Goal: Task Accomplishment & Management: Use online tool/utility

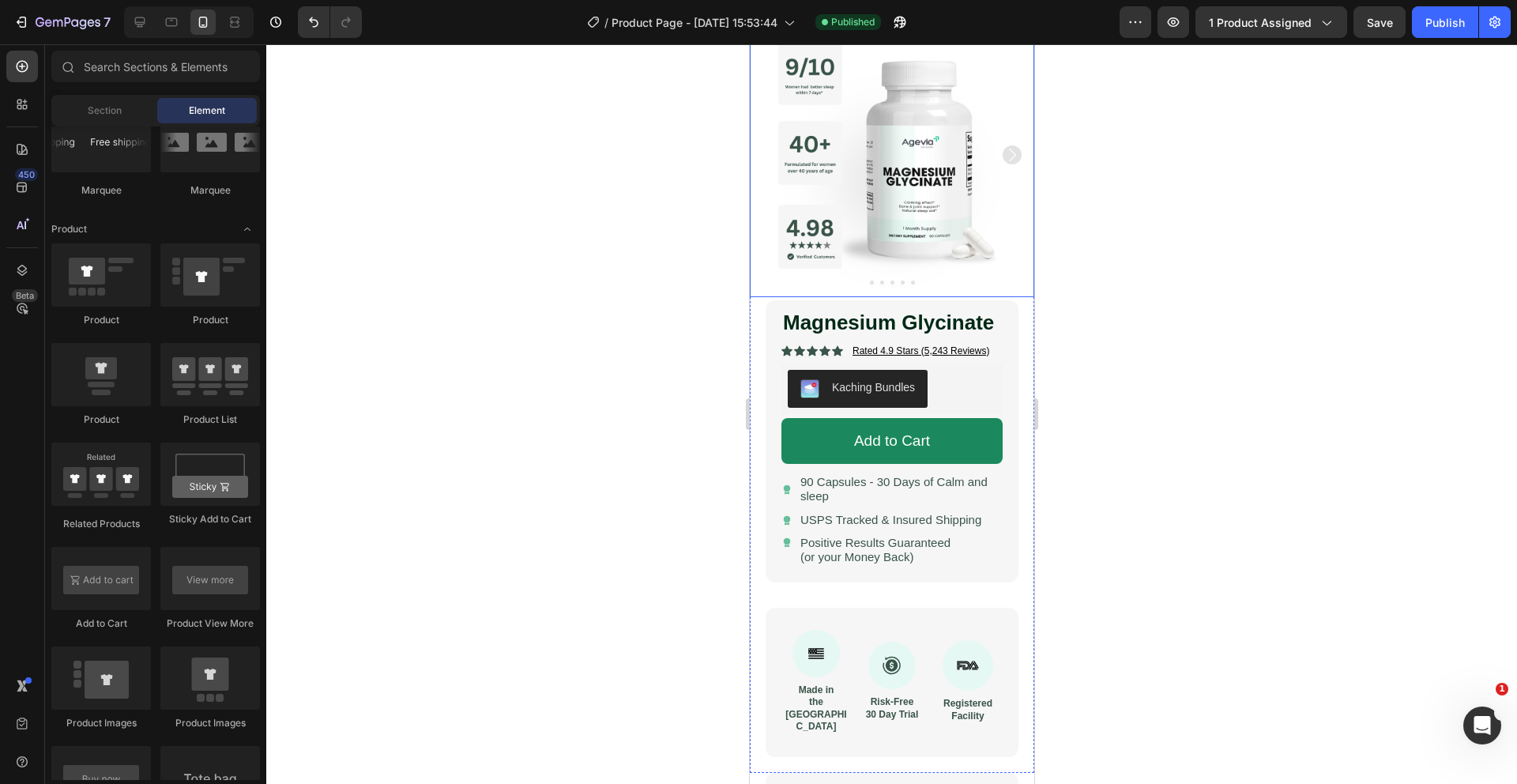
scroll to position [102, 0]
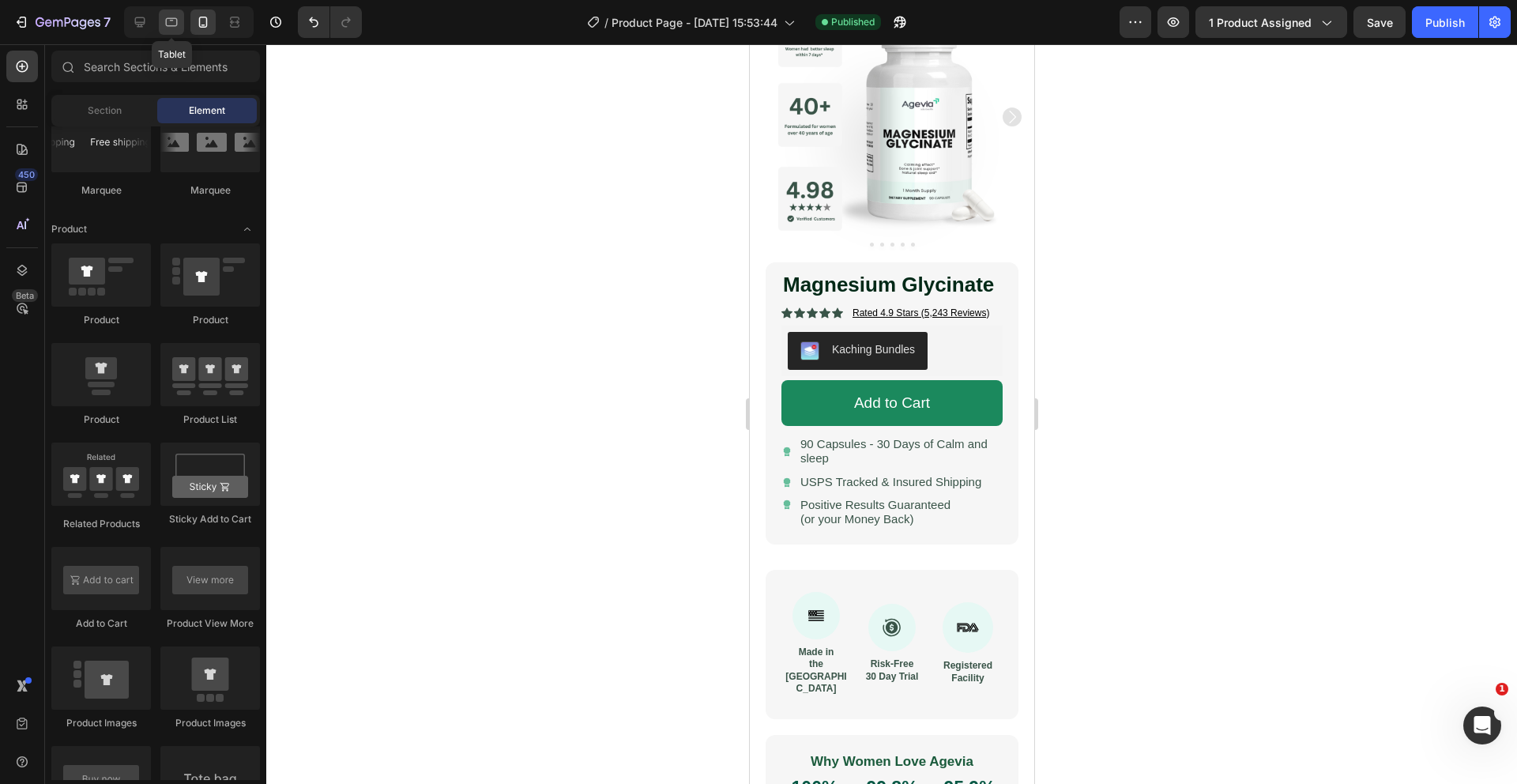
click at [170, 27] on icon at bounding box center [172, 22] width 16 height 16
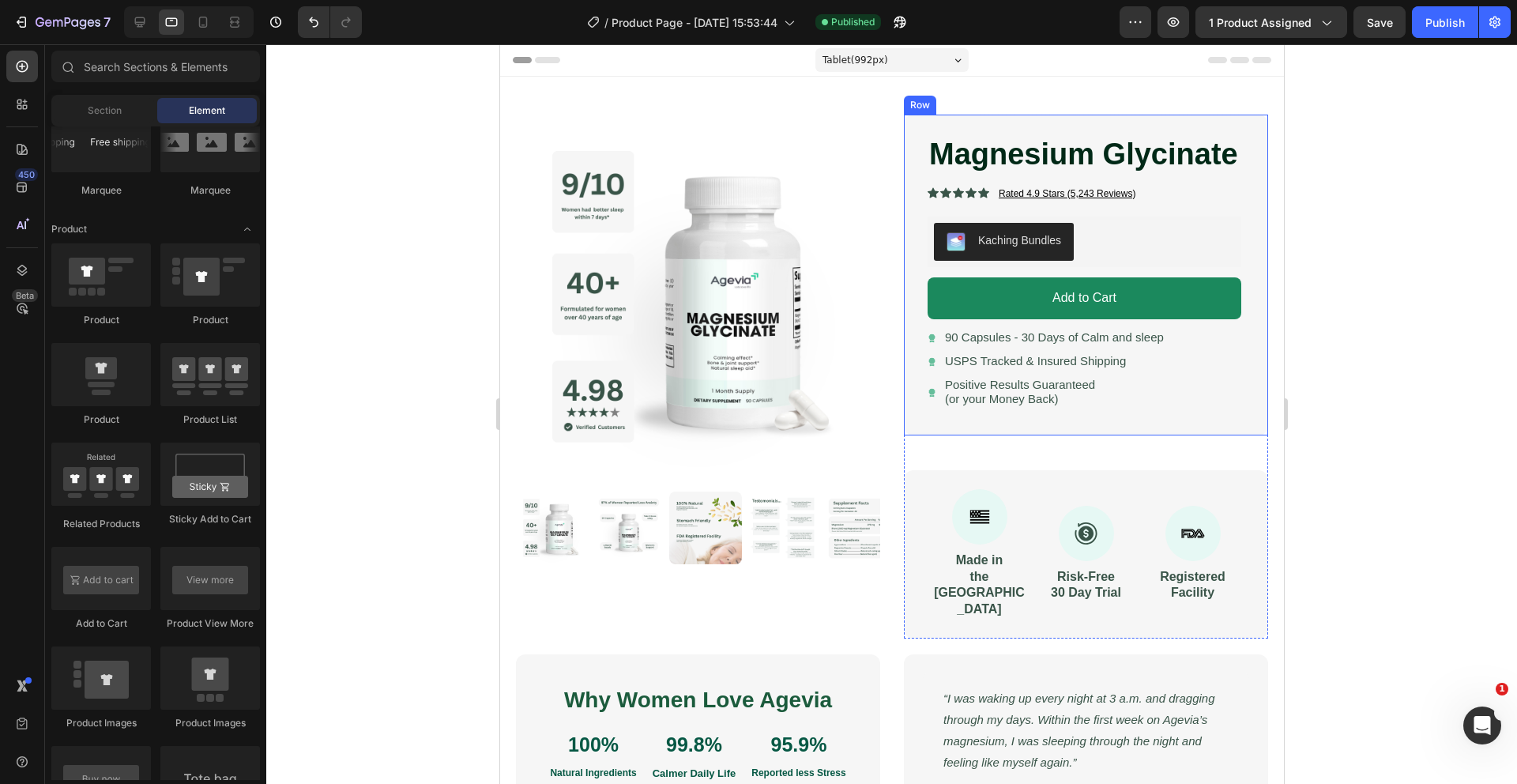
click at [993, 362] on span "USPS Tracked & Insured Shipping" at bounding box center [1035, 360] width 181 height 13
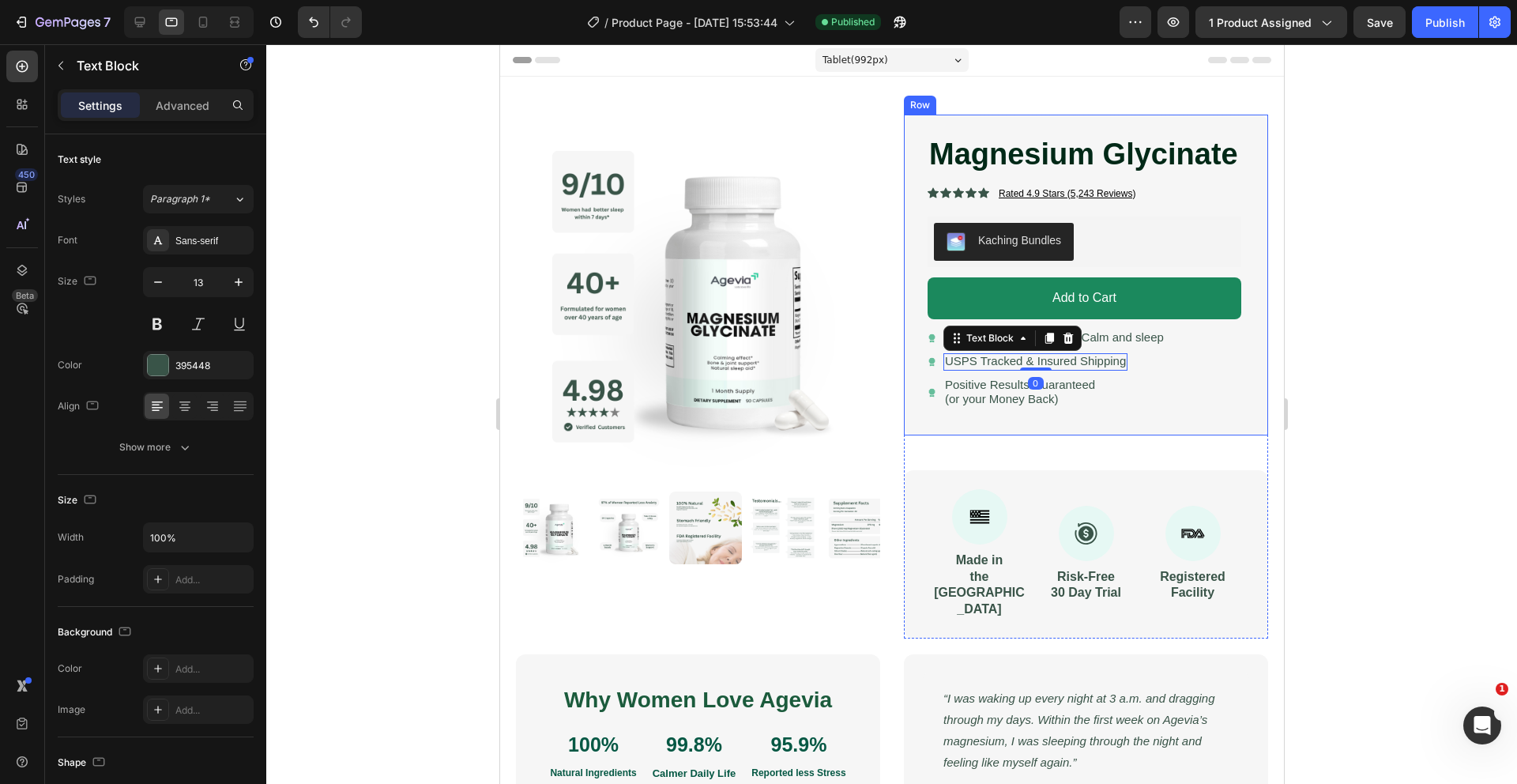
click at [1137, 371] on div "Magnesium Glycinate Product Title Icon Icon Icon Icon Icon Icon List Rated 4.9 …" at bounding box center [1084, 274] width 314 height 283
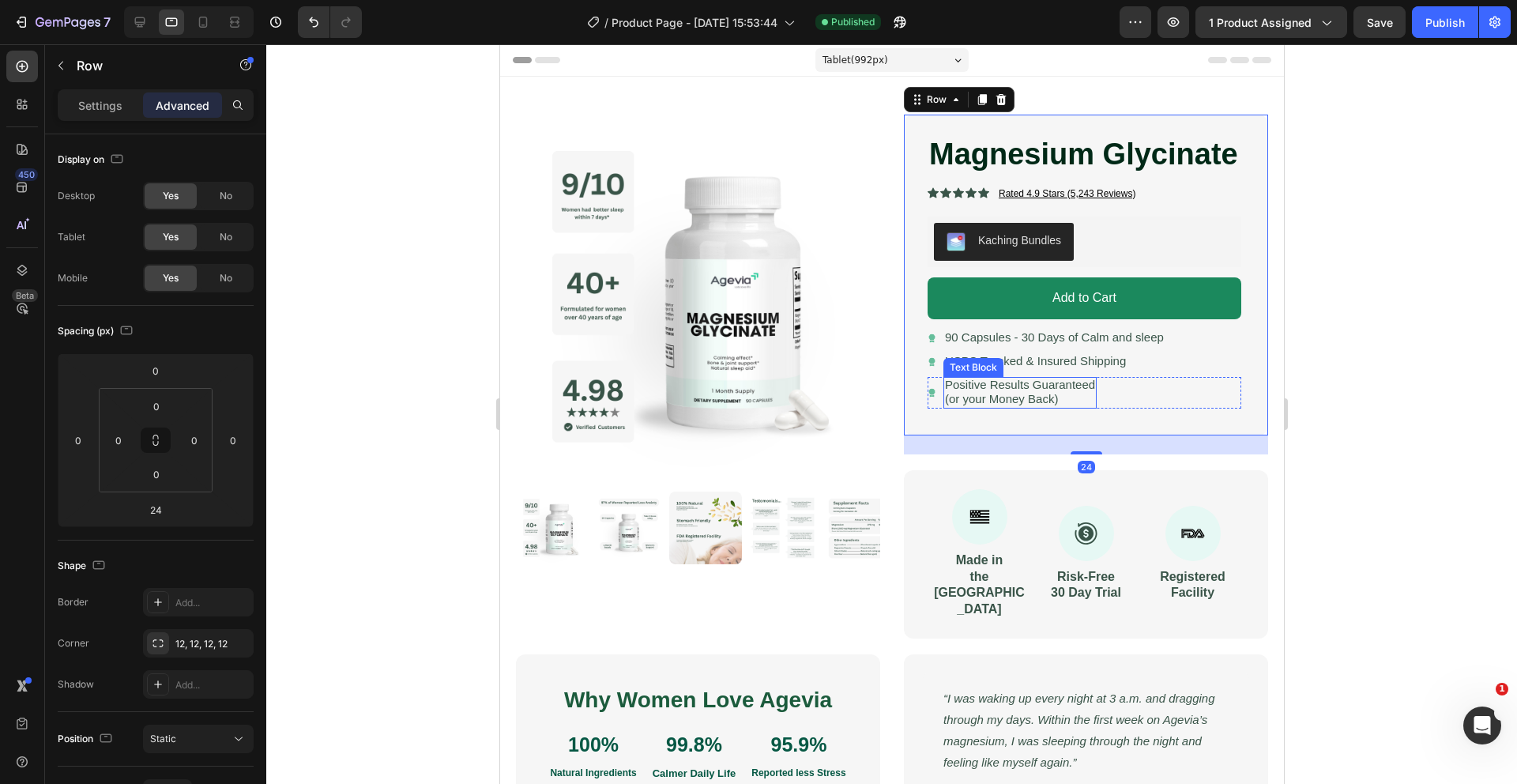
click at [1079, 396] on p "(or your Money Back)" at bounding box center [1019, 400] width 150 height 14
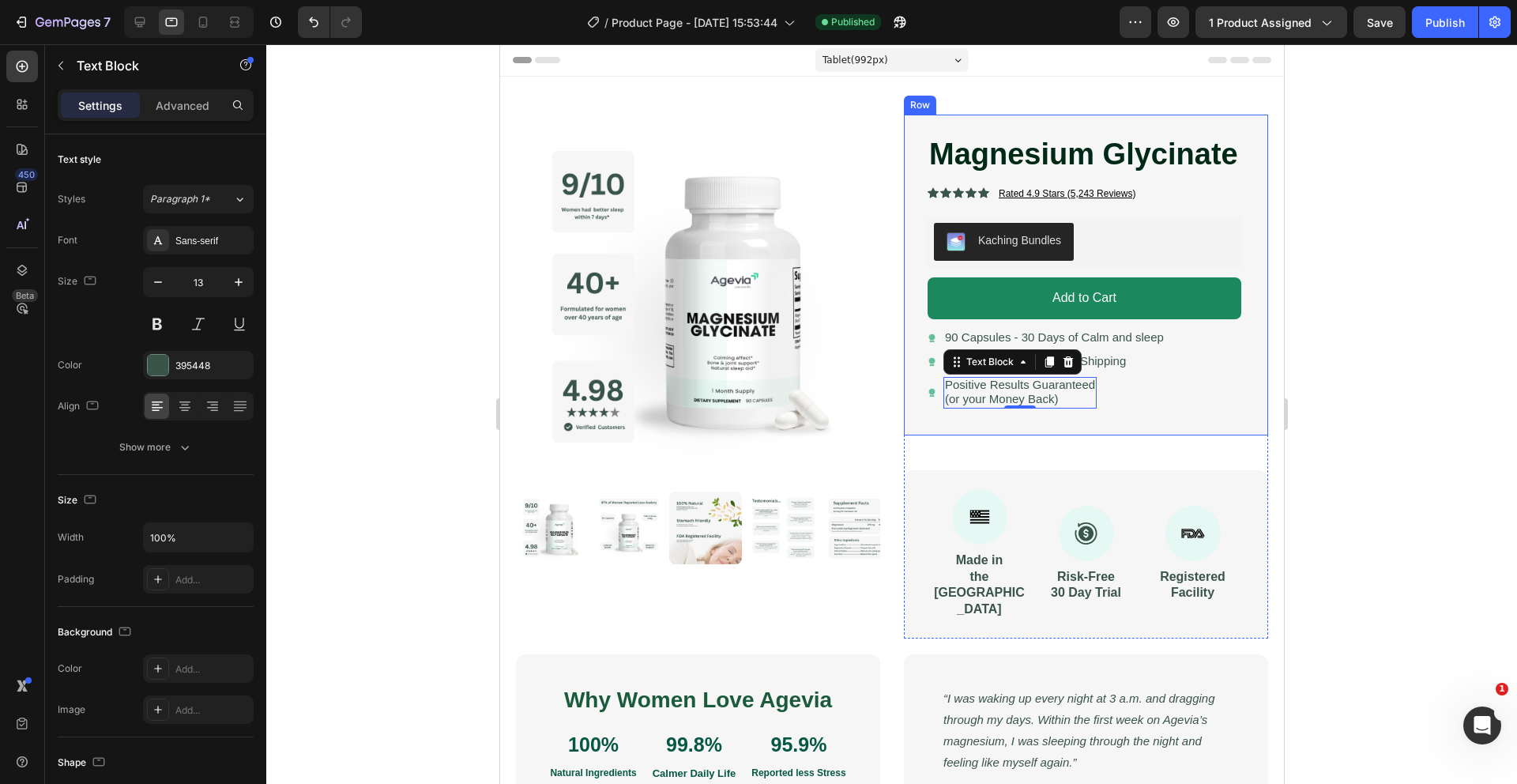
click at [1114, 351] on div "Magnesium Glycinate Product Title Icon Icon Icon Icon Icon Icon List Rated 4.9 …" at bounding box center [1084, 274] width 314 height 283
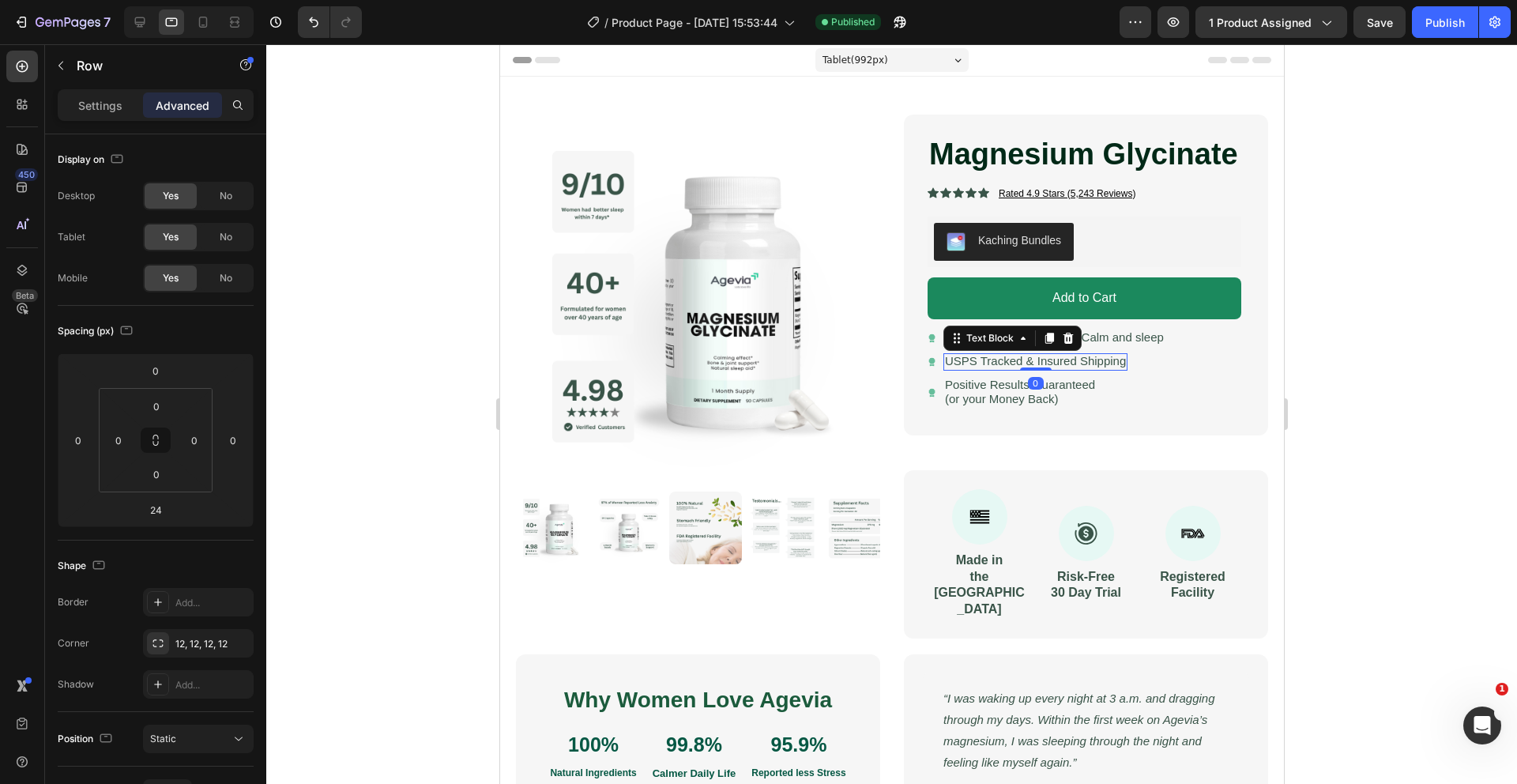
click at [1114, 367] on span "USPS Tracked & Insured Shipping" at bounding box center [1035, 360] width 181 height 13
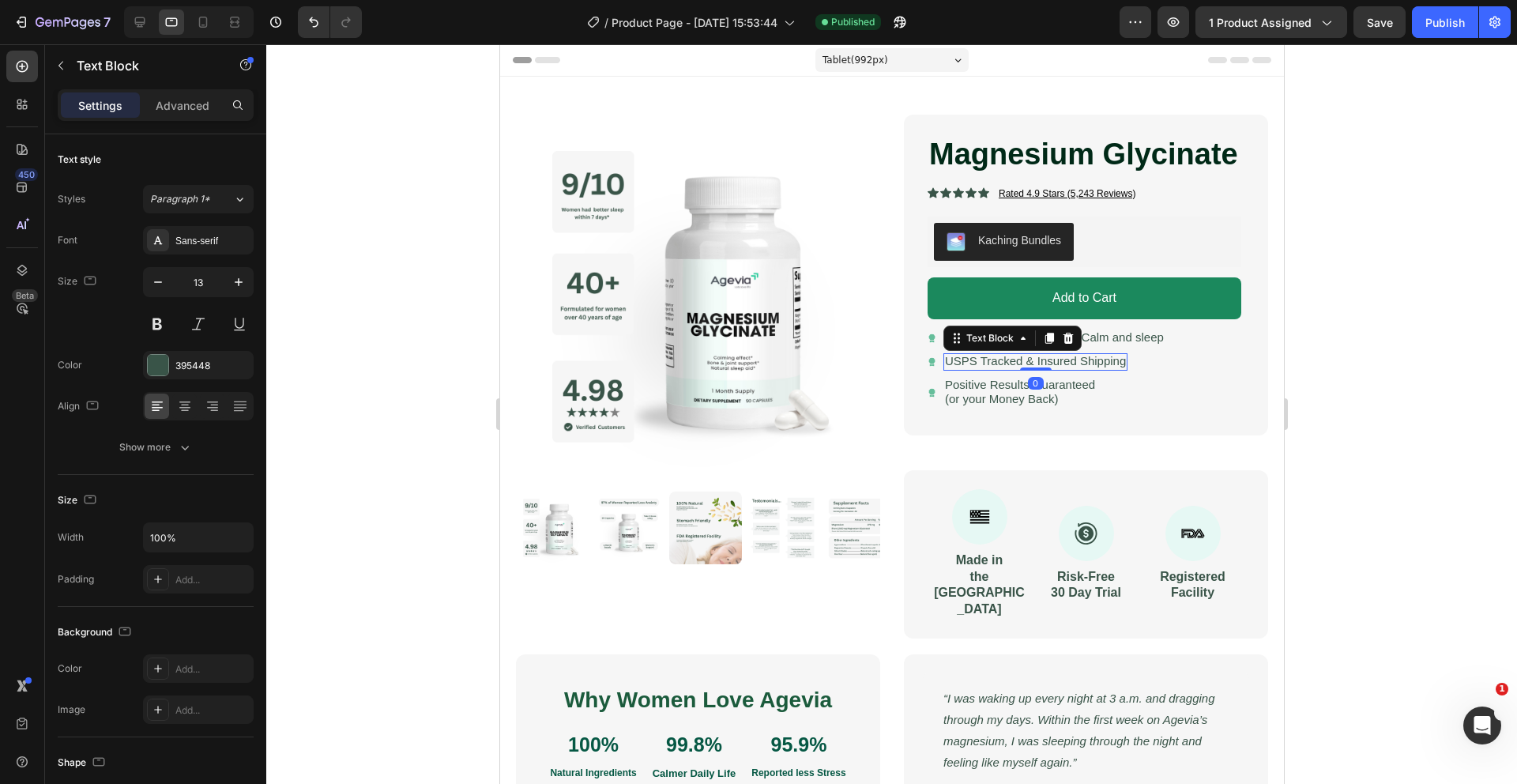
click at [1114, 367] on span "USPS Tracked & Insured Shipping" at bounding box center [1035, 360] width 181 height 13
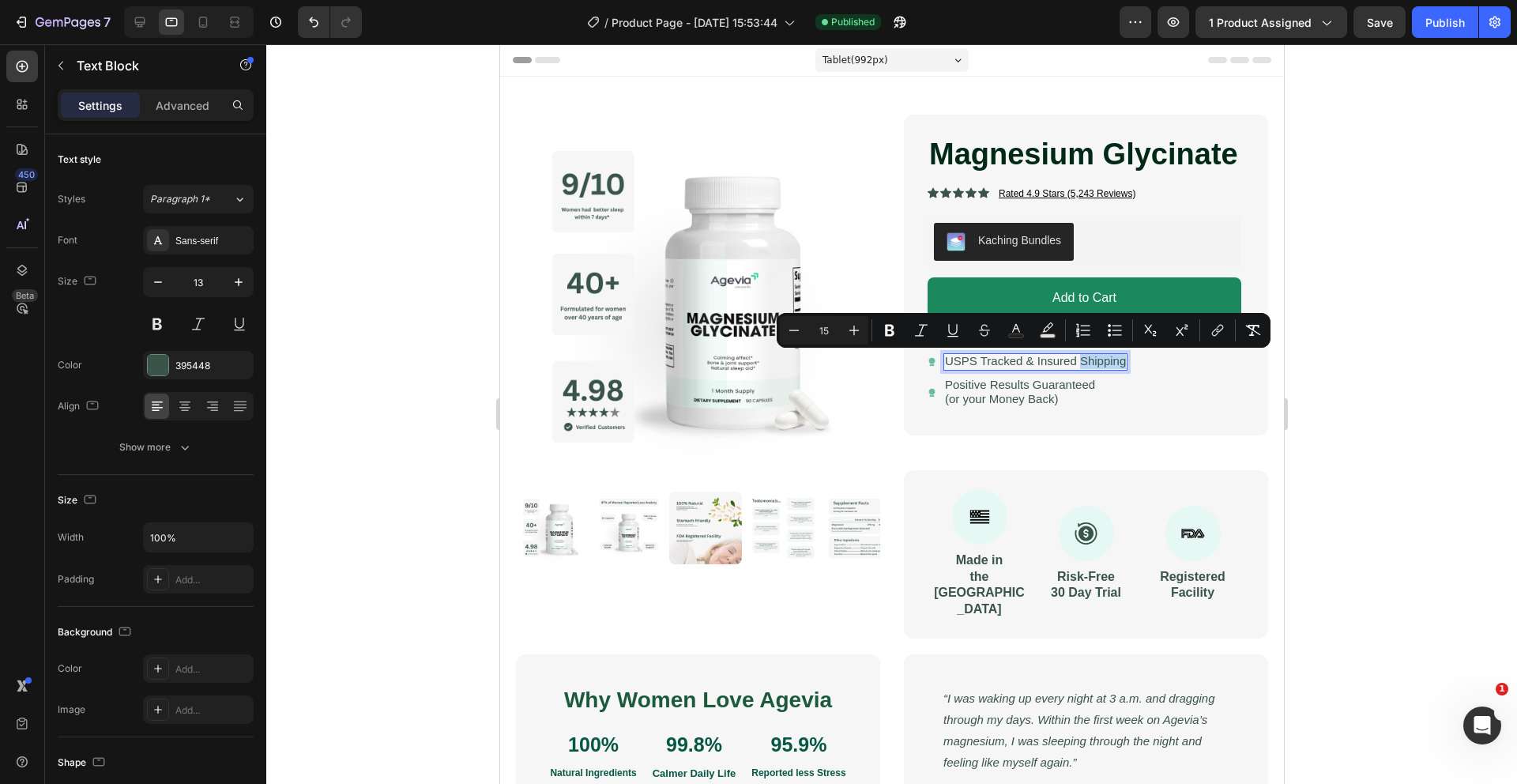
click at [1101, 367] on span "USPS Tracked & Insured Shipping" at bounding box center [1035, 360] width 181 height 13
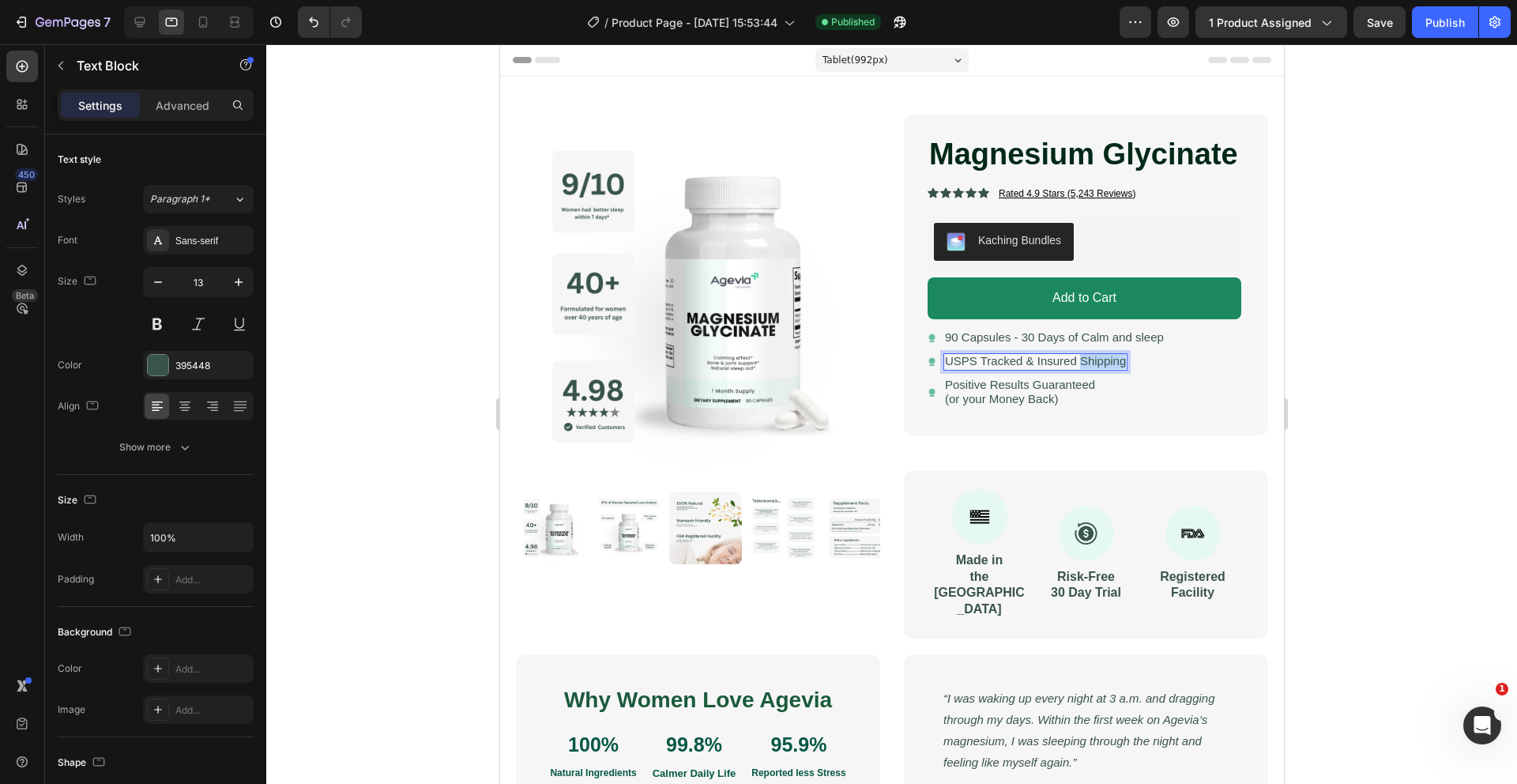
click at [1101, 367] on span "USPS Tracked & Insured Shipping" at bounding box center [1035, 360] width 181 height 13
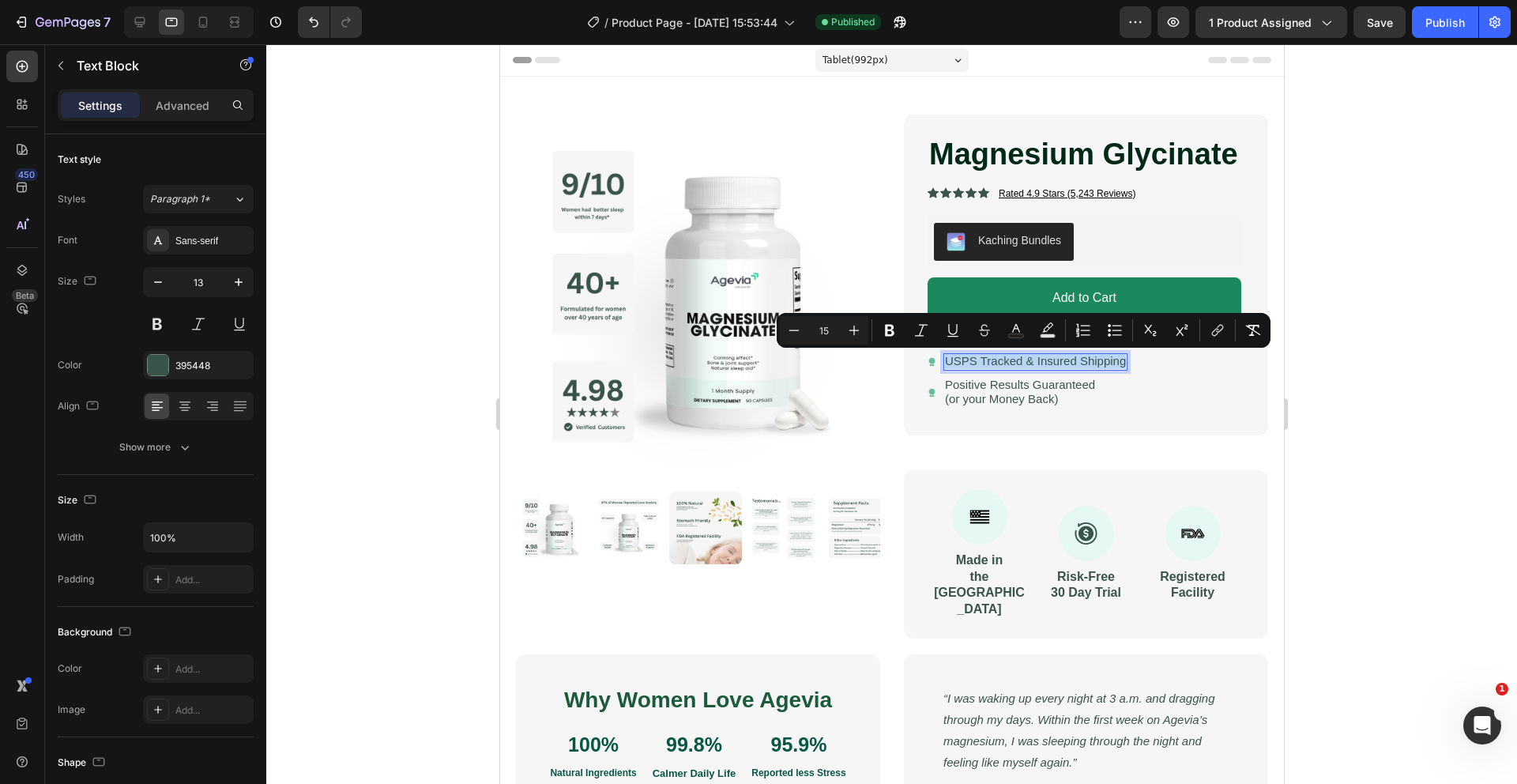
copy span "USPS Tracked & Insured Shipping"
click at [1165, 422] on div "Magnesium Glycinate Product Title Icon Icon Icon Icon Icon Icon List Rated 4.9 …" at bounding box center [1086, 274] width 364 height 321
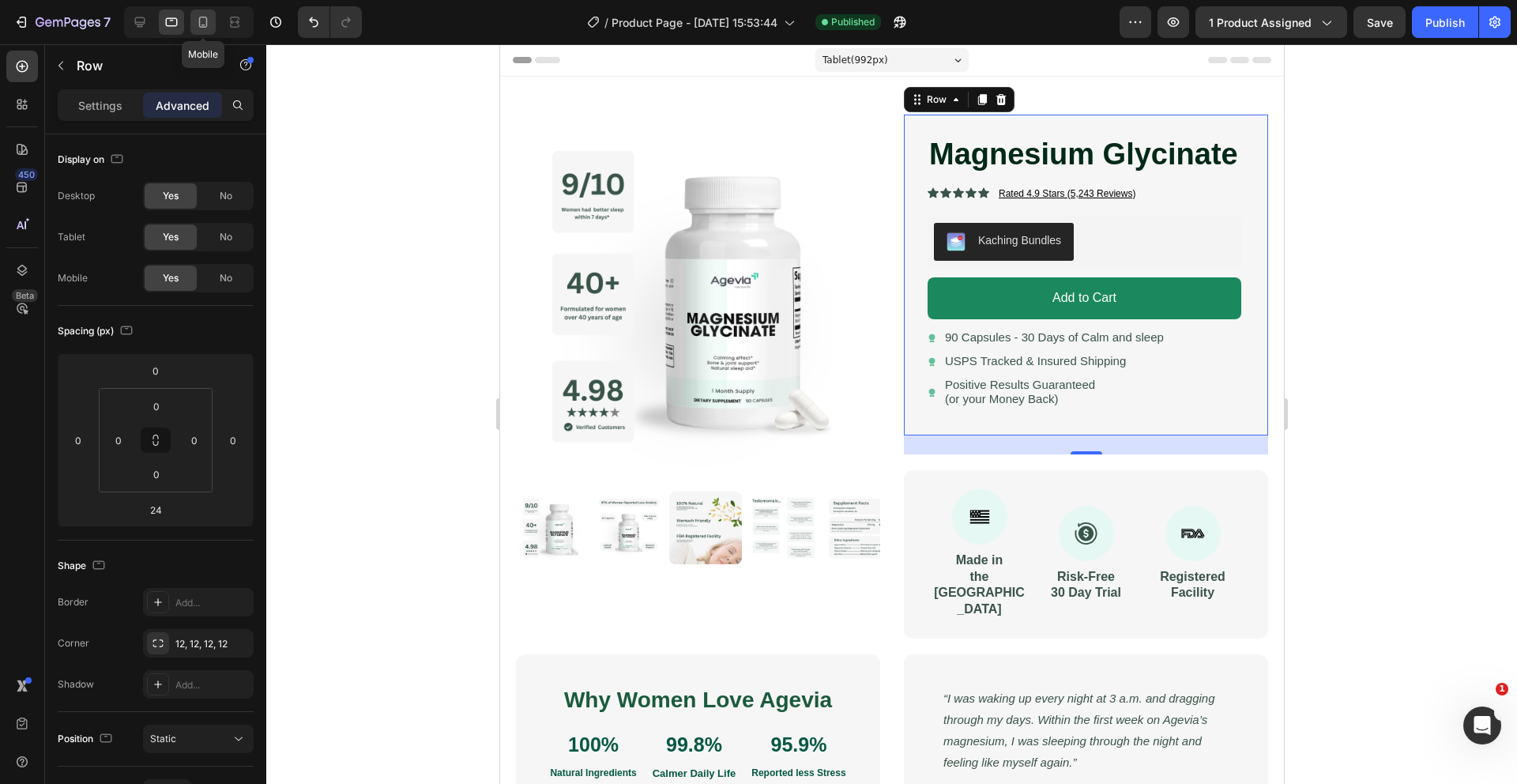
click at [200, 21] on icon at bounding box center [203, 22] width 16 height 16
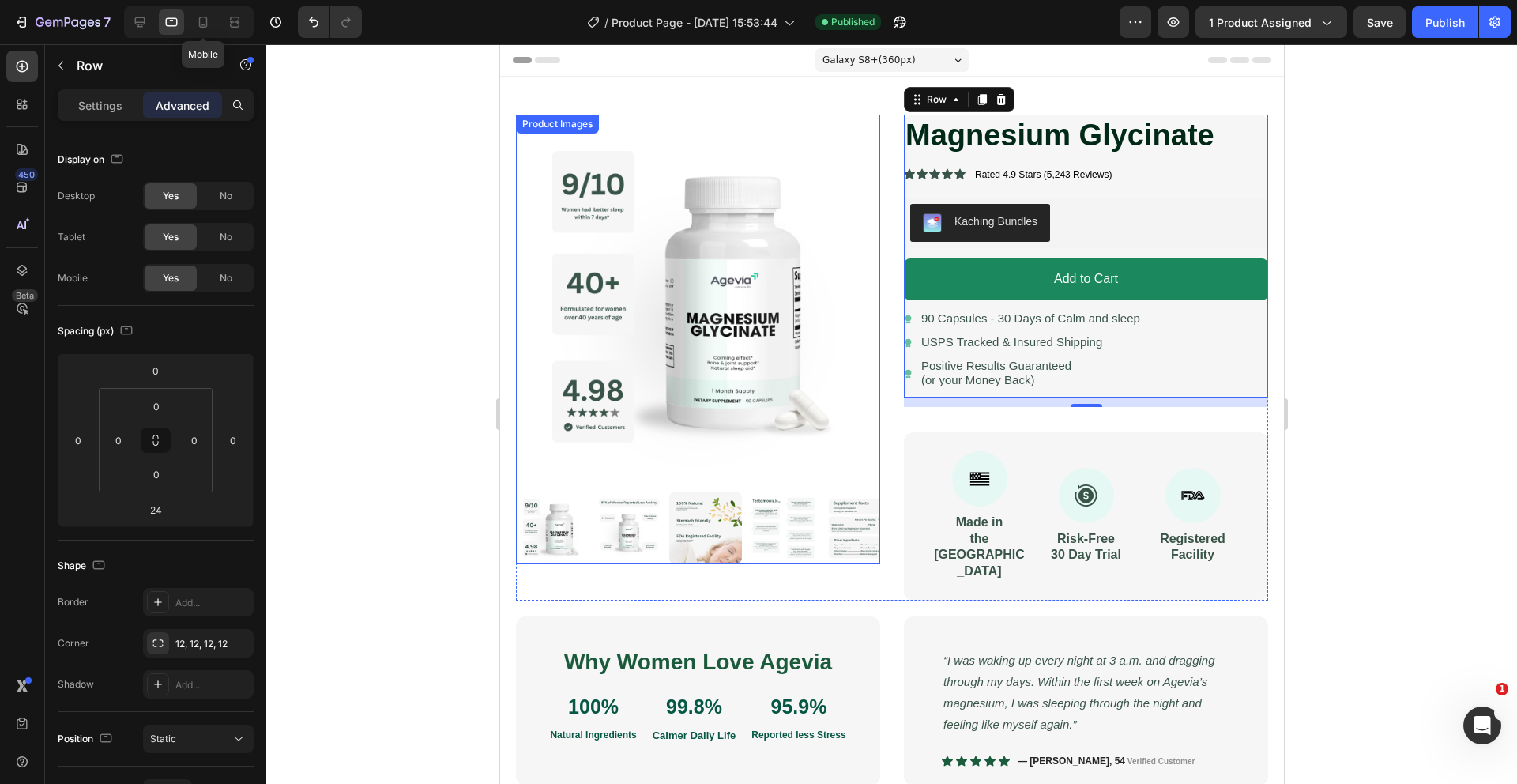
type input "12"
type input "20"
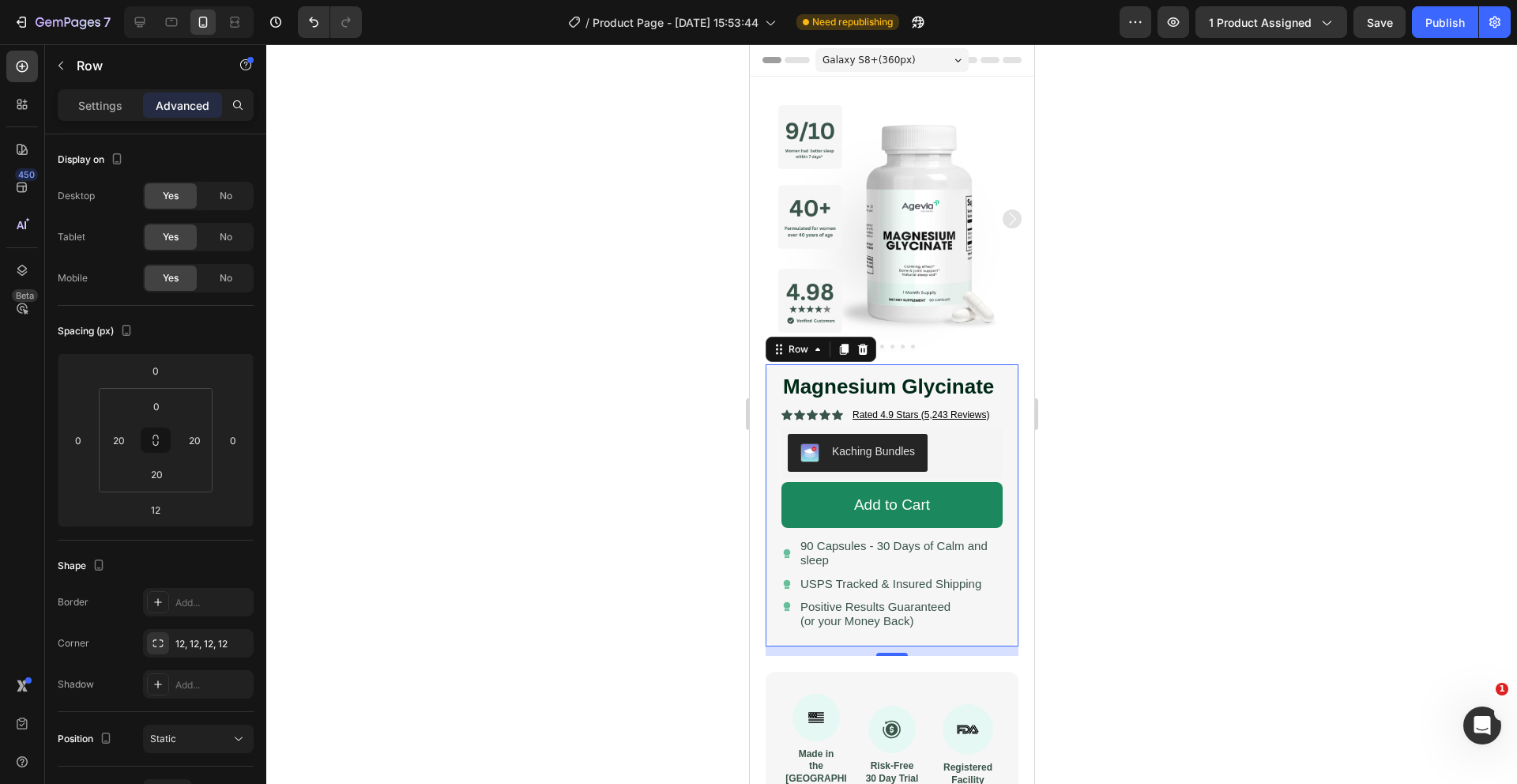
click at [689, 270] on div at bounding box center [892, 414] width 1251 height 740
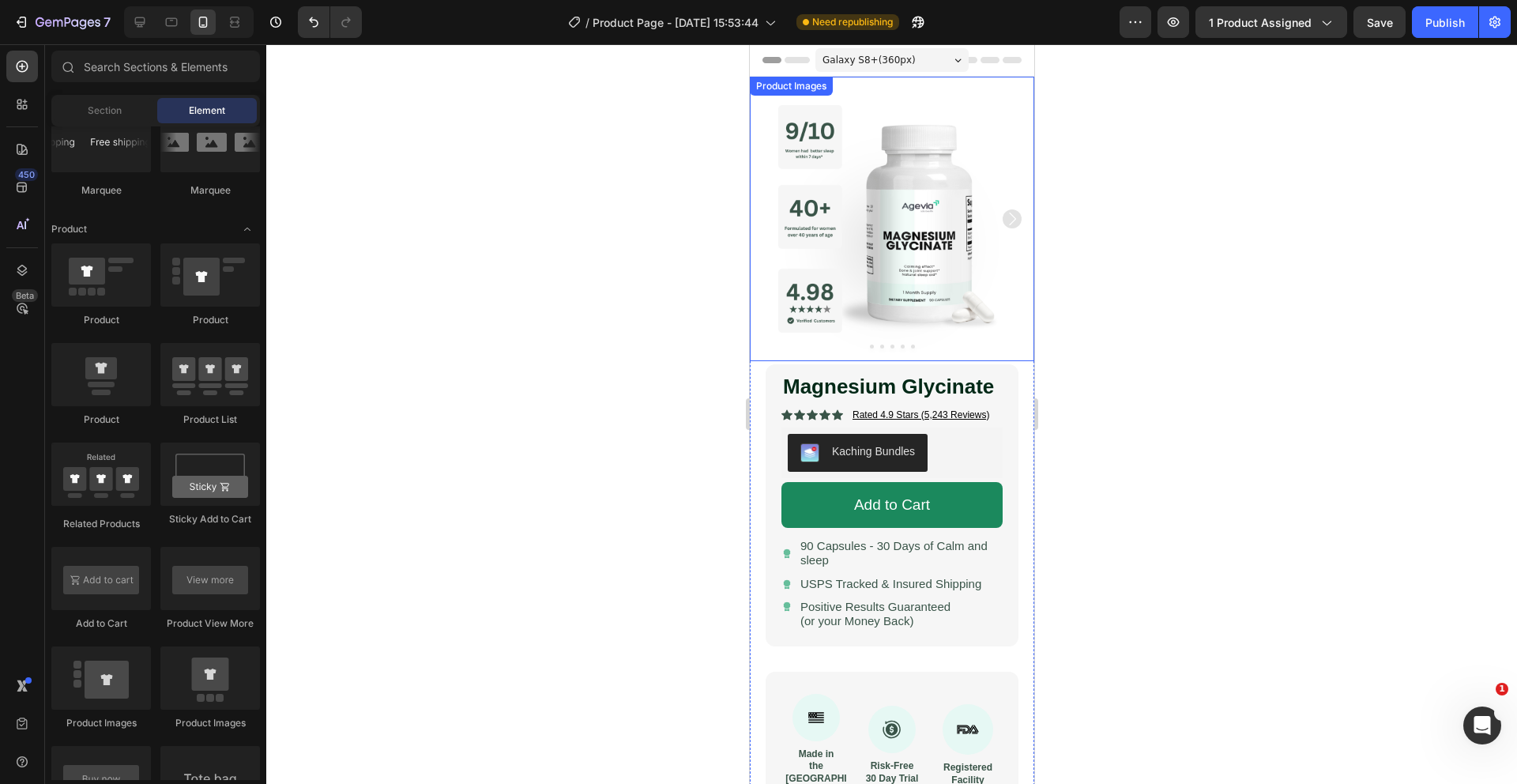
click at [825, 345] on div at bounding box center [891, 346] width 284 height 4
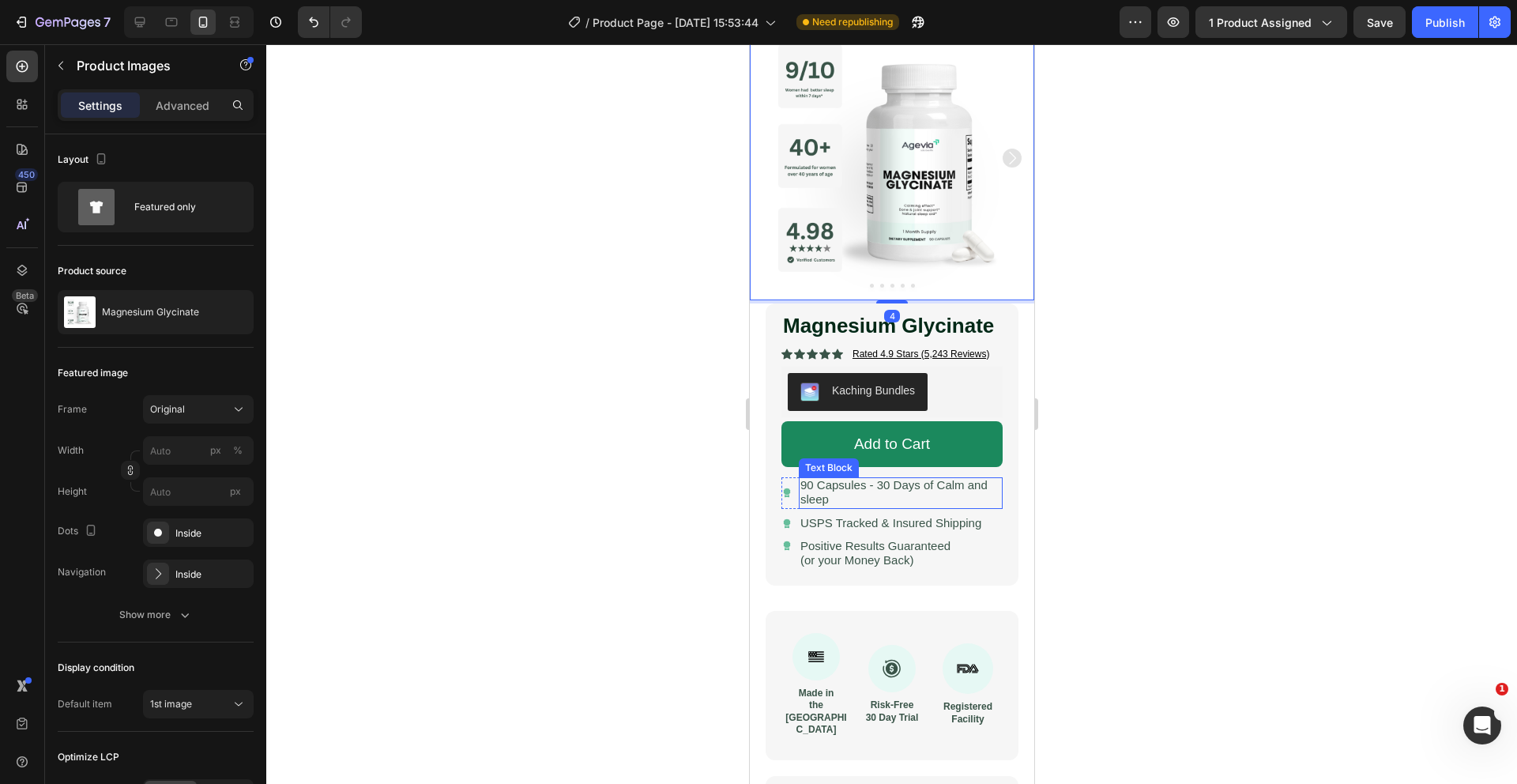
scroll to position [81, 0]
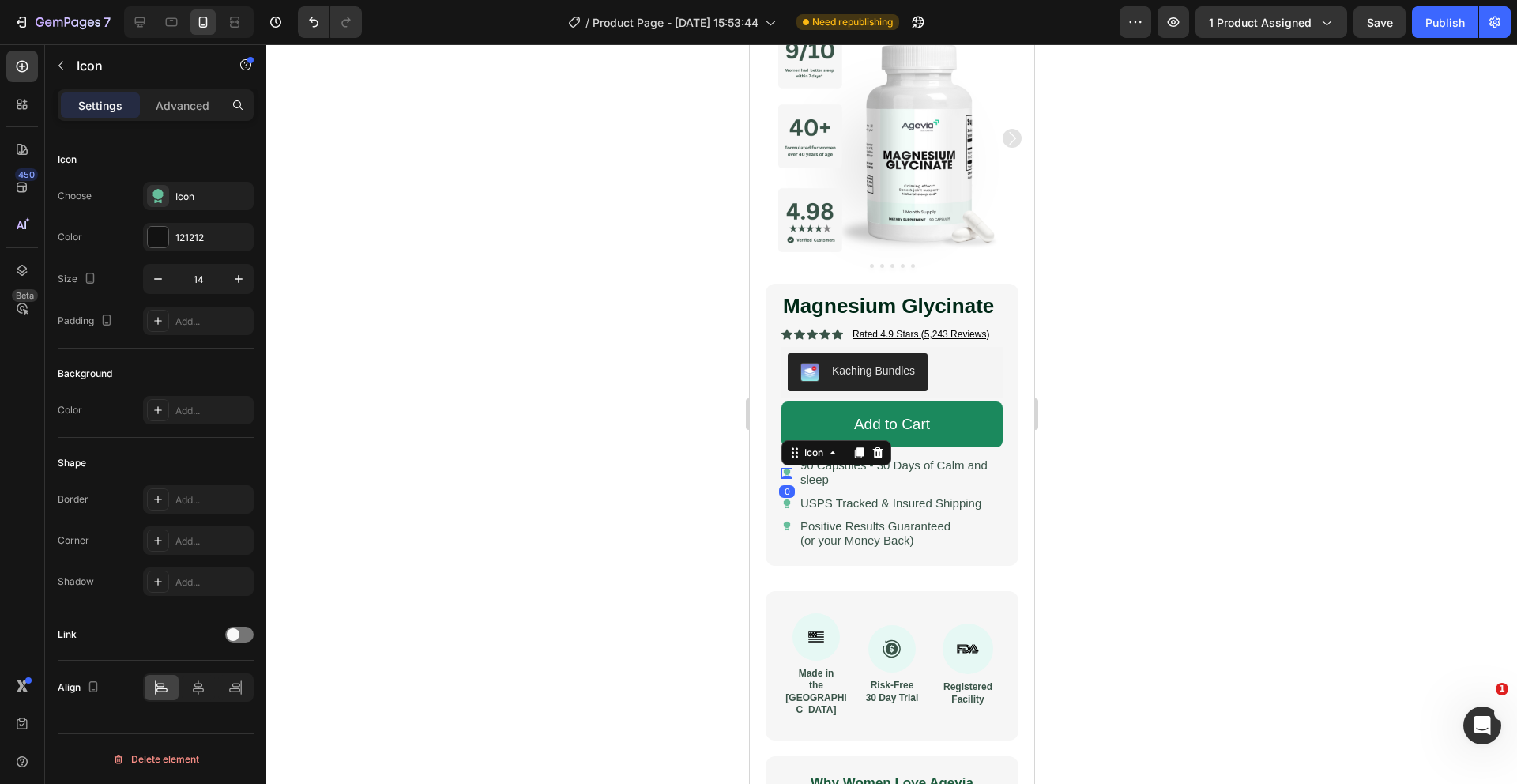
click at [787, 477] on div "Icon 0" at bounding box center [786, 473] width 11 height 11
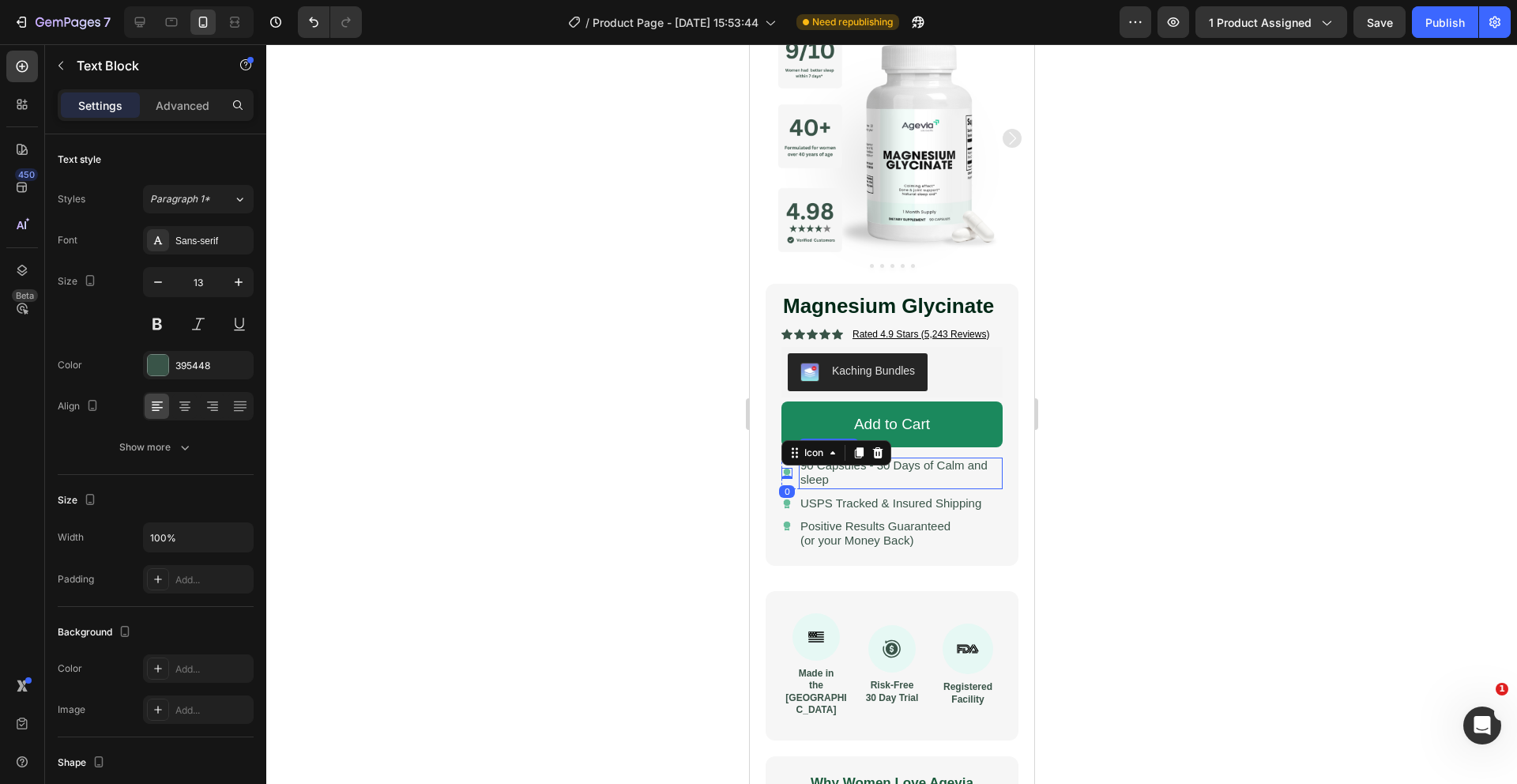
click at [868, 486] on p "90 Capsules - 30 Days of Calm and sleep" at bounding box center [900, 473] width 200 height 29
click at [704, 471] on div at bounding box center [892, 414] width 1251 height 740
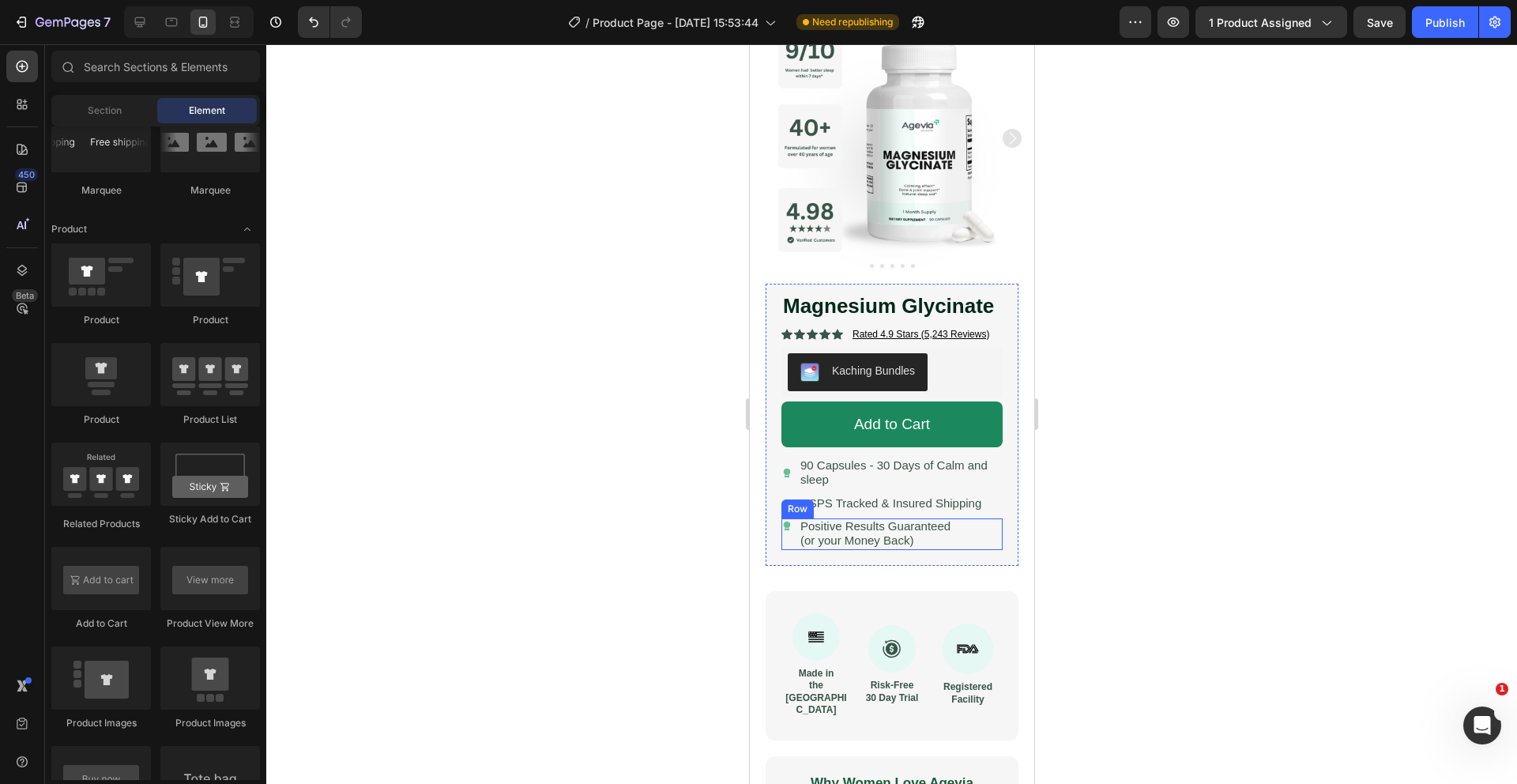
click at [972, 546] on div "Icon Positive Results Guaranteed (or your Money Back) Text Block Row" at bounding box center [891, 534] width 221 height 31
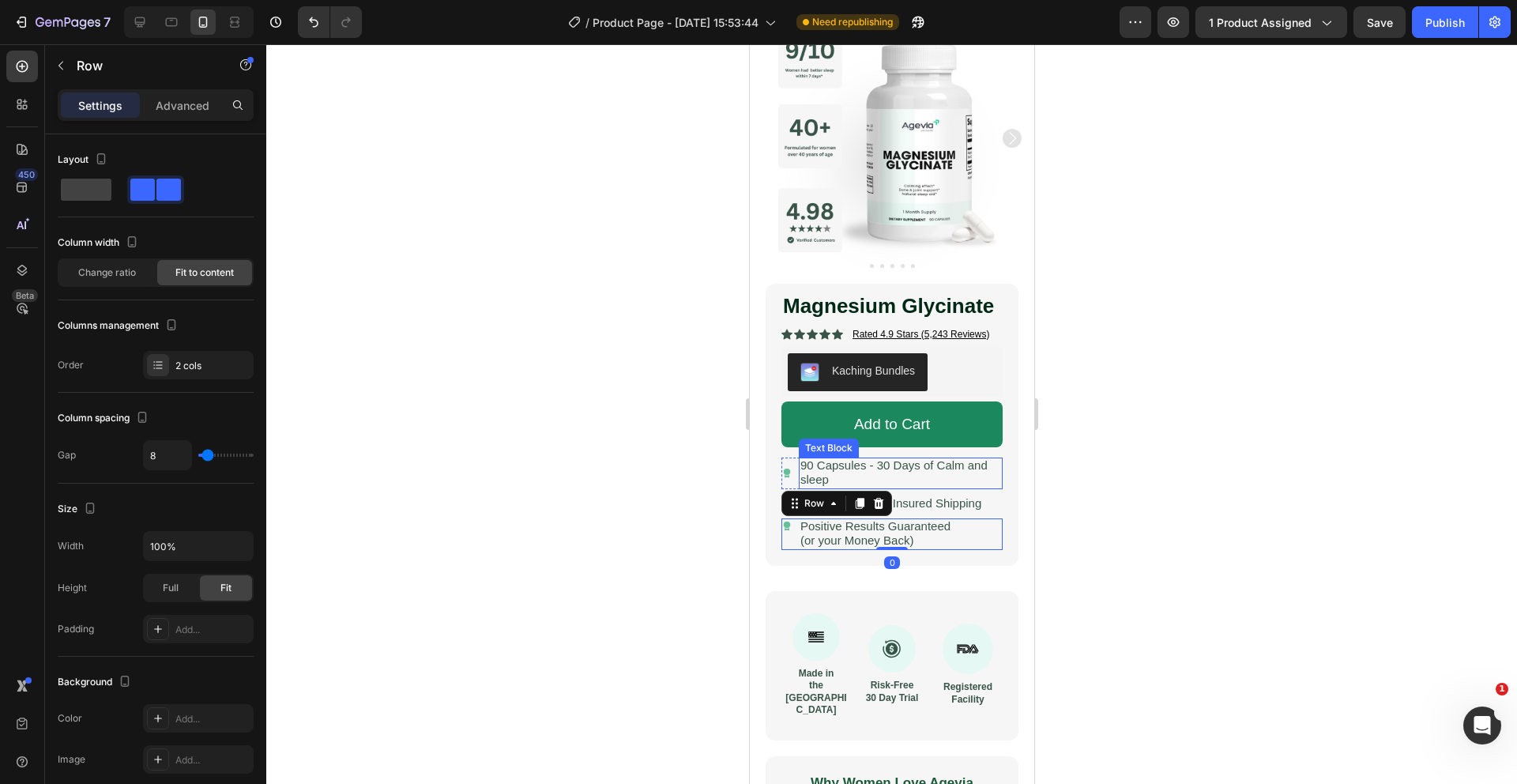
click at [924, 470] on span "90 Capsules - 30 Days of Calm and sleep" at bounding box center [893, 472] width 187 height 28
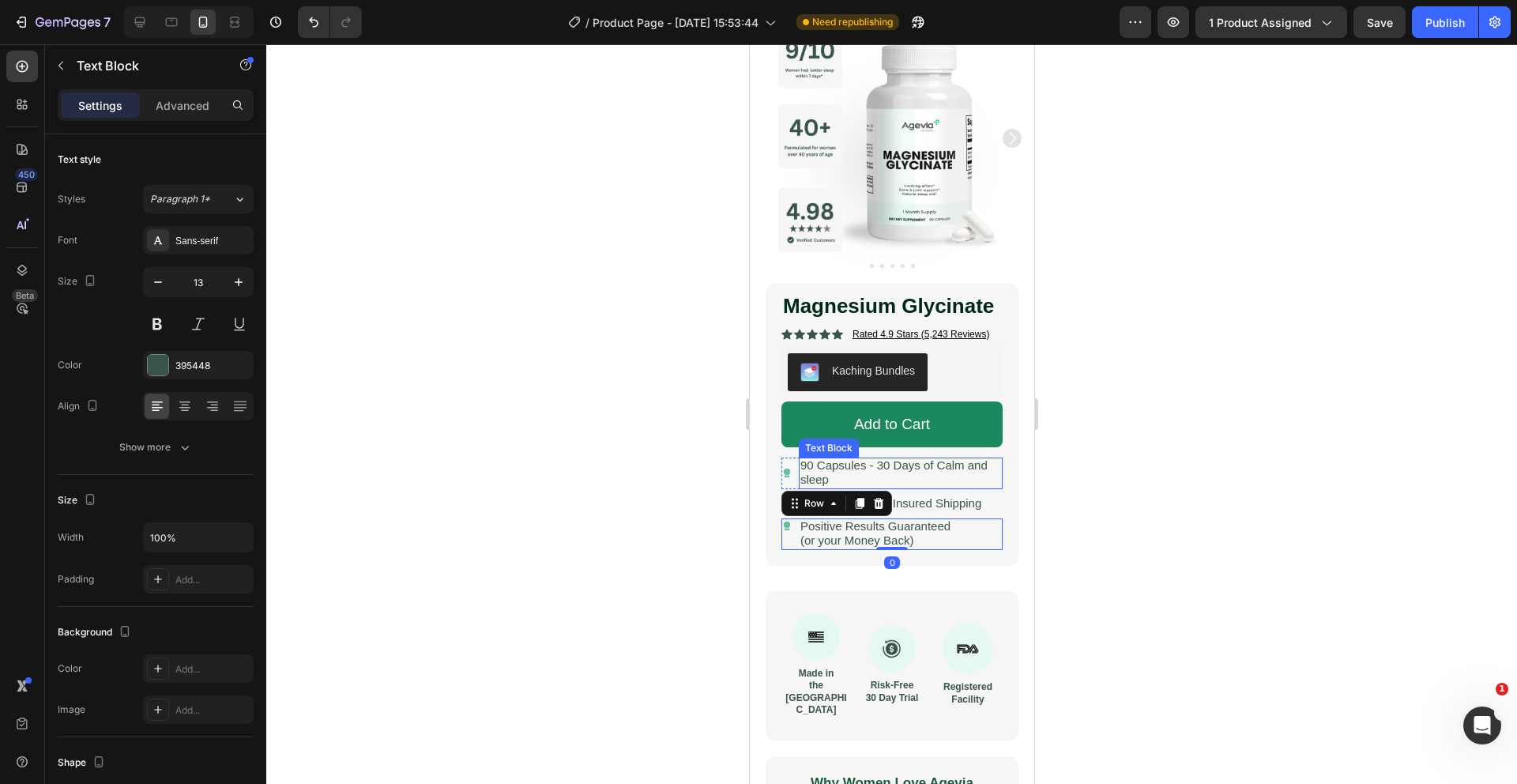
click at [924, 470] on span "90 Capsules - 30 Days of Calm and sleep" at bounding box center [893, 472] width 187 height 28
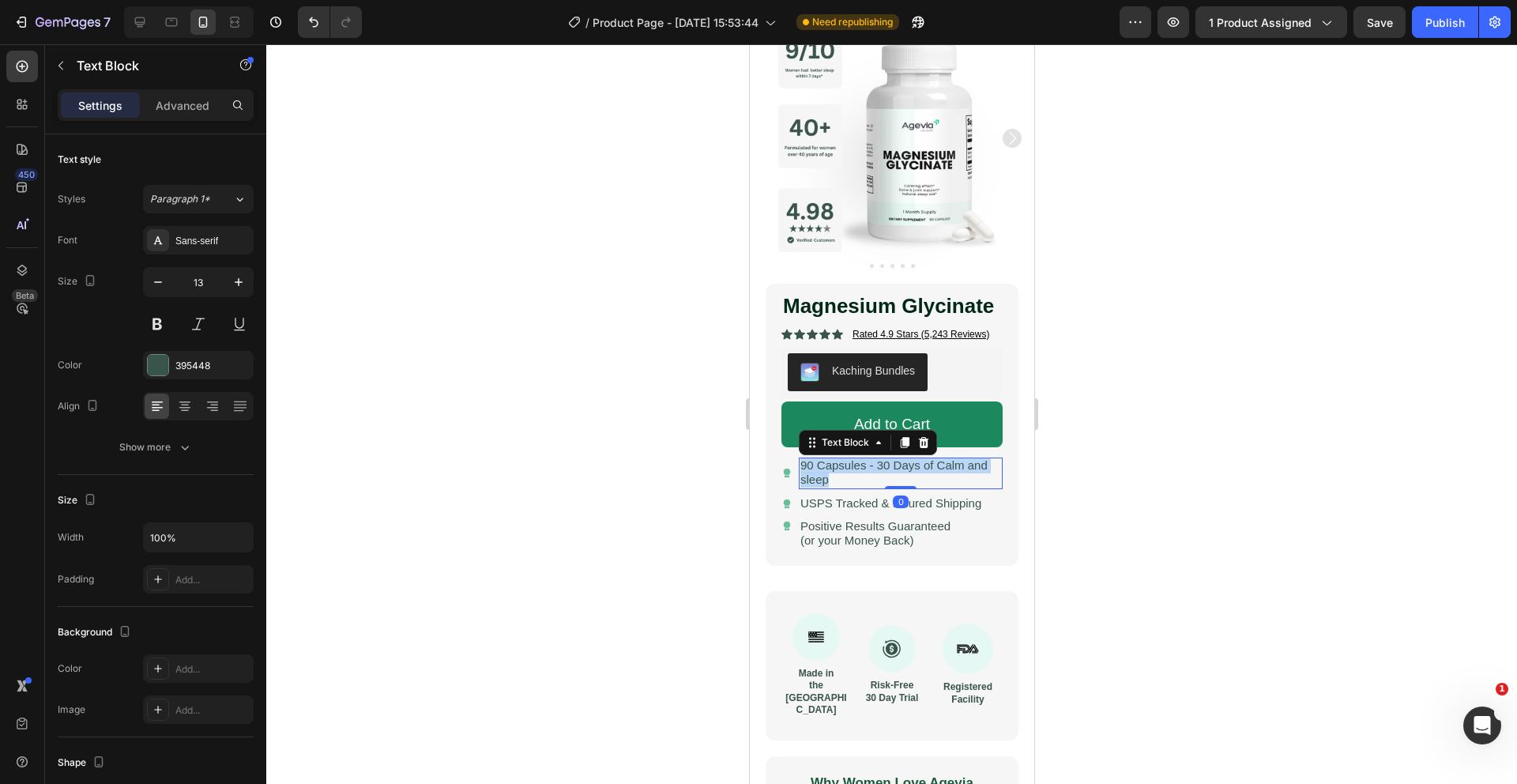
click at [924, 470] on span "90 Capsules - 30 Days of Calm and sleep" at bounding box center [893, 472] width 187 height 28
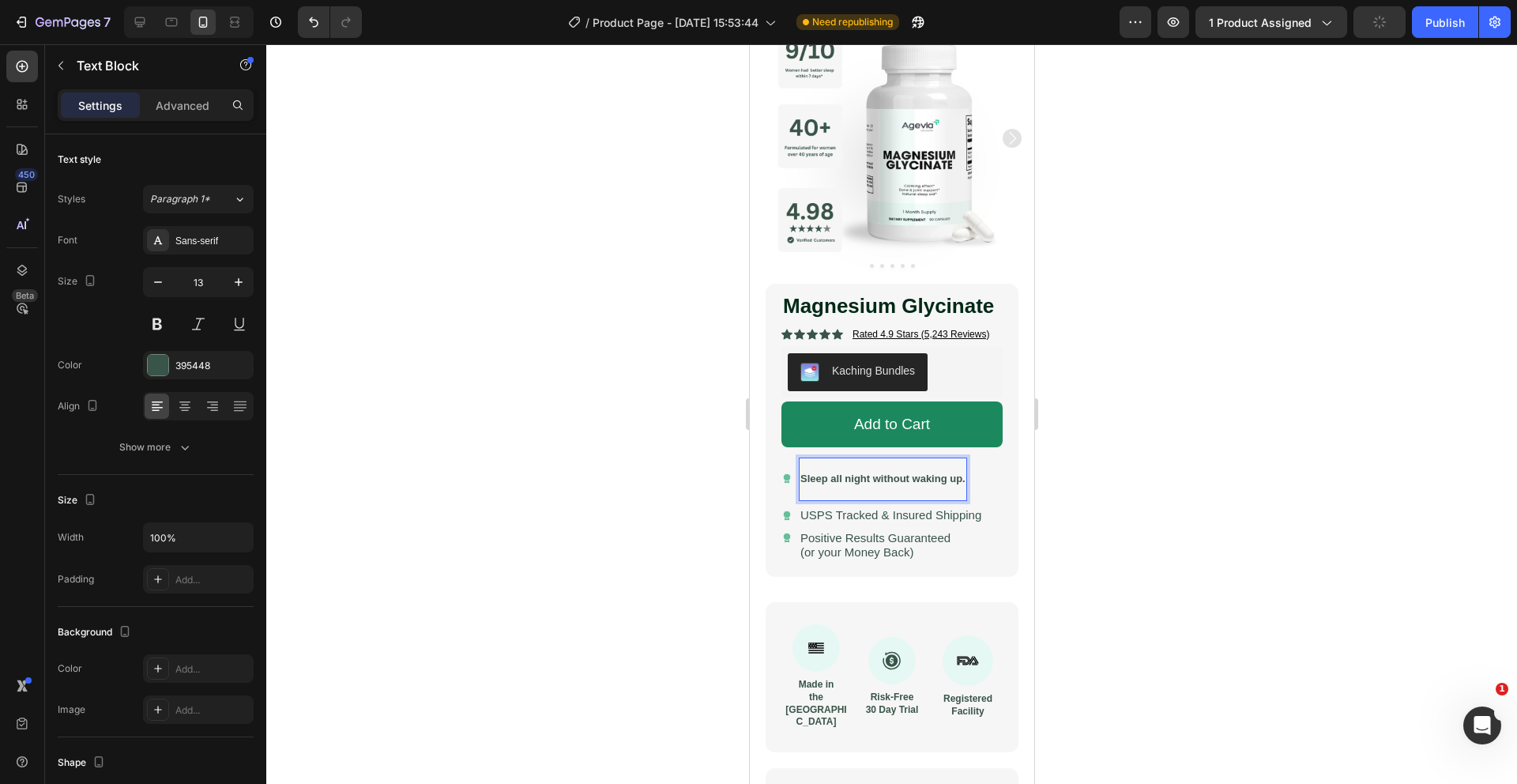
click at [810, 490] on p "Rich Text Editor. Editing area: main" at bounding box center [883, 492] width 166 height 13
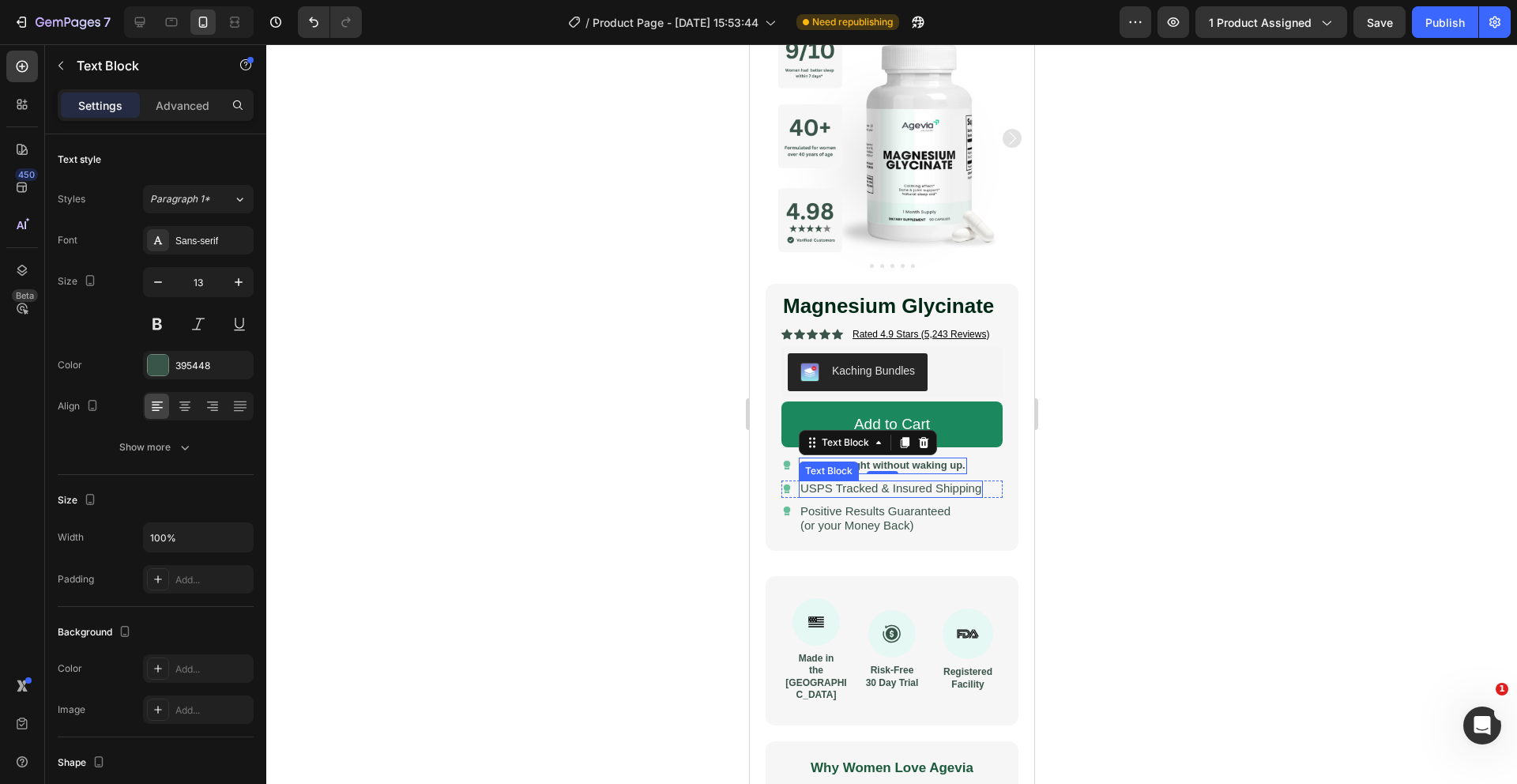
click at [846, 489] on span "USPS Tracked & Insured Shipping" at bounding box center [891, 487] width 181 height 13
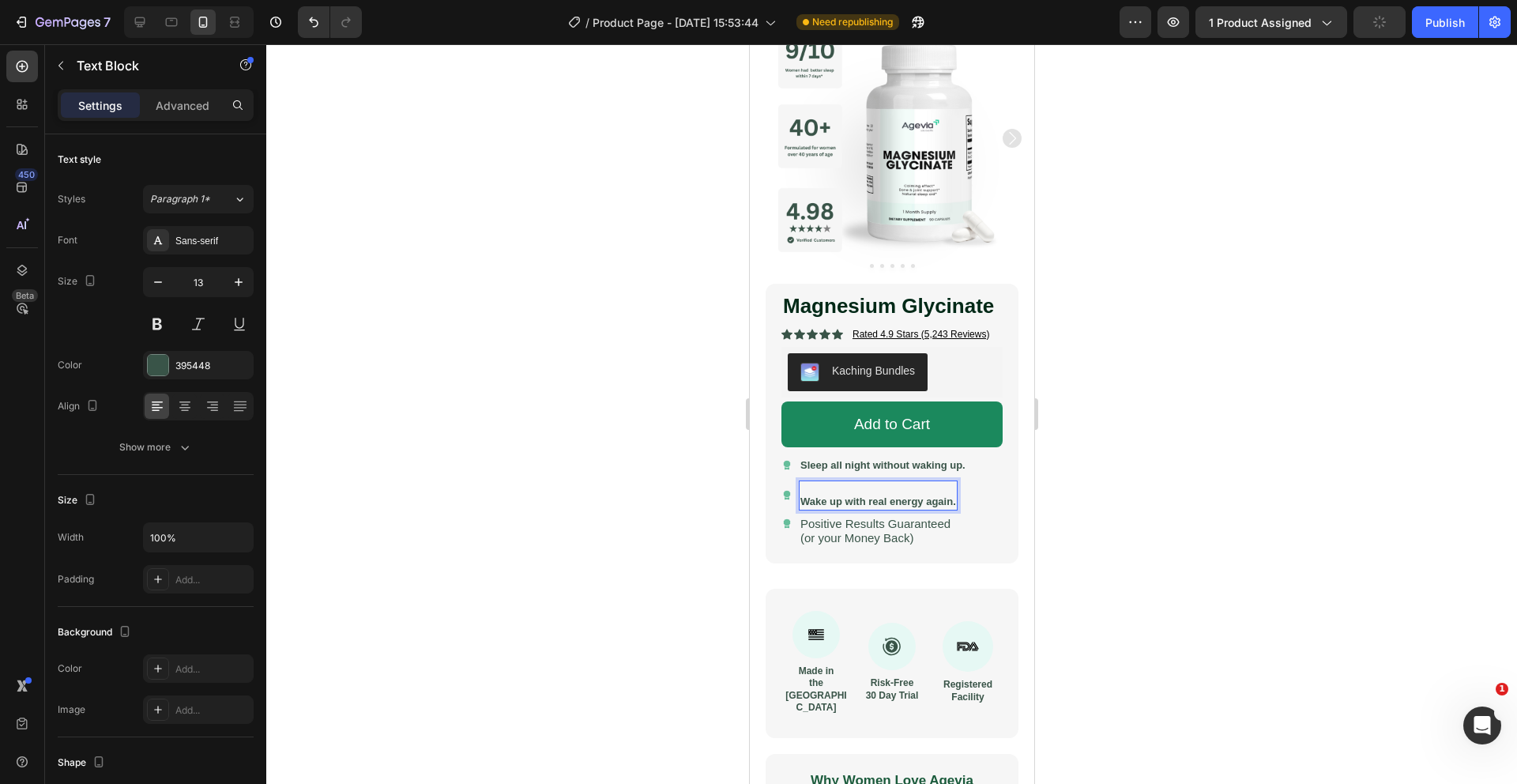
click at [802, 490] on p "Rich Text Editor. Editing area: main" at bounding box center [877, 488] width 156 height 13
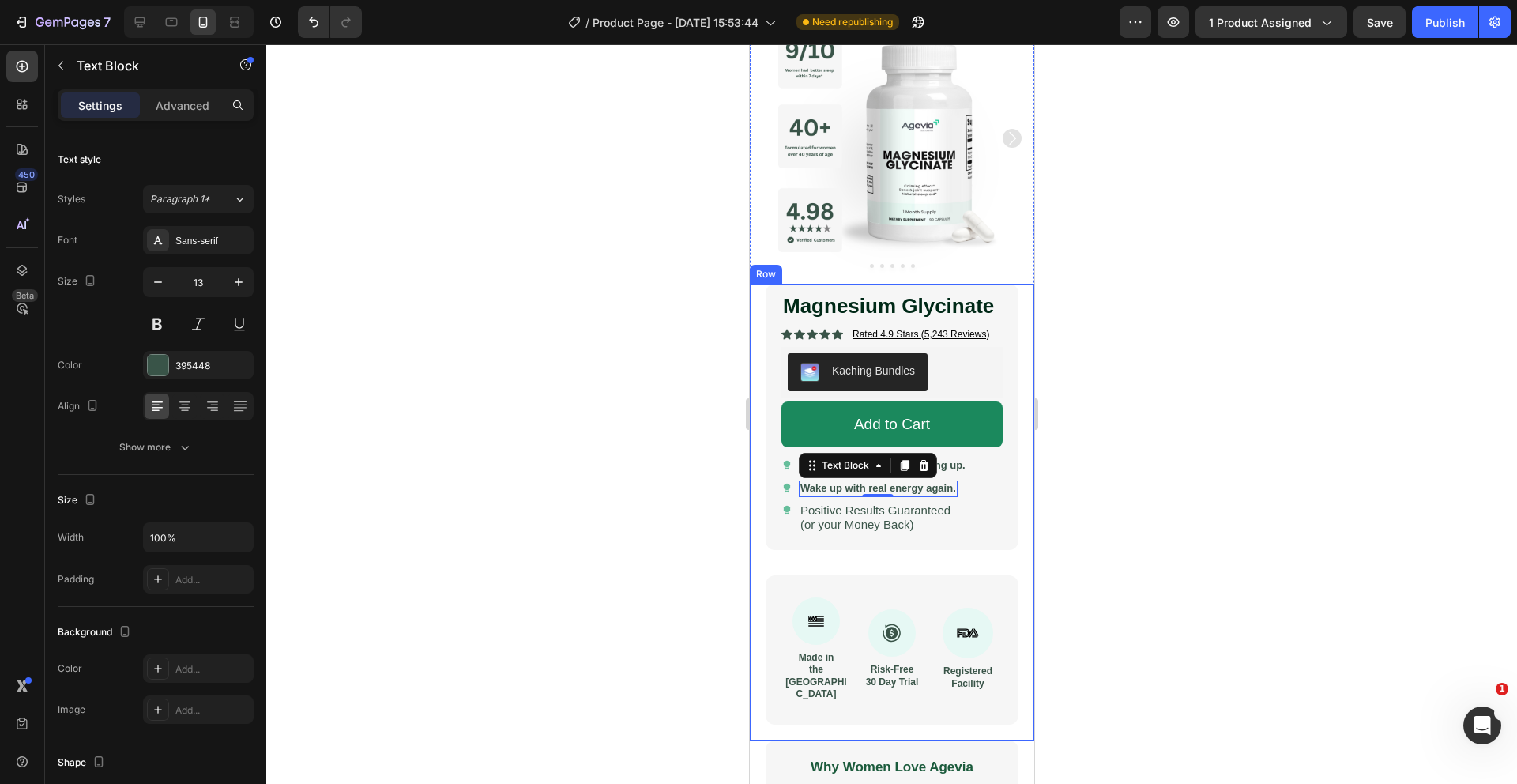
click at [830, 522] on span "(or your Money Back)" at bounding box center [857, 524] width 113 height 13
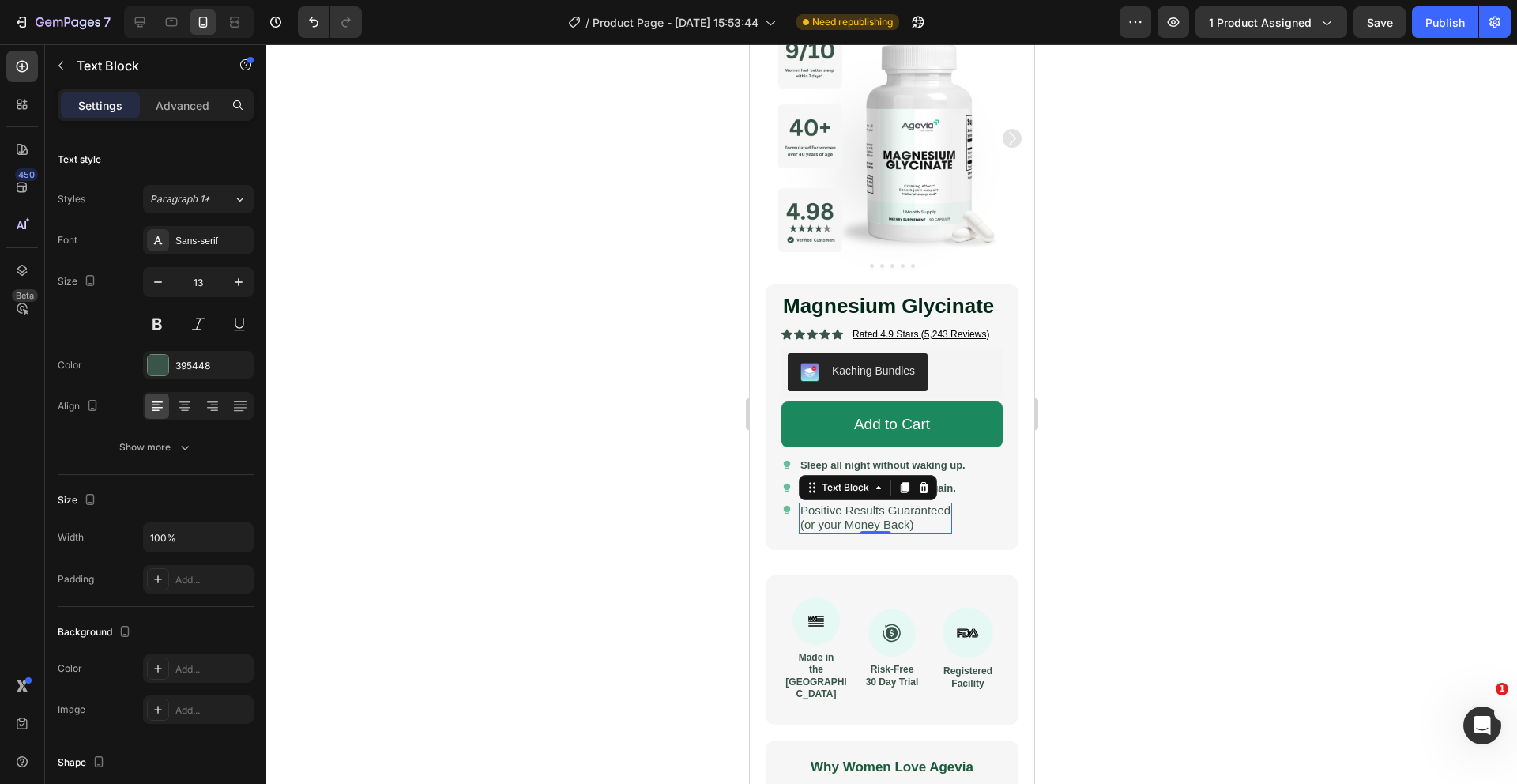
click at [830, 522] on span "(or your Money Back)" at bounding box center [857, 524] width 113 height 13
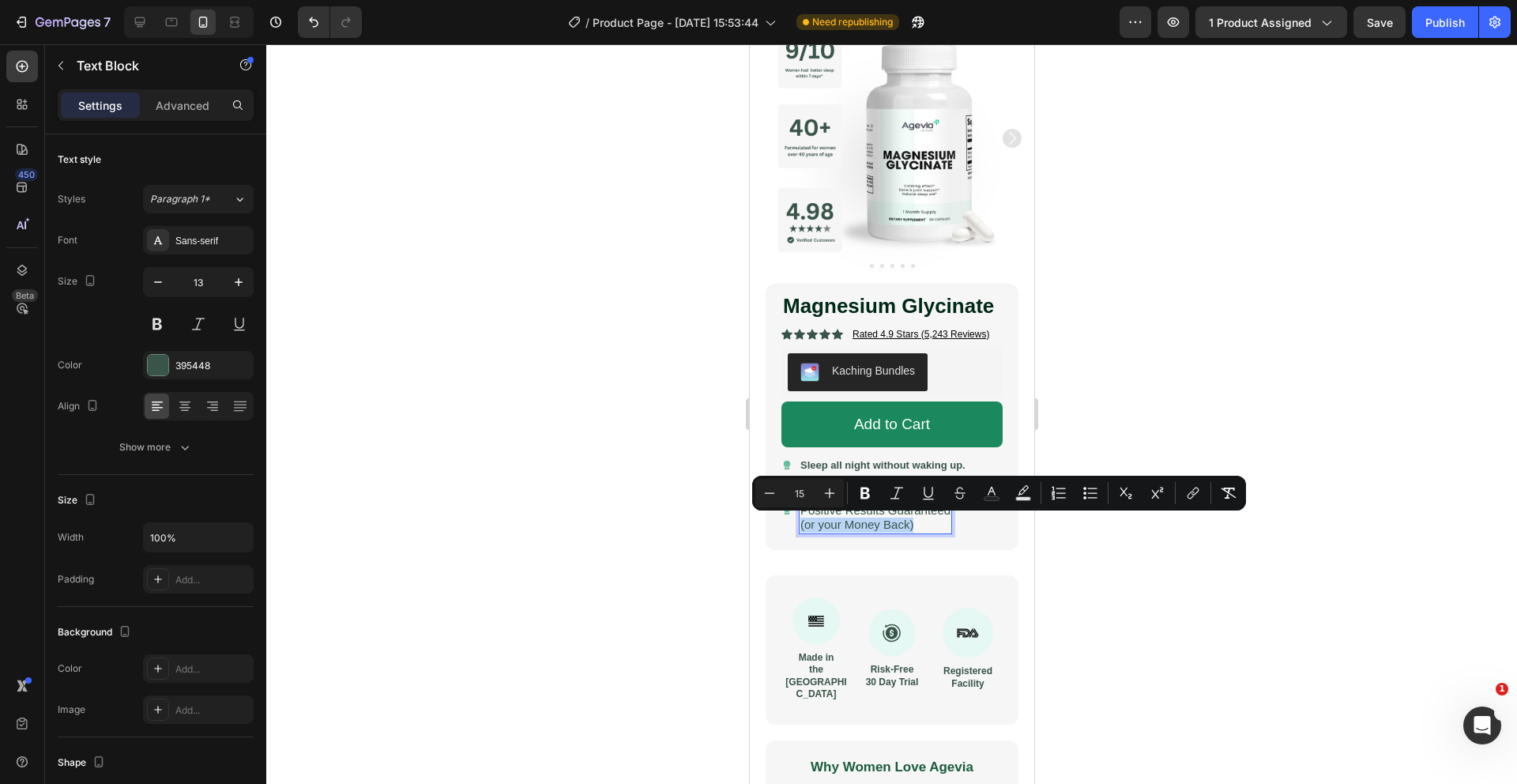
click at [830, 522] on span "(or your Money Back)" at bounding box center [857, 524] width 113 height 13
click at [917, 516] on span "Positive Results Guaranteed" at bounding box center [875, 510] width 150 height 13
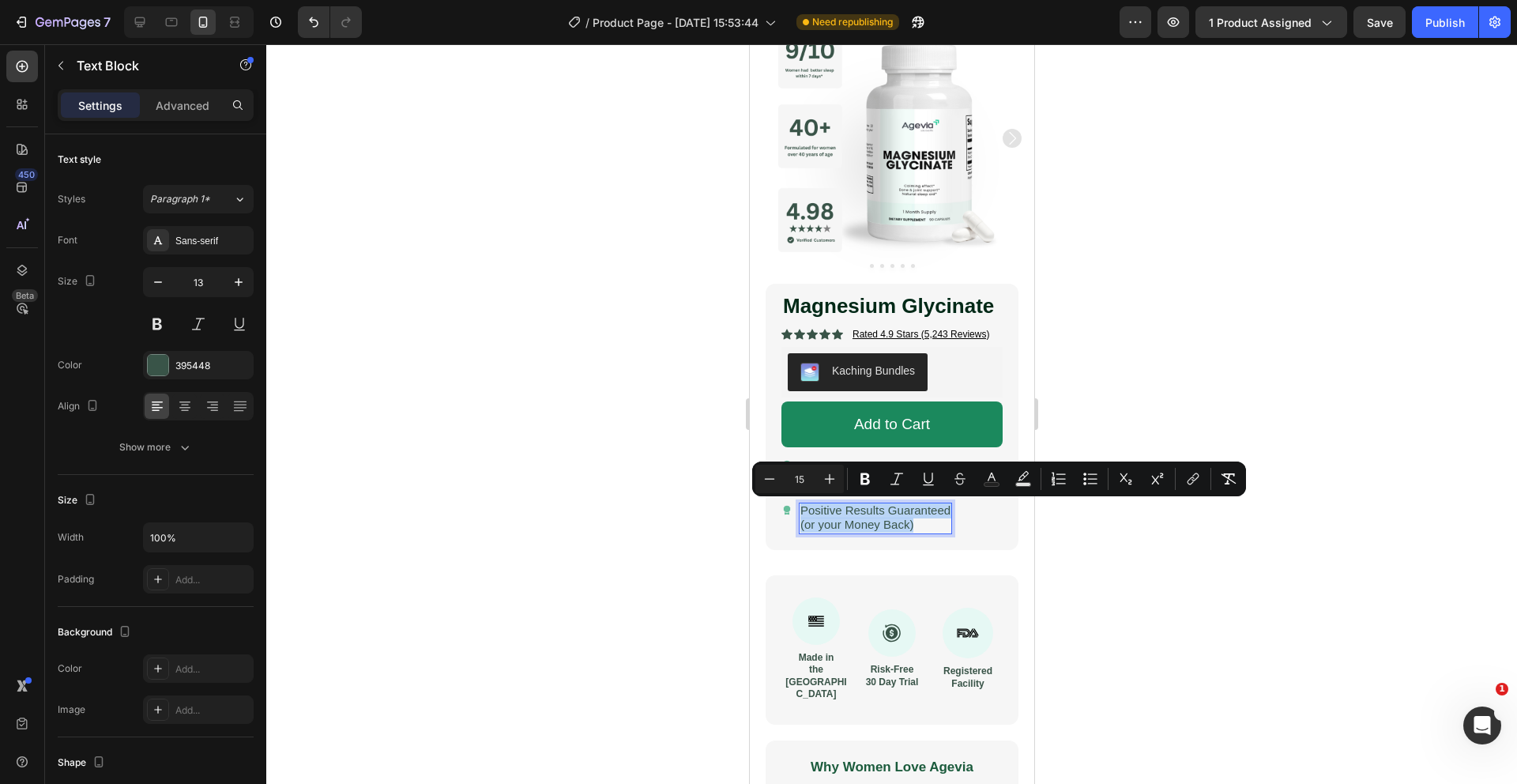
drag, startPoint x: 919, startPoint y: 527, endPoint x: 798, endPoint y: 508, distance: 122.5
click at [798, 508] on div "Positive Results Guaranteed (or your Money Back)" at bounding box center [875, 518] width 153 height 31
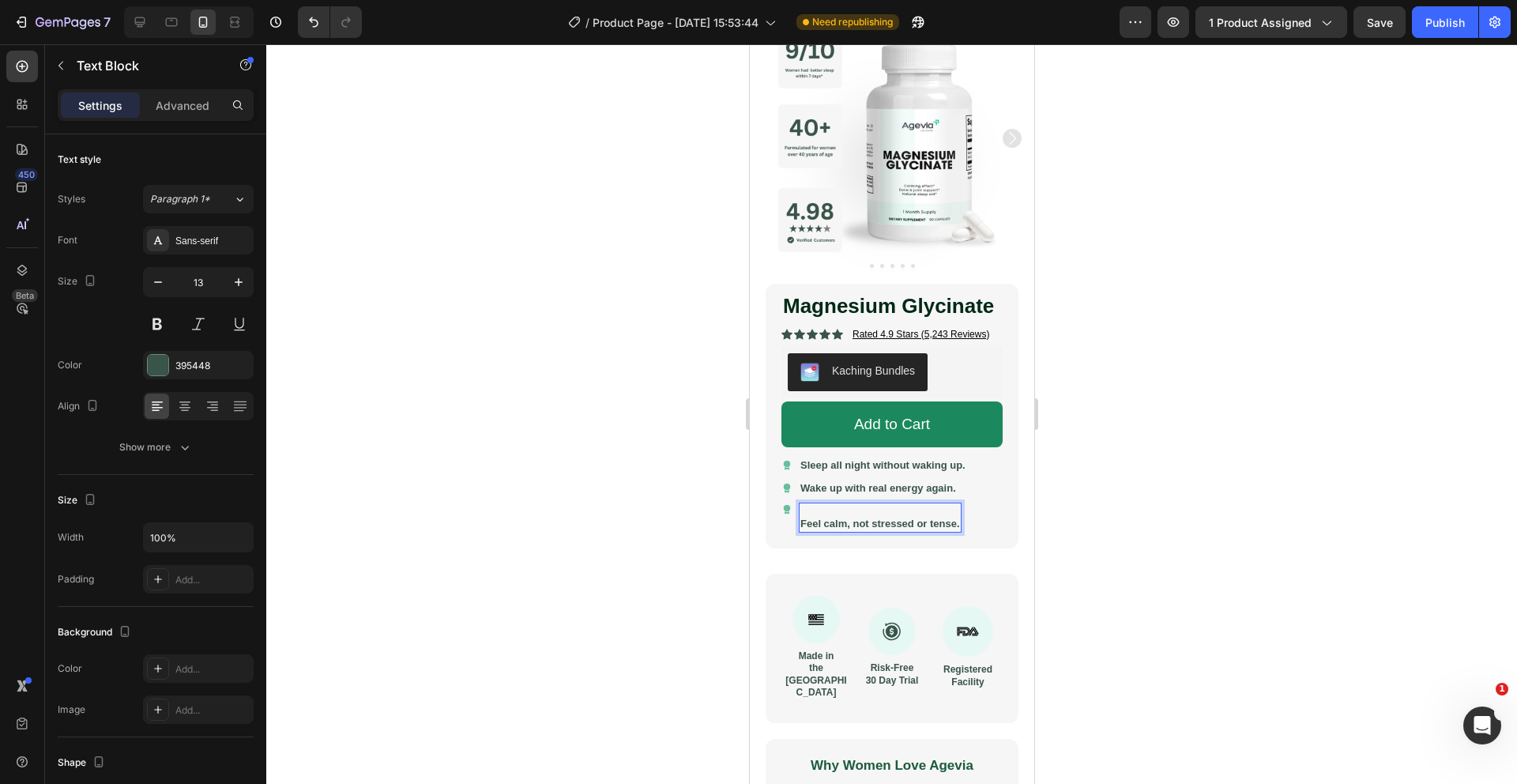
scroll to position [85, 0]
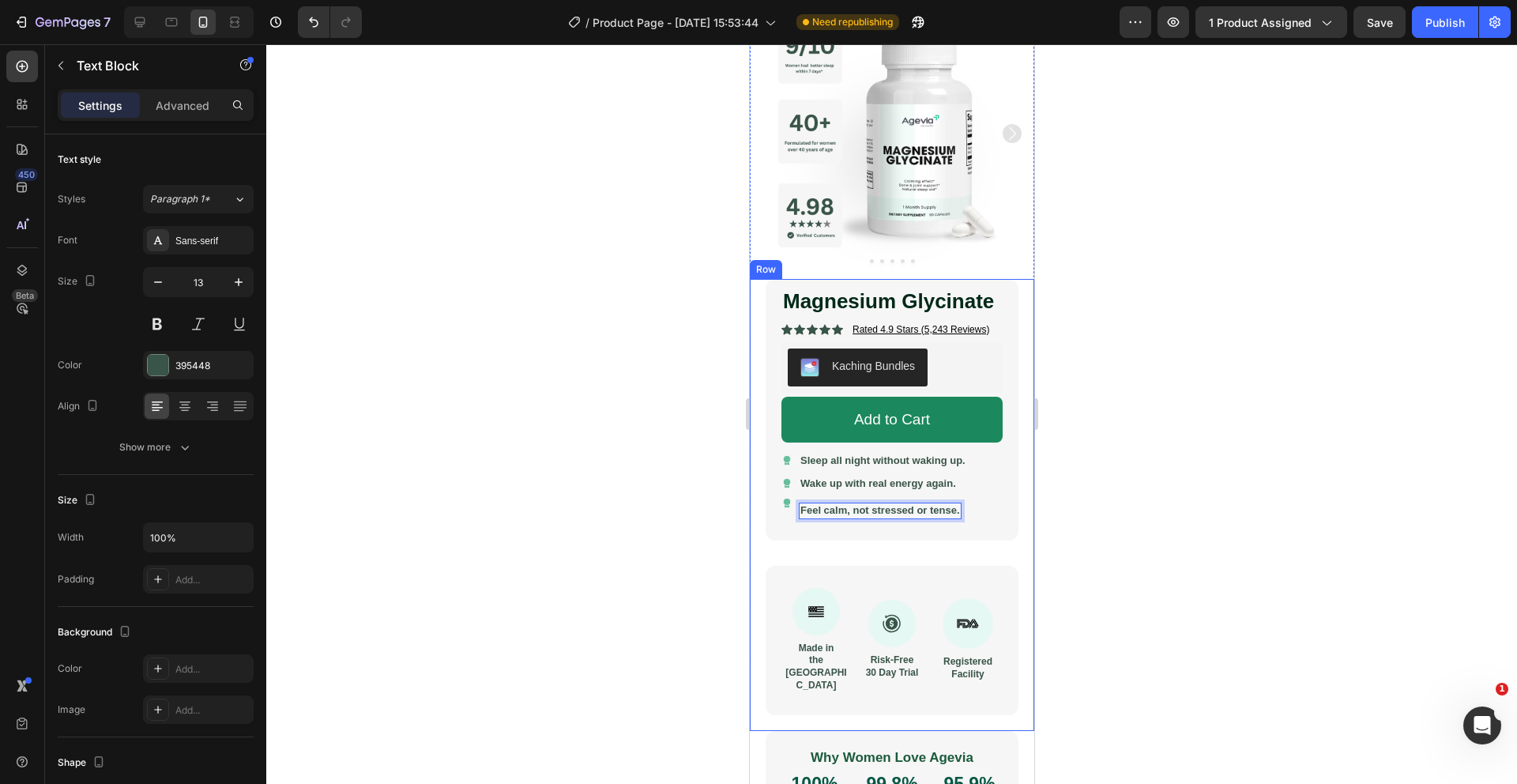
click at [681, 488] on div at bounding box center [892, 414] width 1251 height 740
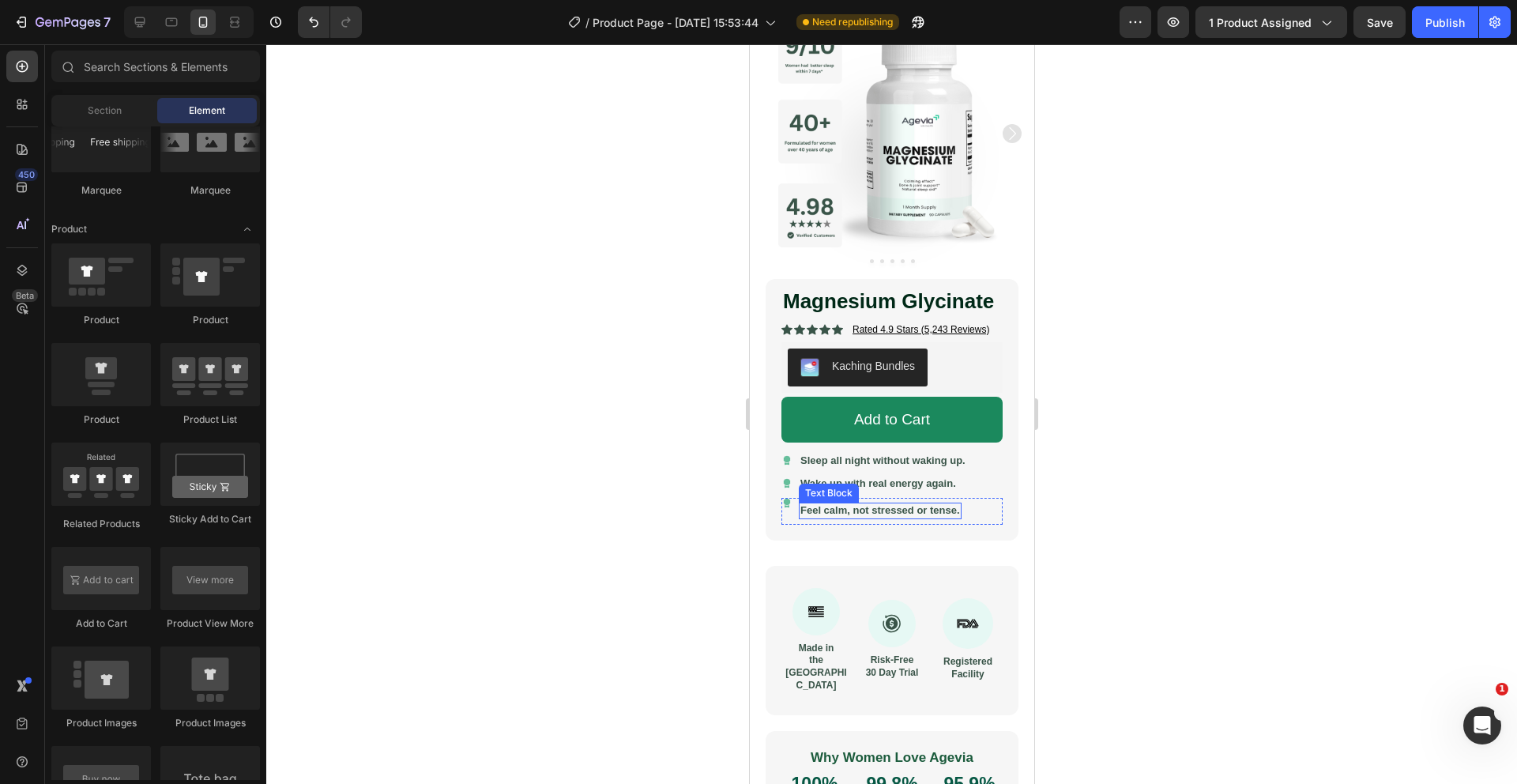
click at [815, 513] on strong "Feel calm, not stressed or tense." at bounding box center [879, 510] width 159 height 12
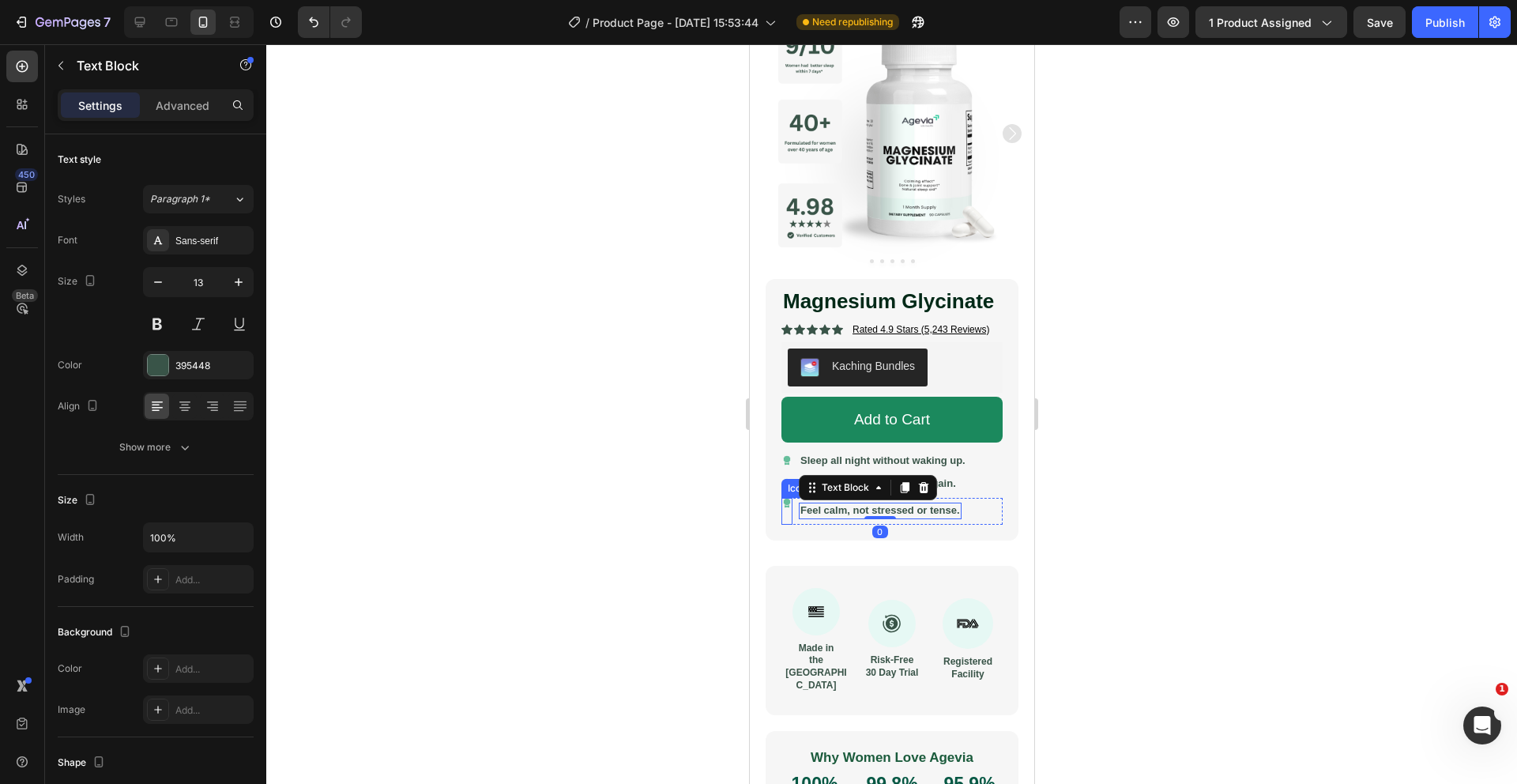
click at [786, 499] on icon at bounding box center [786, 501] width 7 height 8
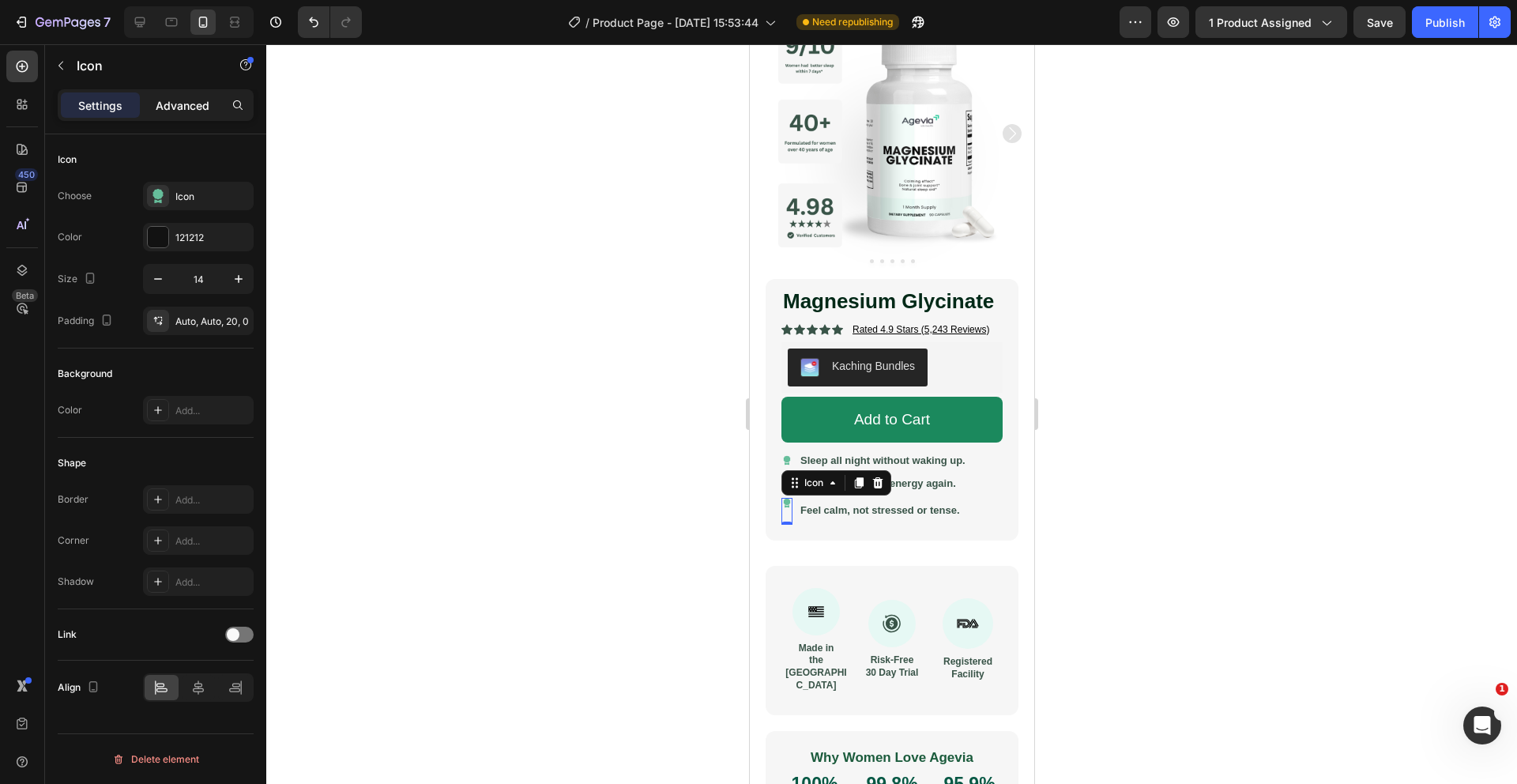
click at [170, 102] on p "Advanced" at bounding box center [183, 105] width 54 height 17
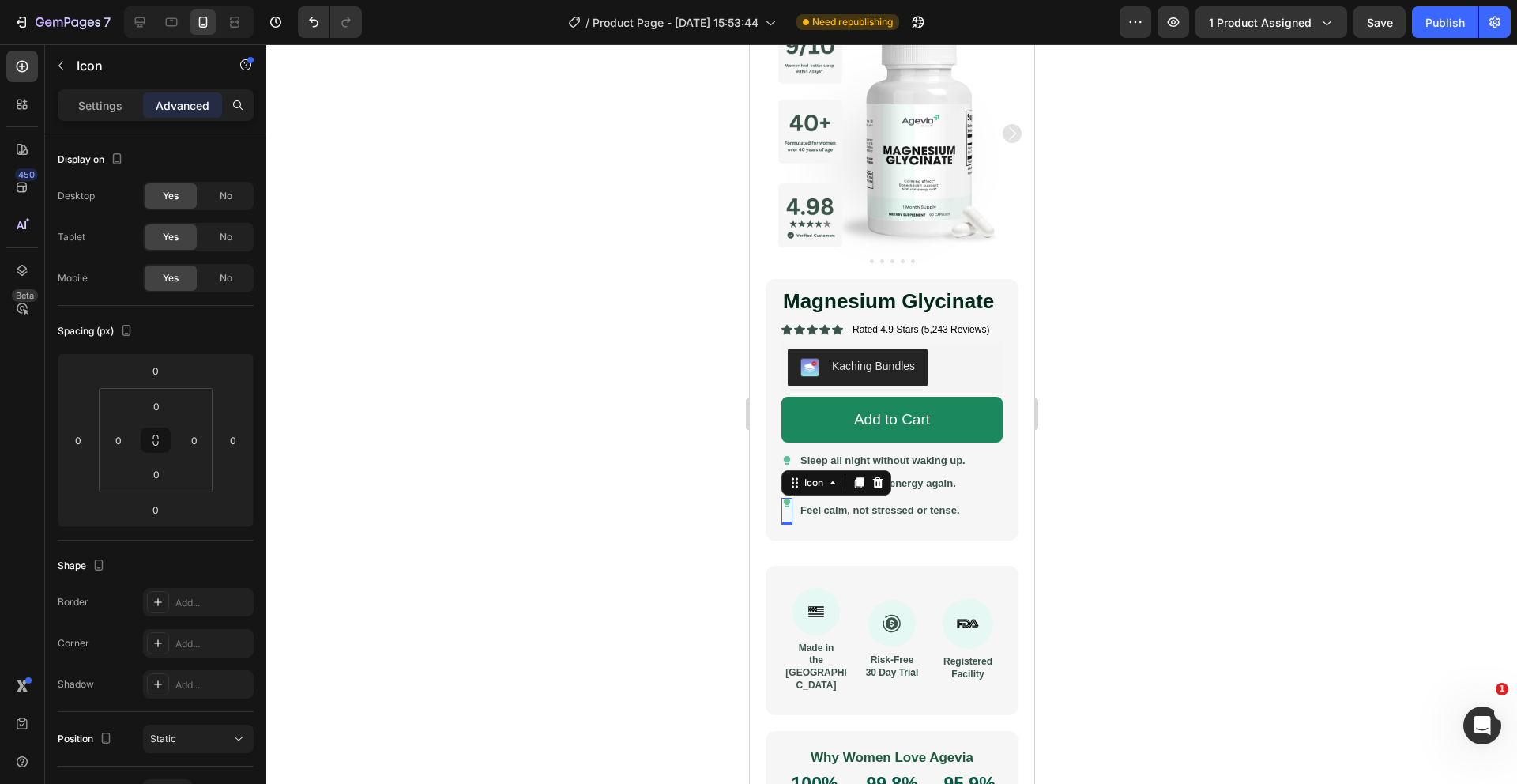
click at [785, 510] on div at bounding box center [786, 510] width 11 height 27
click at [110, 103] on p "Settings" at bounding box center [100, 105] width 44 height 17
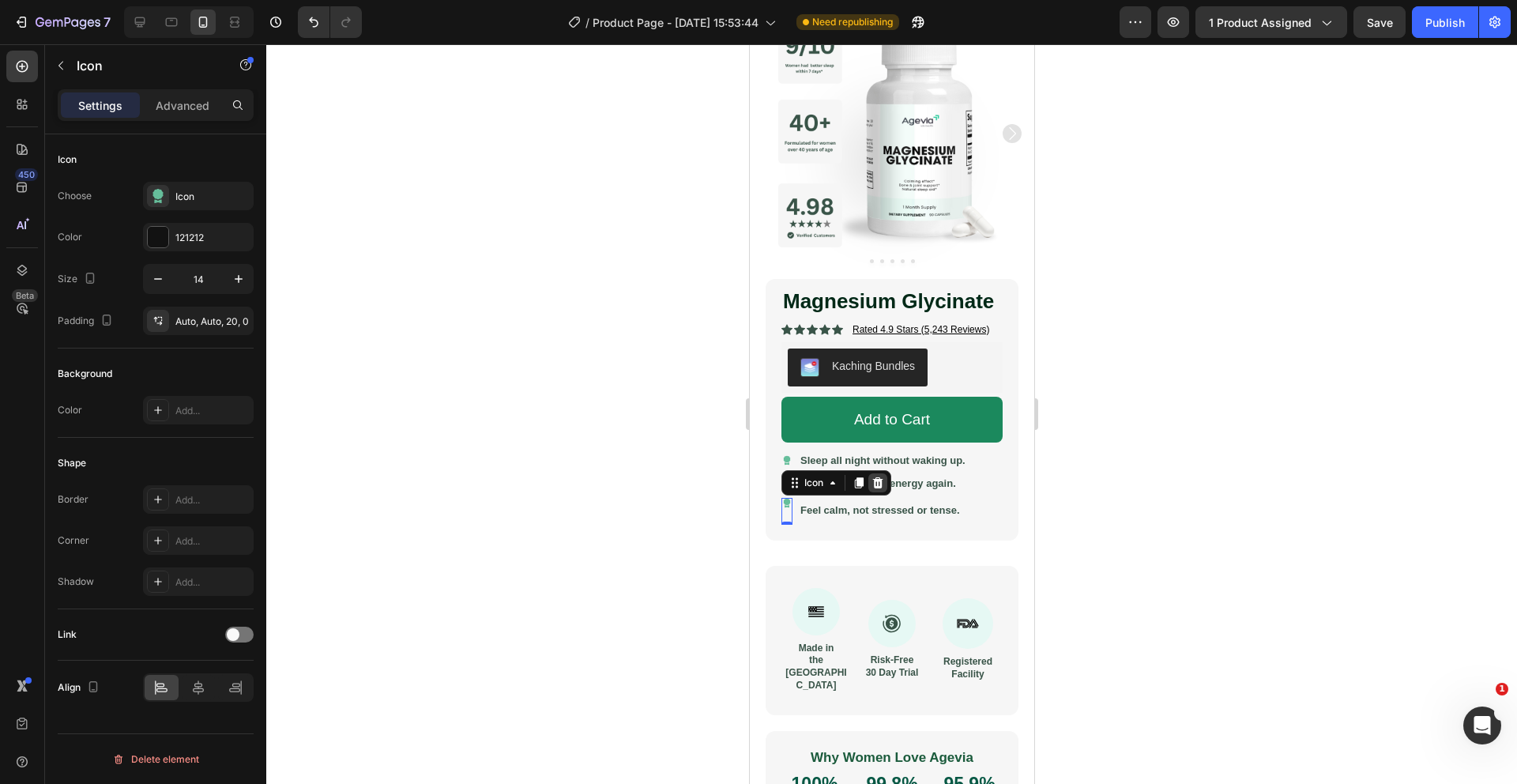
click at [884, 480] on div at bounding box center [877, 483] width 19 height 19
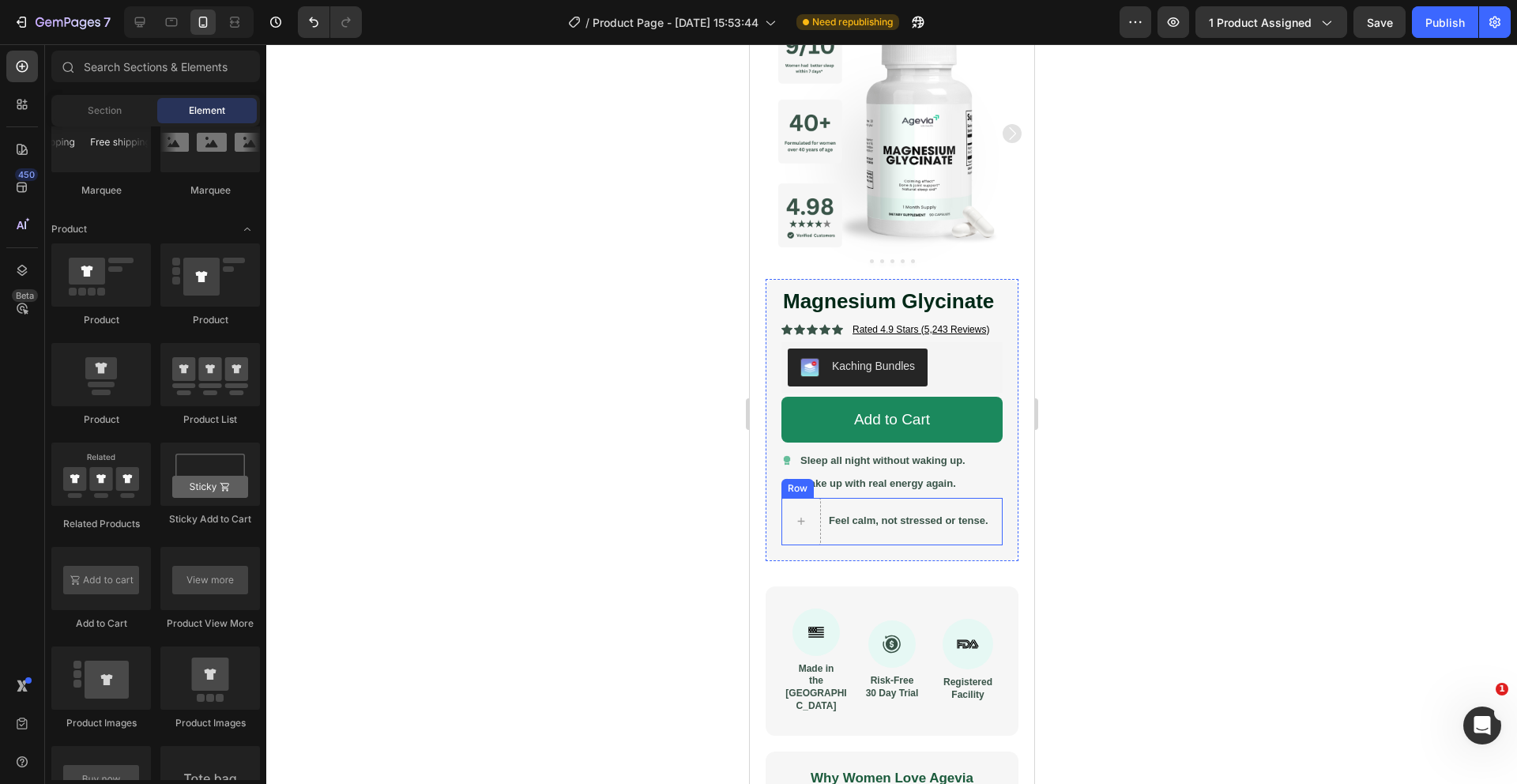
click at [823, 517] on div "Feel calm, not stressed or tense. Text Block Row" at bounding box center [891, 521] width 221 height 47
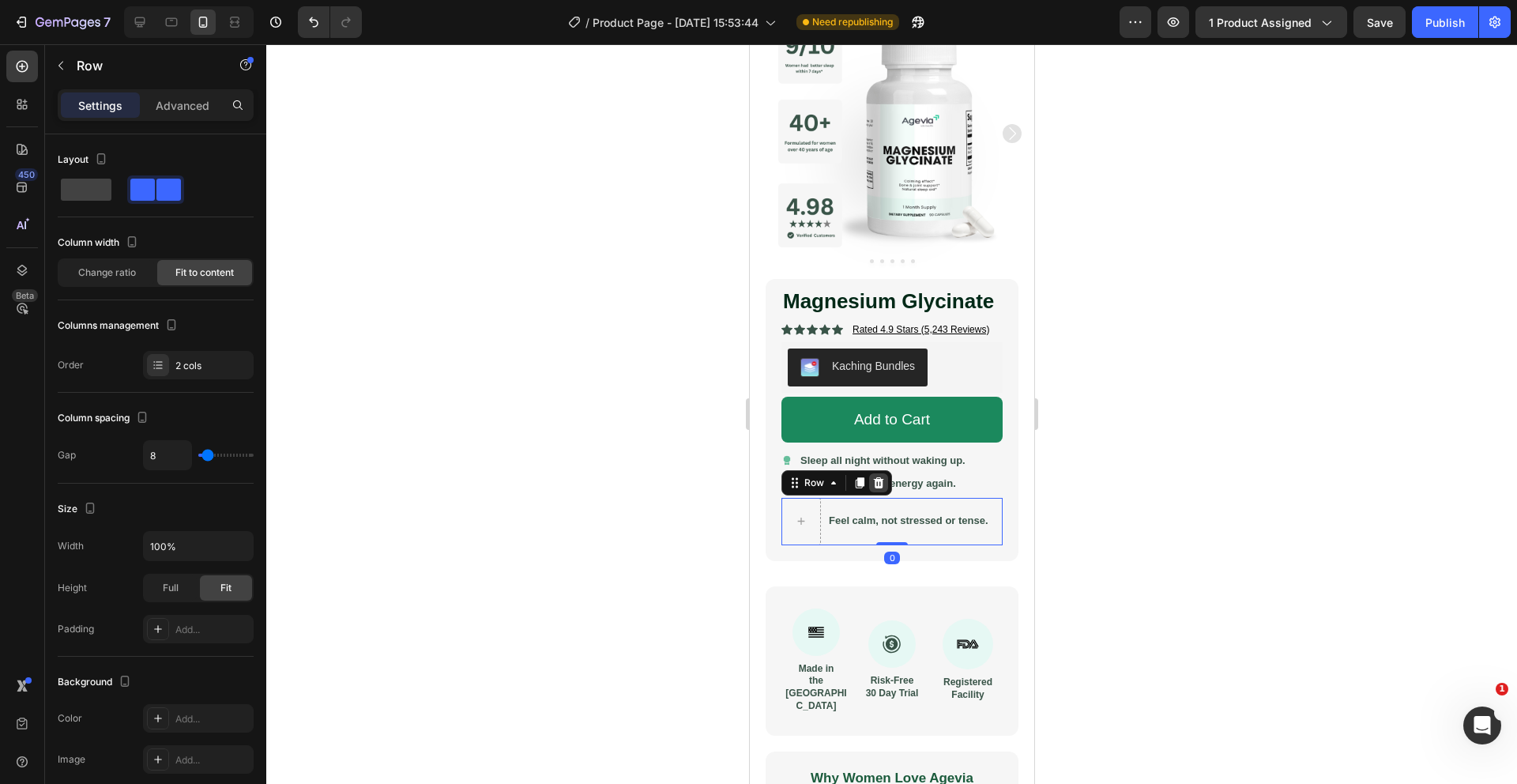
click at [877, 481] on icon at bounding box center [878, 483] width 10 height 11
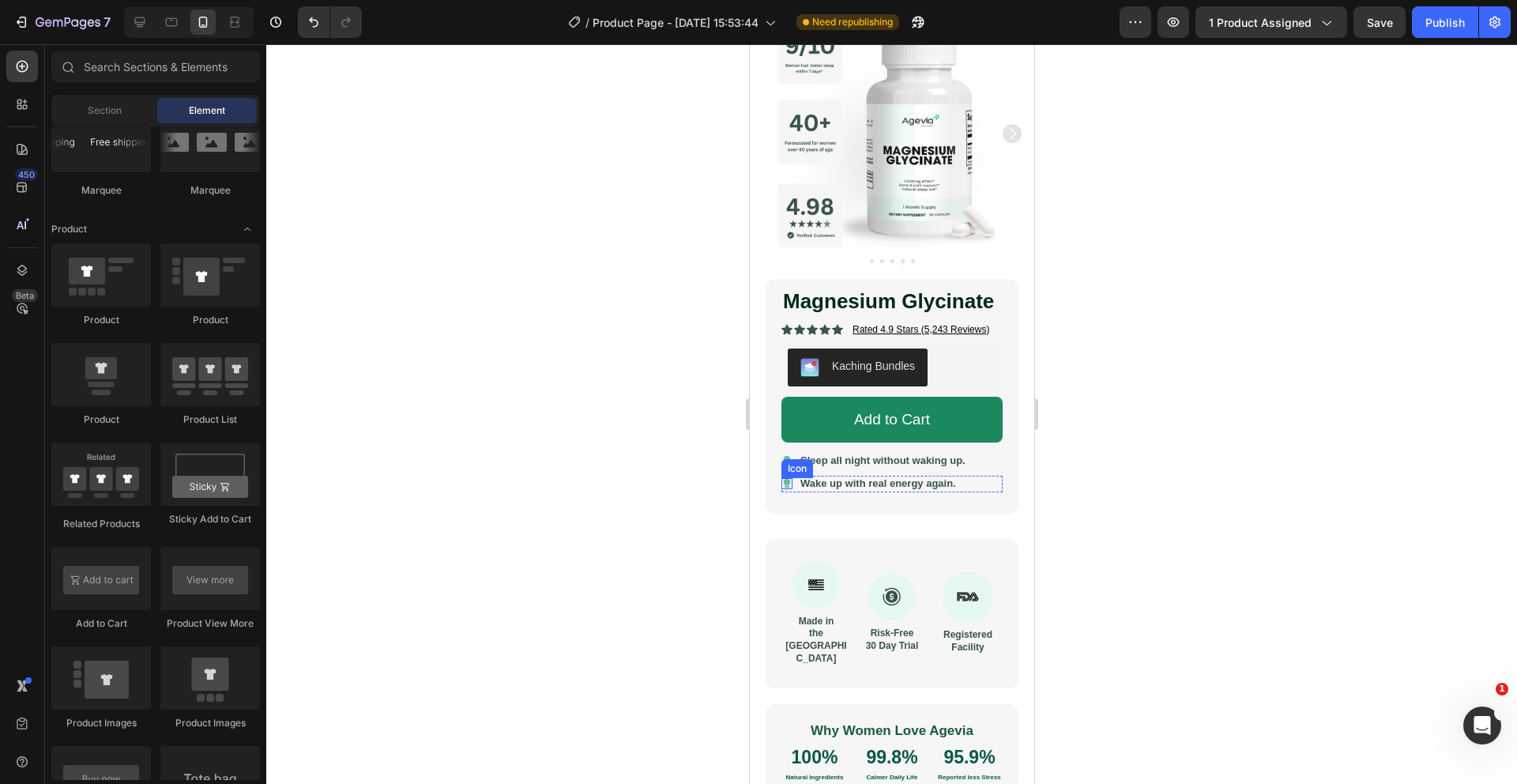
click at [783, 482] on icon at bounding box center [786, 483] width 7 height 8
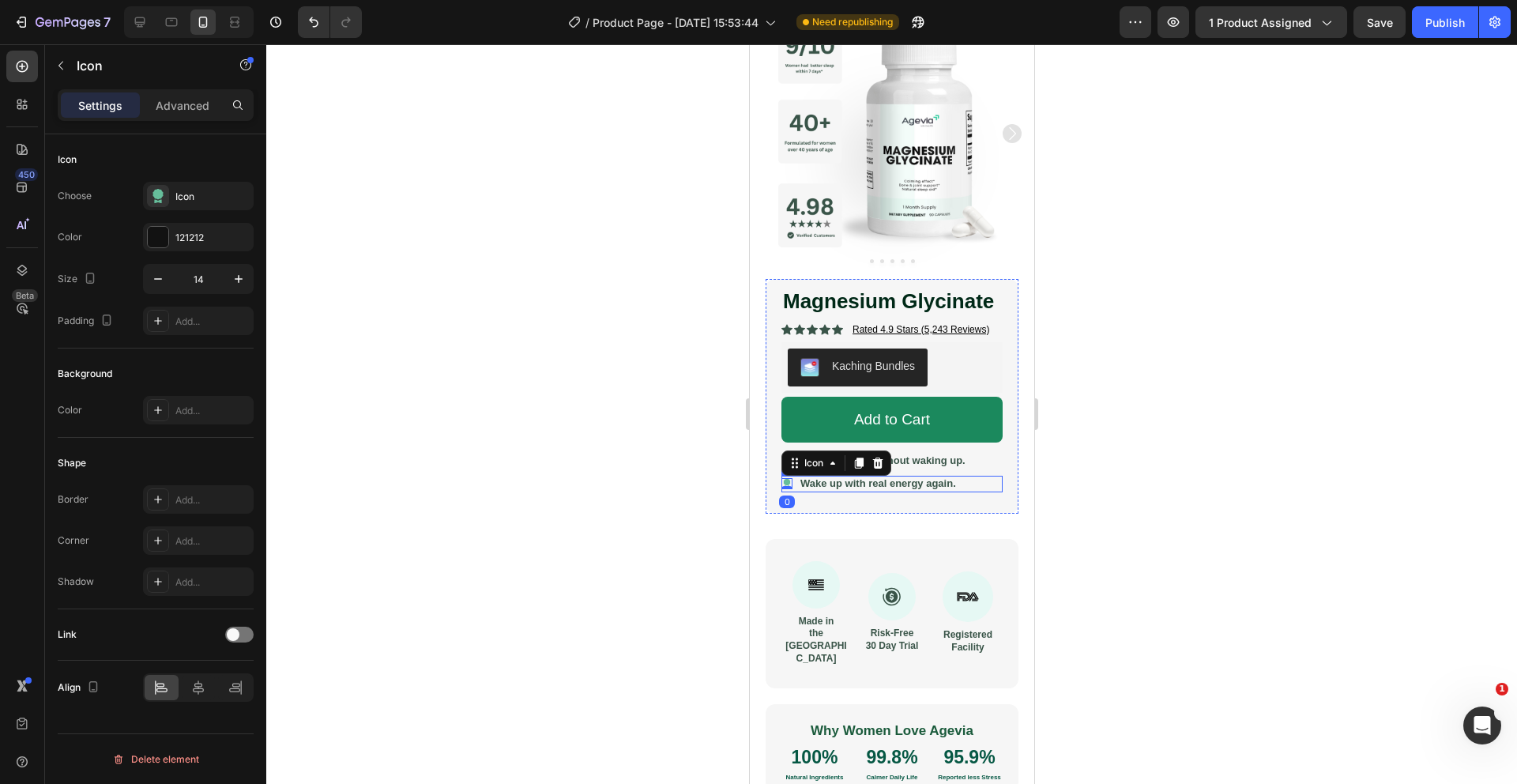
click at [972, 483] on div "Icon 0 Wake up with real energy again. Text Block Row" at bounding box center [891, 483] width 221 height 17
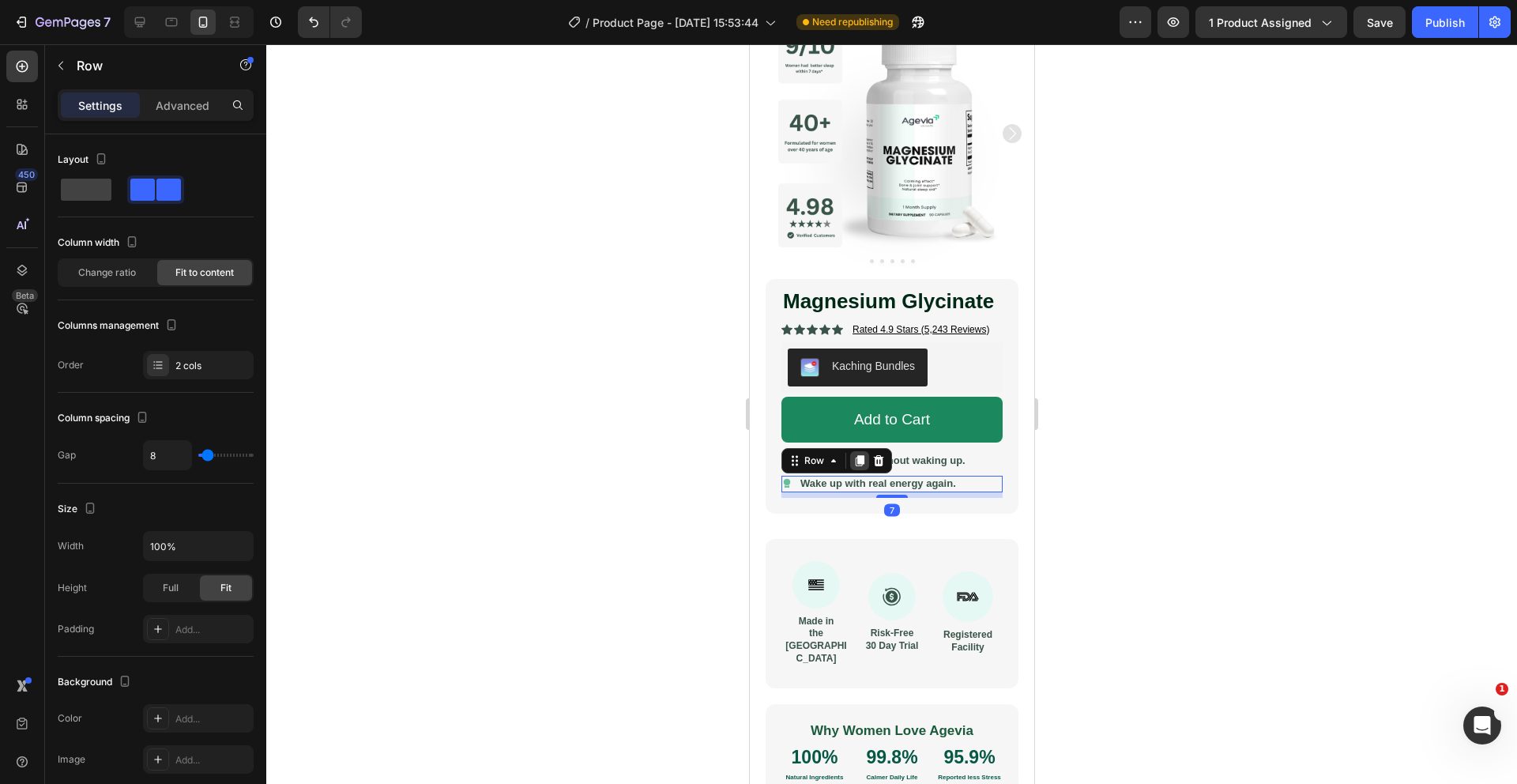
click at [859, 466] on icon at bounding box center [859, 460] width 13 height 13
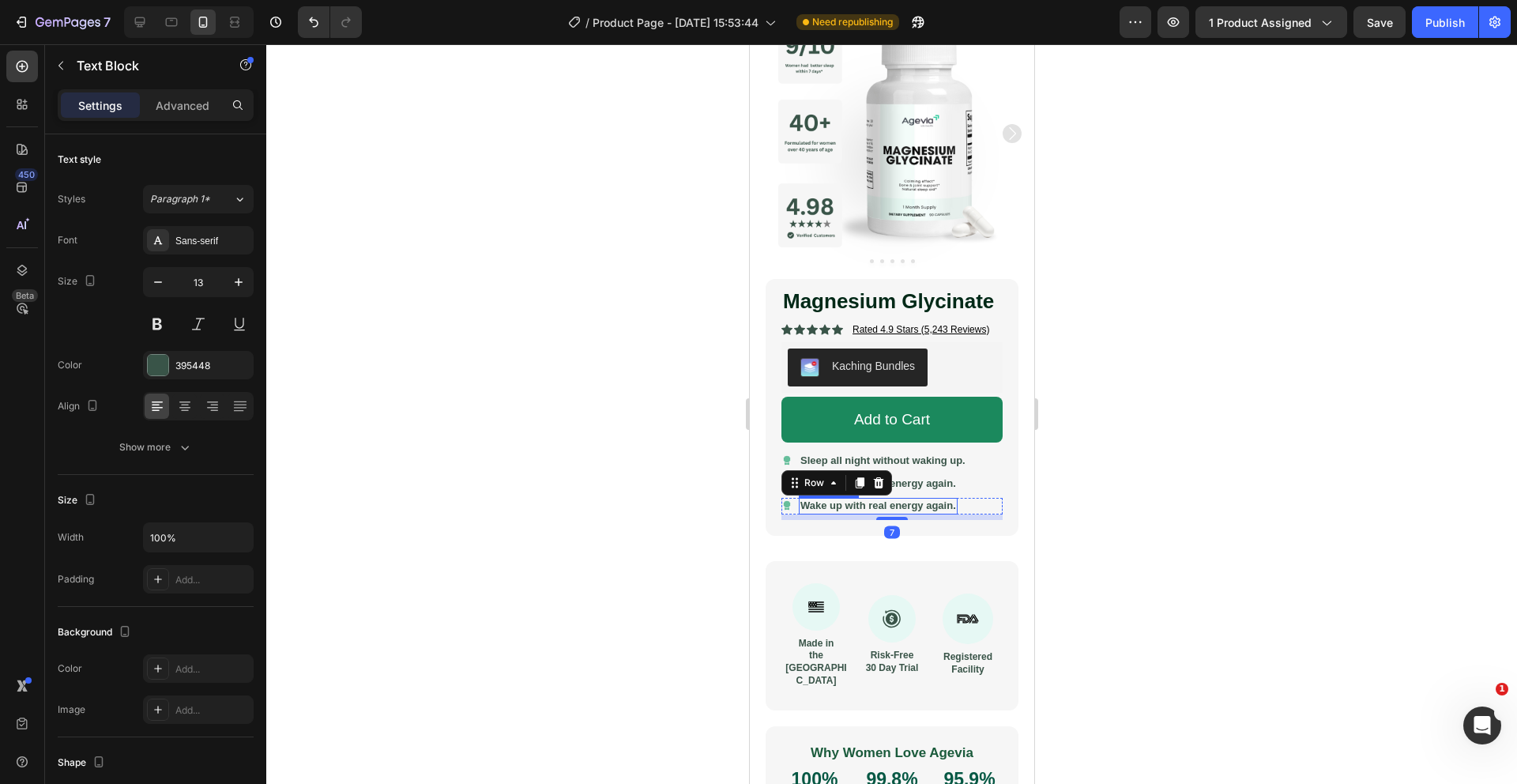
click at [850, 503] on strong "Wake up with real energy again." at bounding box center [877, 505] width 156 height 12
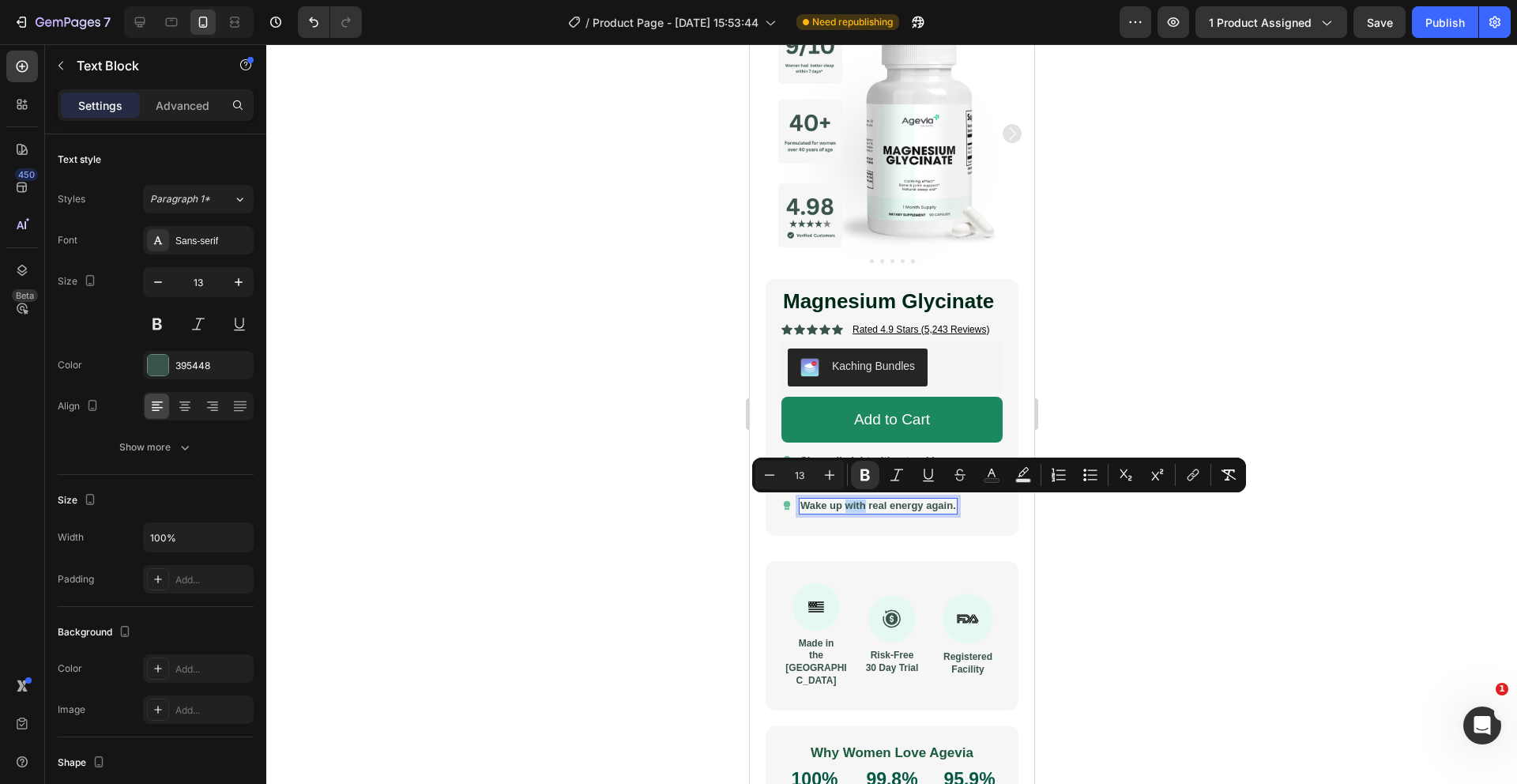
click at [850, 503] on strong "Wake up with real energy again." at bounding box center [877, 505] width 156 height 12
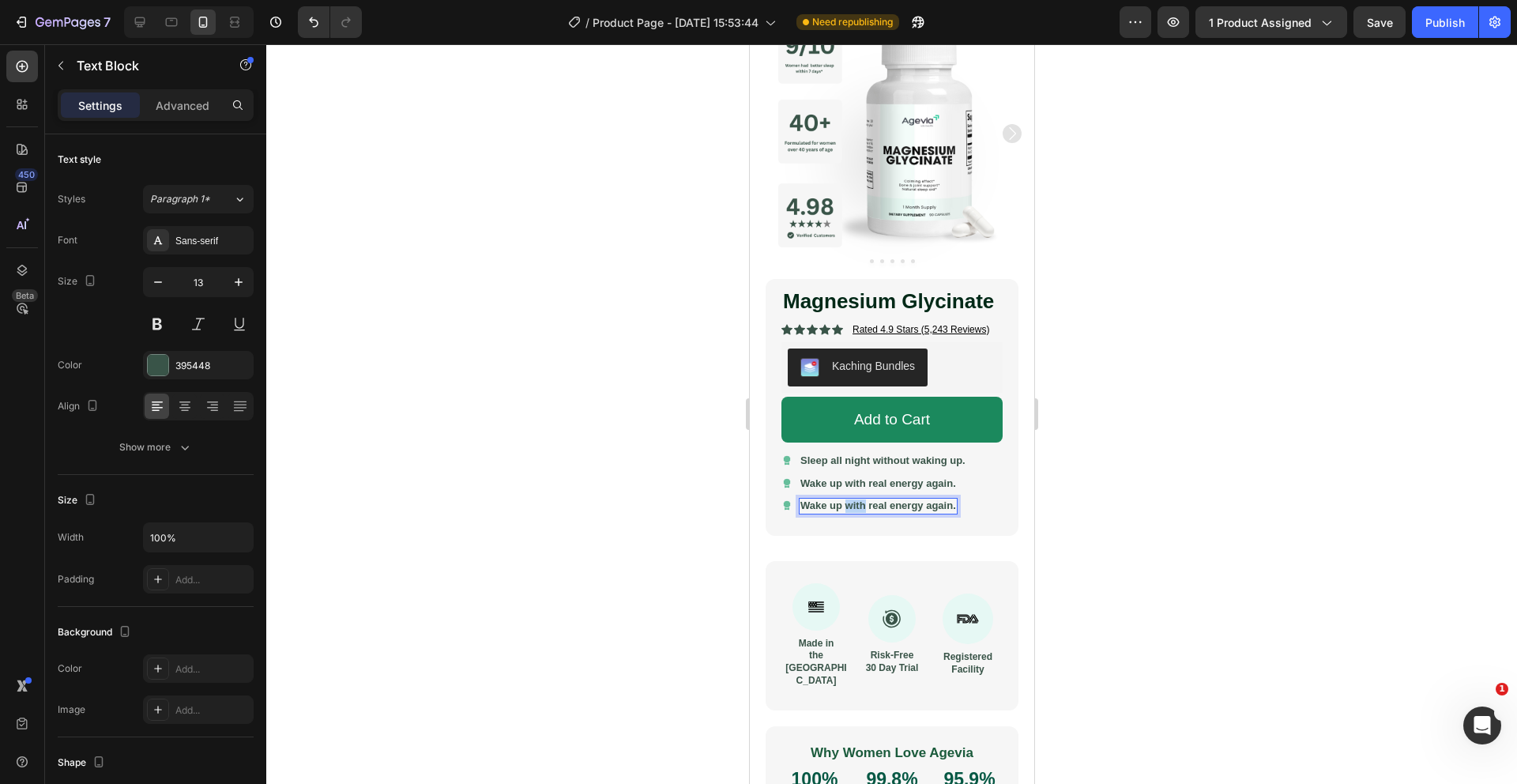
click at [850, 503] on strong "Wake up with real energy again." at bounding box center [877, 505] width 156 height 12
click at [701, 522] on div at bounding box center [892, 414] width 1251 height 740
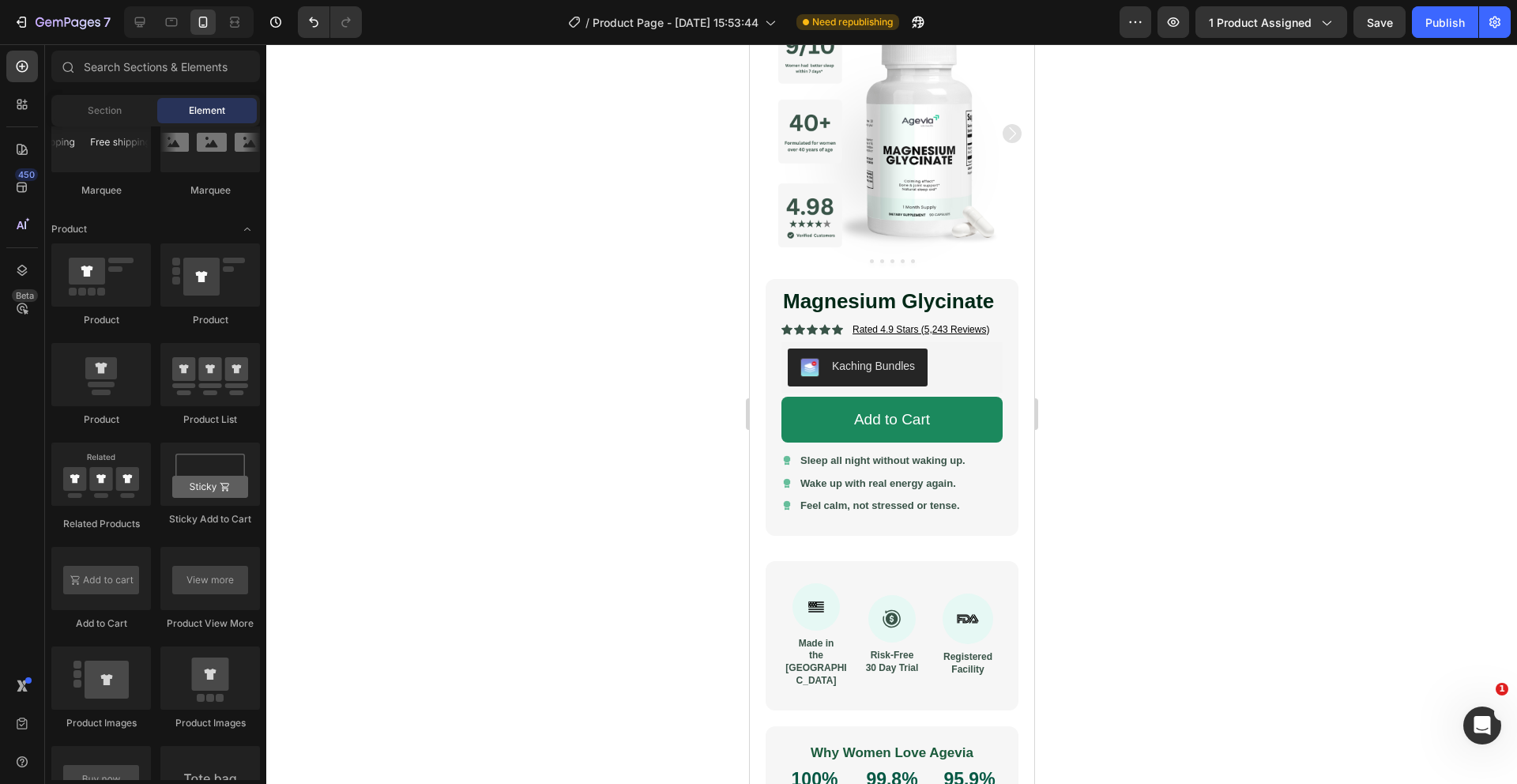
click at [510, 432] on div at bounding box center [892, 414] width 1251 height 740
click at [783, 481] on icon at bounding box center [786, 483] width 7 height 8
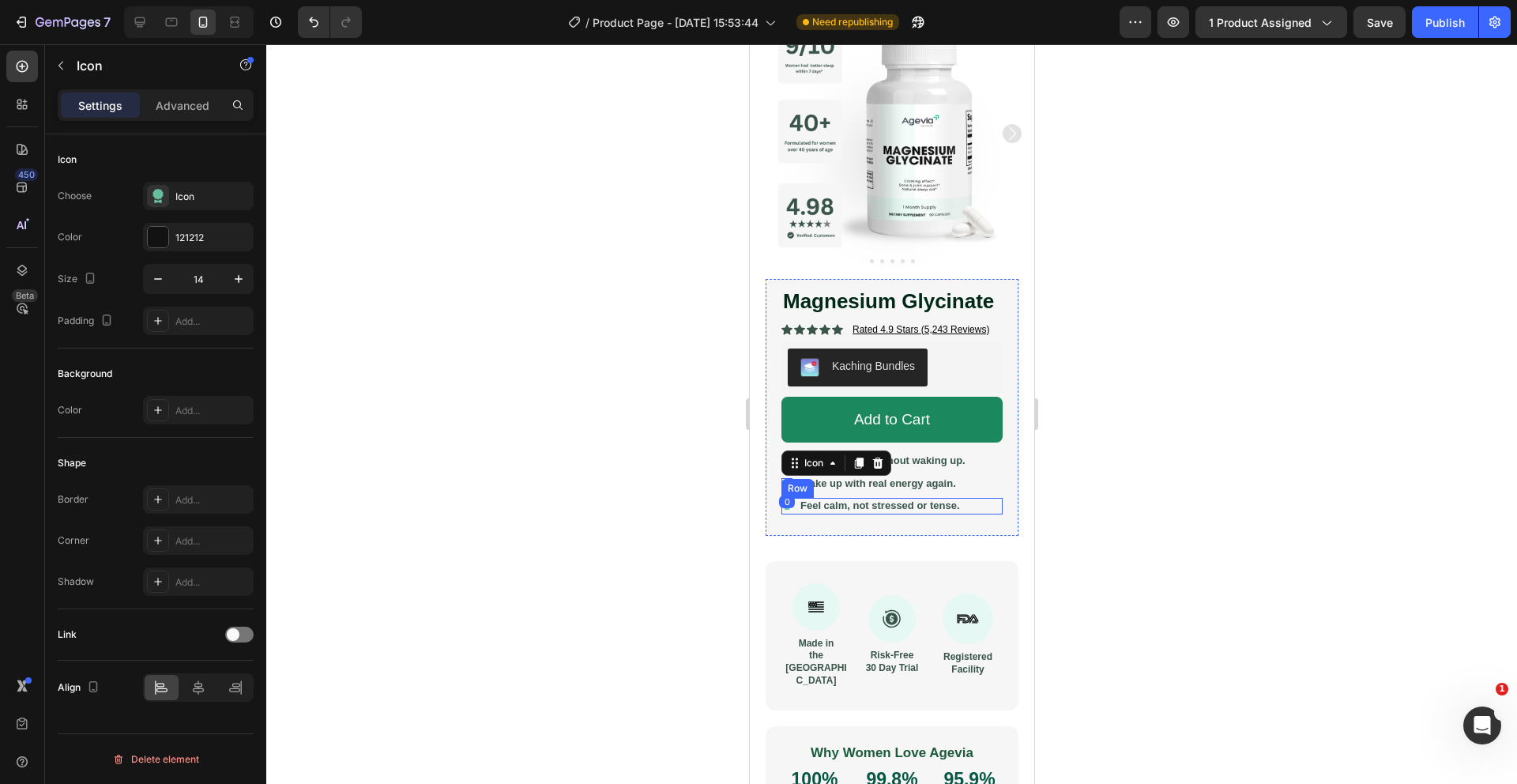
click at [963, 505] on div "Icon Feel calm, not stressed or tense. Text Block Row" at bounding box center [891, 505] width 221 height 17
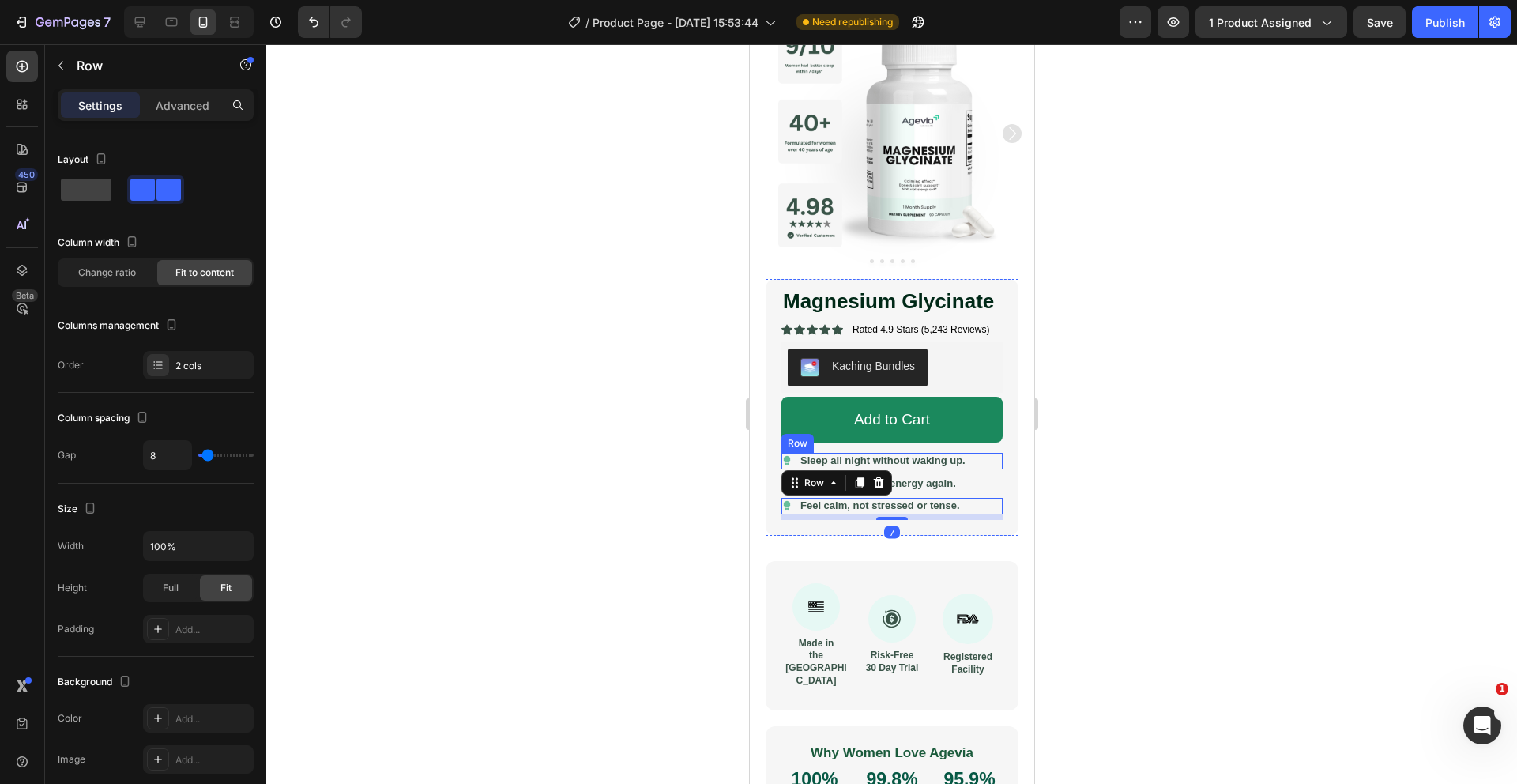
click at [977, 456] on div "Icon Sleep all night without waking up. Text Block Row" at bounding box center [891, 461] width 221 height 17
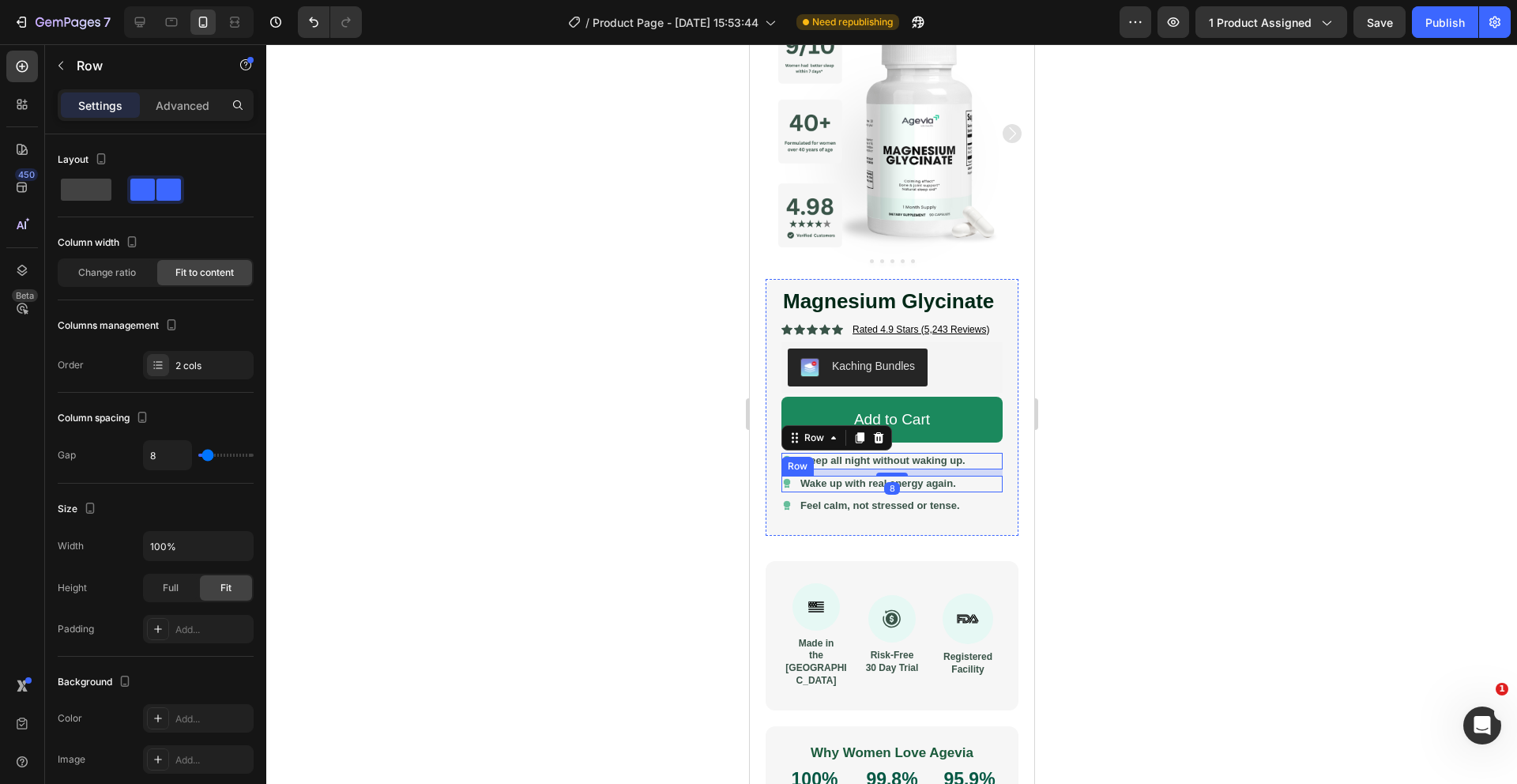
click at [988, 477] on div "Icon Wake up with real energy again. Text Block Row" at bounding box center [891, 483] width 221 height 17
click at [987, 463] on div "Icon Sleep all night without waking up. Text Block Row" at bounding box center [891, 461] width 221 height 17
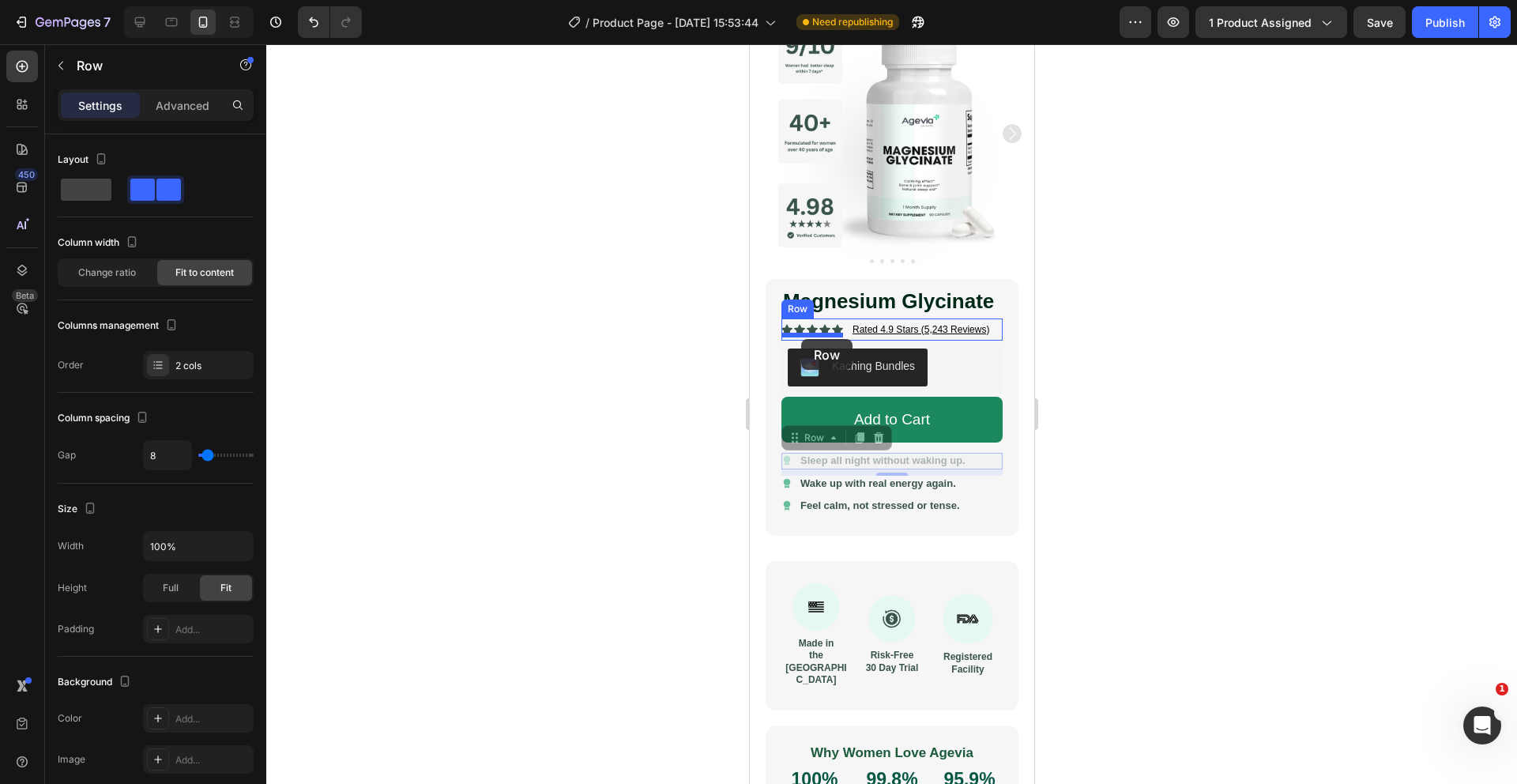
drag, startPoint x: 802, startPoint y: 440, endPoint x: 801, endPoint y: 339, distance: 101.0
click at [796, 461] on div "Icon Sleep all night without waking up. Text Block Row" at bounding box center [891, 461] width 221 height 17
click at [979, 460] on div "Icon Sleep all night without waking up. Text Block Row" at bounding box center [891, 461] width 221 height 17
click at [963, 458] on strong "Sleep all night without waking up." at bounding box center [883, 460] width 166 height 12
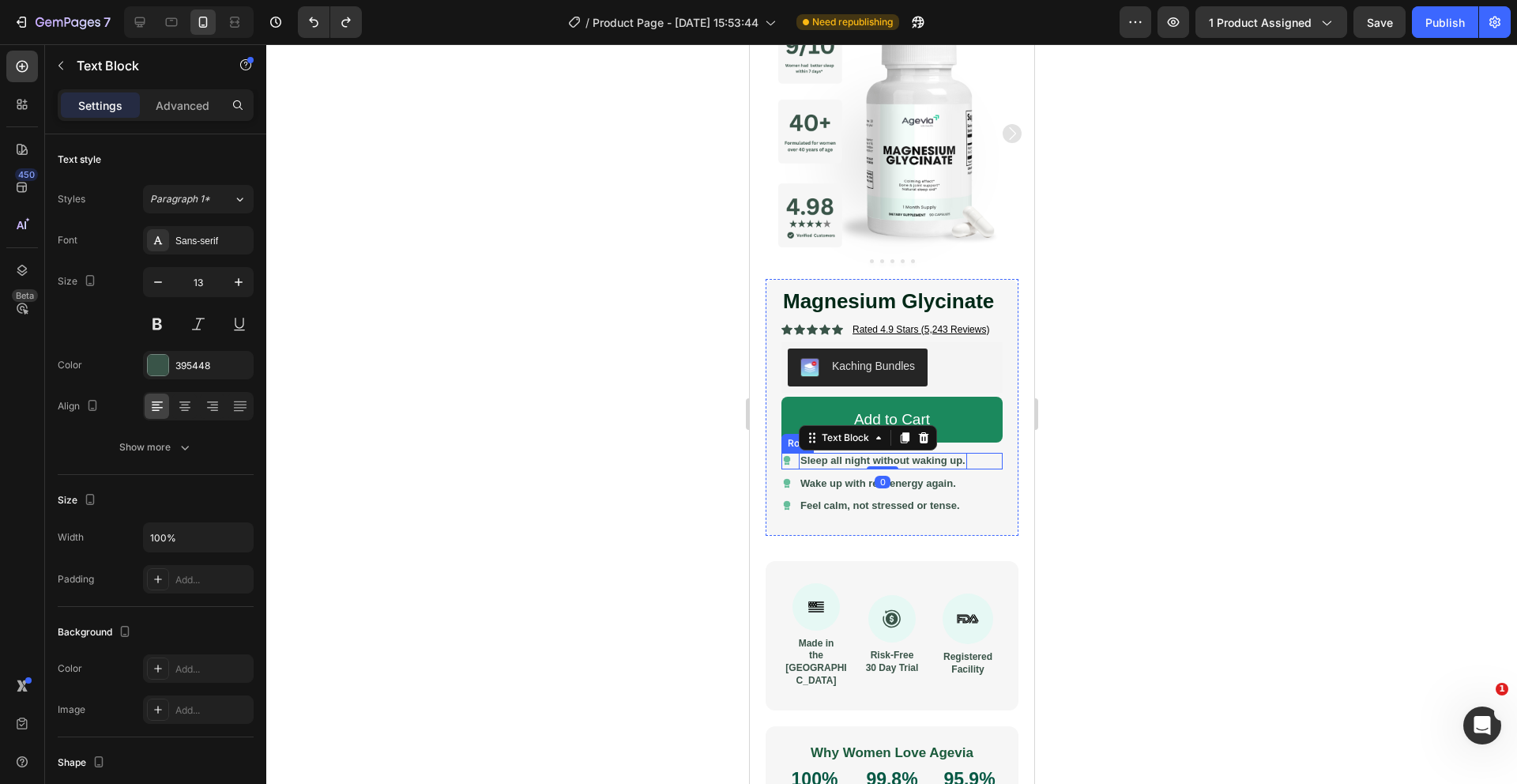
click at [972, 458] on div "Icon Sleep all night without waking up. Text Block 0 Row" at bounding box center [891, 461] width 221 height 17
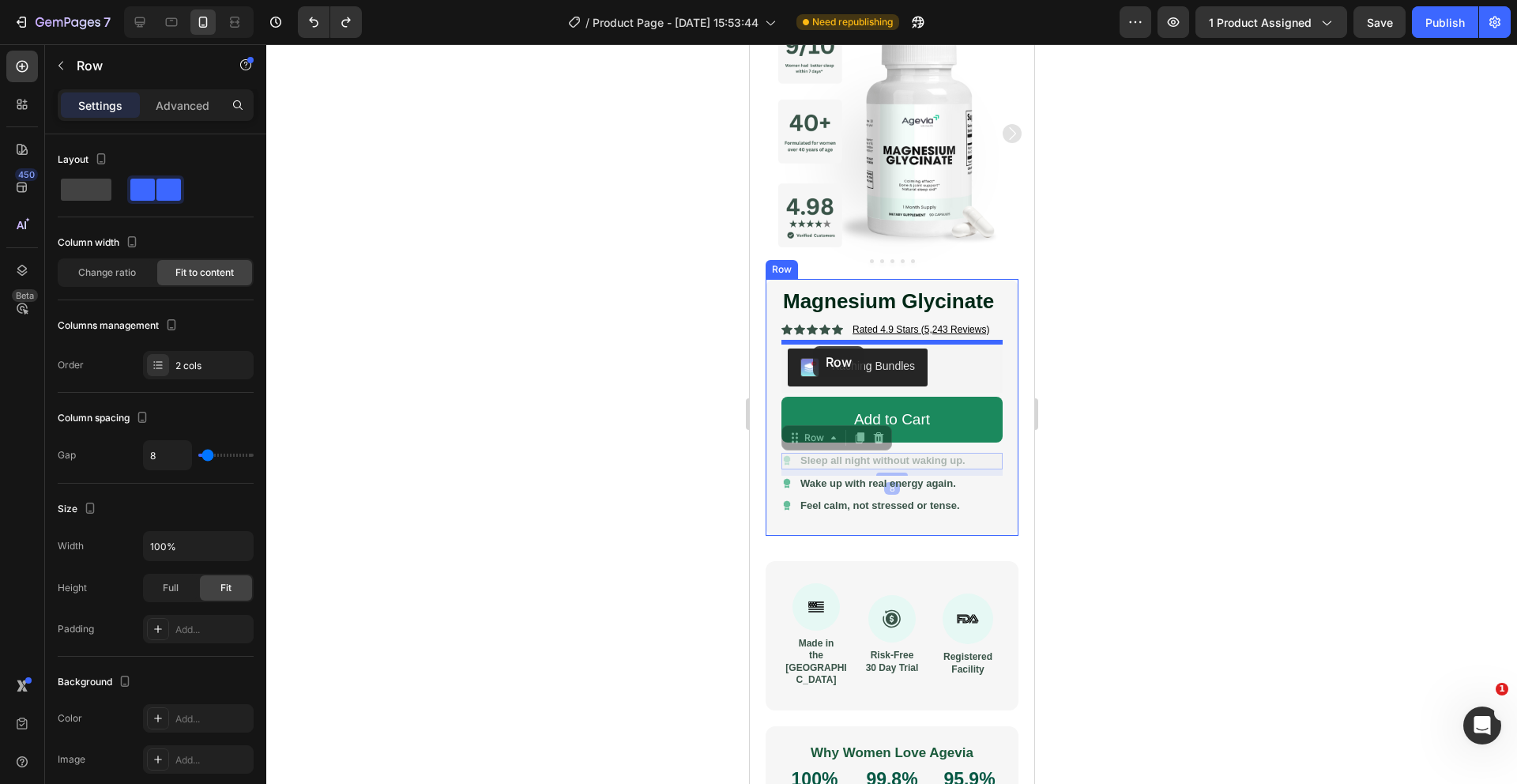
drag, startPoint x: 810, startPoint y: 443, endPoint x: 812, endPoint y: 345, distance: 98.0
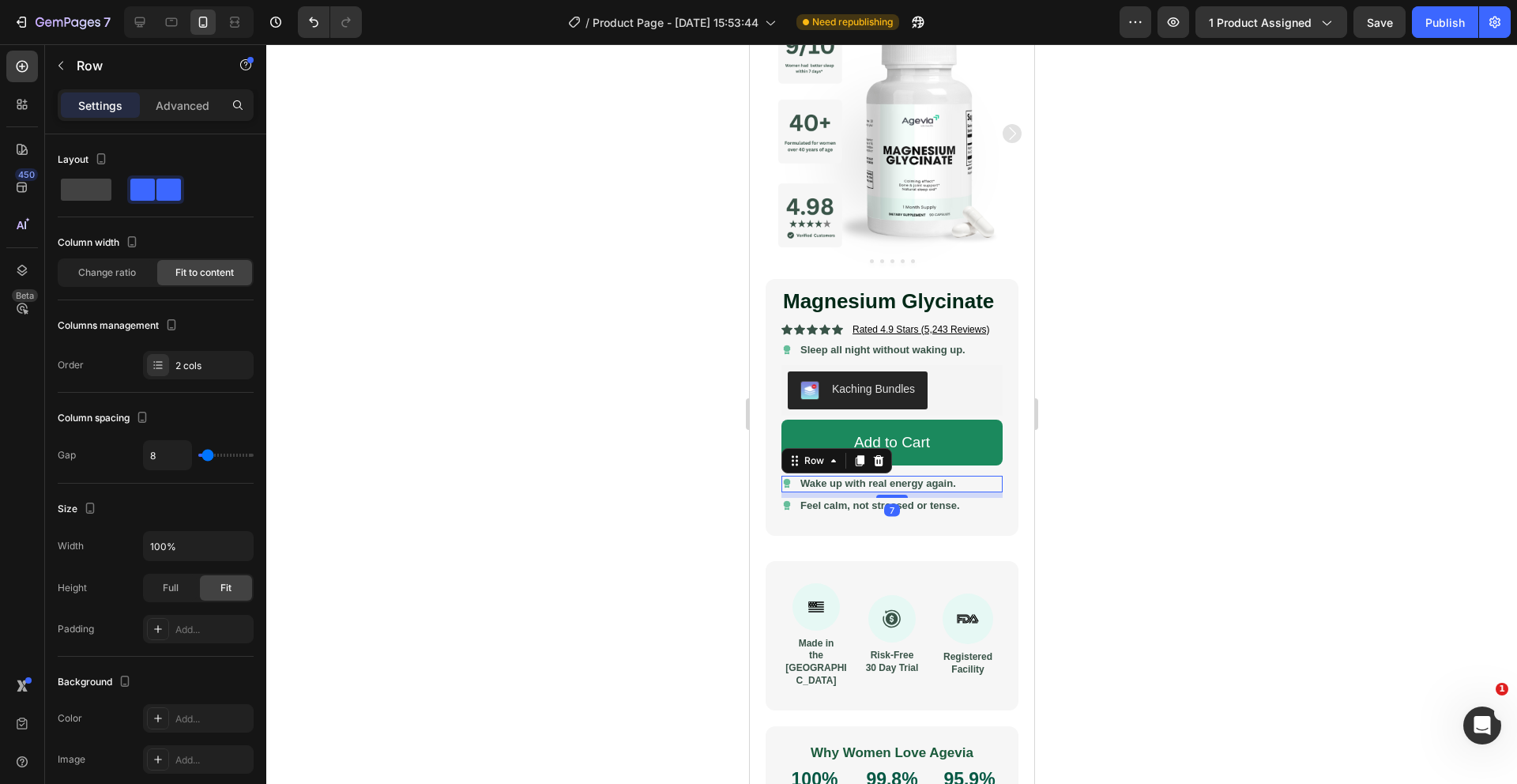
click at [972, 481] on div "Icon Wake up with real energy again. Text Block Row 7" at bounding box center [891, 483] width 221 height 17
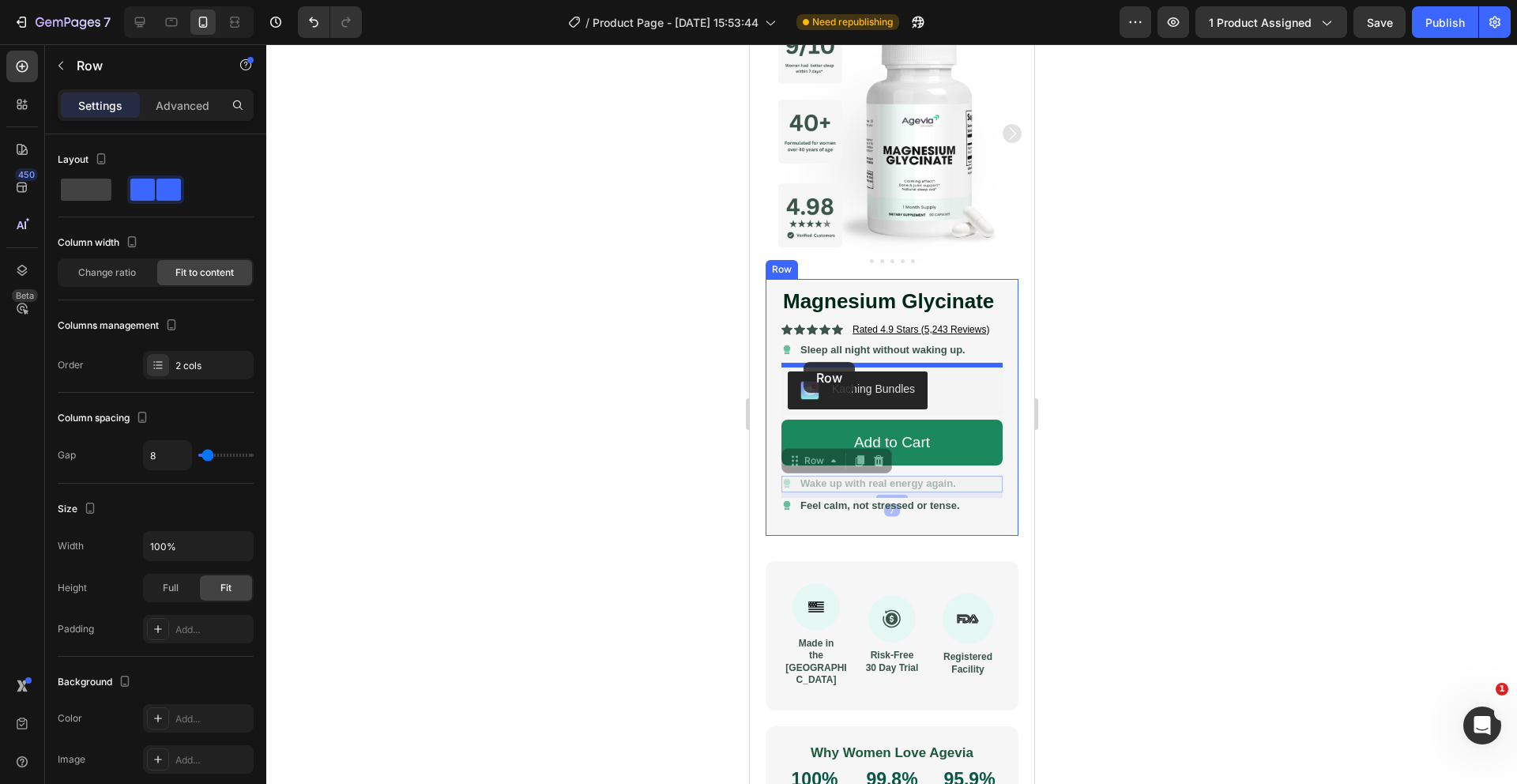
drag, startPoint x: 810, startPoint y: 461, endPoint x: 803, endPoint y: 362, distance: 99.2
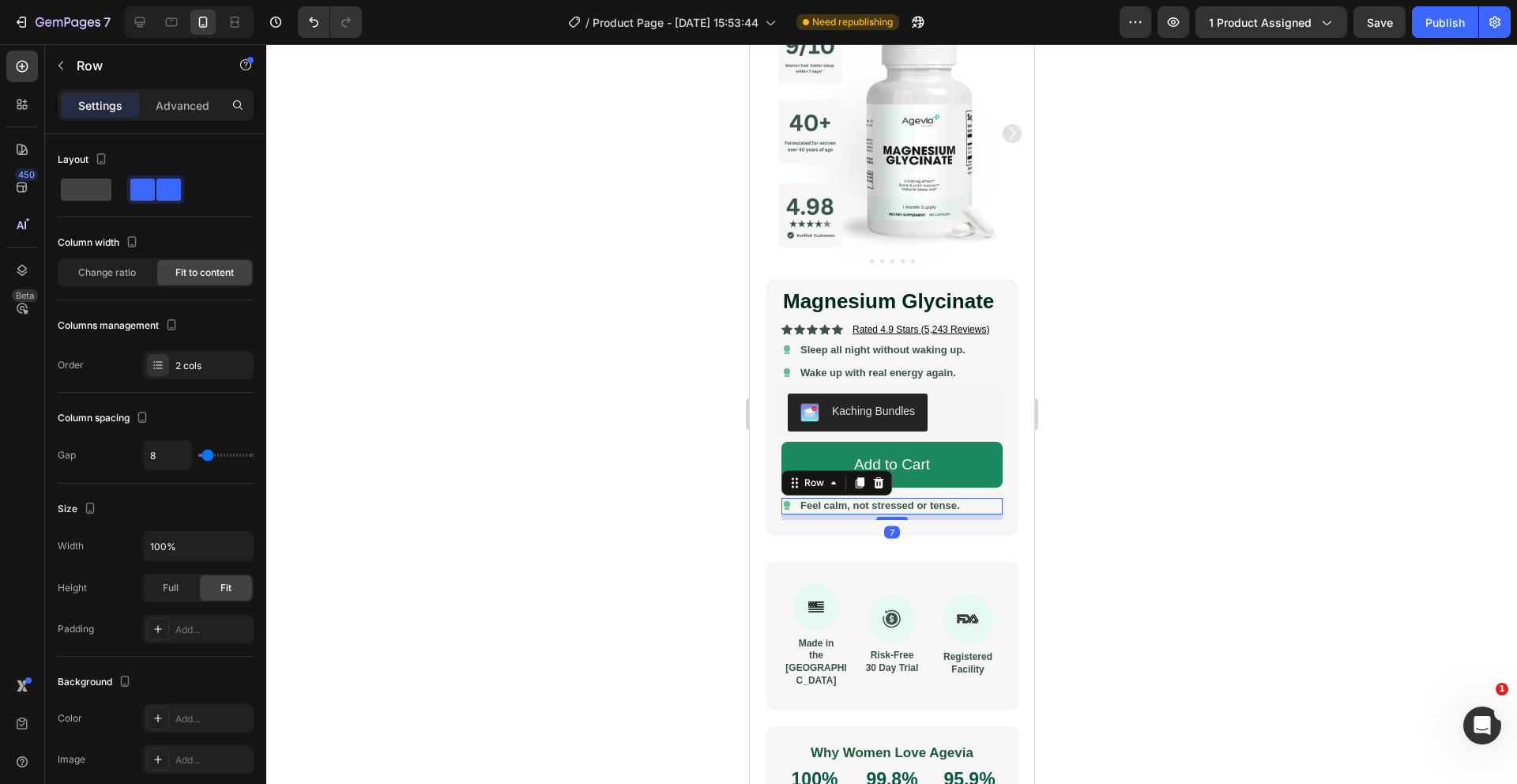
click at [972, 504] on div "Icon Feel calm, not stressed or tense. Text Block Row 7" at bounding box center [891, 505] width 221 height 17
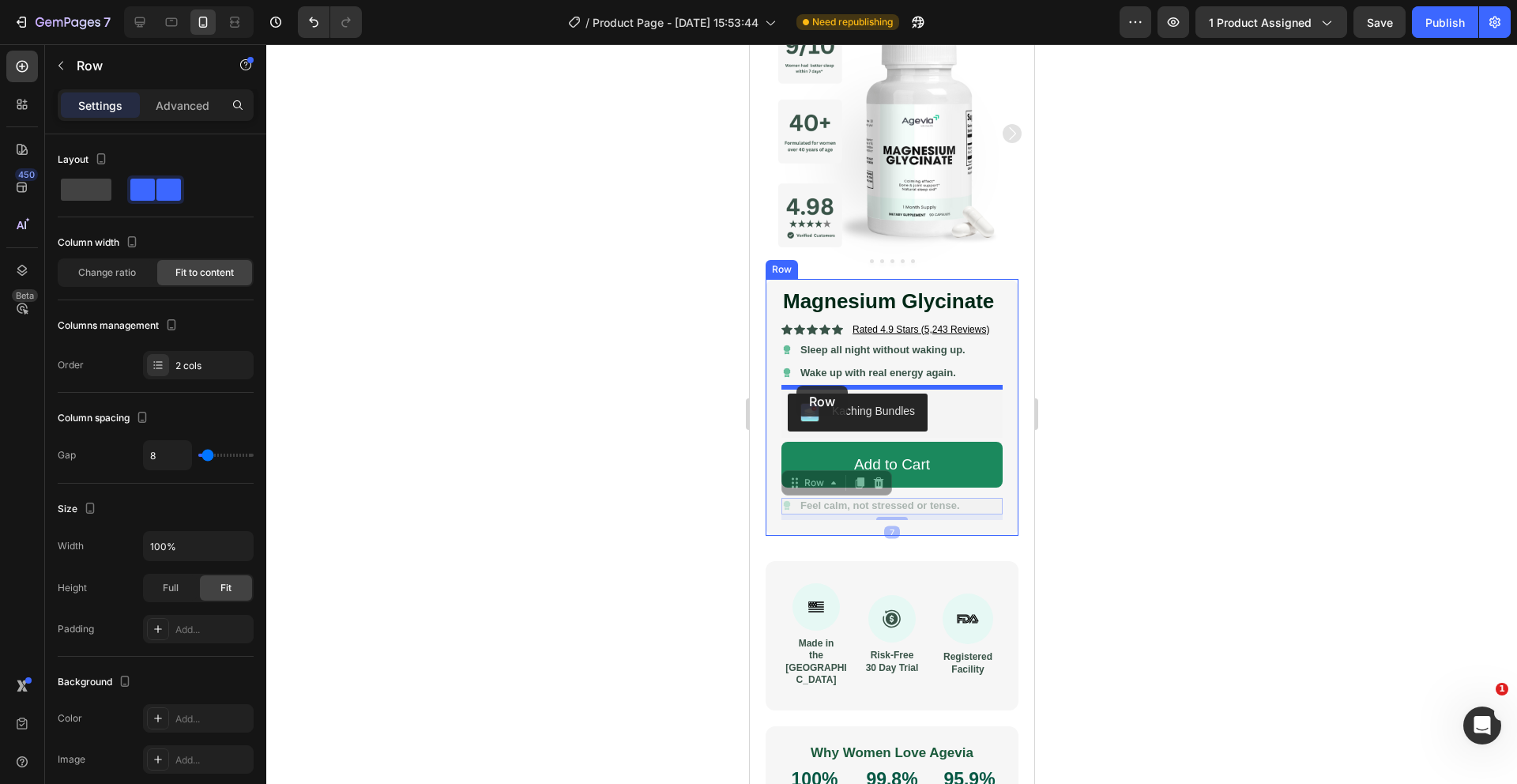
drag, startPoint x: 803, startPoint y: 485, endPoint x: 796, endPoint y: 386, distance: 99.2
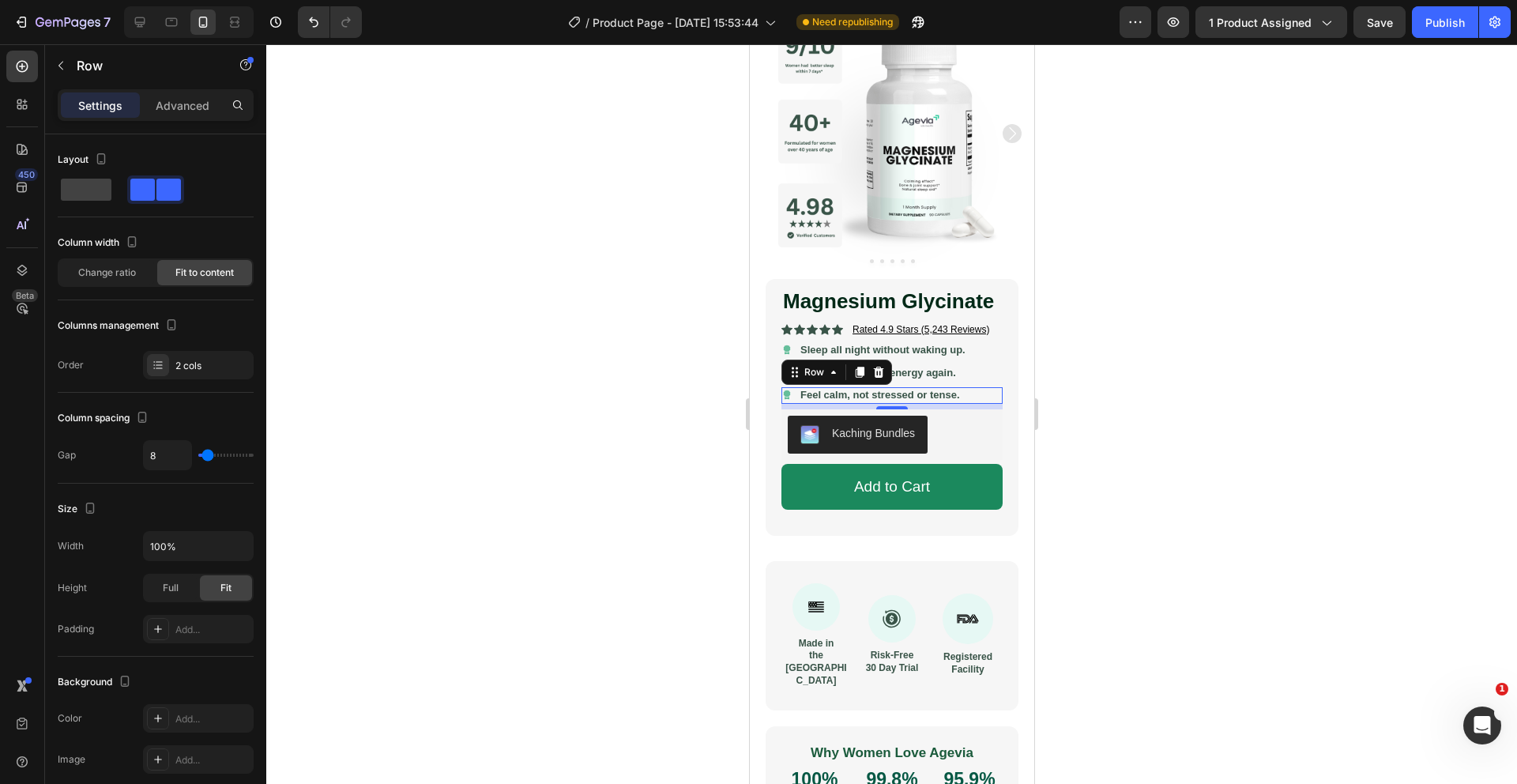
click at [674, 409] on div at bounding box center [892, 414] width 1251 height 740
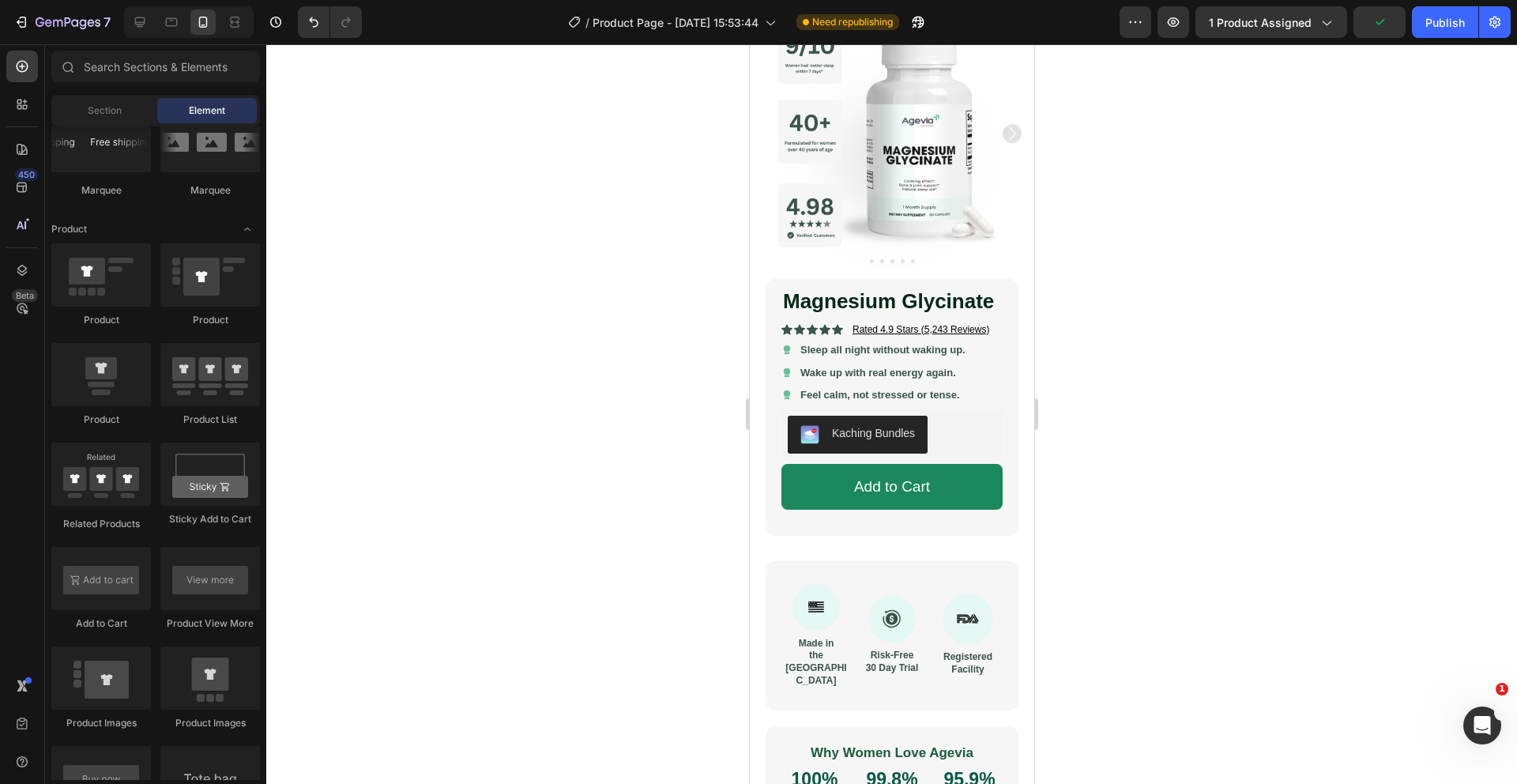
click at [1209, 448] on div at bounding box center [892, 414] width 1251 height 740
click at [1377, 23] on span "Save" at bounding box center [1380, 22] width 26 height 13
click at [167, 35] on div at bounding box center [188, 22] width 130 height 31
click at [171, 25] on icon at bounding box center [172, 23] width 12 height 9
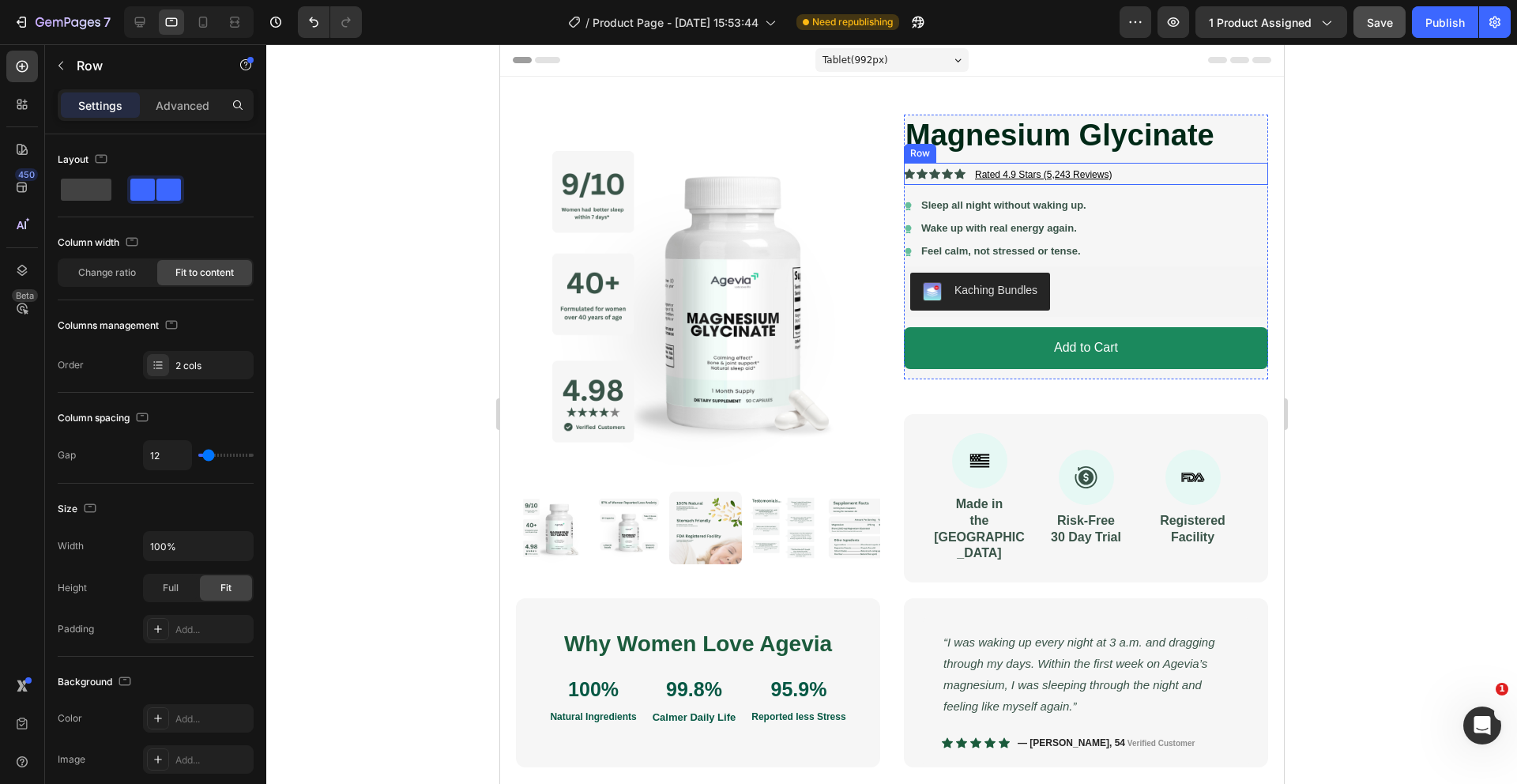
click at [1155, 172] on div "Icon Icon Icon Icon Icon Icon List Rated 4.9 Stars (5,243 Reviews) Button Row" at bounding box center [1086, 173] width 364 height 22
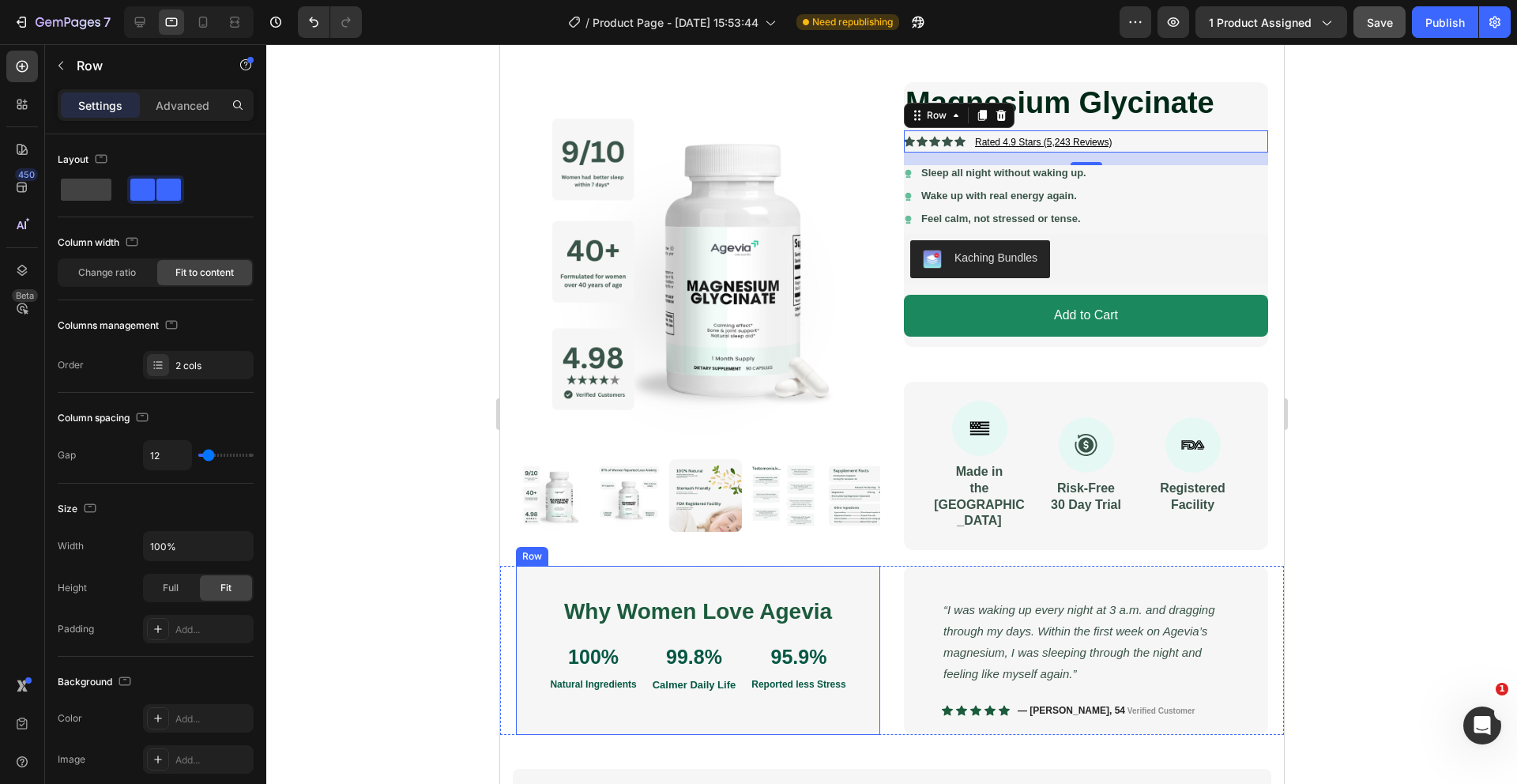
scroll to position [12, 0]
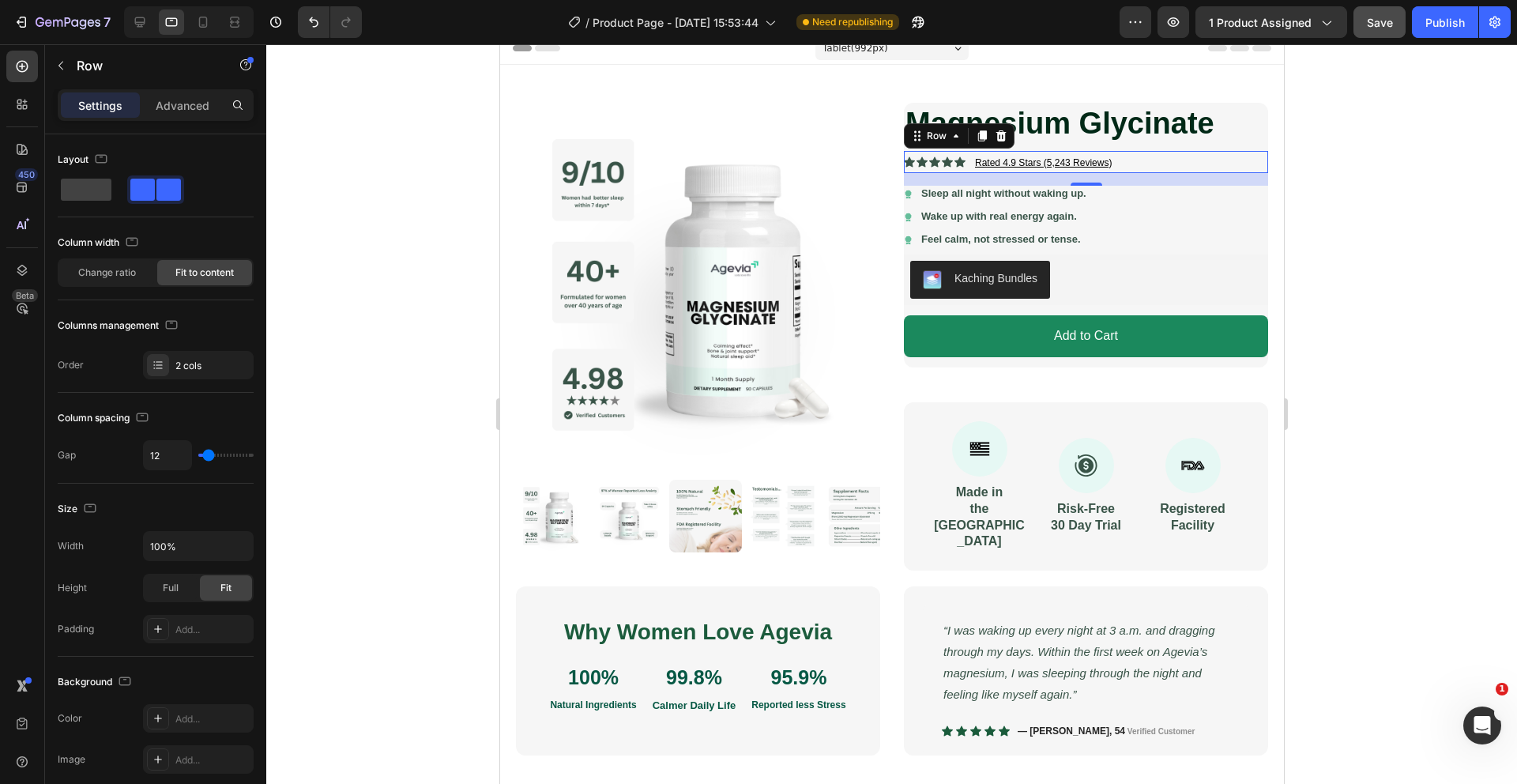
click at [1134, 166] on div "Icon Icon Icon Icon Icon Icon List Rated 4.9 Stars (5,243 Reviews) Button Row 16" at bounding box center [1086, 161] width 364 height 22
click at [1129, 196] on div "Icon Sleep all night without waking up. Text Block Row" at bounding box center [1086, 193] width 364 height 17
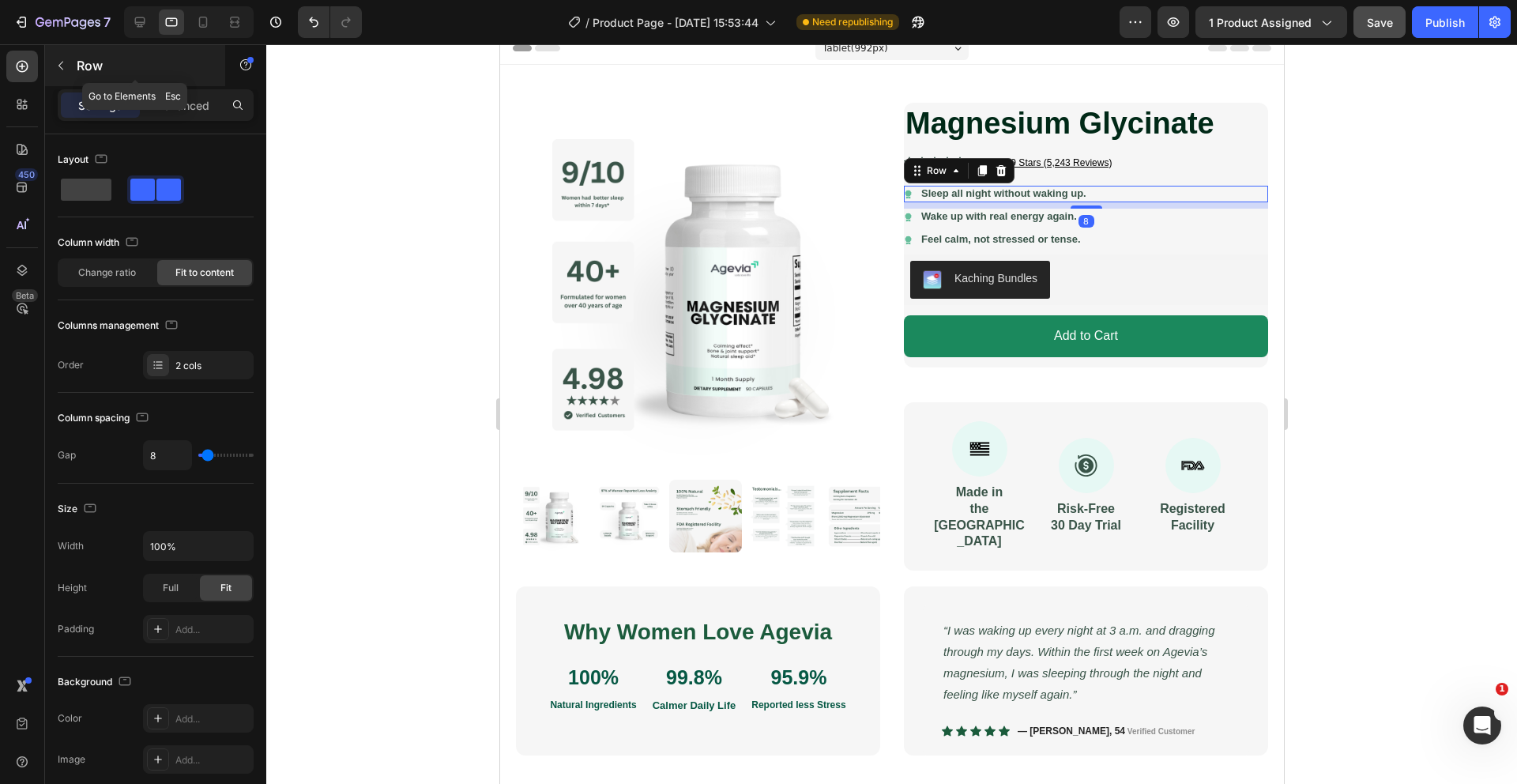
click at [58, 60] on icon "button" at bounding box center [61, 65] width 13 height 13
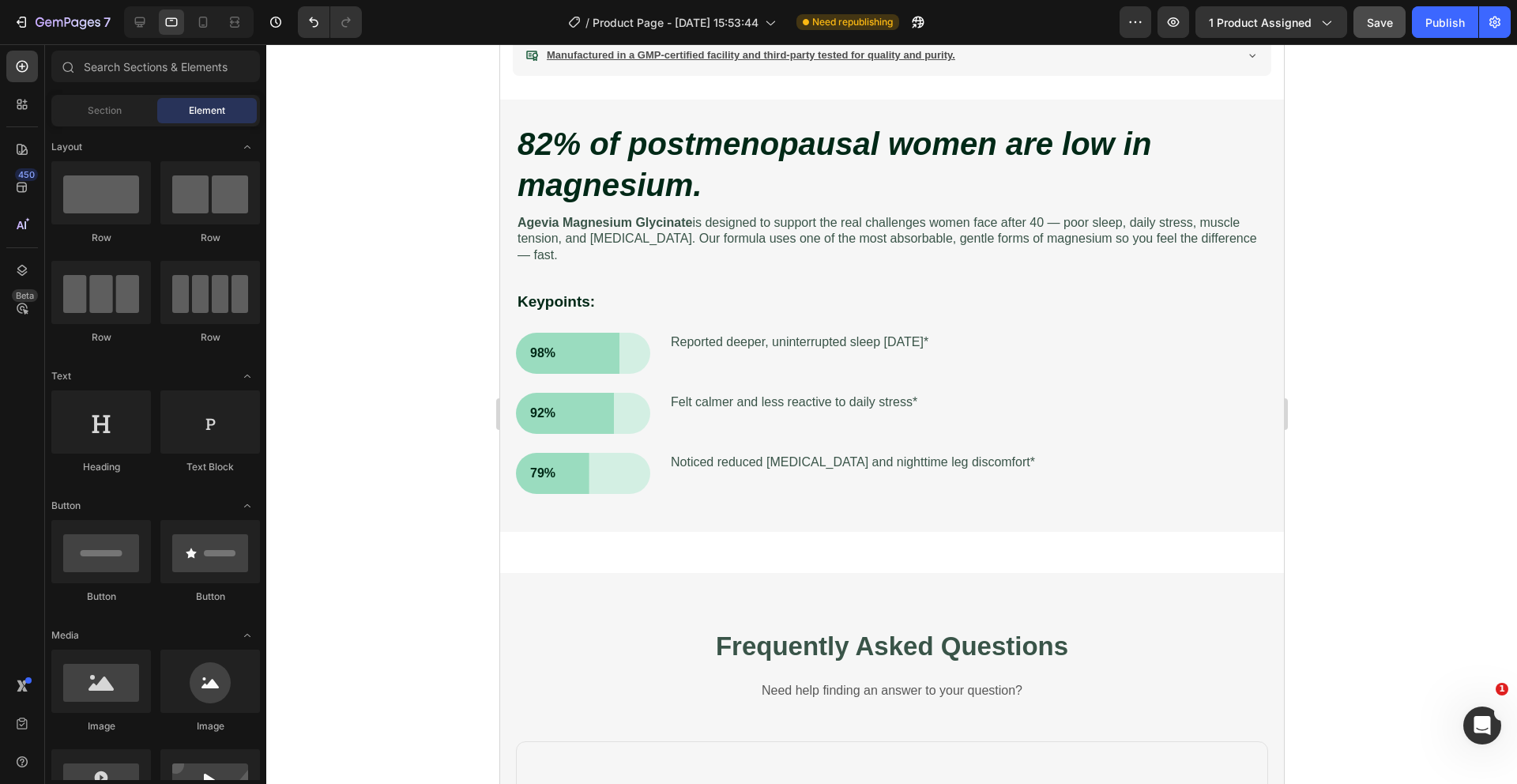
scroll to position [767, 0]
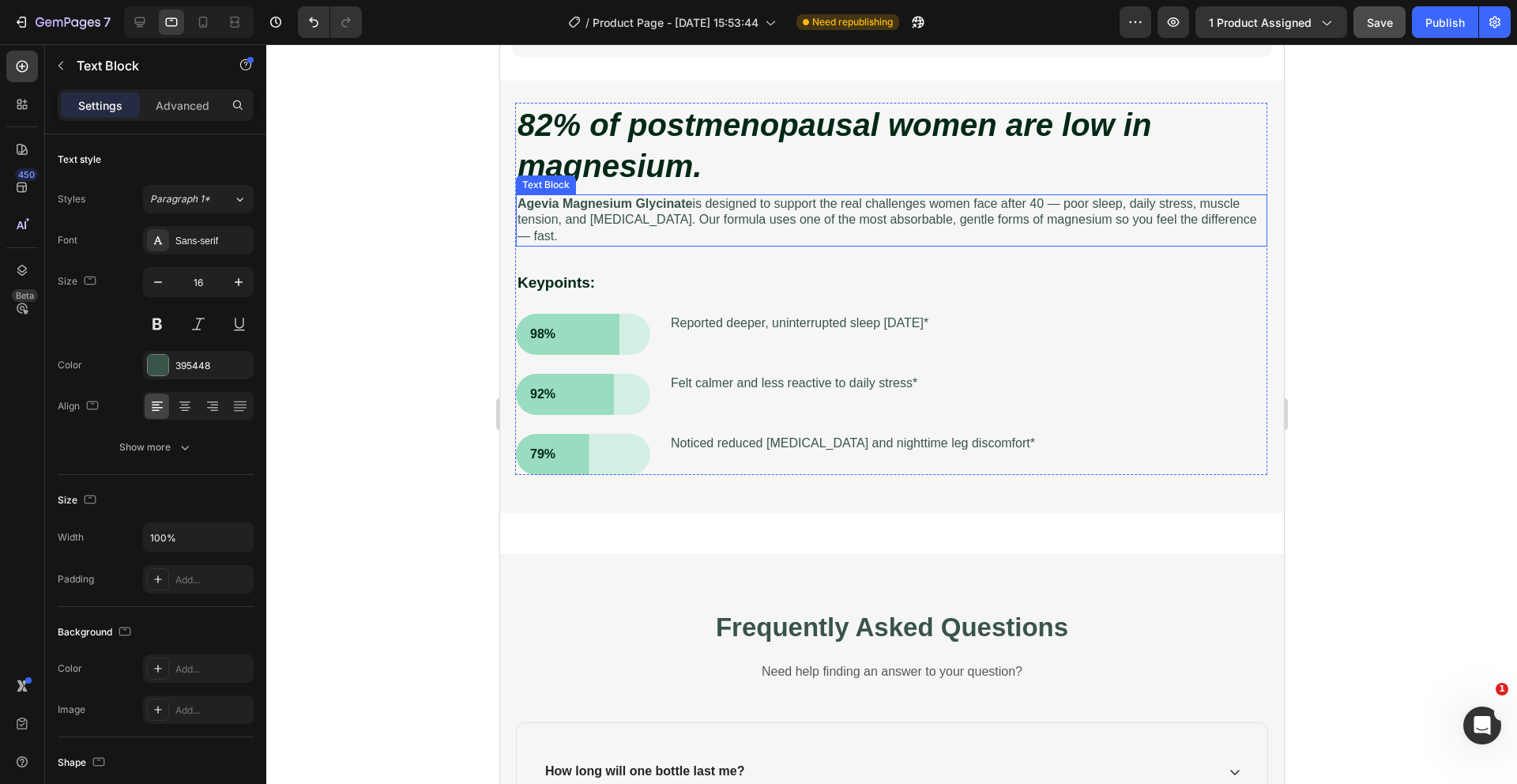
click at [831, 213] on p "Agevia Magnesium Glycinate is designed to support the real challenges women fac…" at bounding box center [891, 220] width 748 height 49
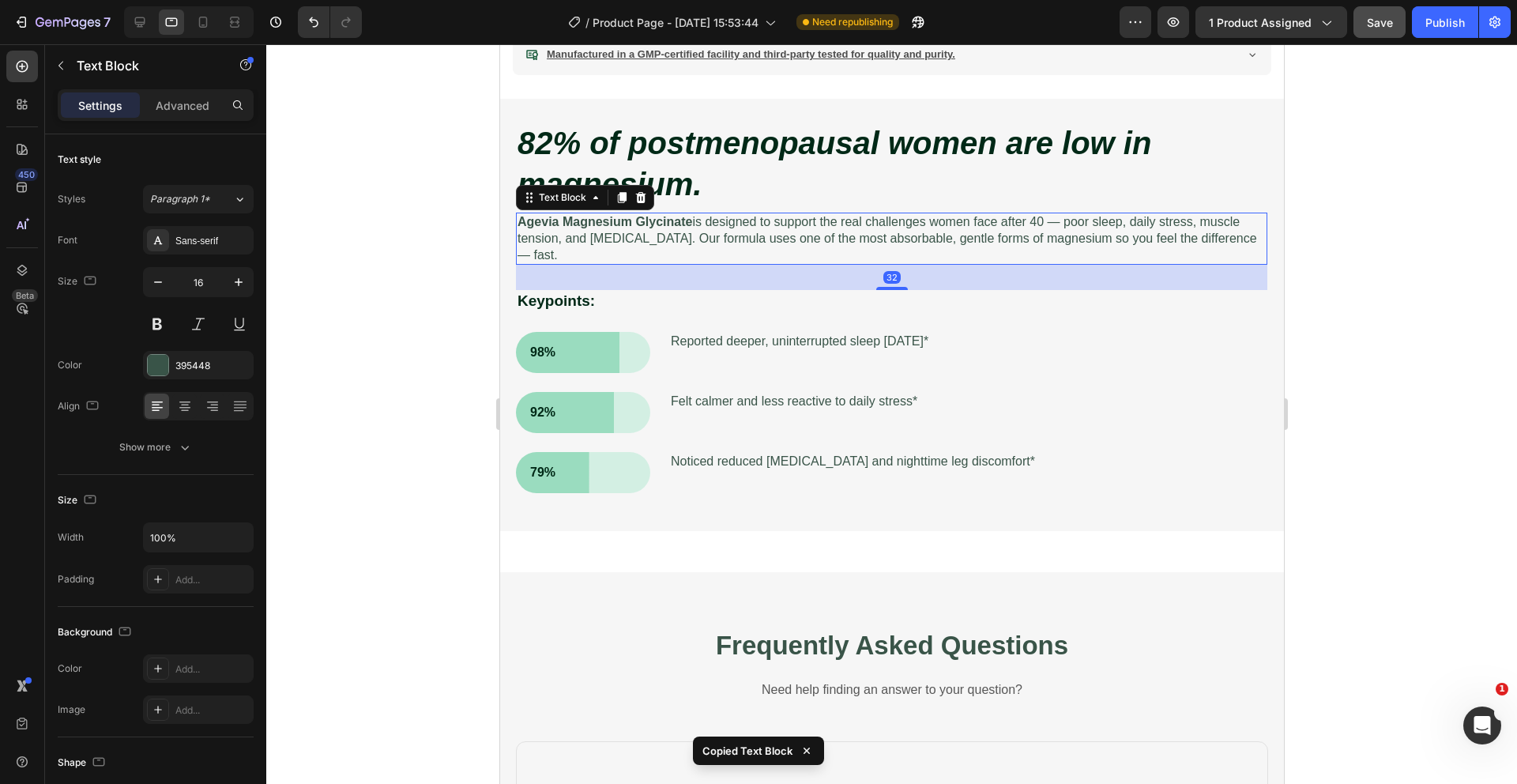
scroll to position [0, 0]
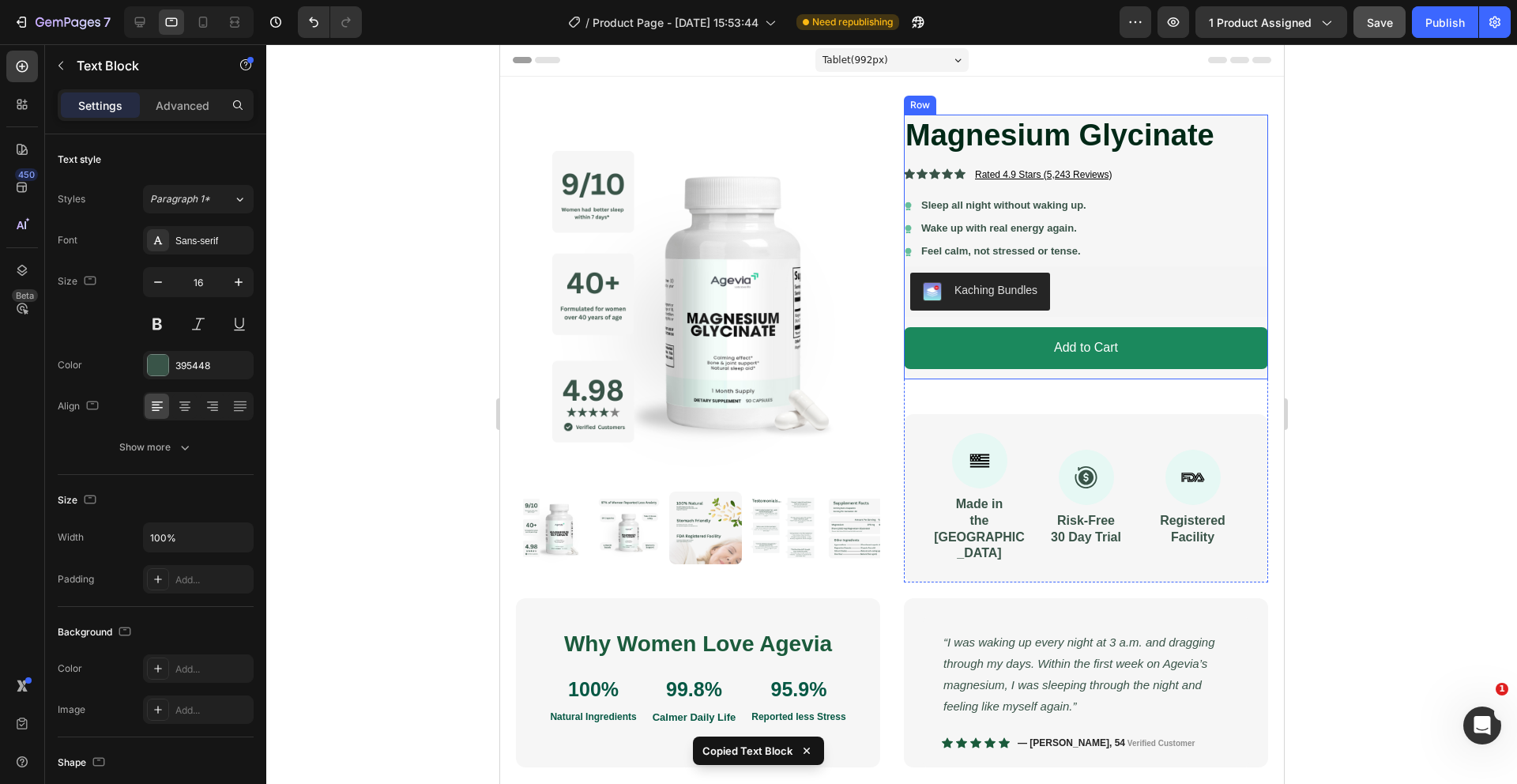
click at [1163, 186] on div "Magnesium Glycinate Product Title Icon Icon Icon Icon Icon Icon List Rated 4.9 …" at bounding box center [1086, 247] width 364 height 265
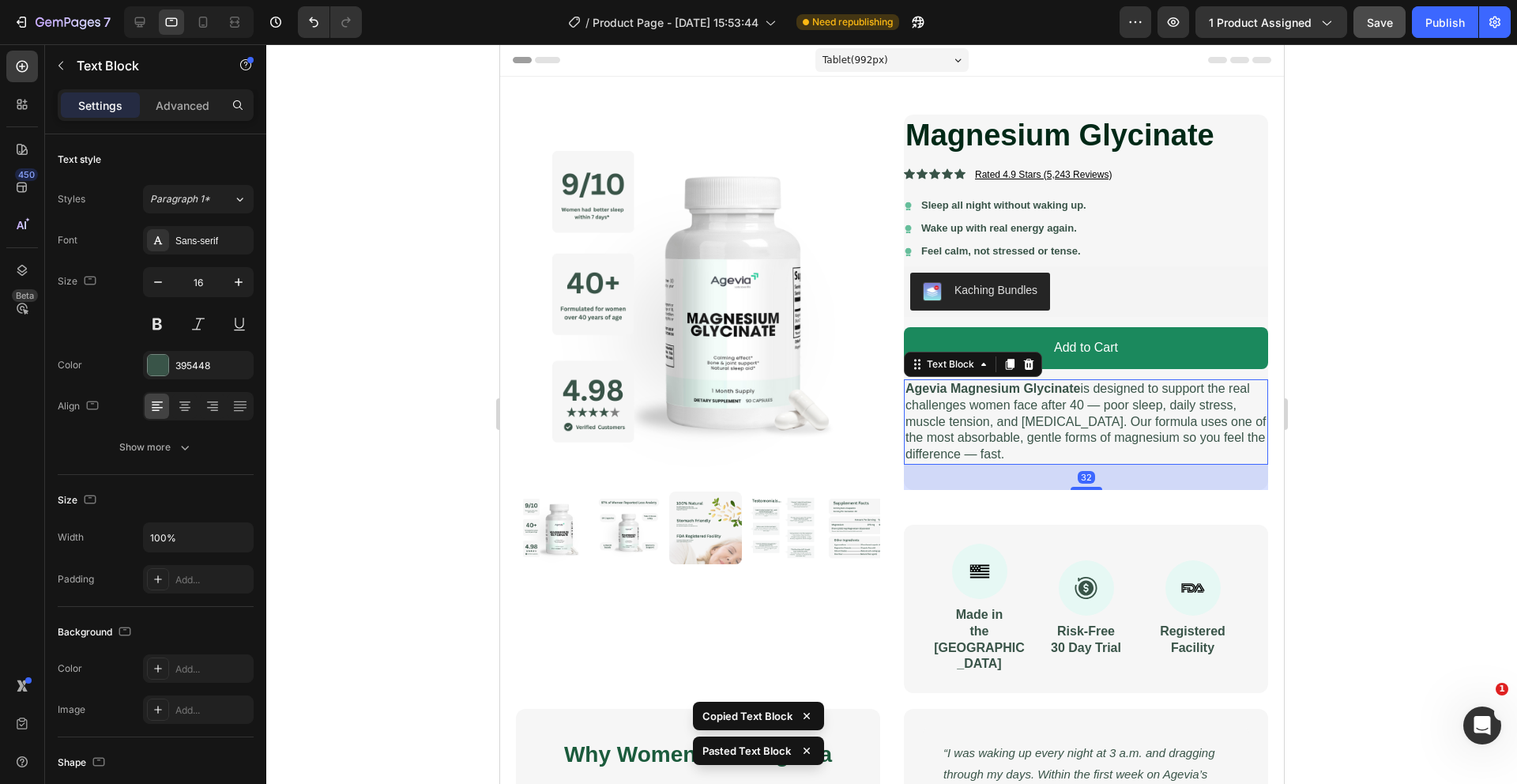
click at [1023, 446] on p "Agevia Magnesium Glycinate is designed to support the real challenges women fac…" at bounding box center [1085, 422] width 361 height 82
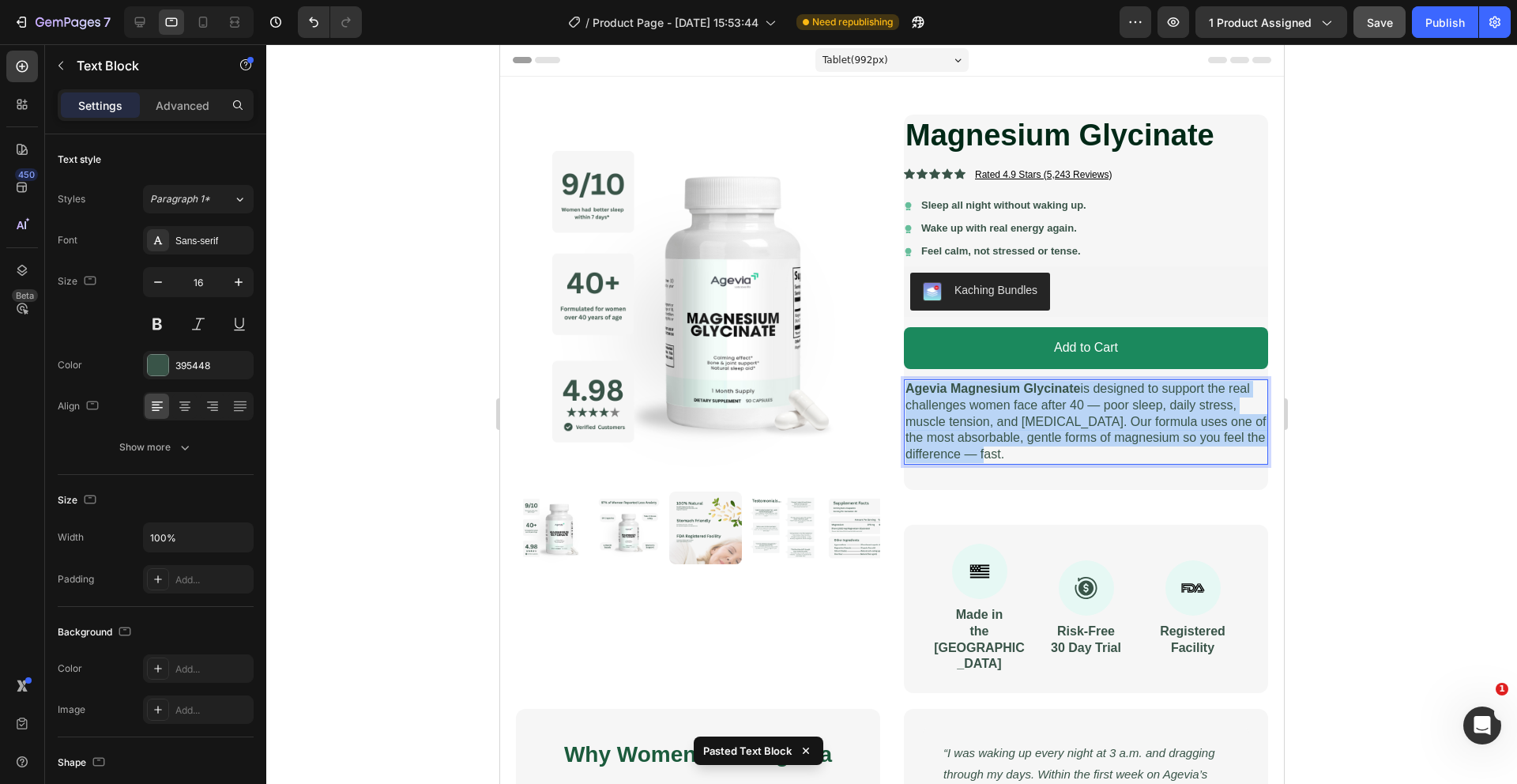
drag, startPoint x: 1023, startPoint y: 458, endPoint x: 905, endPoint y: 389, distance: 136.7
click at [905, 389] on p "Agevia Magnesium Glycinate is designed to support the real challenges women fac…" at bounding box center [1085, 422] width 361 height 82
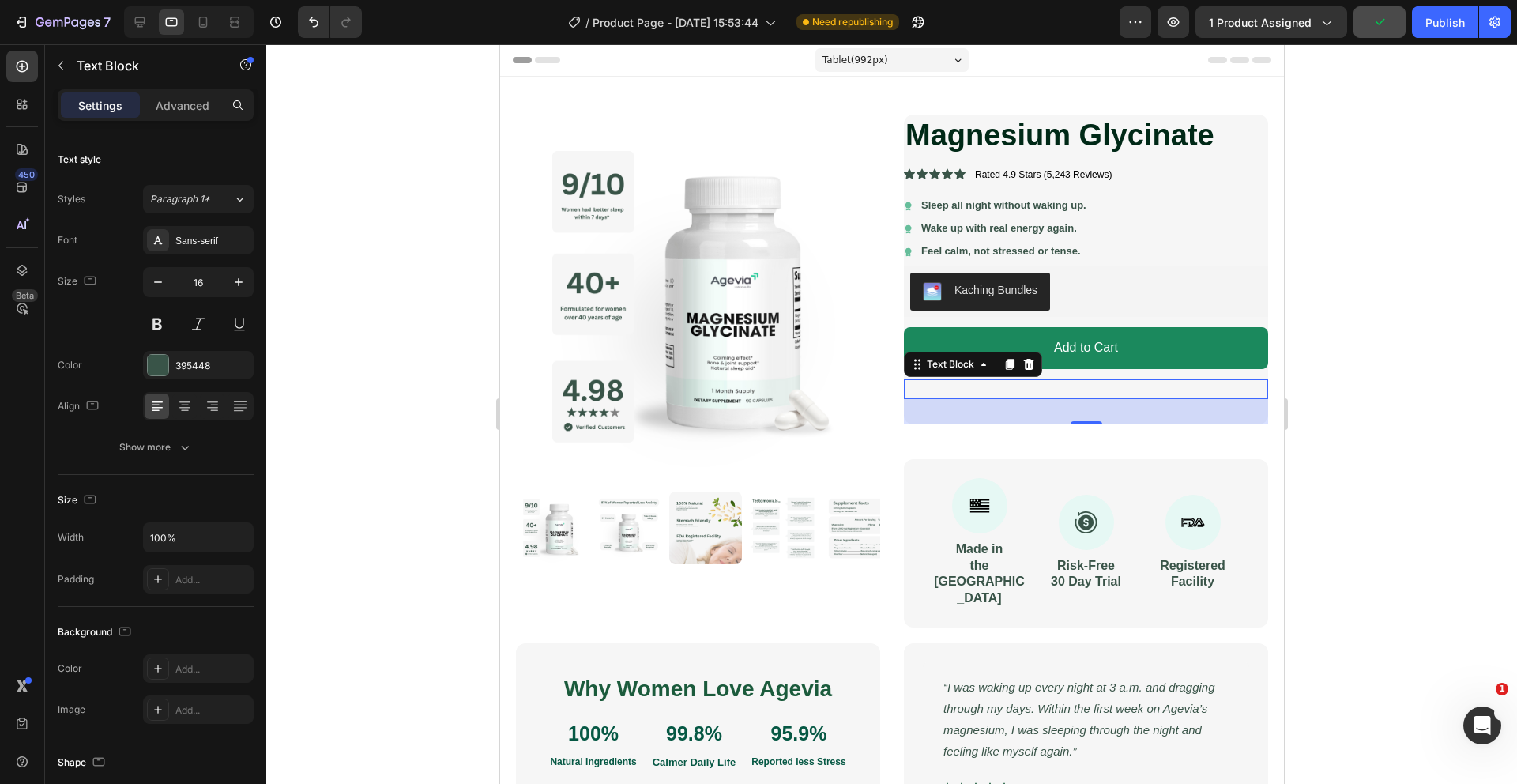
click at [1001, 388] on div "Rich Text Editor. Editing area: main" at bounding box center [1086, 389] width 364 height 20
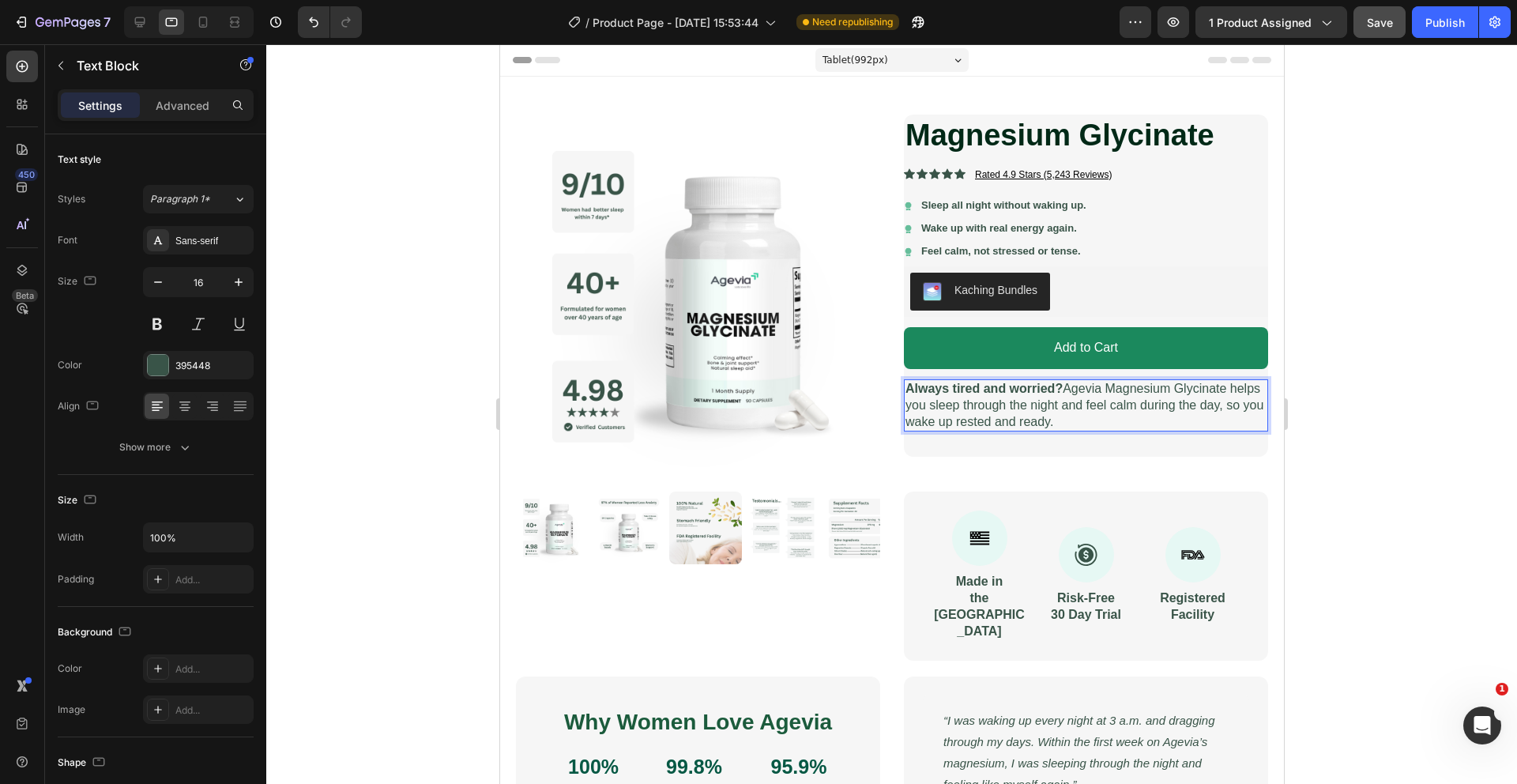
click at [963, 411] on p "Always tired and worried? Agevia Magnesium Glycinate helps you sleep through th…" at bounding box center [1085, 405] width 361 height 49
click at [1466, 445] on div at bounding box center [892, 414] width 1251 height 740
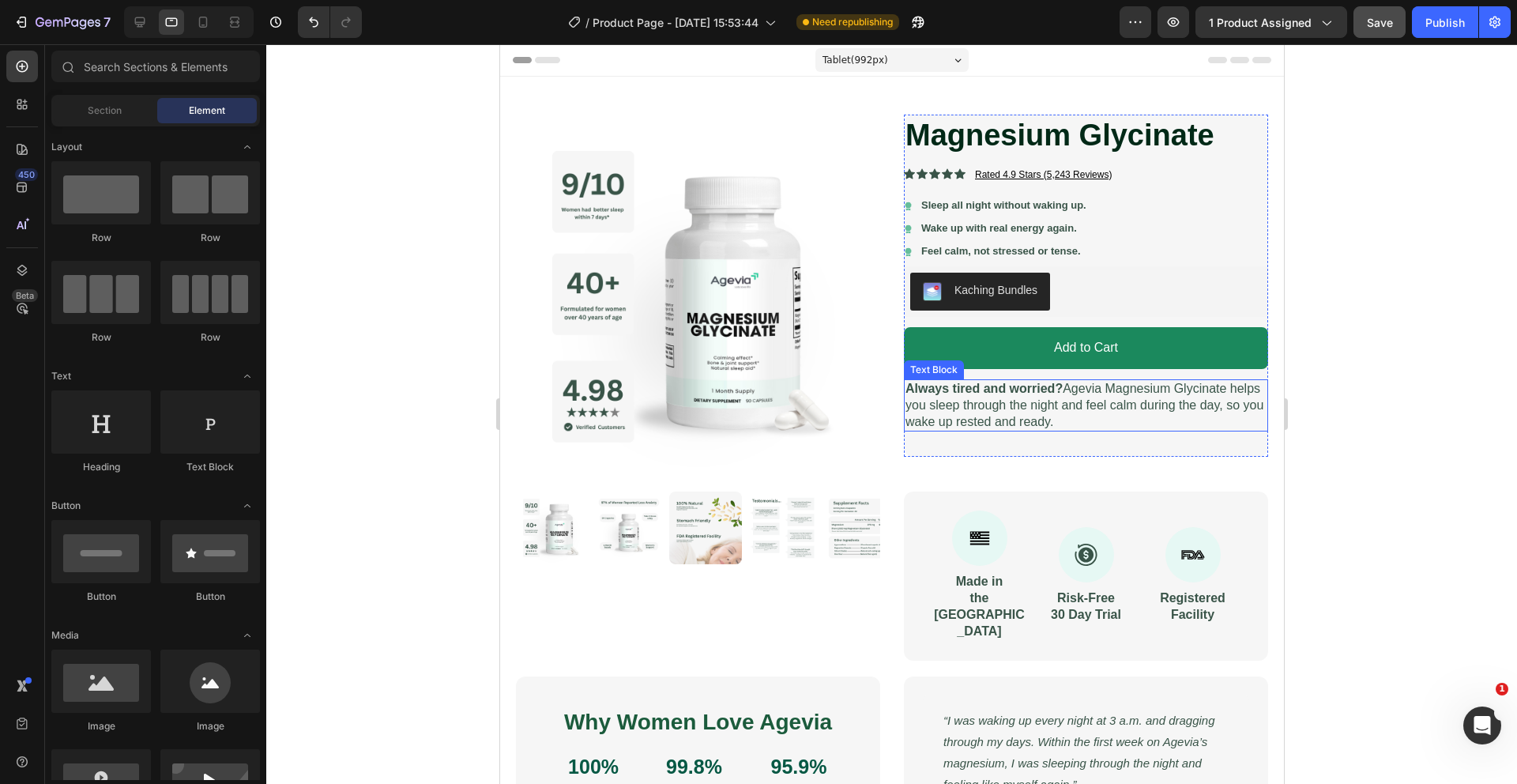
click at [1132, 427] on p "Always tired and worried? Agevia Magnesium Glycinate helps you sleep through th…" at bounding box center [1085, 405] width 361 height 49
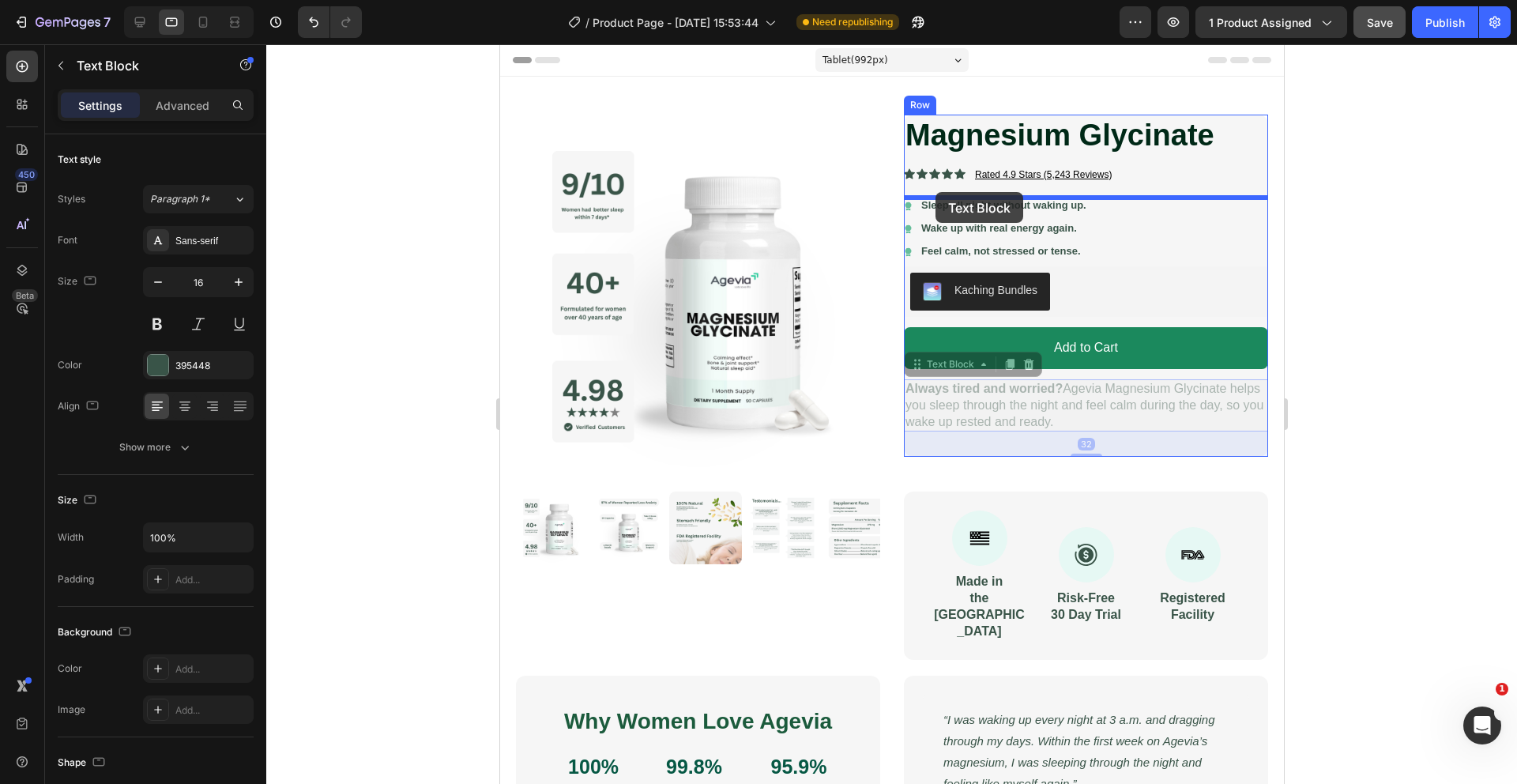
drag, startPoint x: 954, startPoint y: 366, endPoint x: 935, endPoint y: 192, distance: 175.0
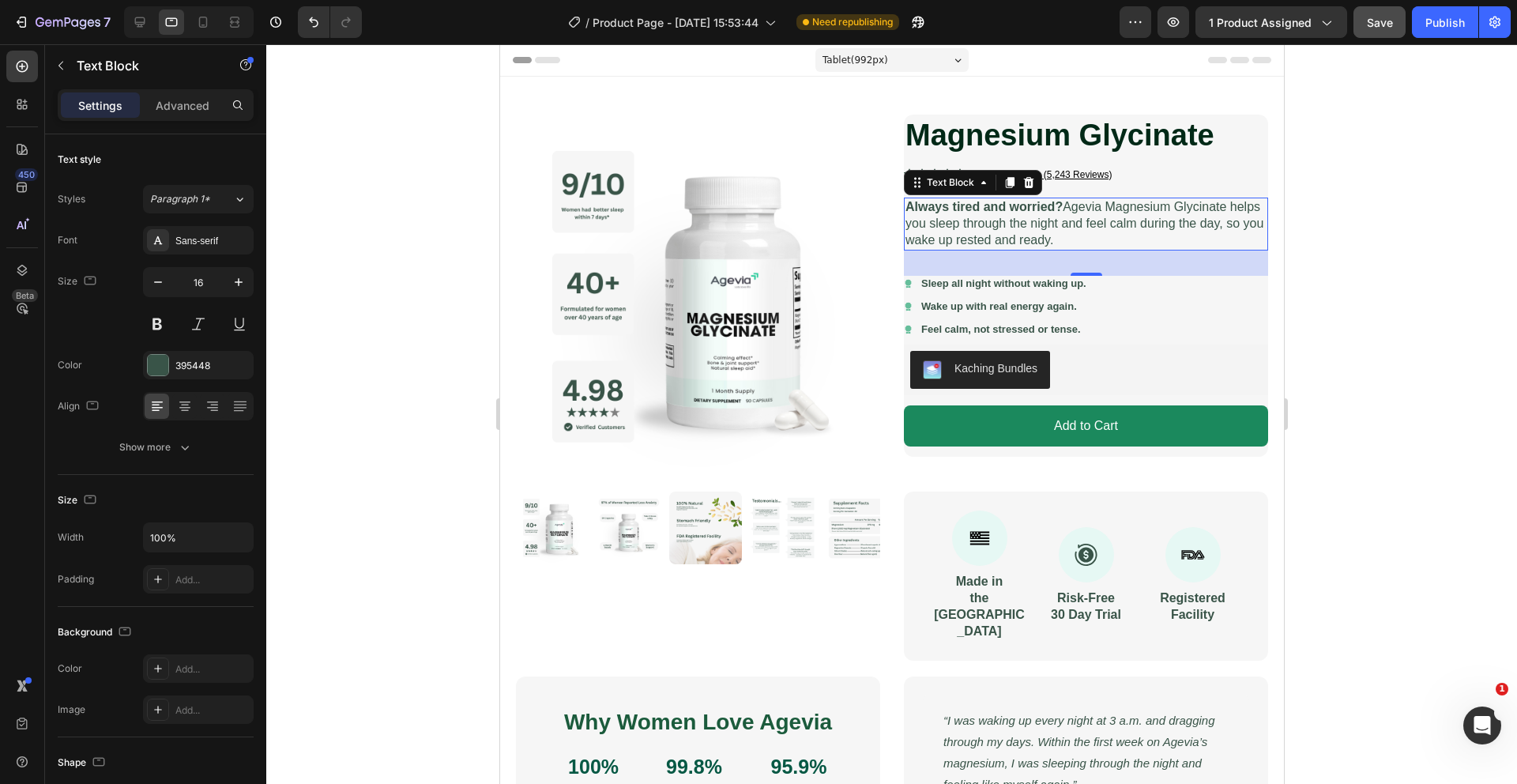
click at [437, 241] on div at bounding box center [892, 414] width 1251 height 740
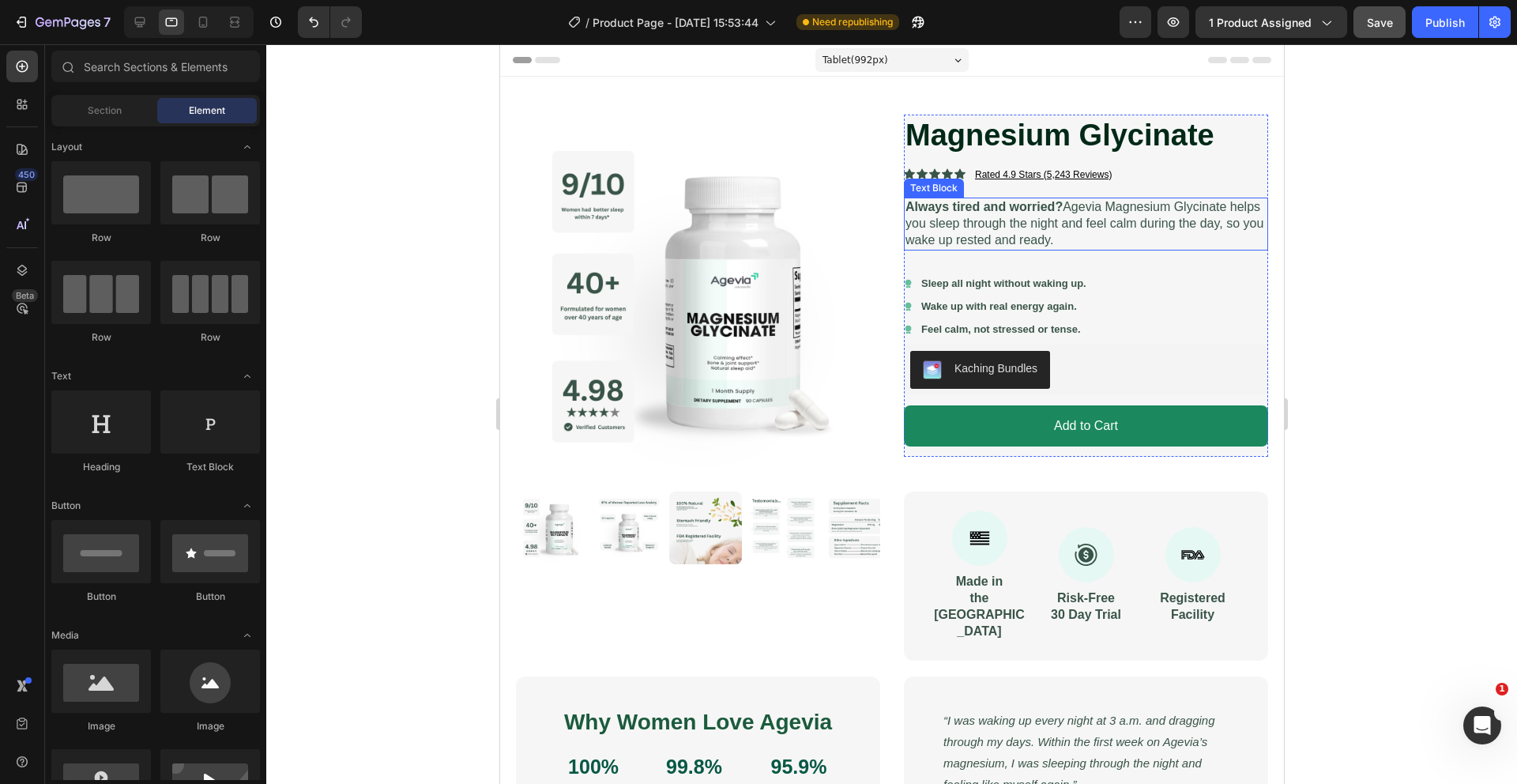
click at [1075, 234] on p "Always tired and worried? Agevia Magnesium Glycinate helps you sleep through th…" at bounding box center [1085, 224] width 361 height 49
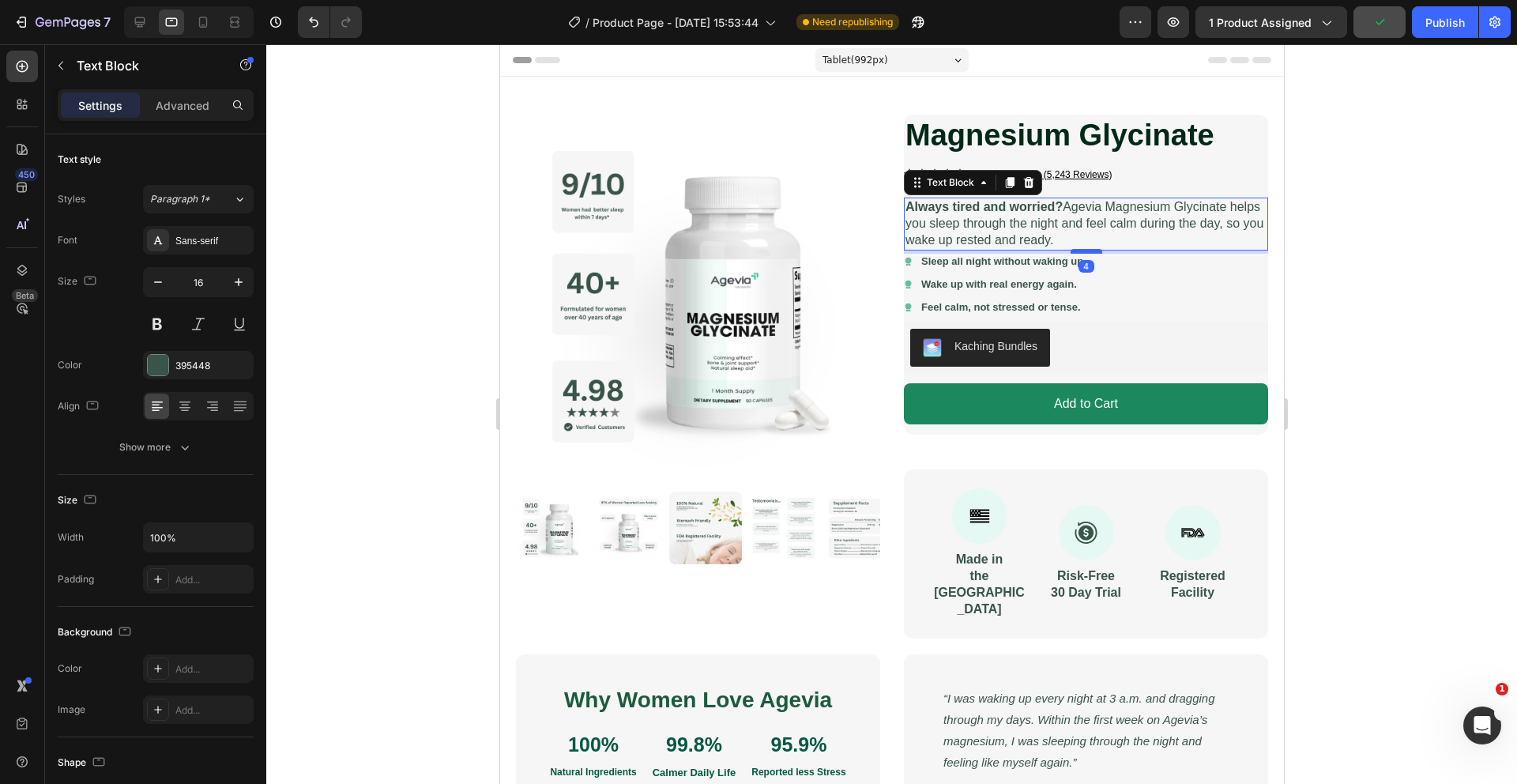
drag, startPoint x: 1085, startPoint y: 274, endPoint x: 1085, endPoint y: 251, distance: 23.0
click at [1085, 251] on div at bounding box center [1086, 251] width 31 height 4
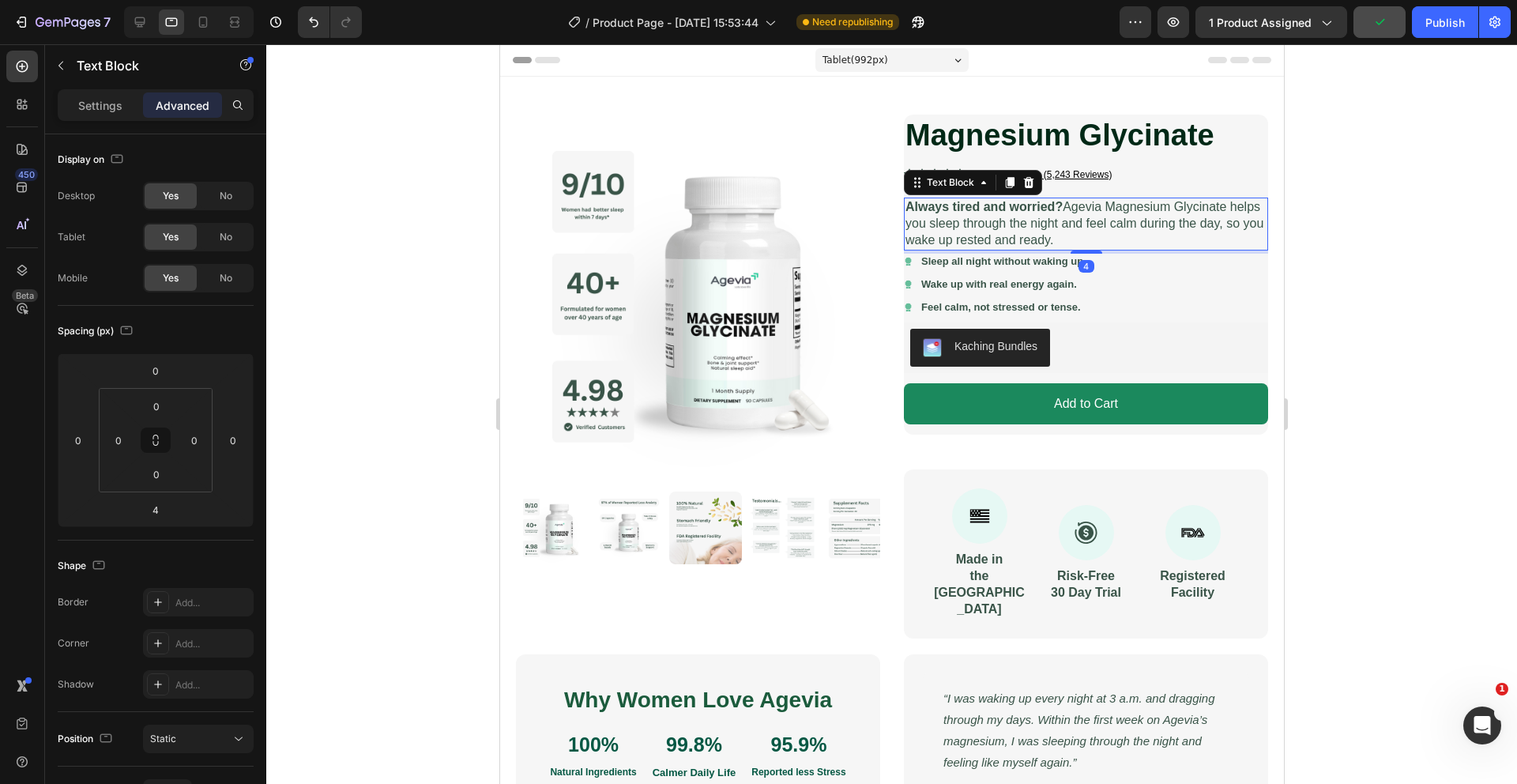
click at [1385, 341] on div at bounding box center [892, 414] width 1251 height 740
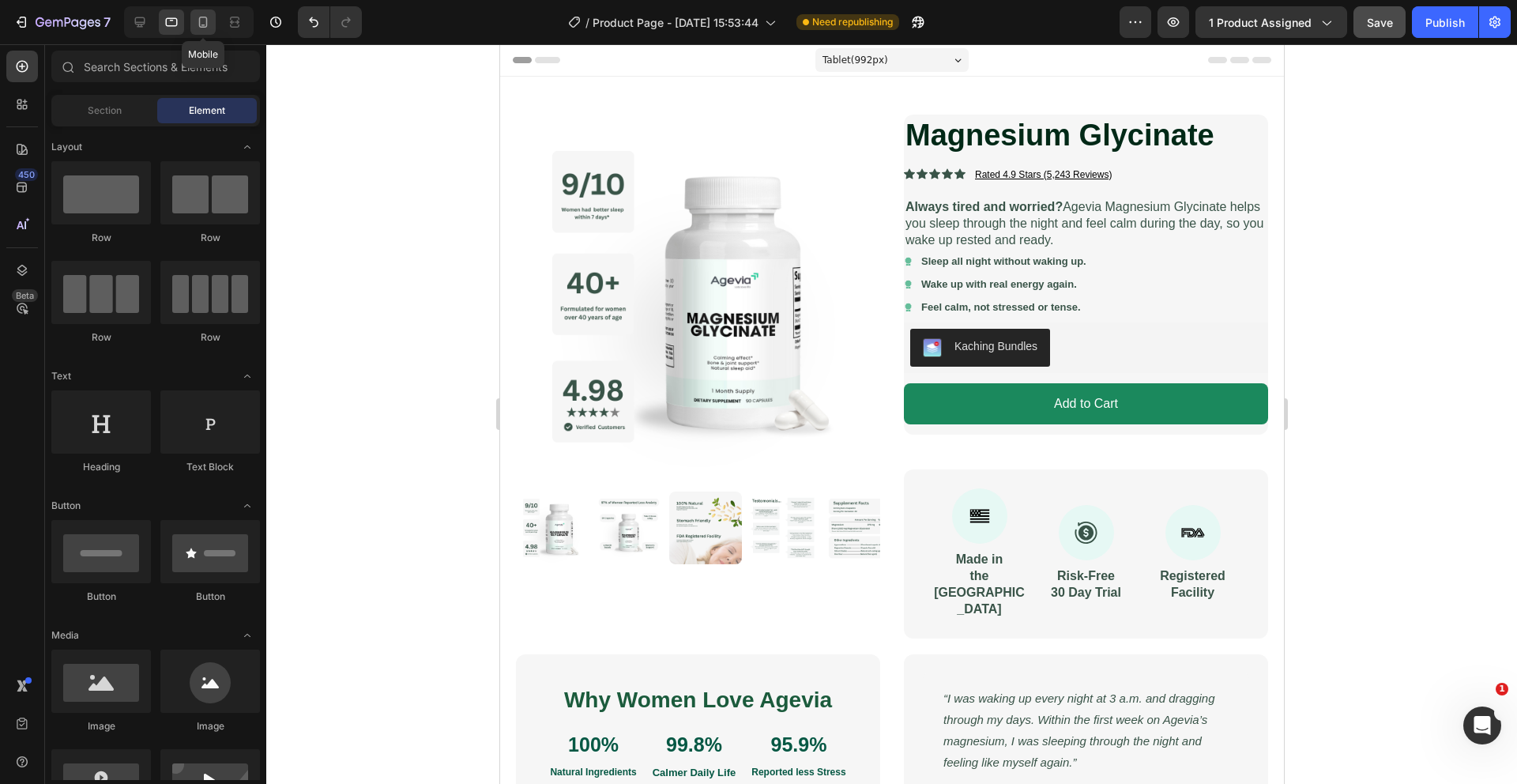
click at [206, 21] on icon at bounding box center [203, 22] width 16 height 16
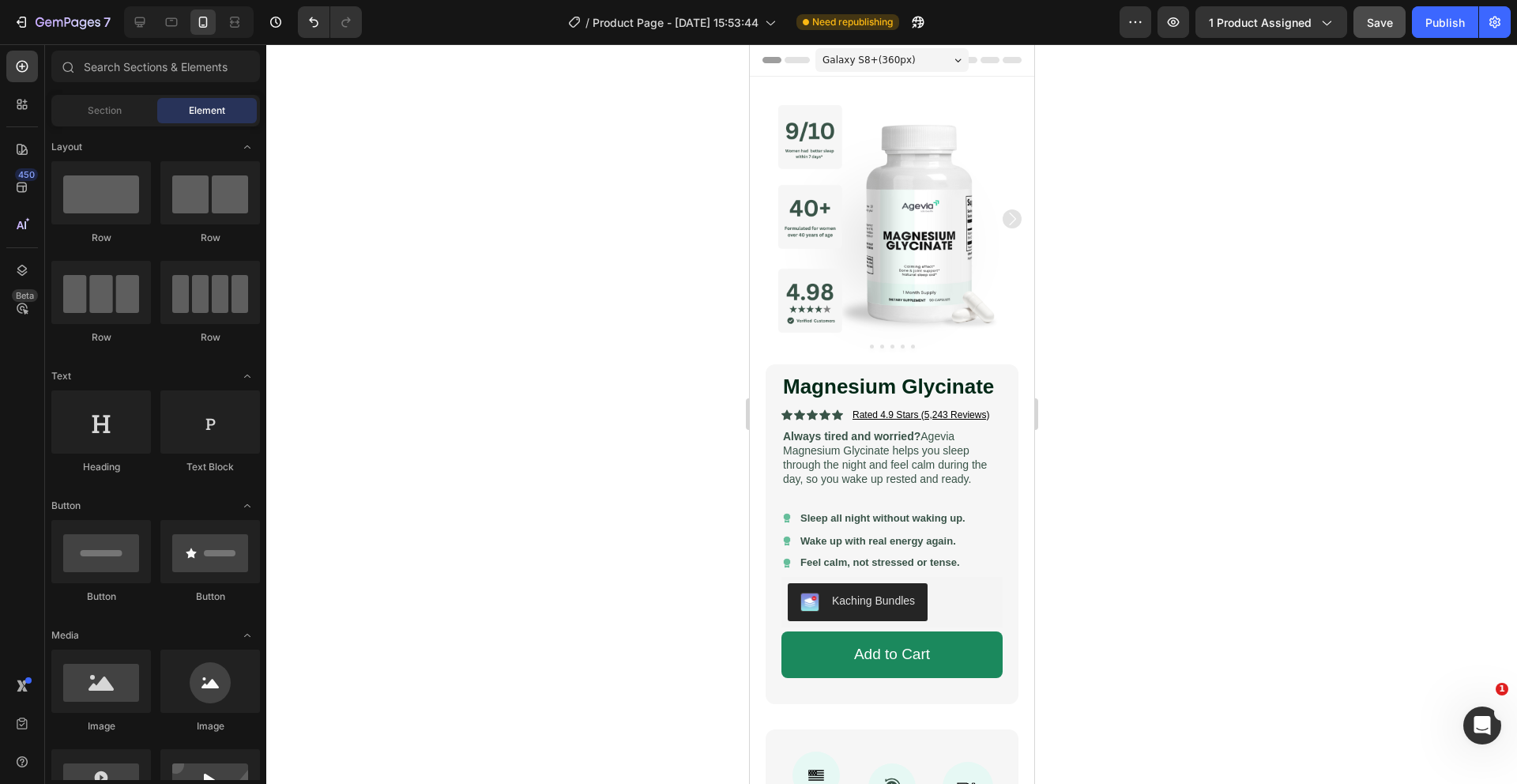
click at [661, 450] on div at bounding box center [892, 414] width 1251 height 740
click at [877, 461] on p "Always tired and worried? Agevia Magnesium Glycinate helps you sleep through th…" at bounding box center [891, 457] width 218 height 57
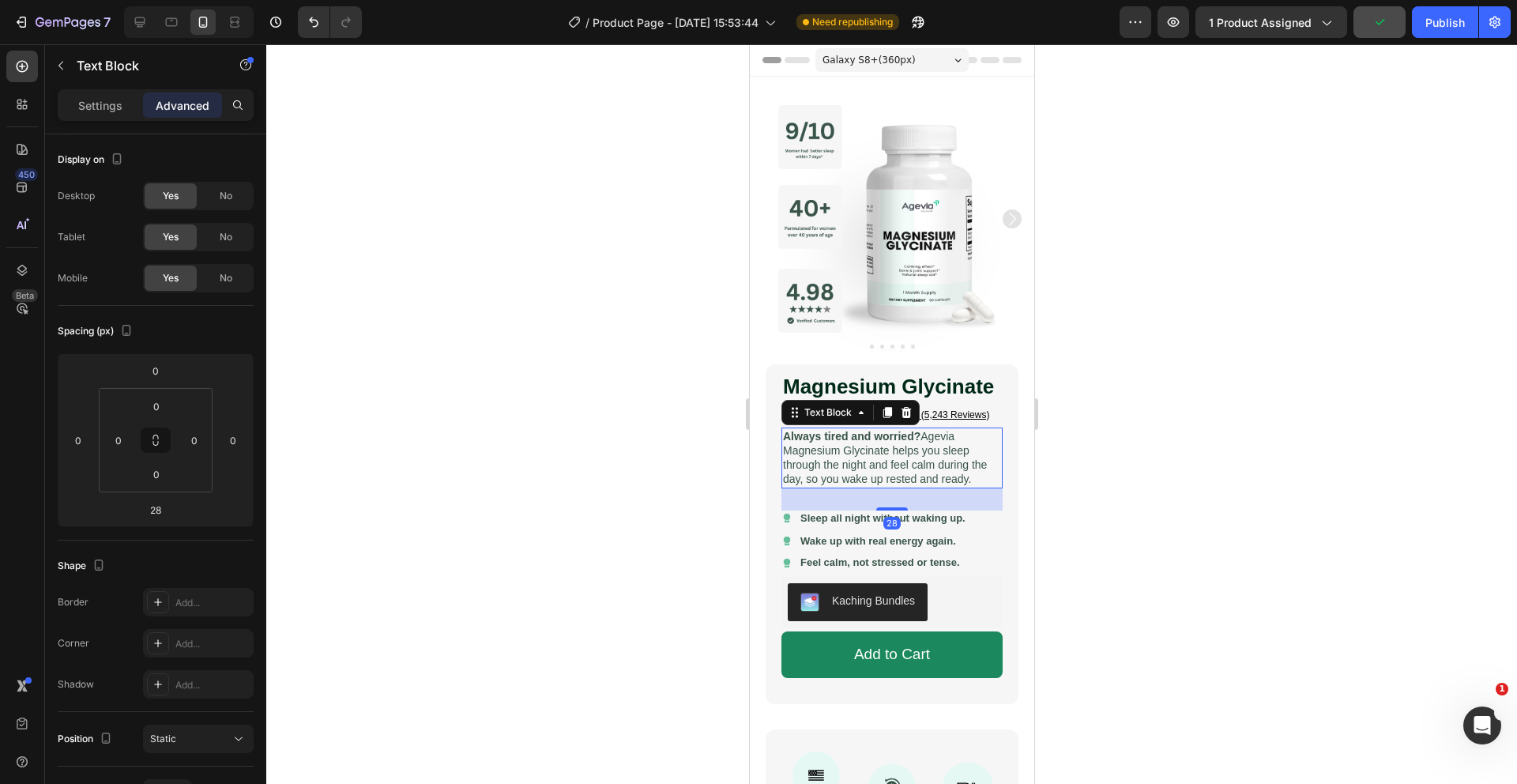
click at [1274, 484] on div at bounding box center [892, 414] width 1251 height 740
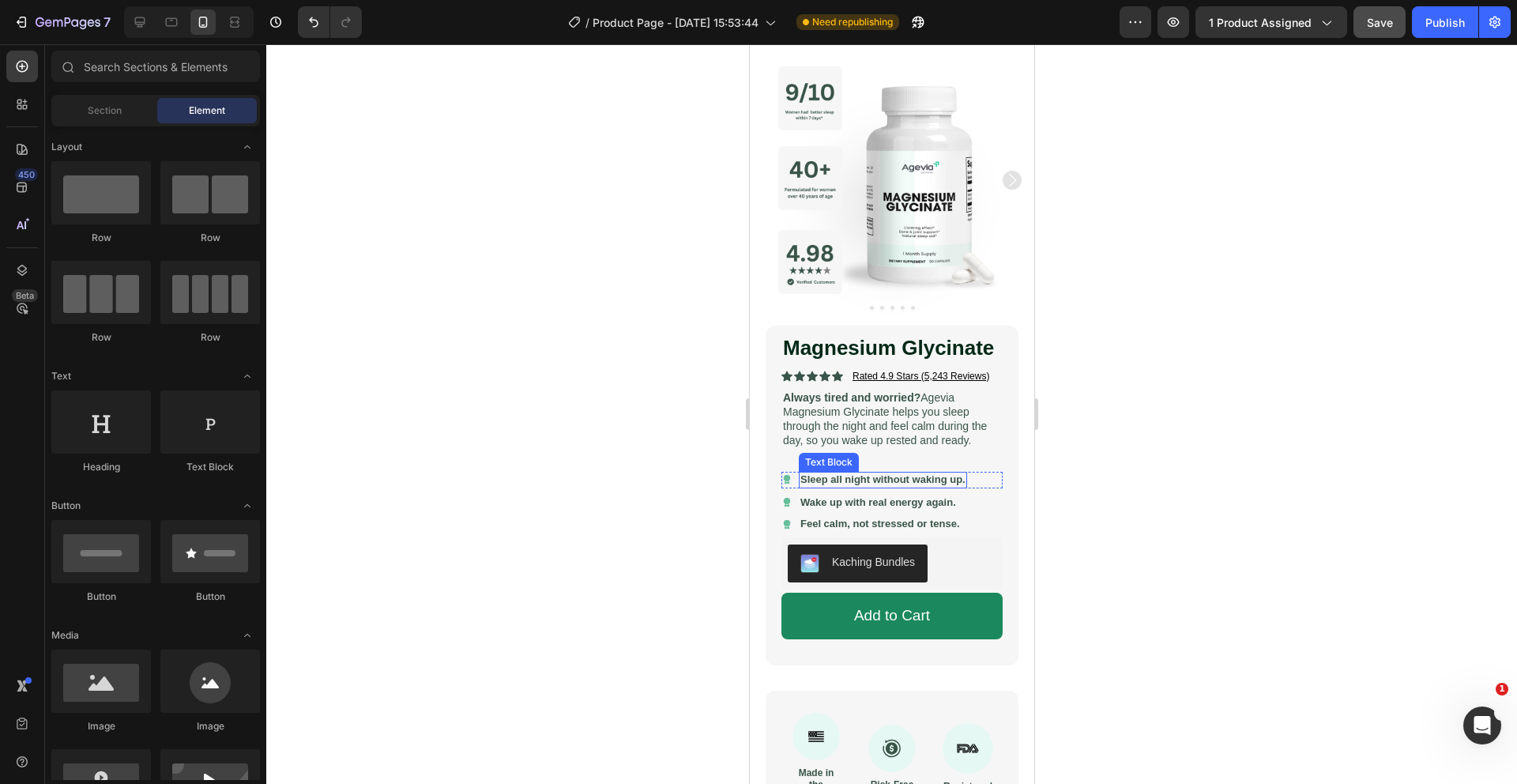
scroll to position [80, 0]
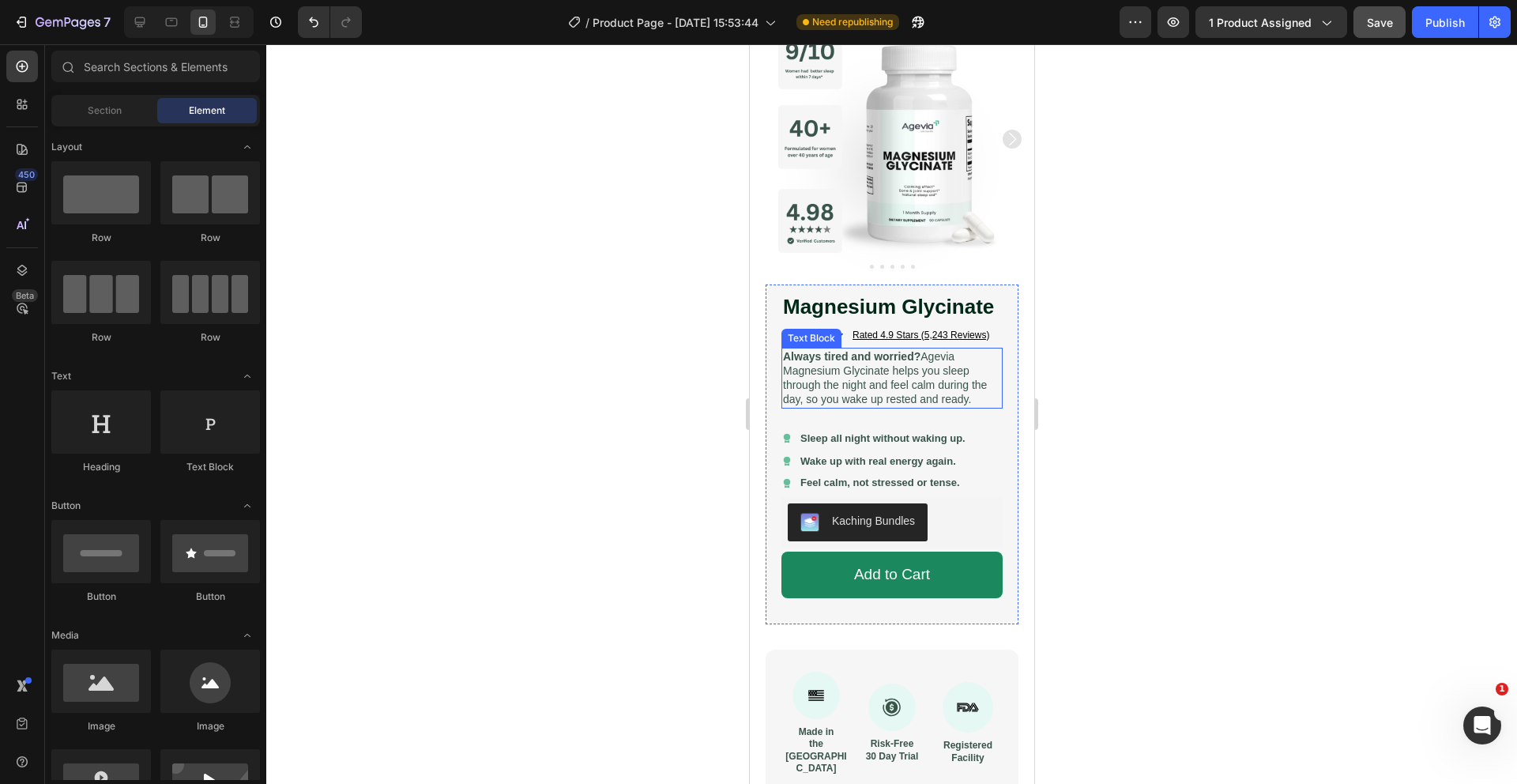
click at [852, 373] on p "Always tired and worried? Agevia Magnesium Glycinate helps you sleep through th…" at bounding box center [891, 378] width 218 height 57
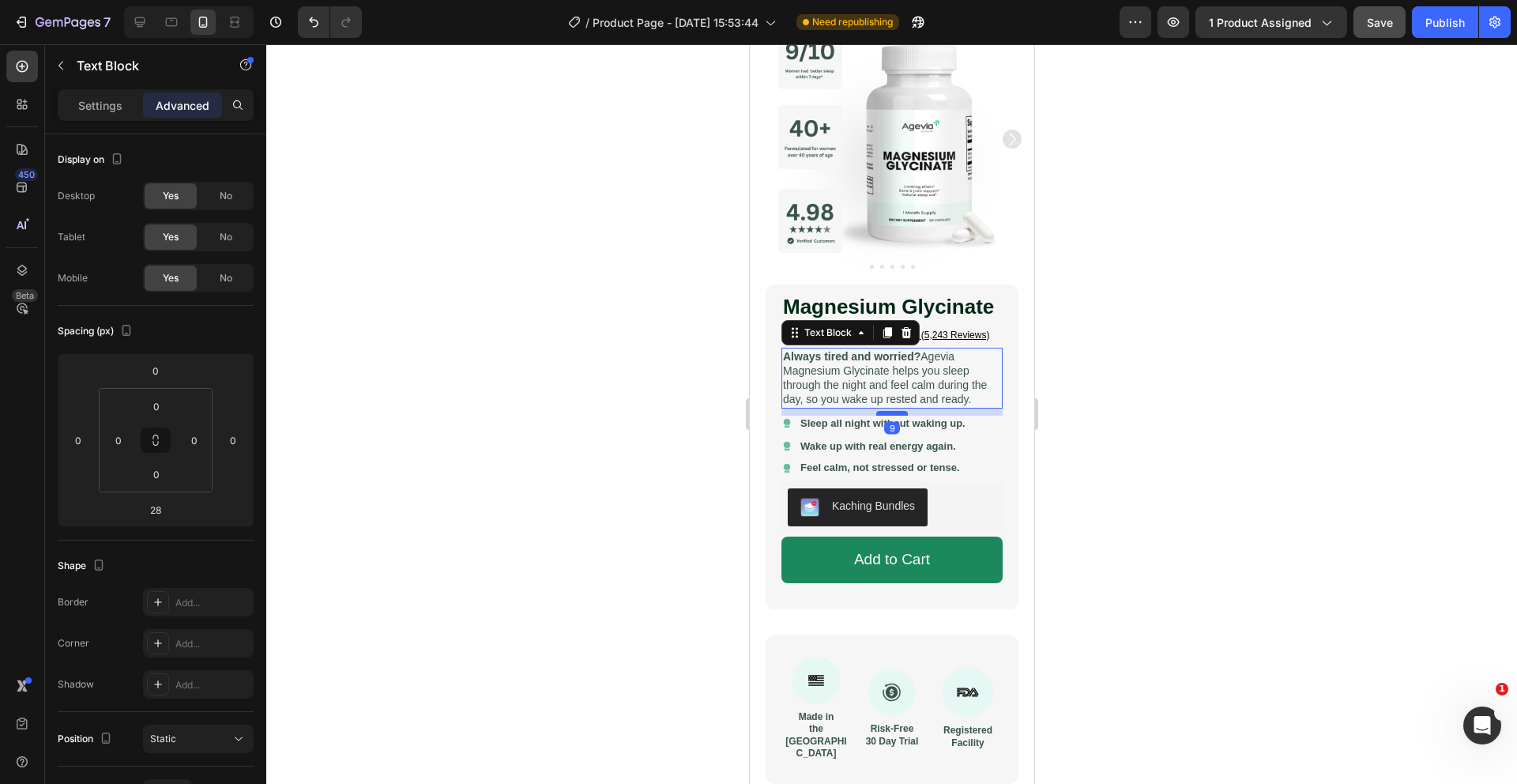
drag, startPoint x: 891, startPoint y: 428, endPoint x: 891, endPoint y: 412, distance: 16.0
click at [891, 412] on div at bounding box center [891, 413] width 31 height 4
type input "9"
click at [644, 445] on div at bounding box center [892, 414] width 1251 height 740
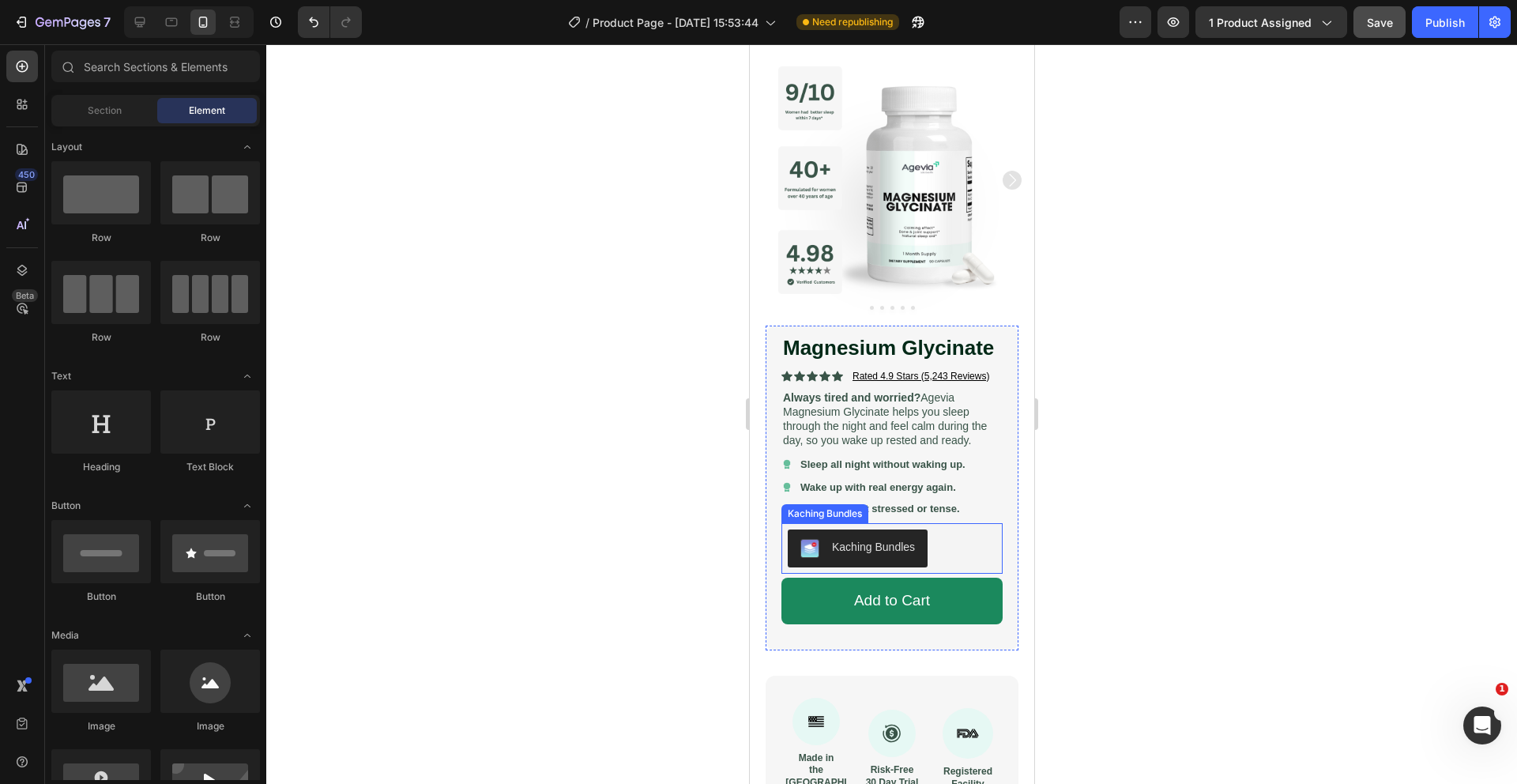
scroll to position [0, 0]
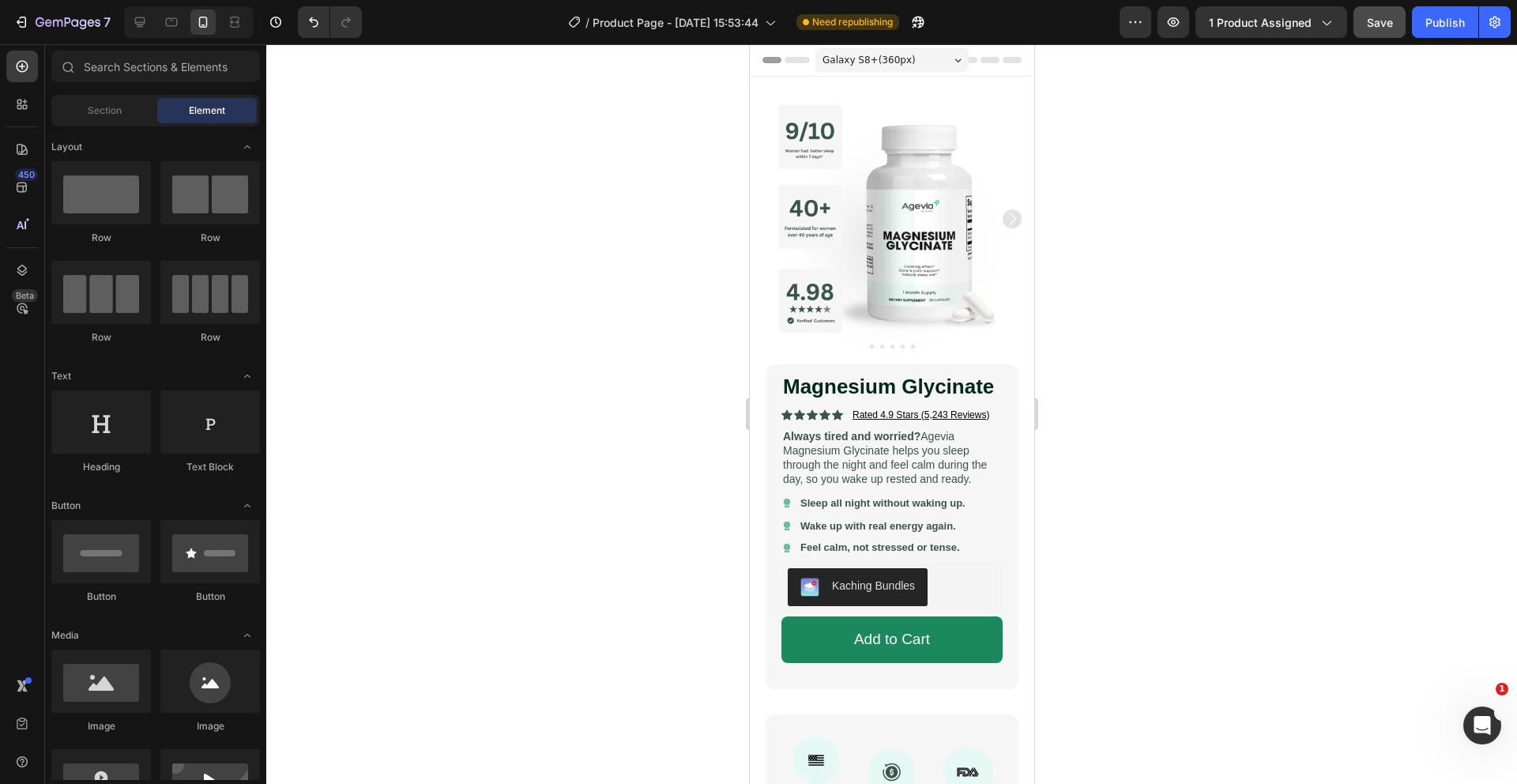
click at [1284, 368] on div at bounding box center [892, 414] width 1251 height 740
click at [1446, 24] on div "Publish" at bounding box center [1445, 22] width 39 height 17
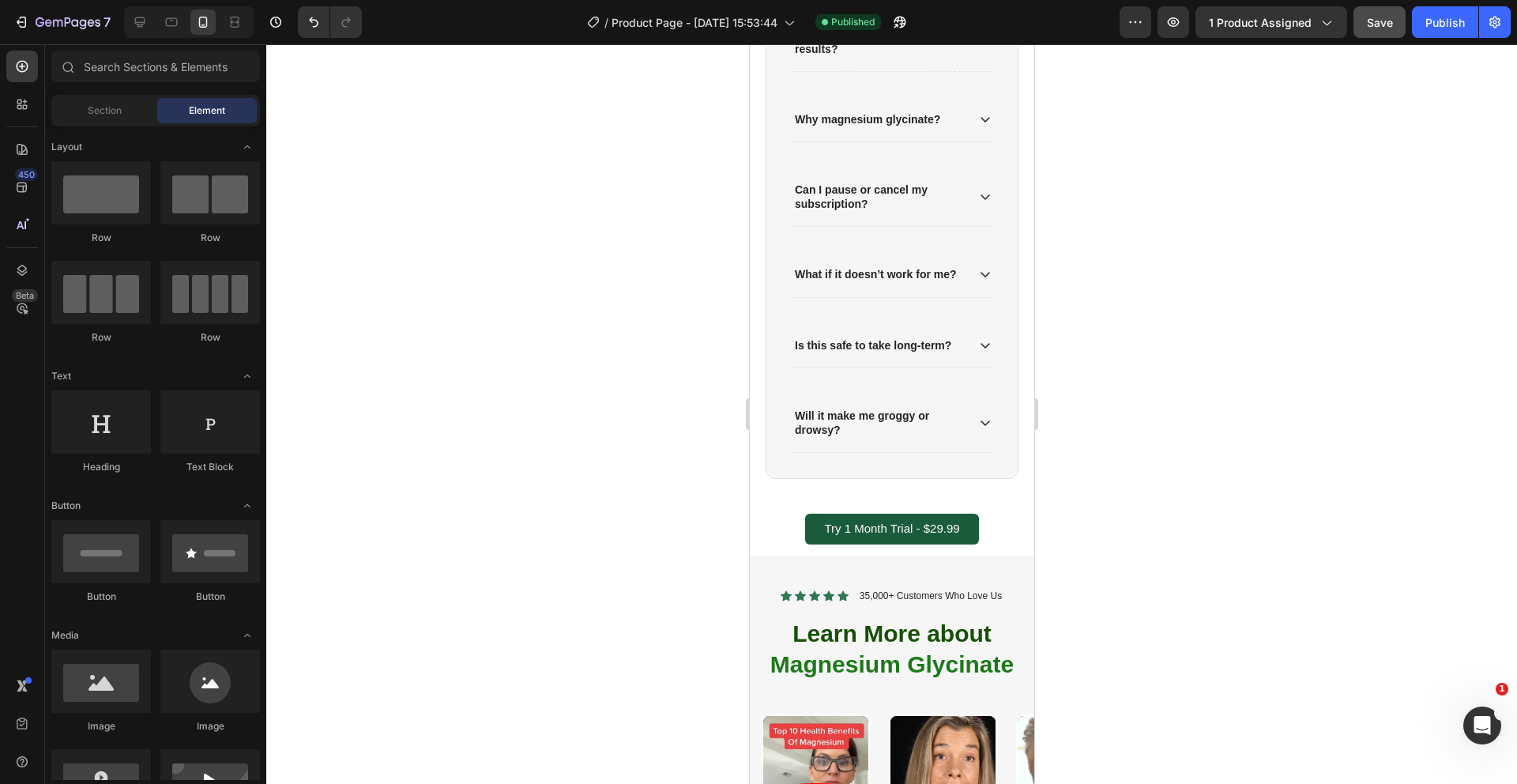
scroll to position [2016, 0]
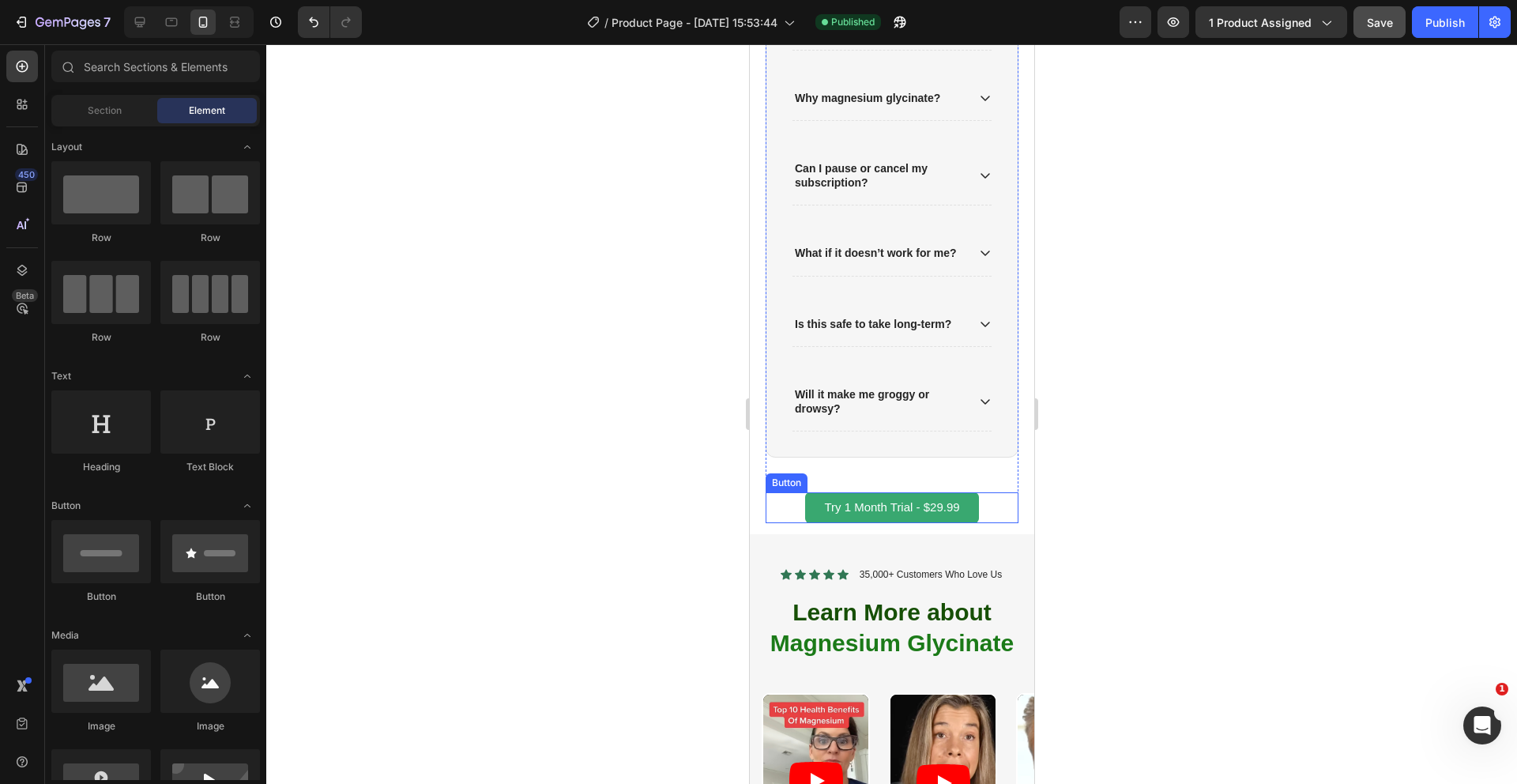
click at [818, 504] on button "Try 1 Month Trial - $29.99" at bounding box center [891, 507] width 173 height 30
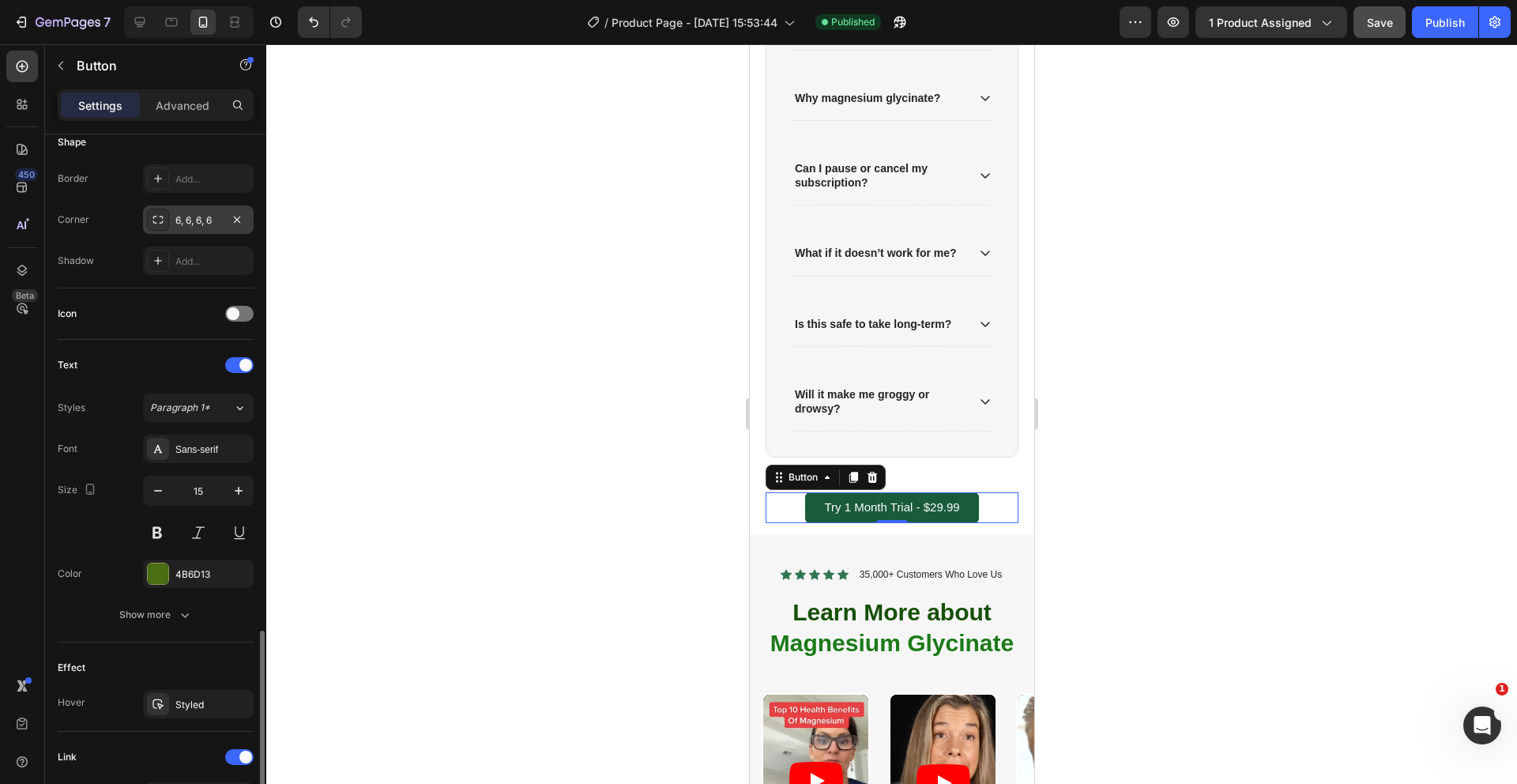
scroll to position [521, 0]
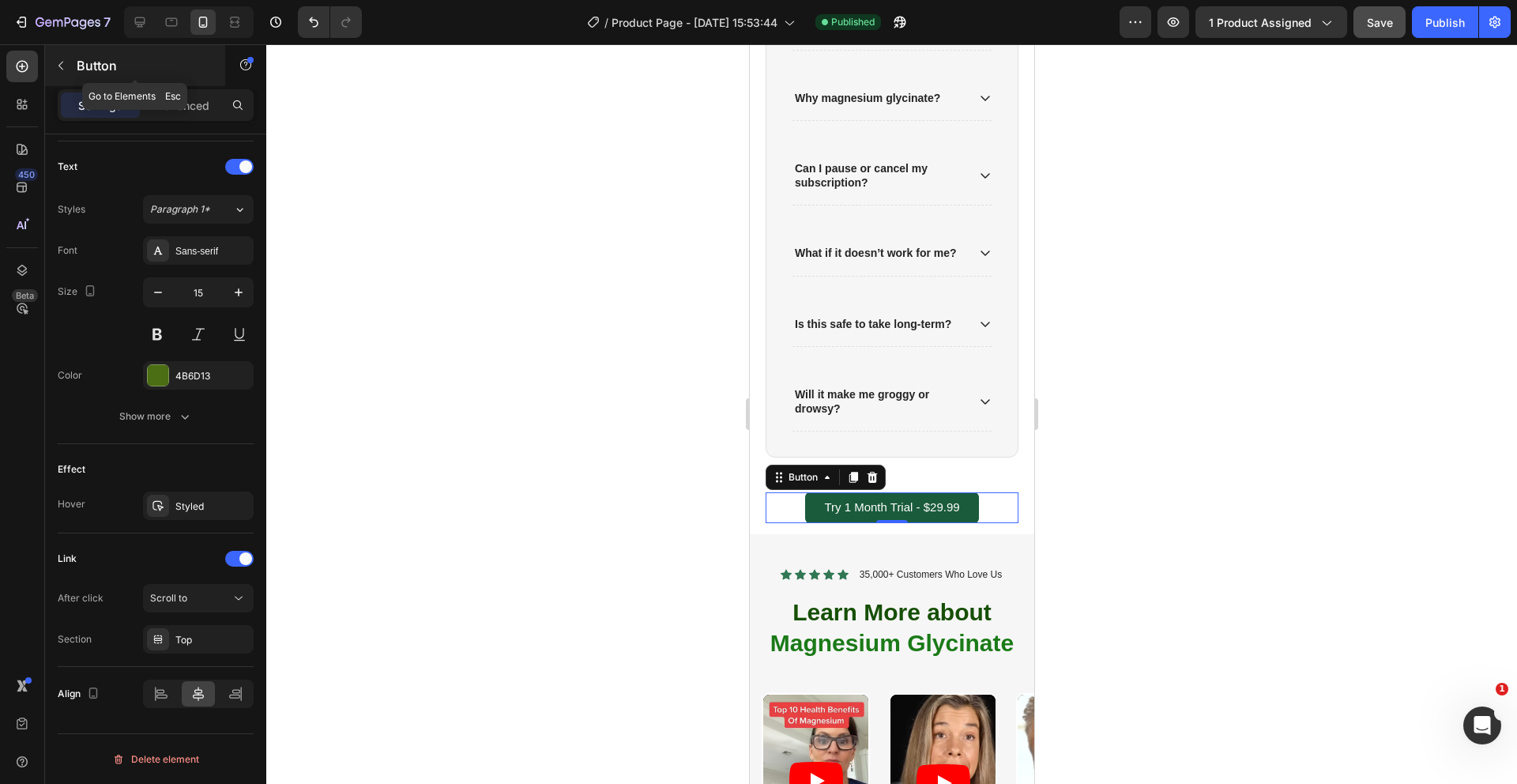
click at [61, 59] on icon "button" at bounding box center [61, 65] width 13 height 13
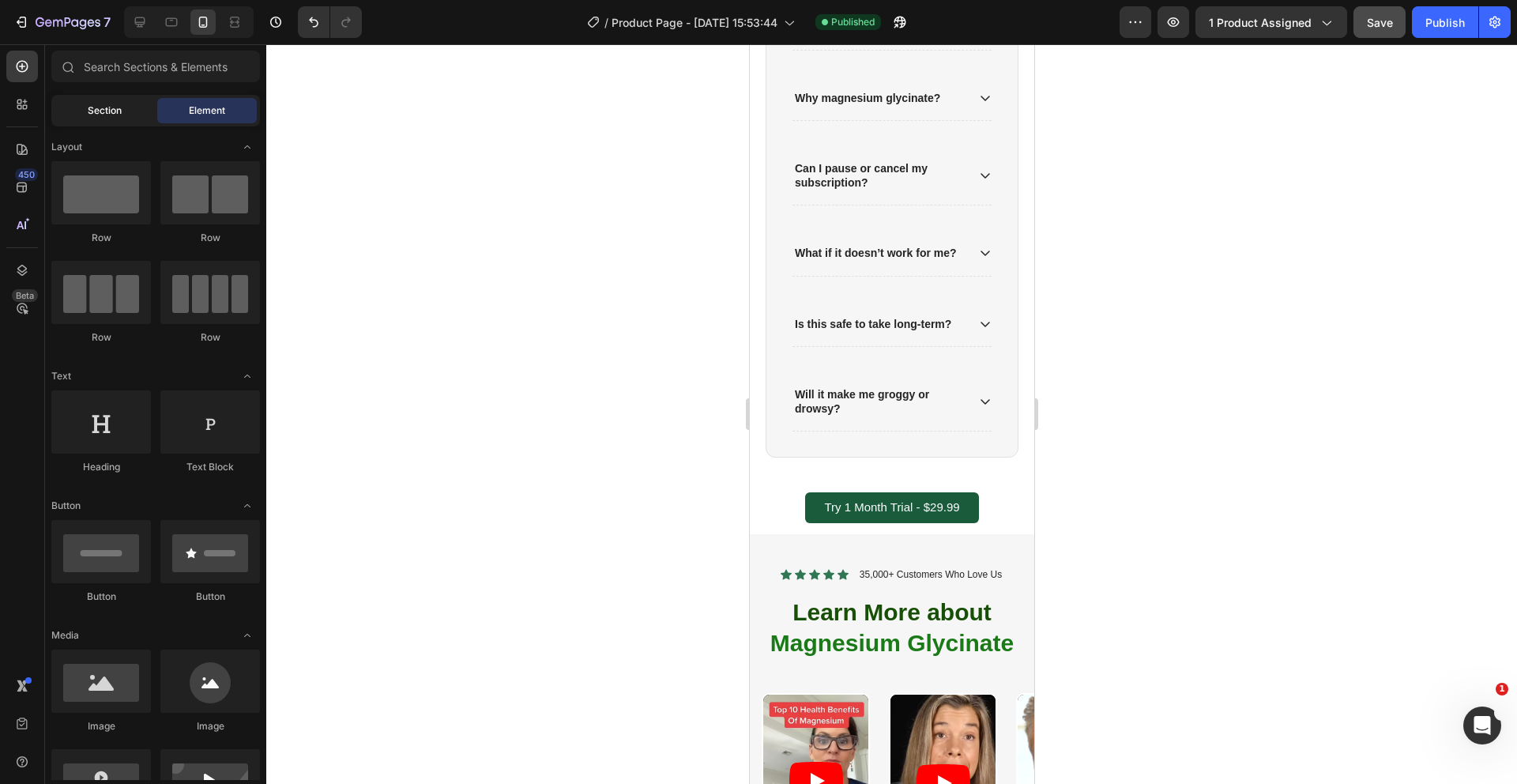
click at [104, 105] on span "Section" at bounding box center [105, 111] width 34 height 14
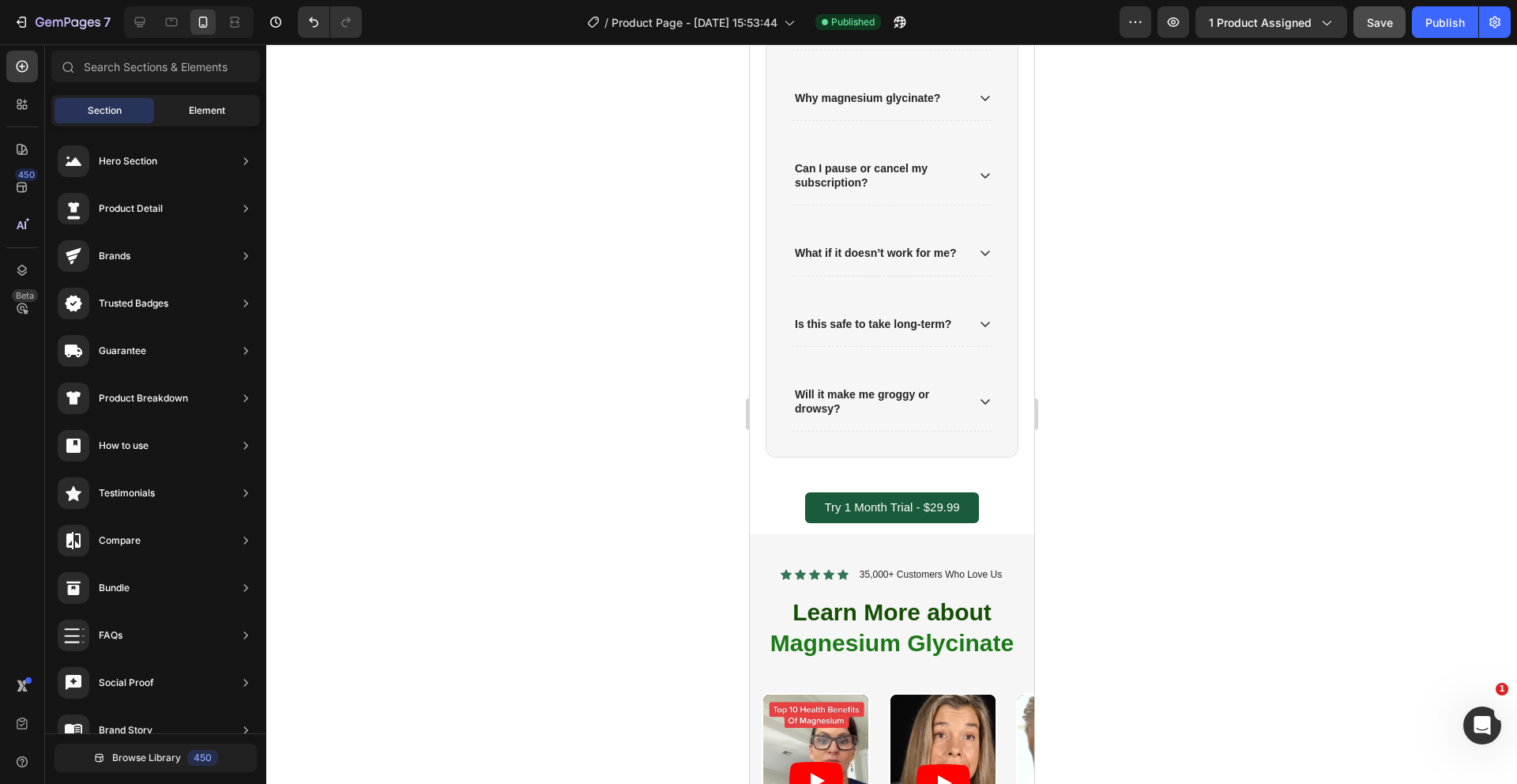
click at [189, 114] on span "Element" at bounding box center [207, 111] width 37 height 14
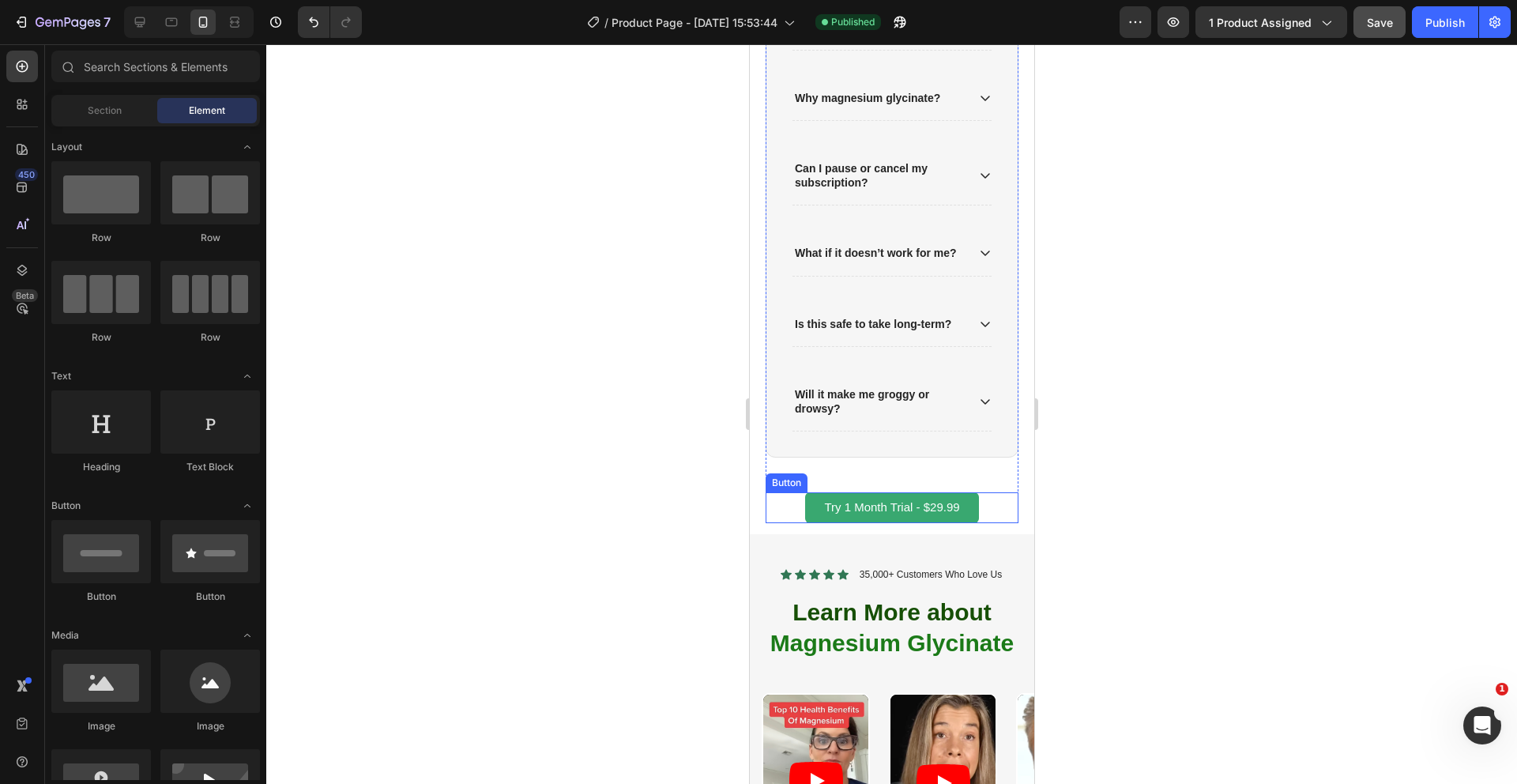
click at [820, 500] on button "Try 1 Month Trial - $29.99" at bounding box center [891, 507] width 173 height 30
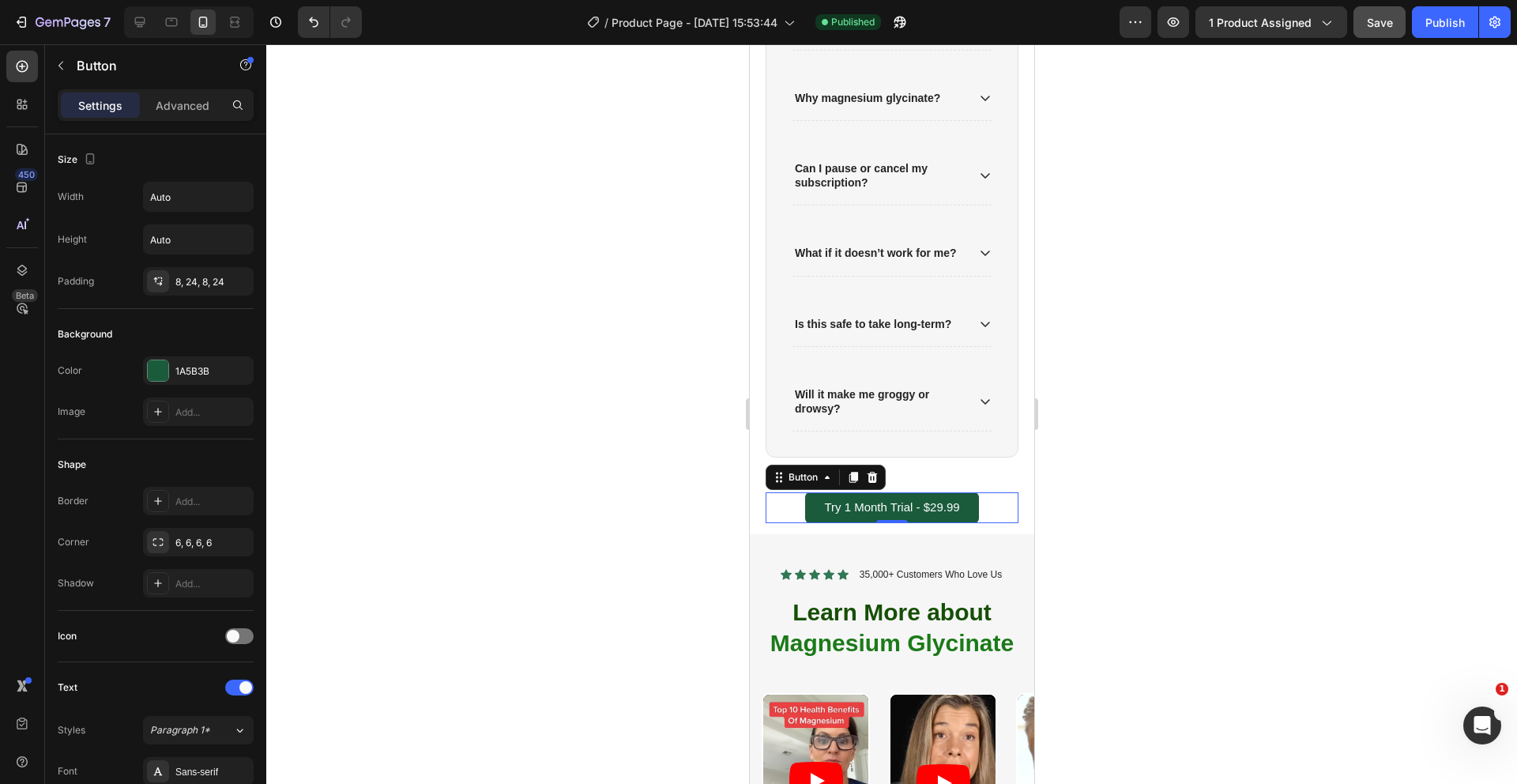
click at [692, 454] on div at bounding box center [892, 414] width 1251 height 740
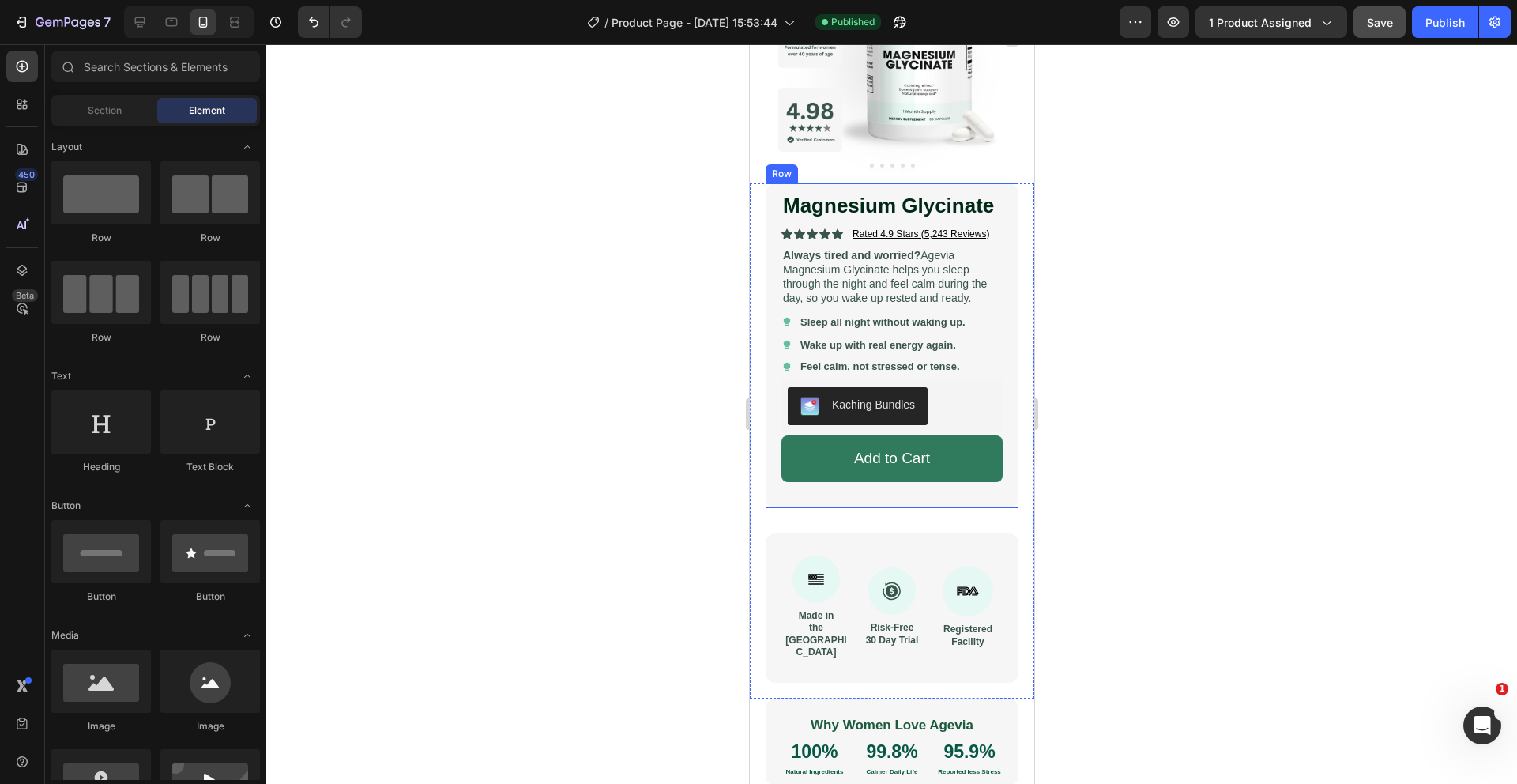
scroll to position [187, 0]
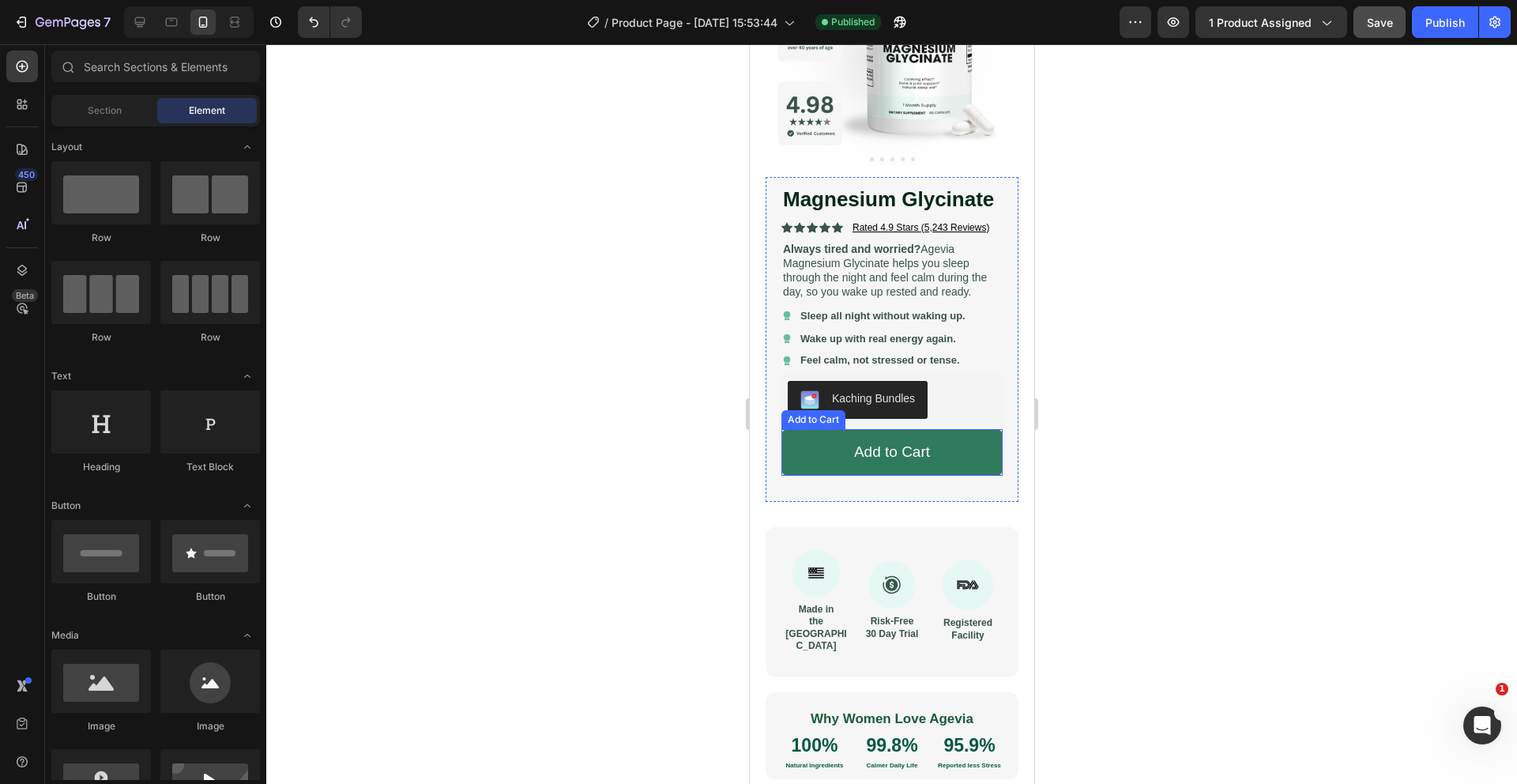
click at [813, 454] on button "Add to Cart" at bounding box center [891, 451] width 221 height 46
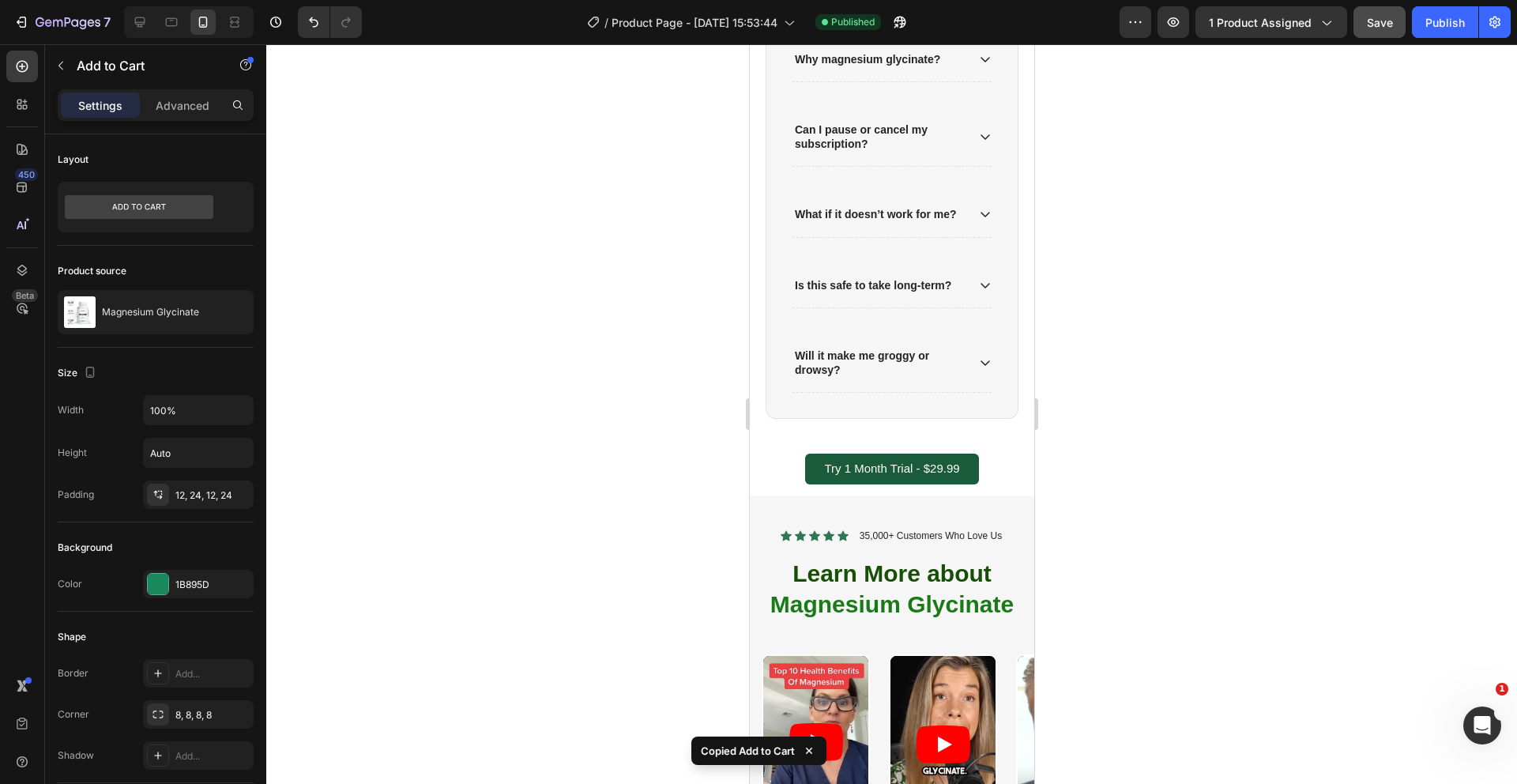
scroll to position [2069, 0]
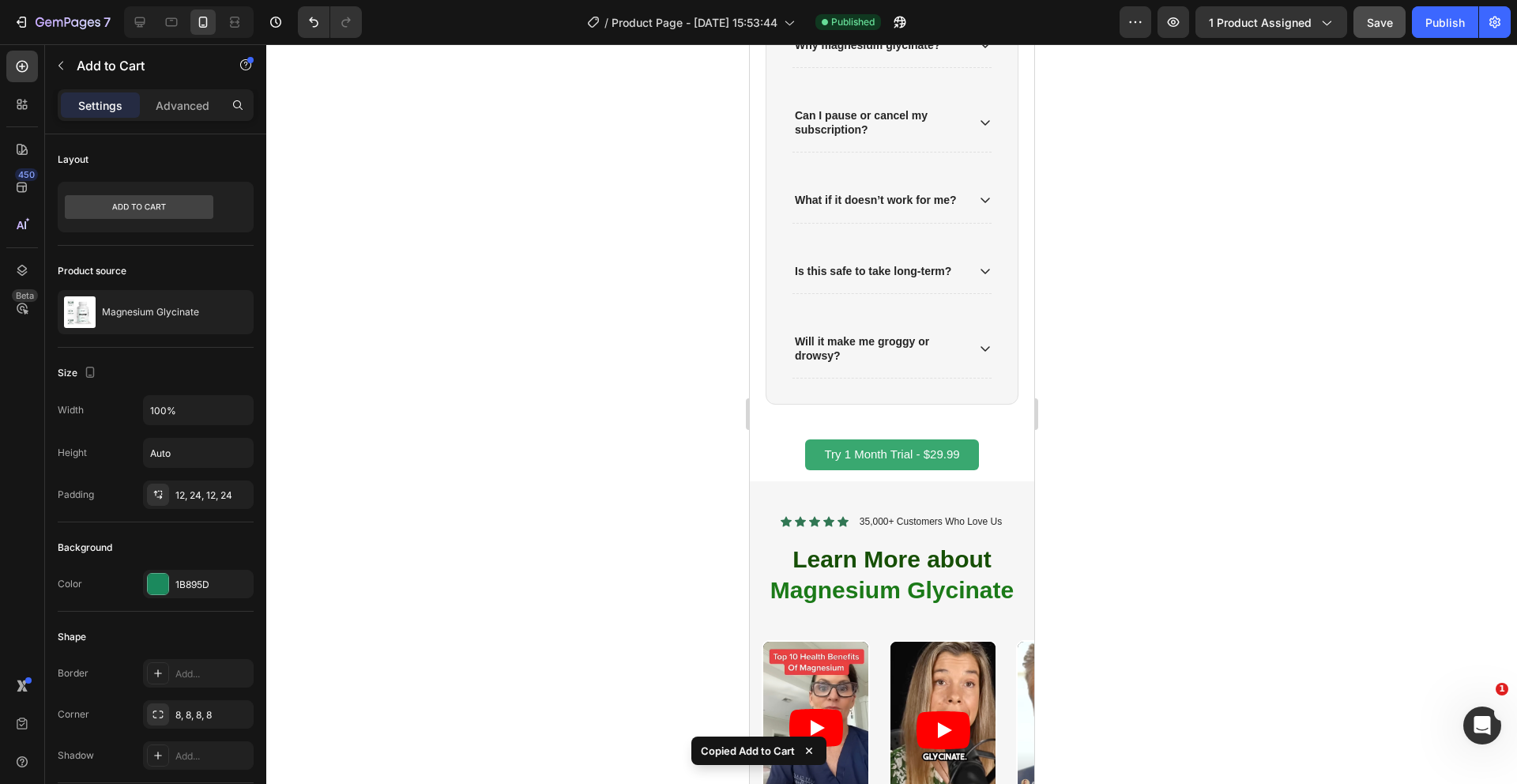
click at [815, 449] on button "Try 1 Month Trial - $29.99" at bounding box center [891, 454] width 173 height 30
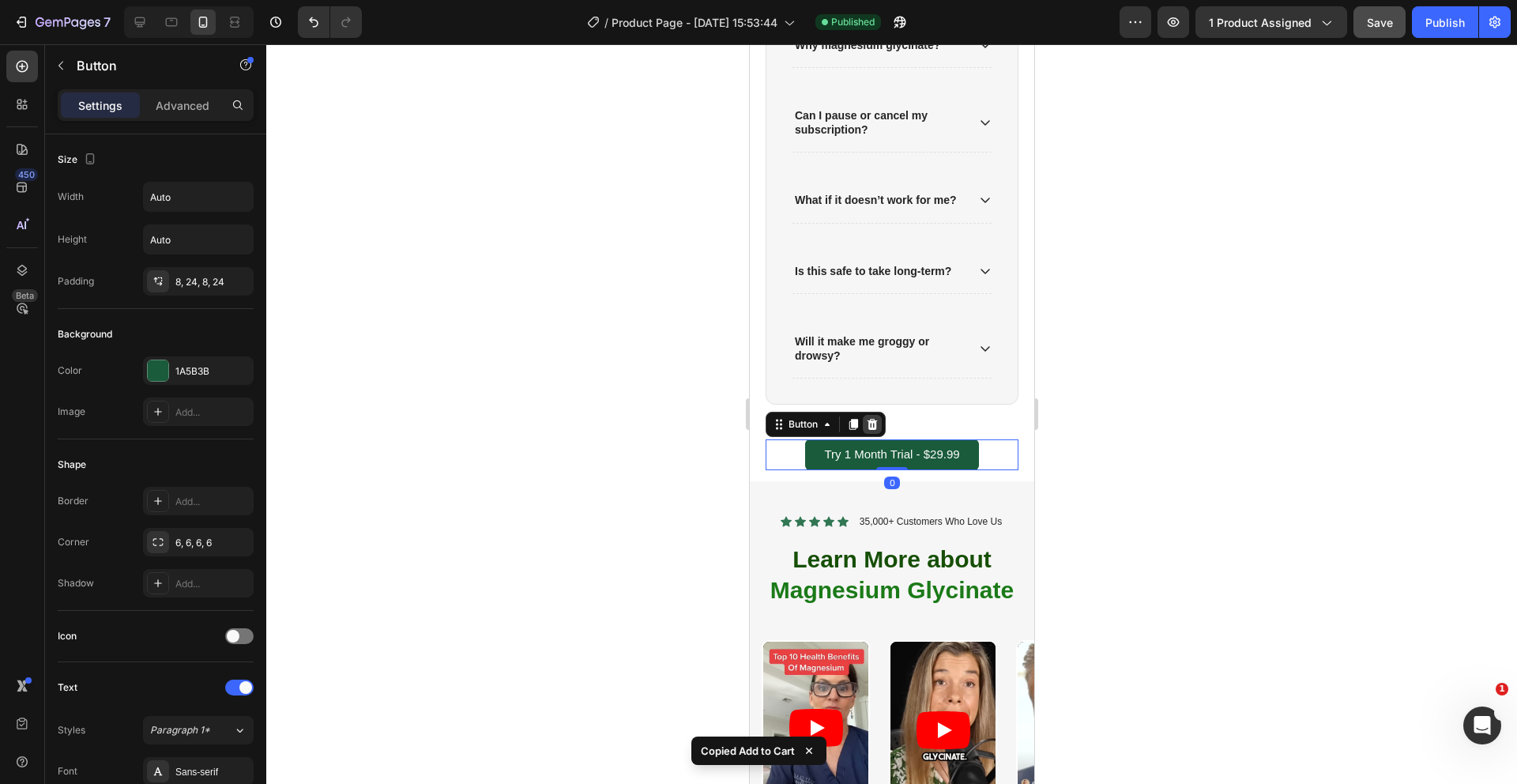
click at [873, 419] on icon at bounding box center [872, 424] width 10 height 11
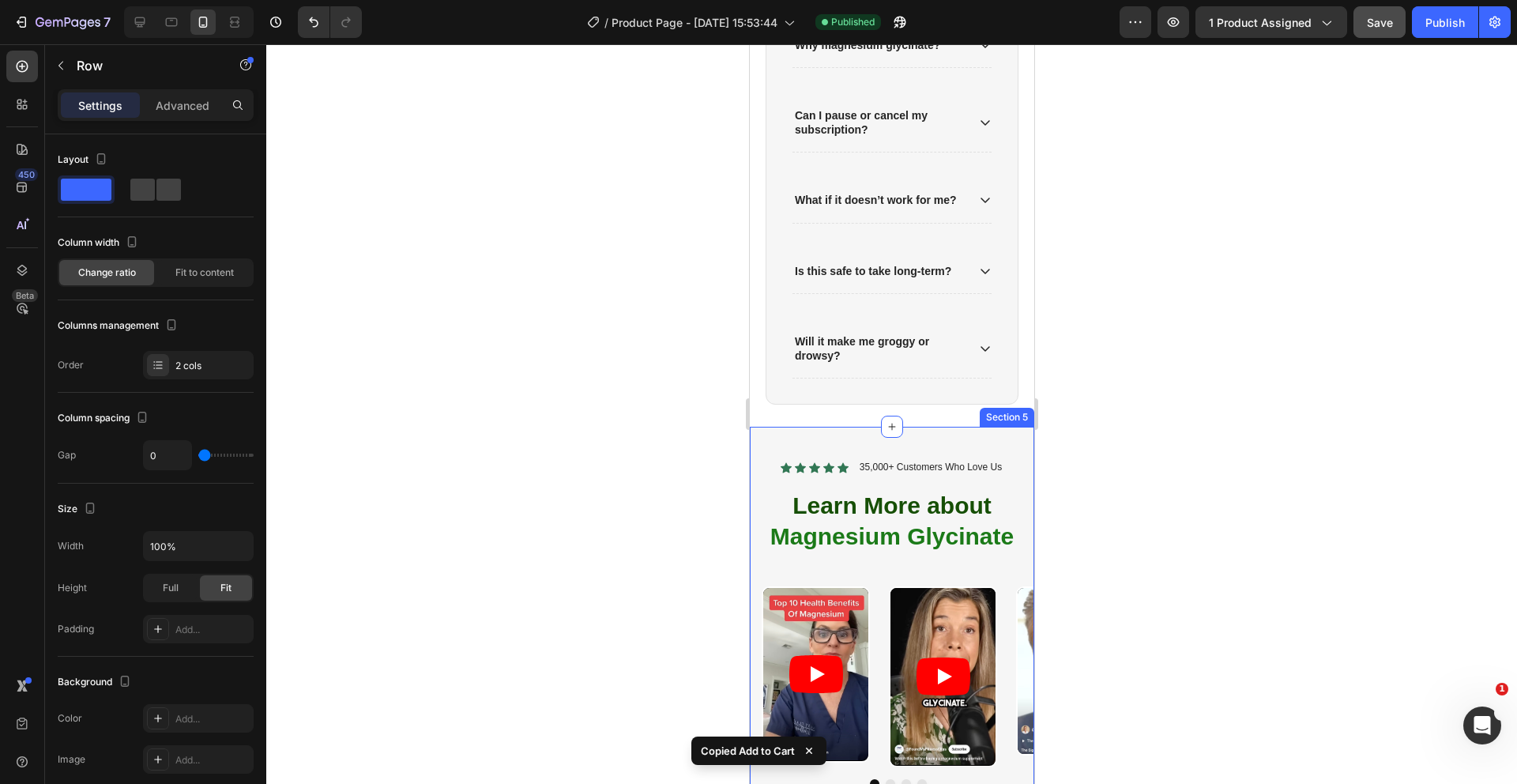
click at [836, 411] on div "How long will one bottle last me? When will I start noticing results? Why magne…" at bounding box center [891, 121] width 253 height 589
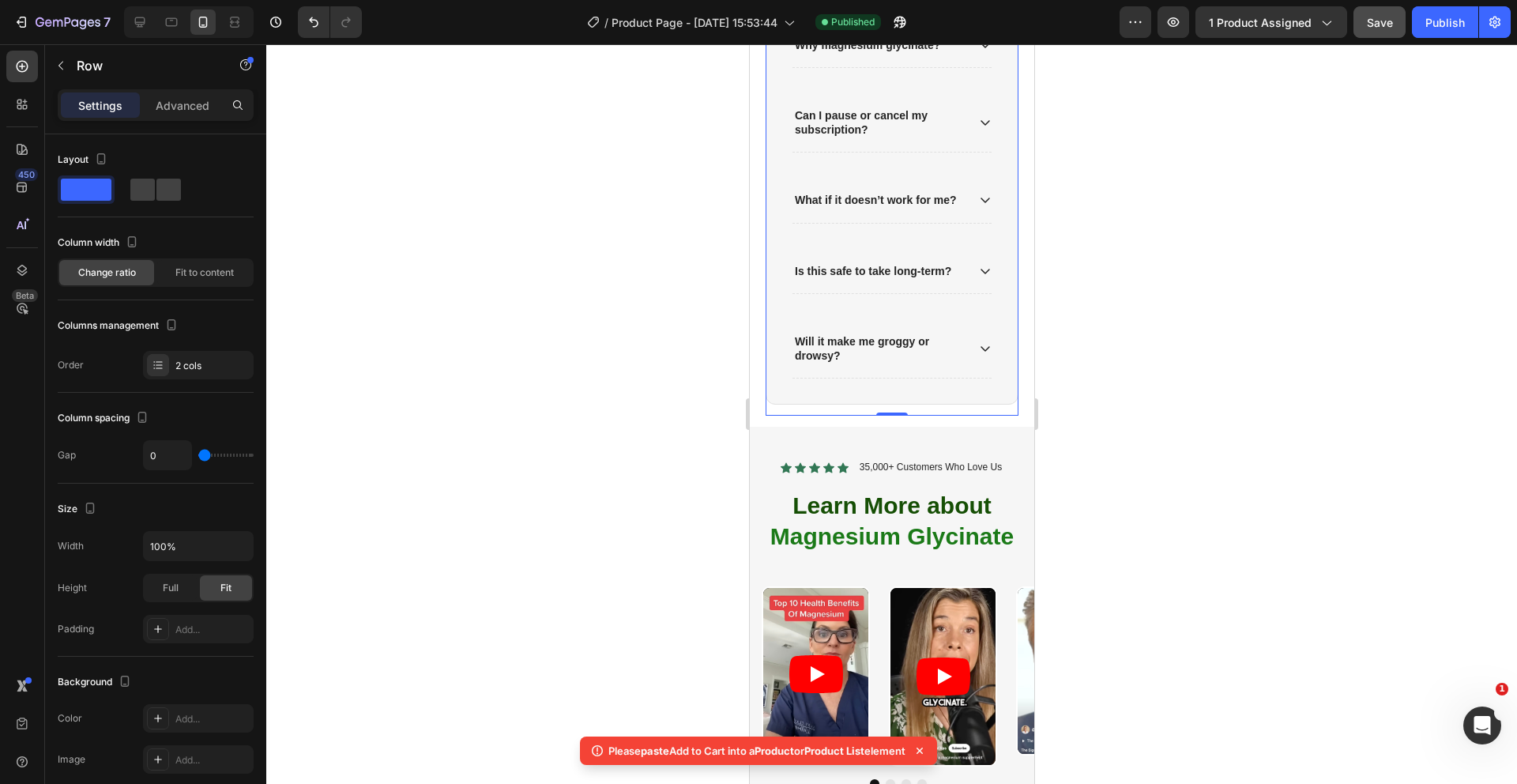
click at [853, 411] on div "How long will one bottle last me? When will I start noticing results? Why magne…" at bounding box center [891, 121] width 253 height 589
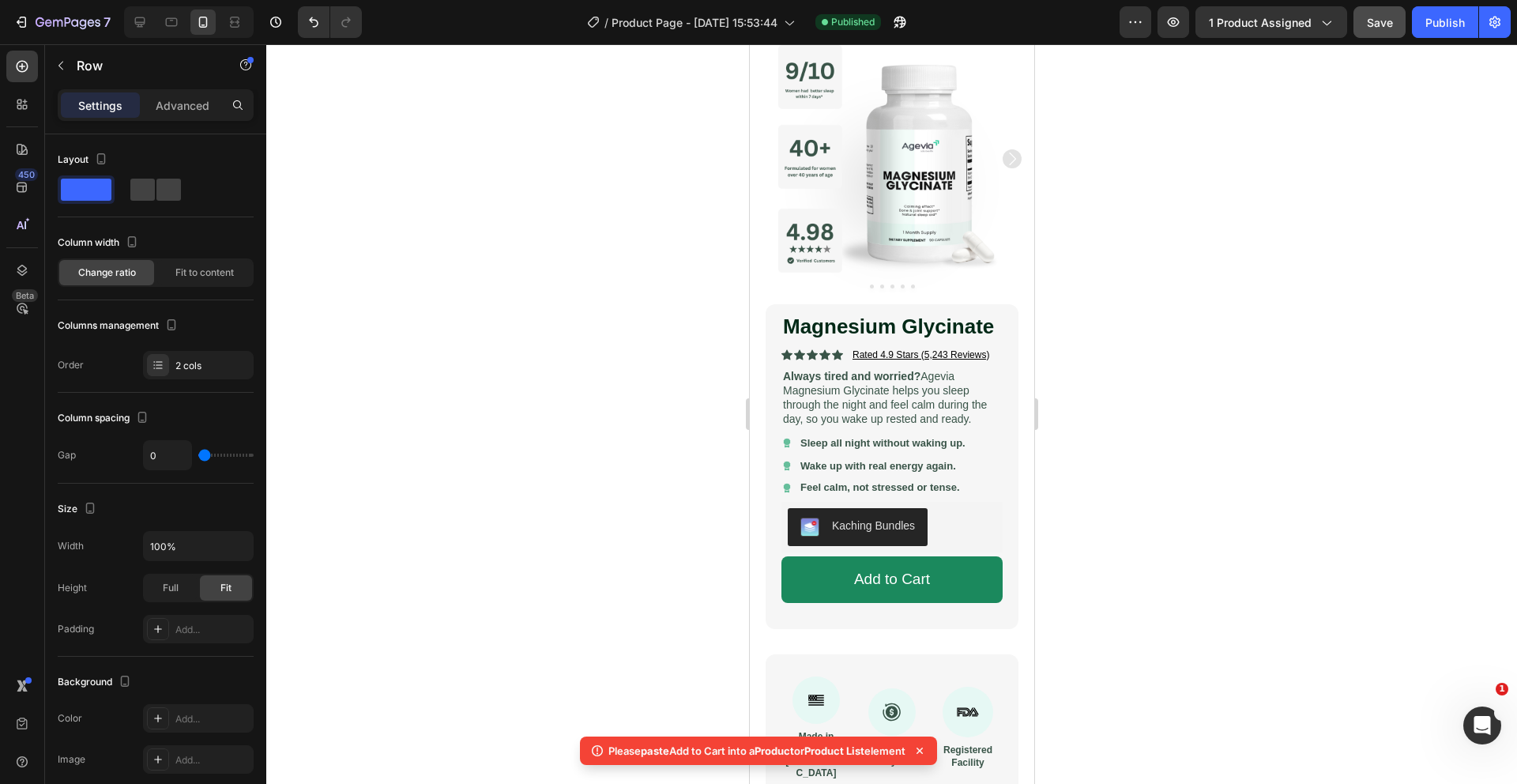
scroll to position [139, 0]
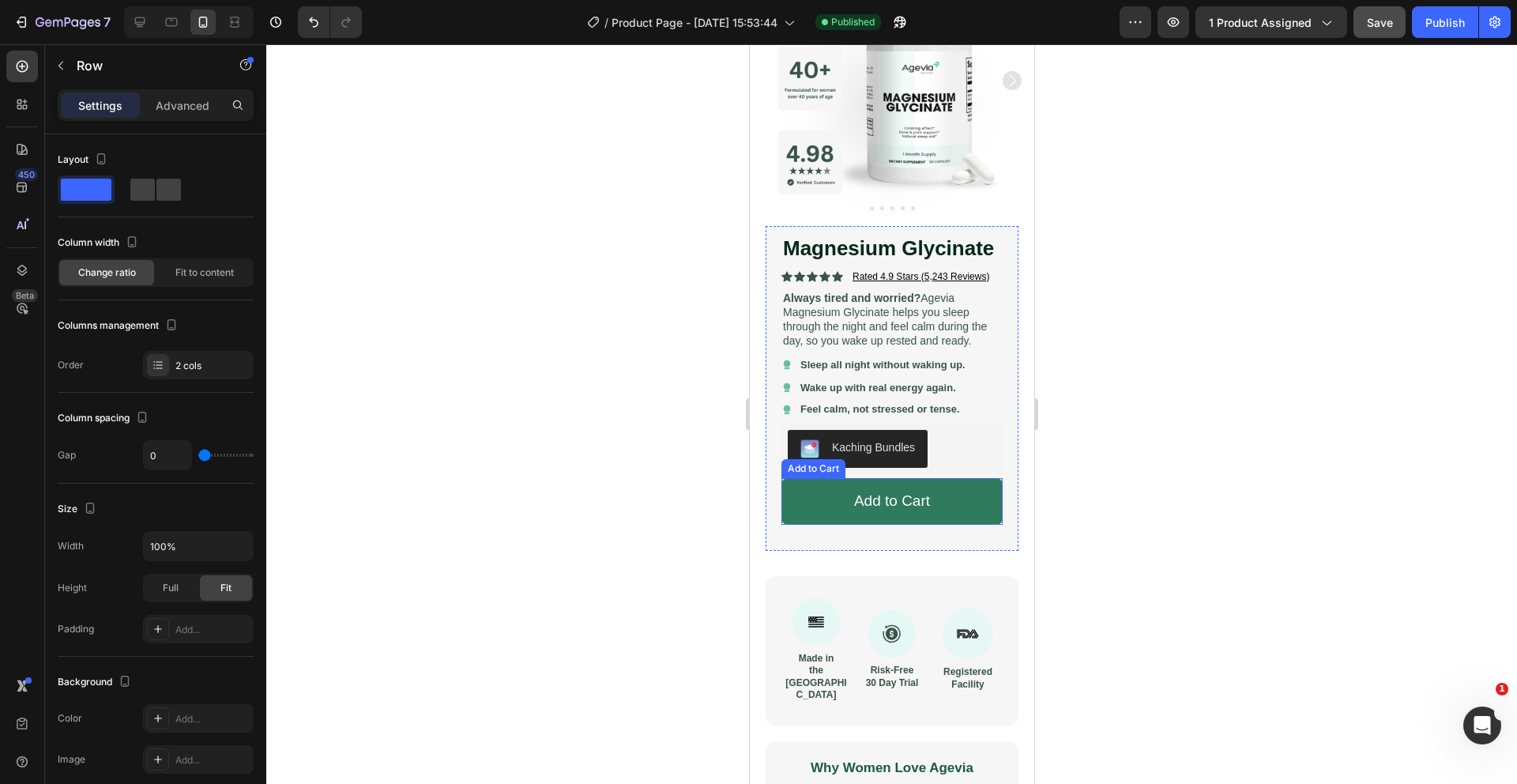
click at [812, 504] on button "Add to Cart" at bounding box center [891, 501] width 221 height 46
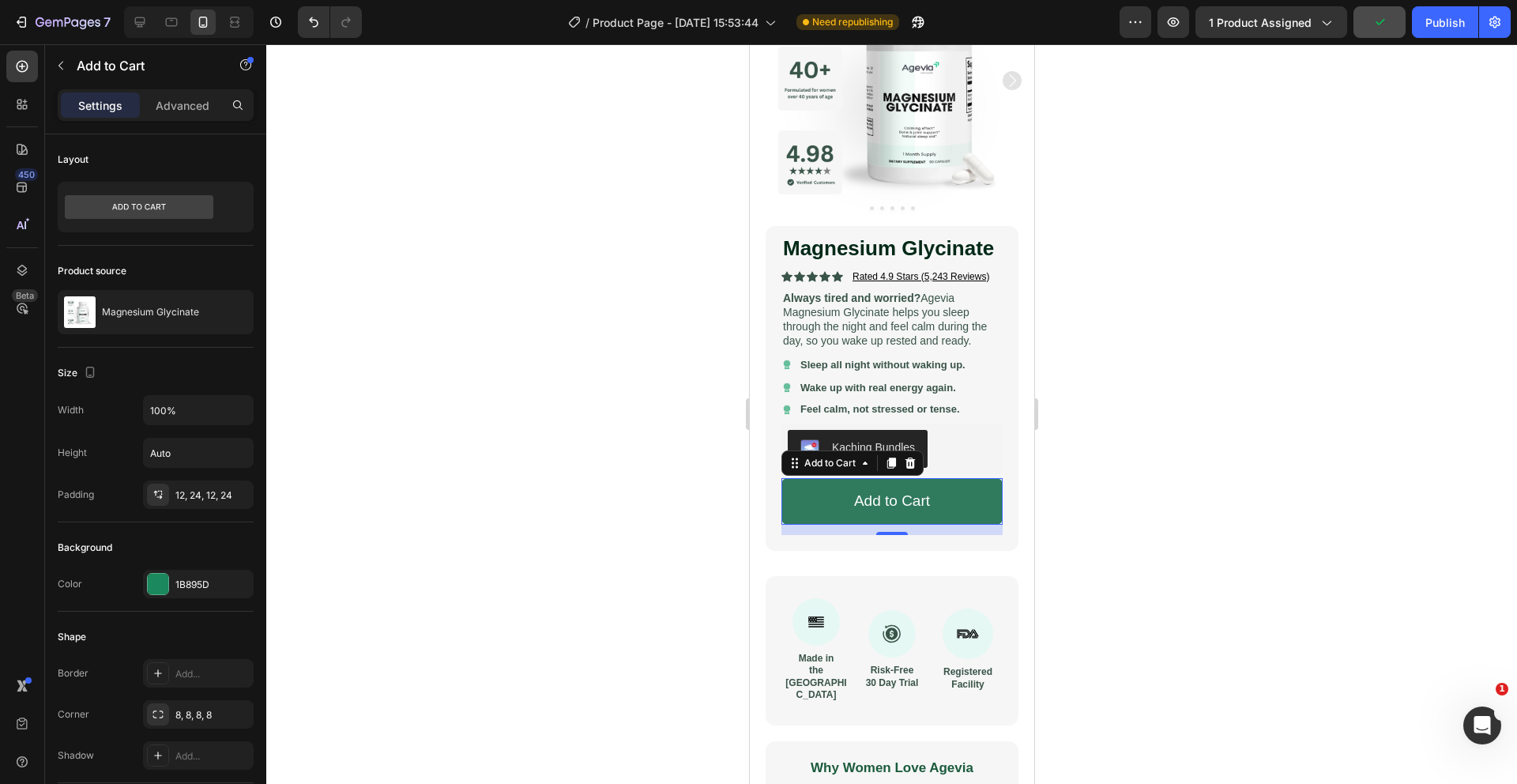
click at [835, 494] on button "Add to Cart" at bounding box center [891, 501] width 221 height 46
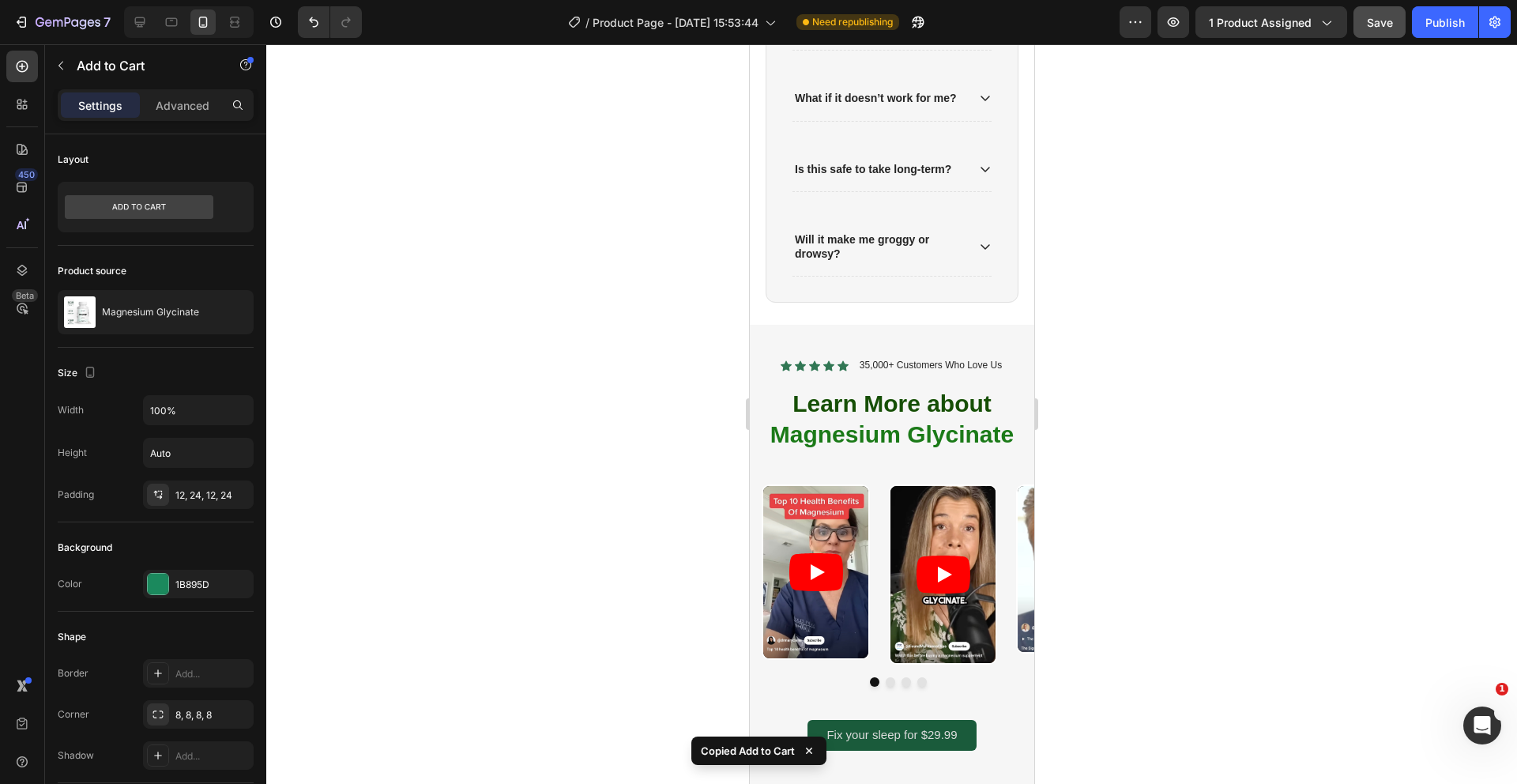
scroll to position [2195, 0]
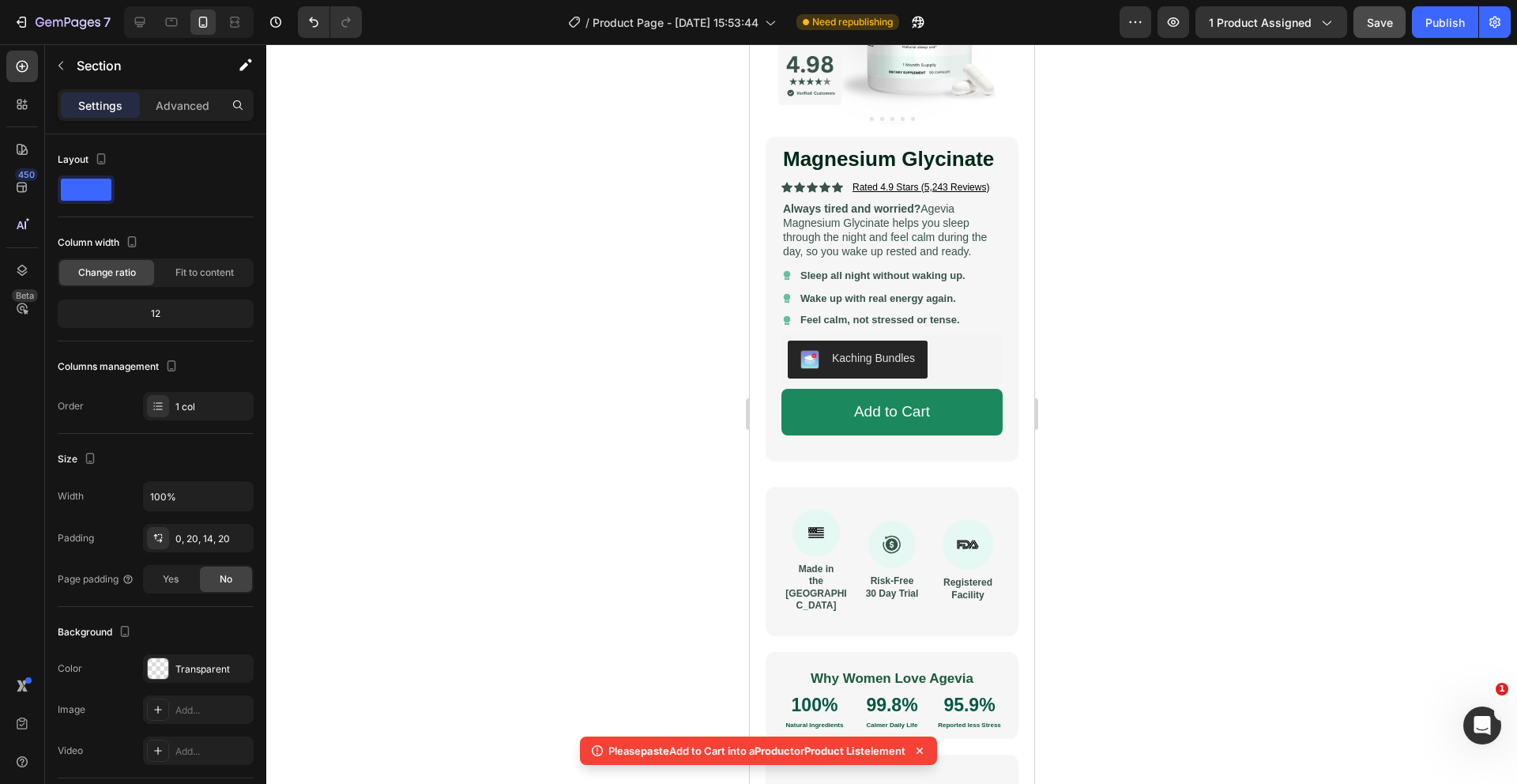
scroll to position [233, 0]
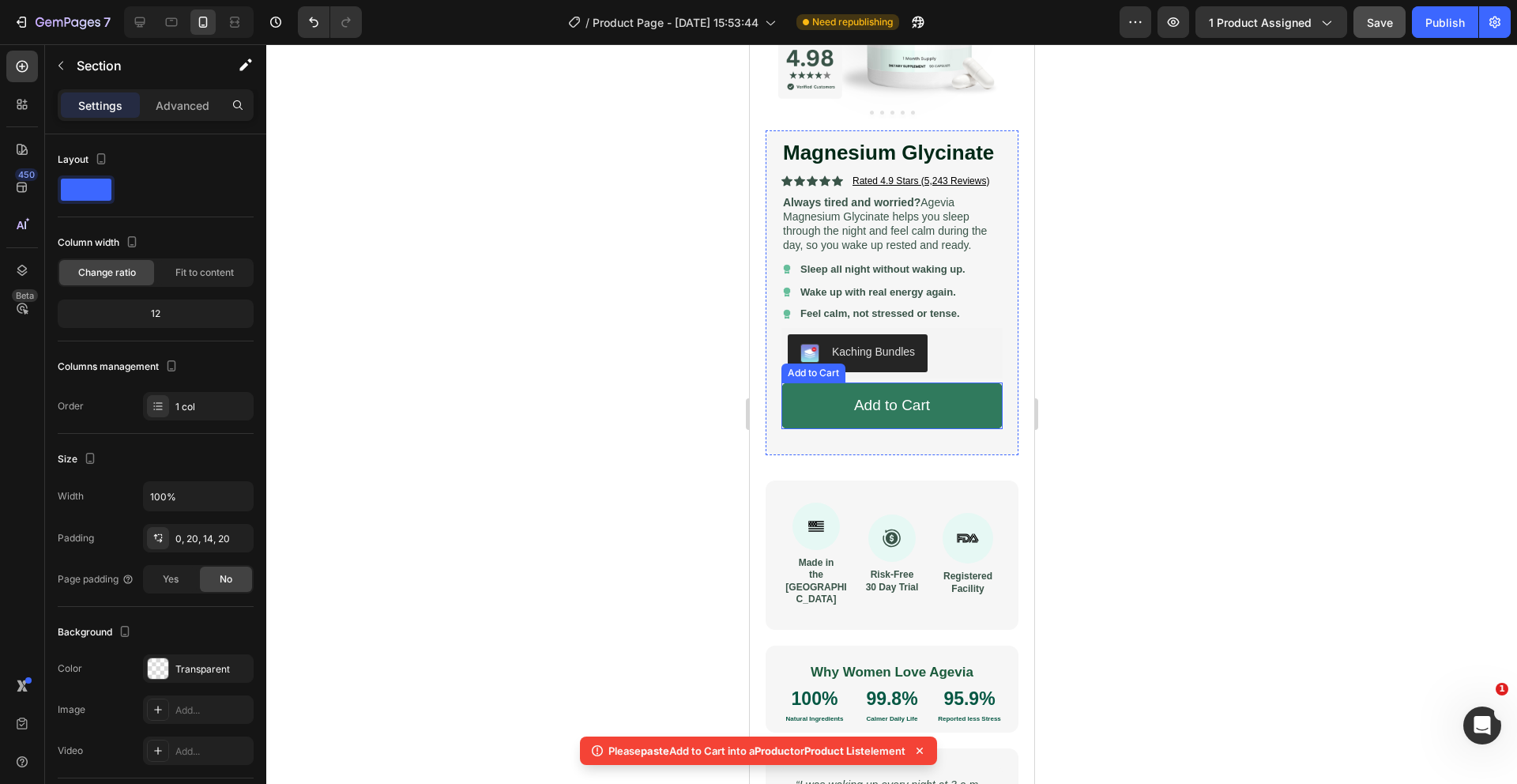
click at [816, 389] on button "Add to Cart" at bounding box center [891, 405] width 221 height 46
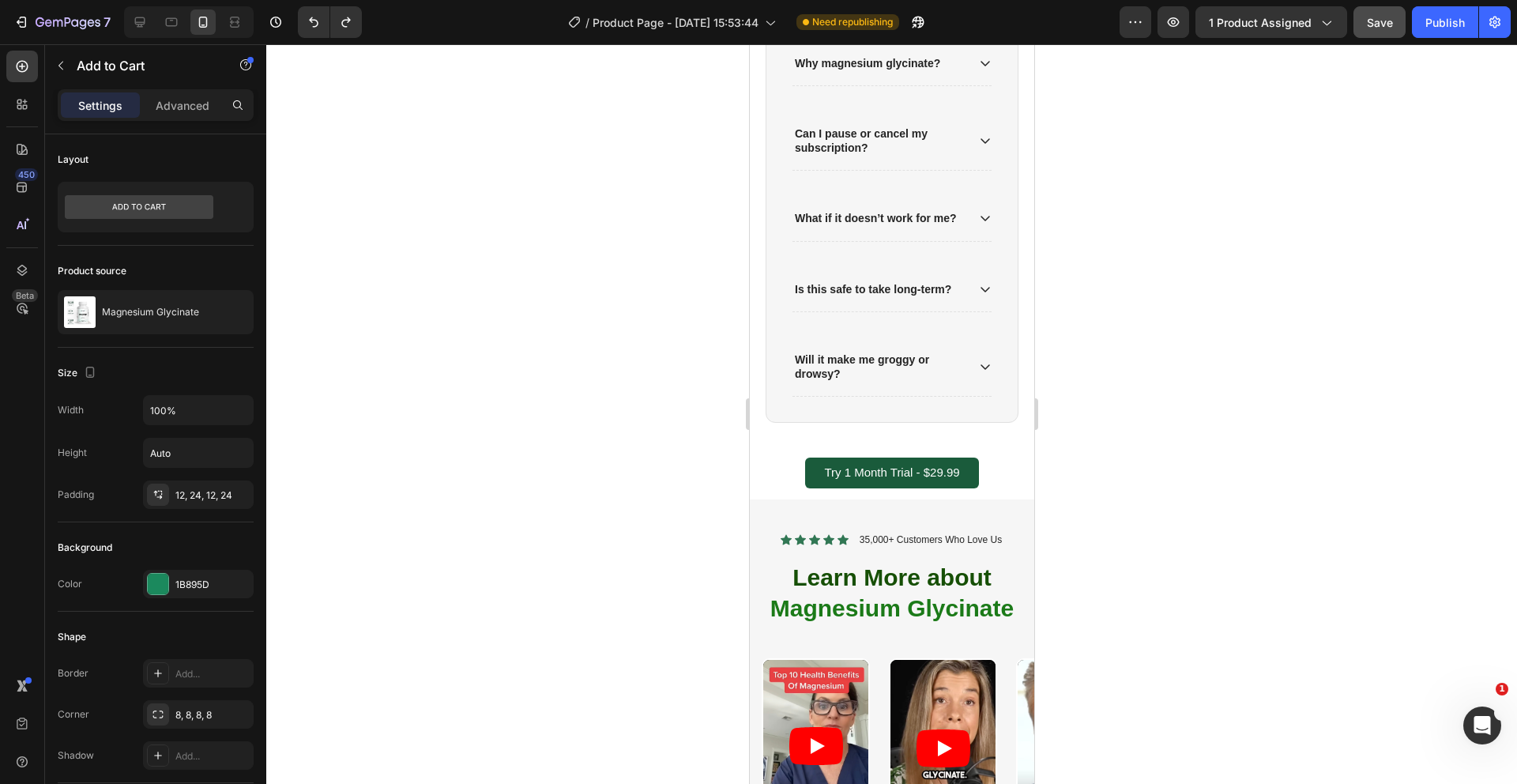
scroll to position [2049, 0]
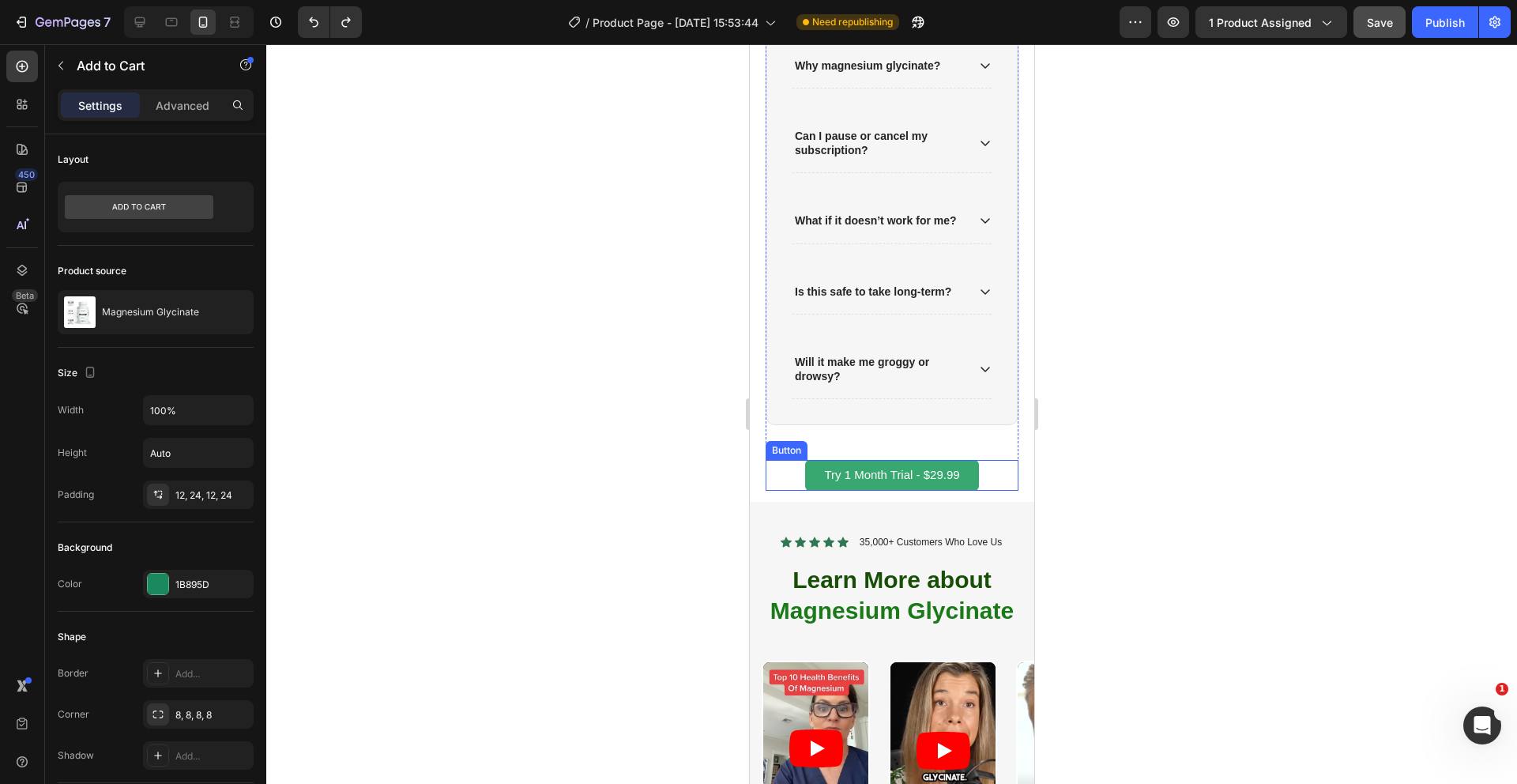
click at [819, 468] on button "Try 1 Month Trial - $29.99" at bounding box center [891, 475] width 173 height 30
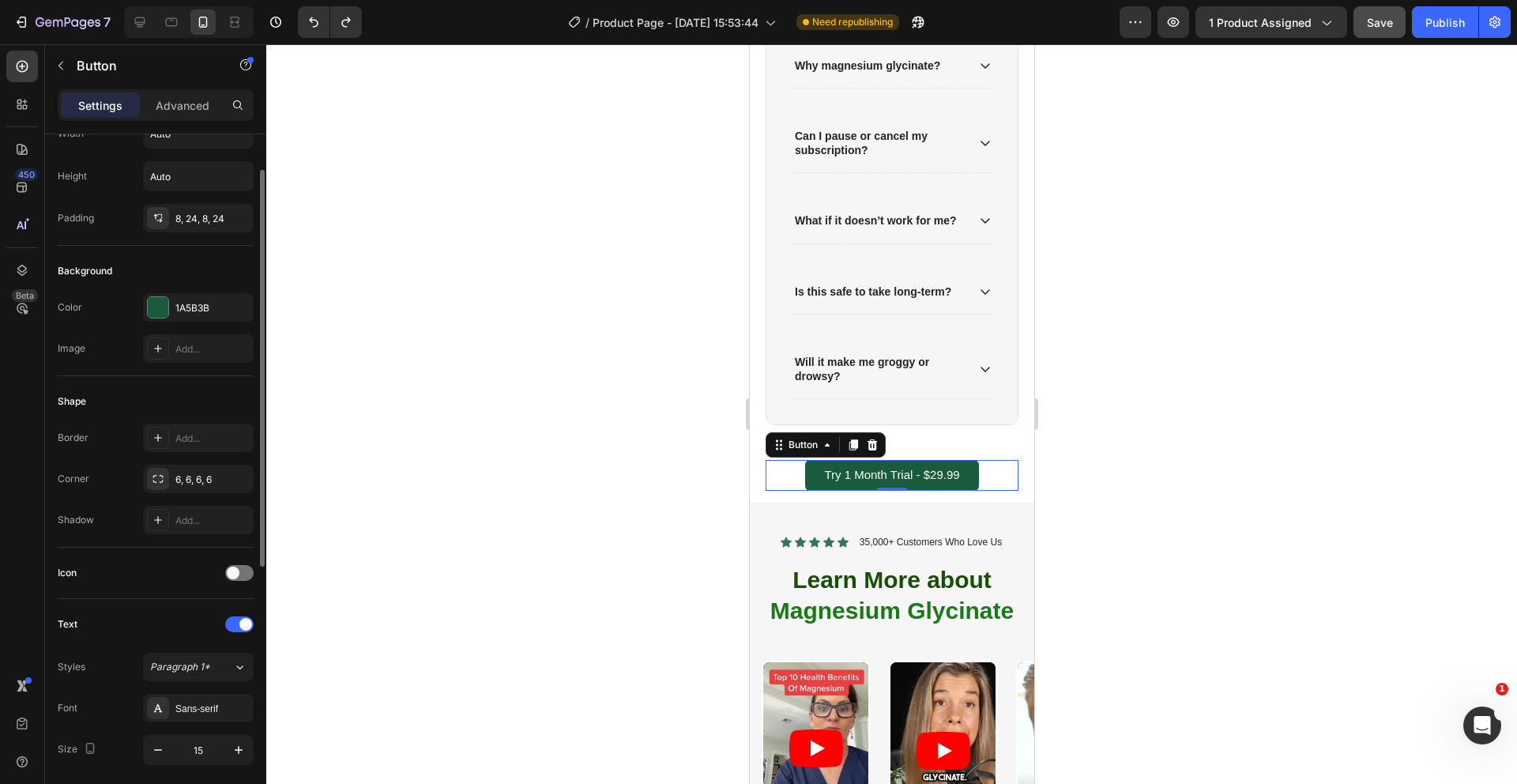
scroll to position [0, 0]
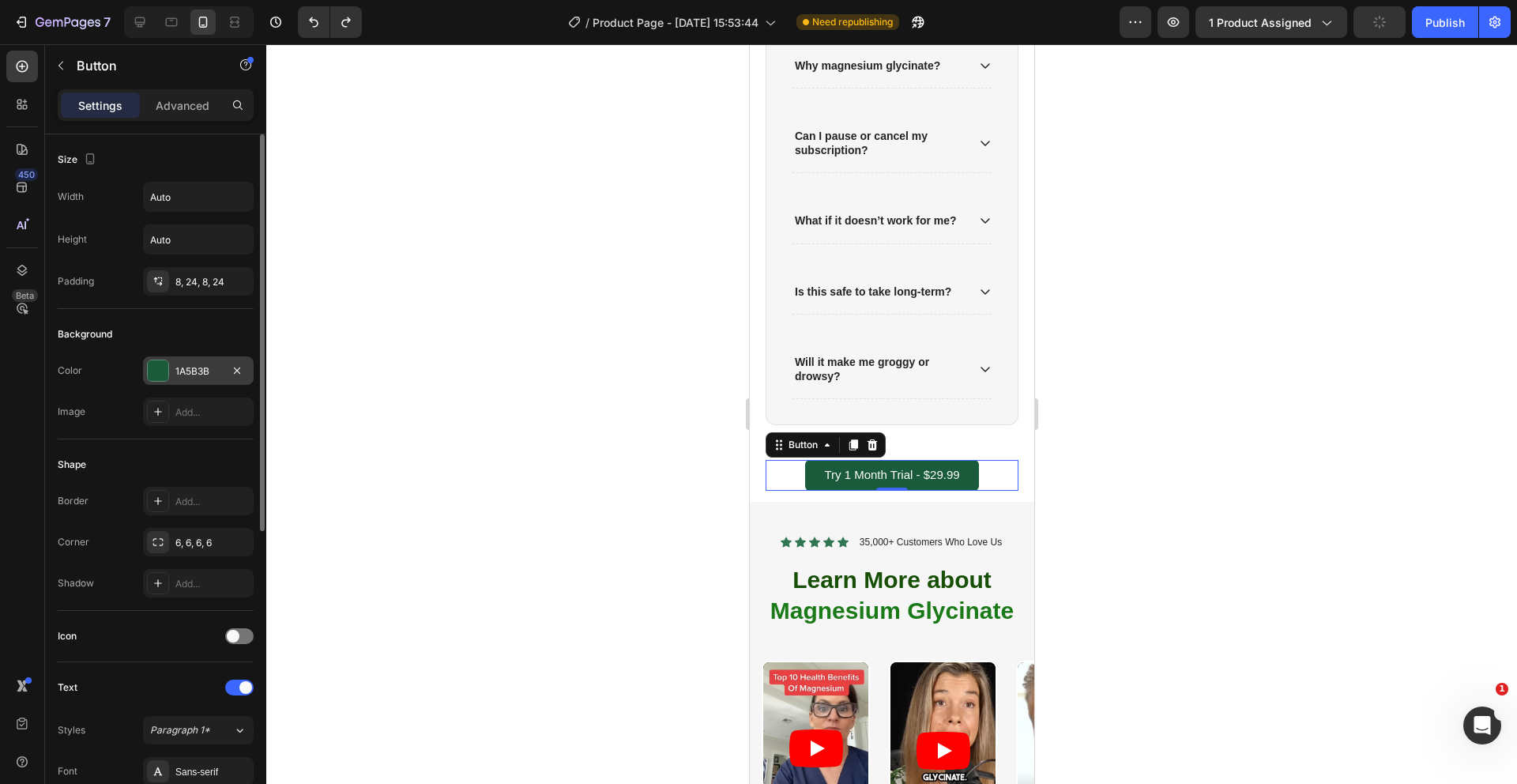
click at [178, 368] on div "1A5B3B" at bounding box center [198, 371] width 46 height 14
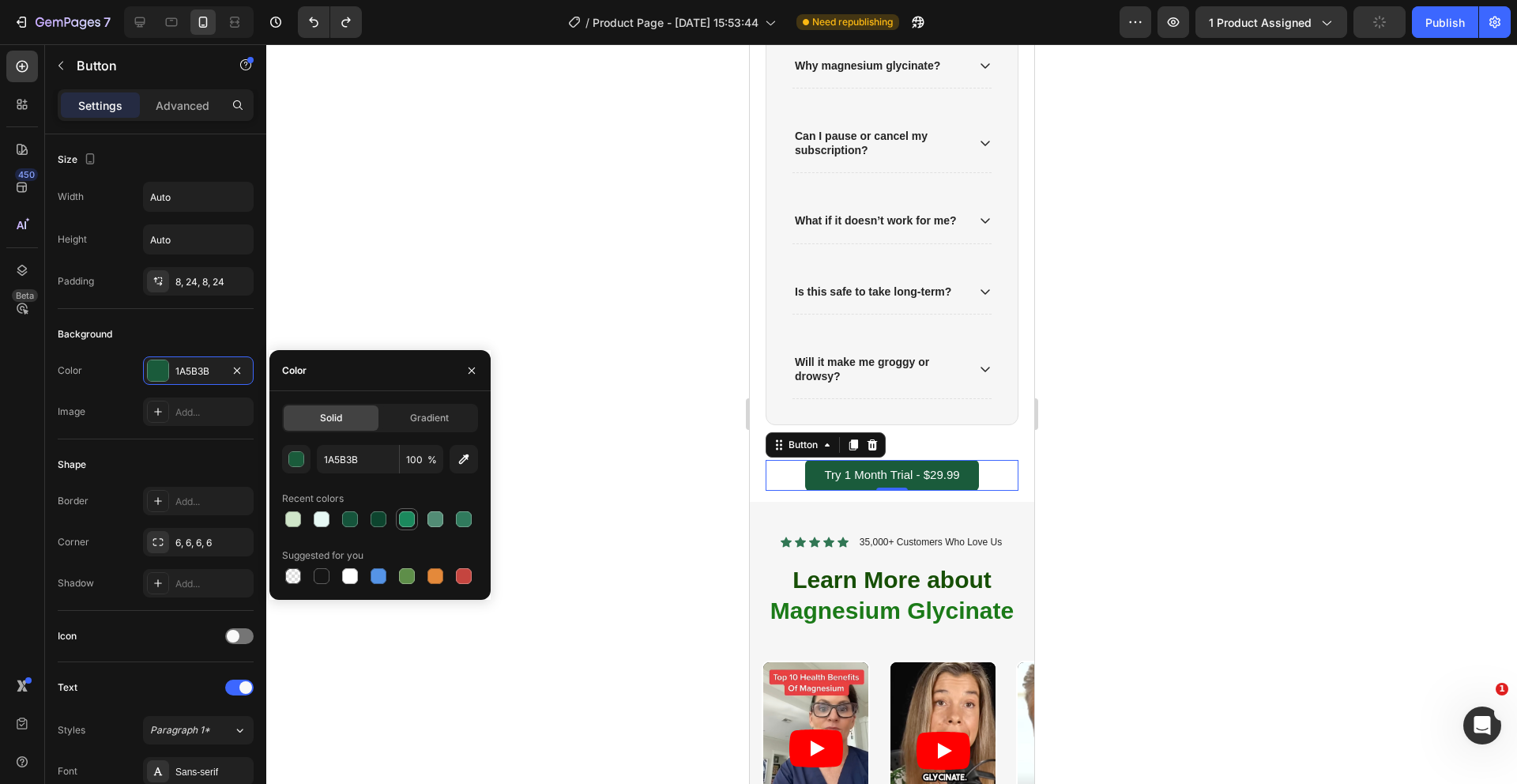
click at [410, 517] on div at bounding box center [407, 519] width 16 height 16
type input "1B895D"
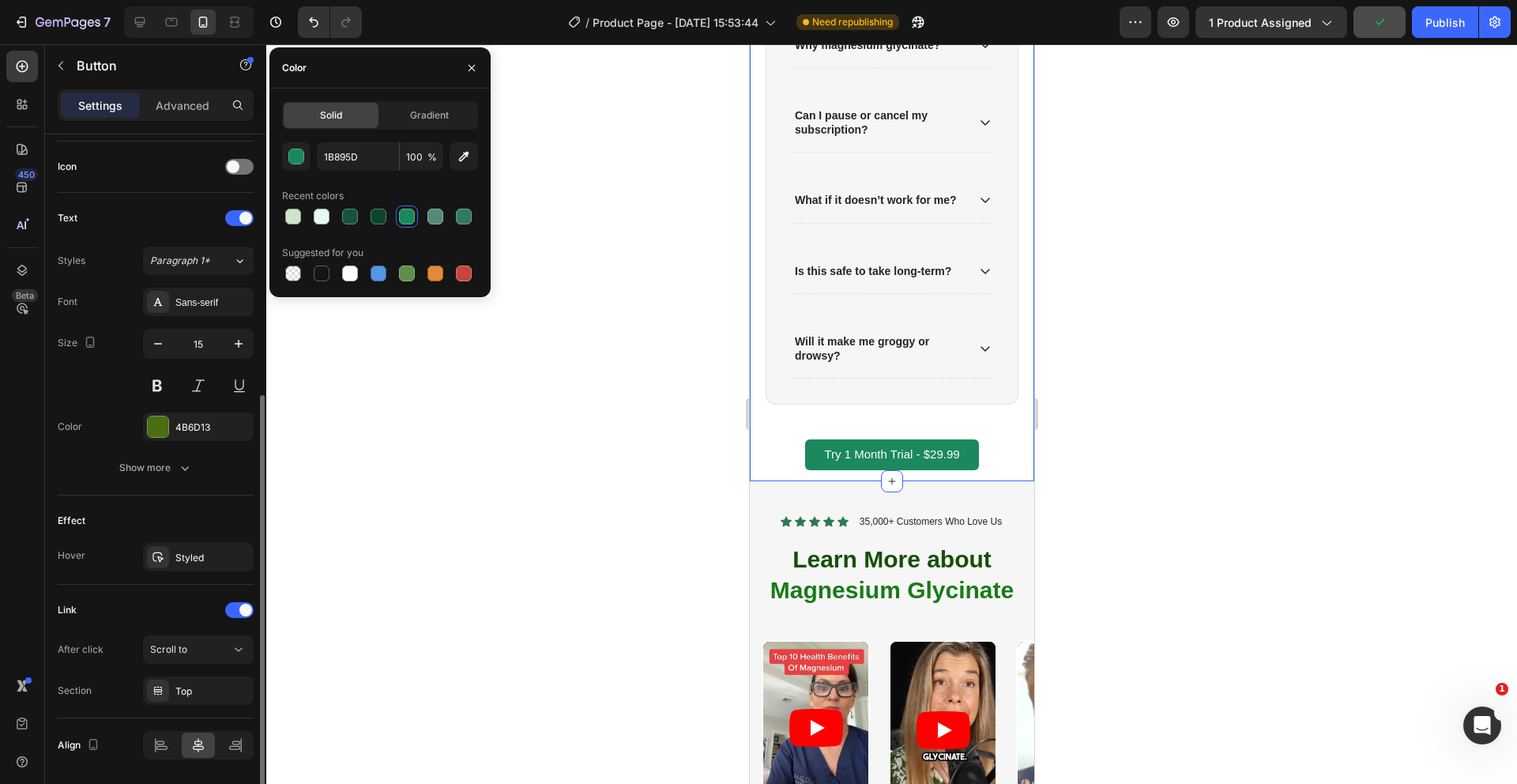
scroll to position [510, 0]
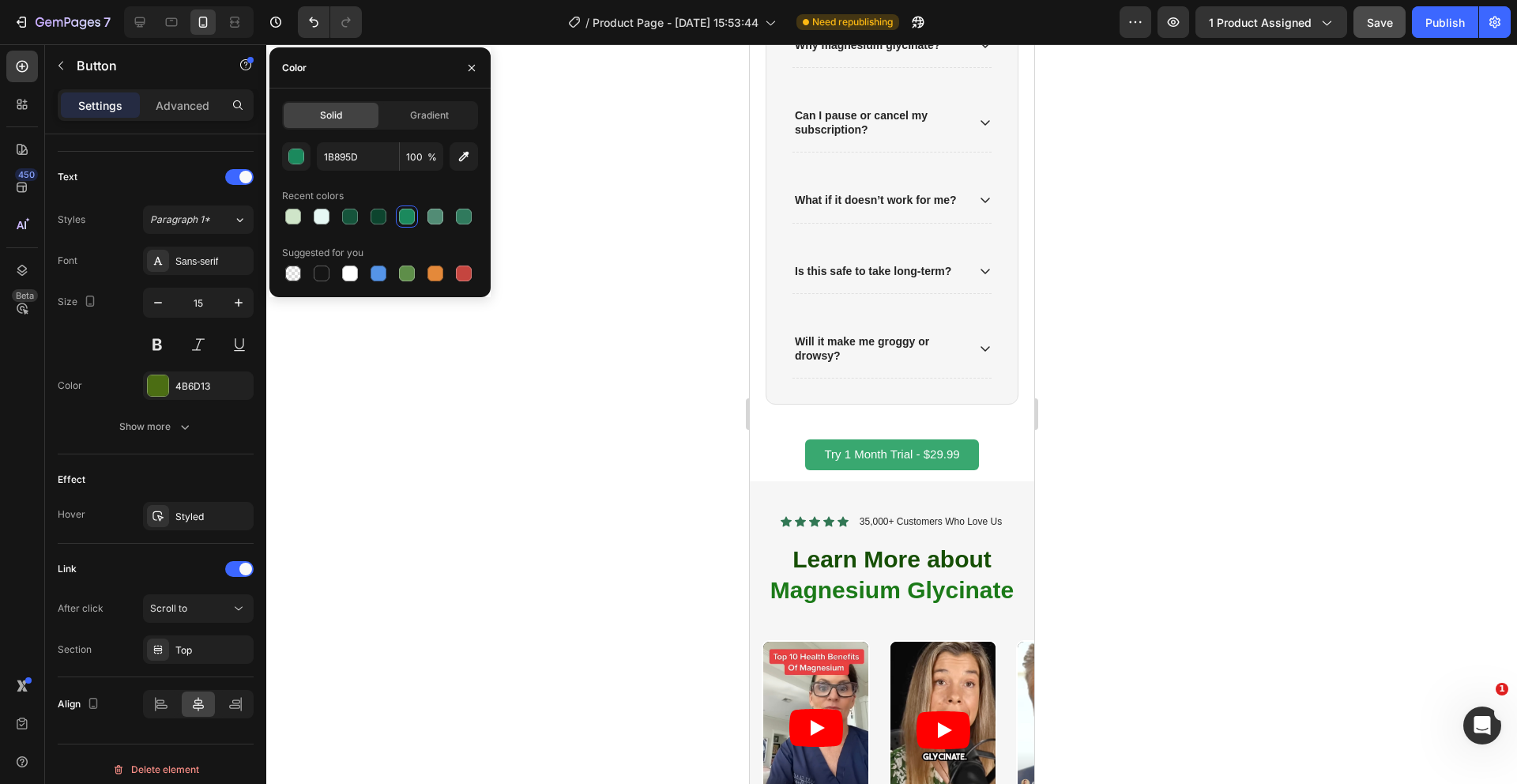
click at [814, 461] on button "Try 1 Month Trial - $29.99" at bounding box center [891, 454] width 173 height 30
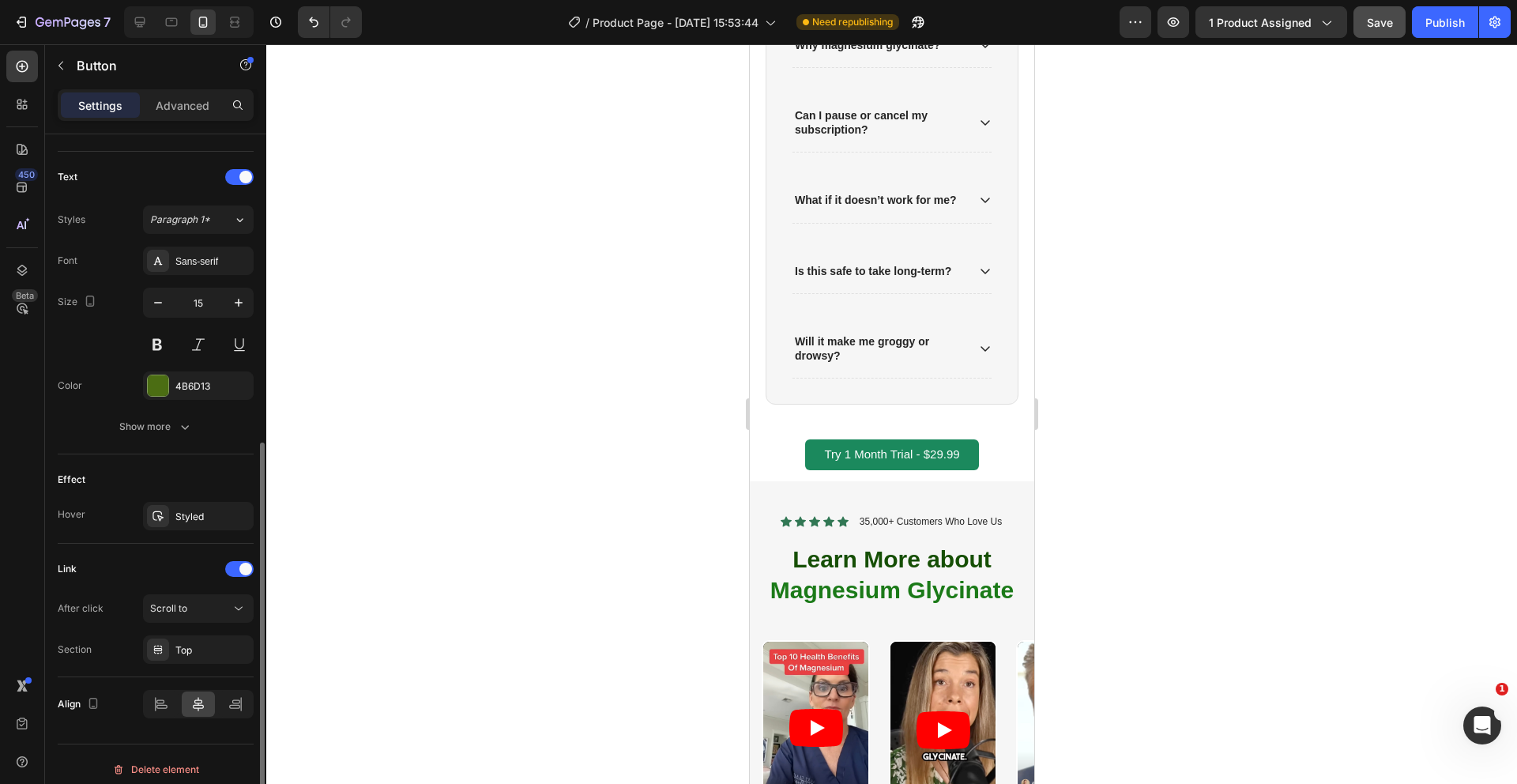
scroll to position [521, 0]
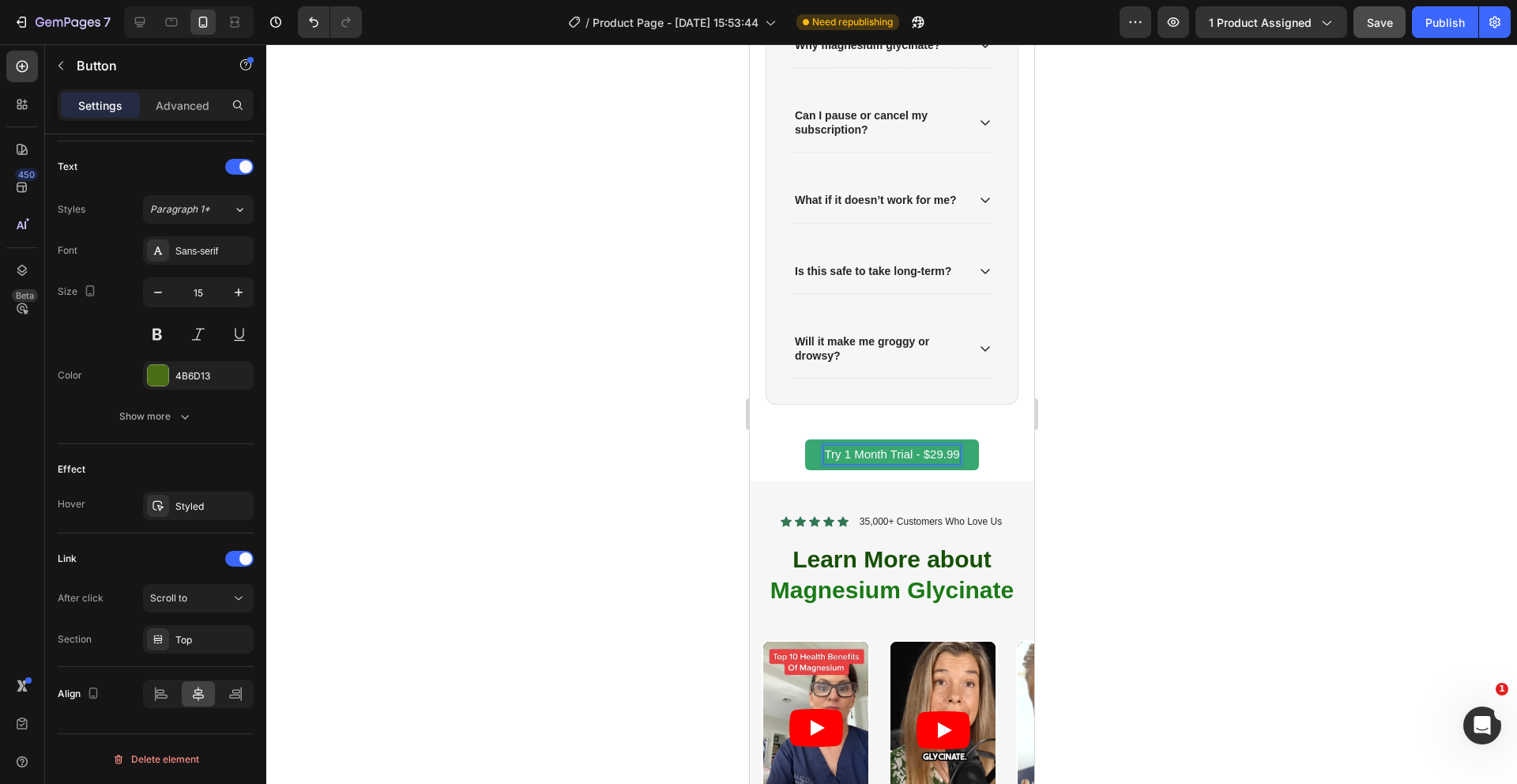
click at [909, 449] on span "Try 1 Month Trial - $29.99" at bounding box center [891, 453] width 135 height 13
click at [902, 454] on span "Try 1 Month Trial - $29.99" at bounding box center [891, 453] width 135 height 13
drag, startPoint x: 888, startPoint y: 454, endPoint x: 845, endPoint y: 451, distance: 43.1
click at [845, 451] on span "Try 1 Month Trial - $29.99" at bounding box center [891, 453] width 135 height 13
click at [815, 439] on button "Try Risk Trial - $29.99" at bounding box center [891, 454] width 153 height 30
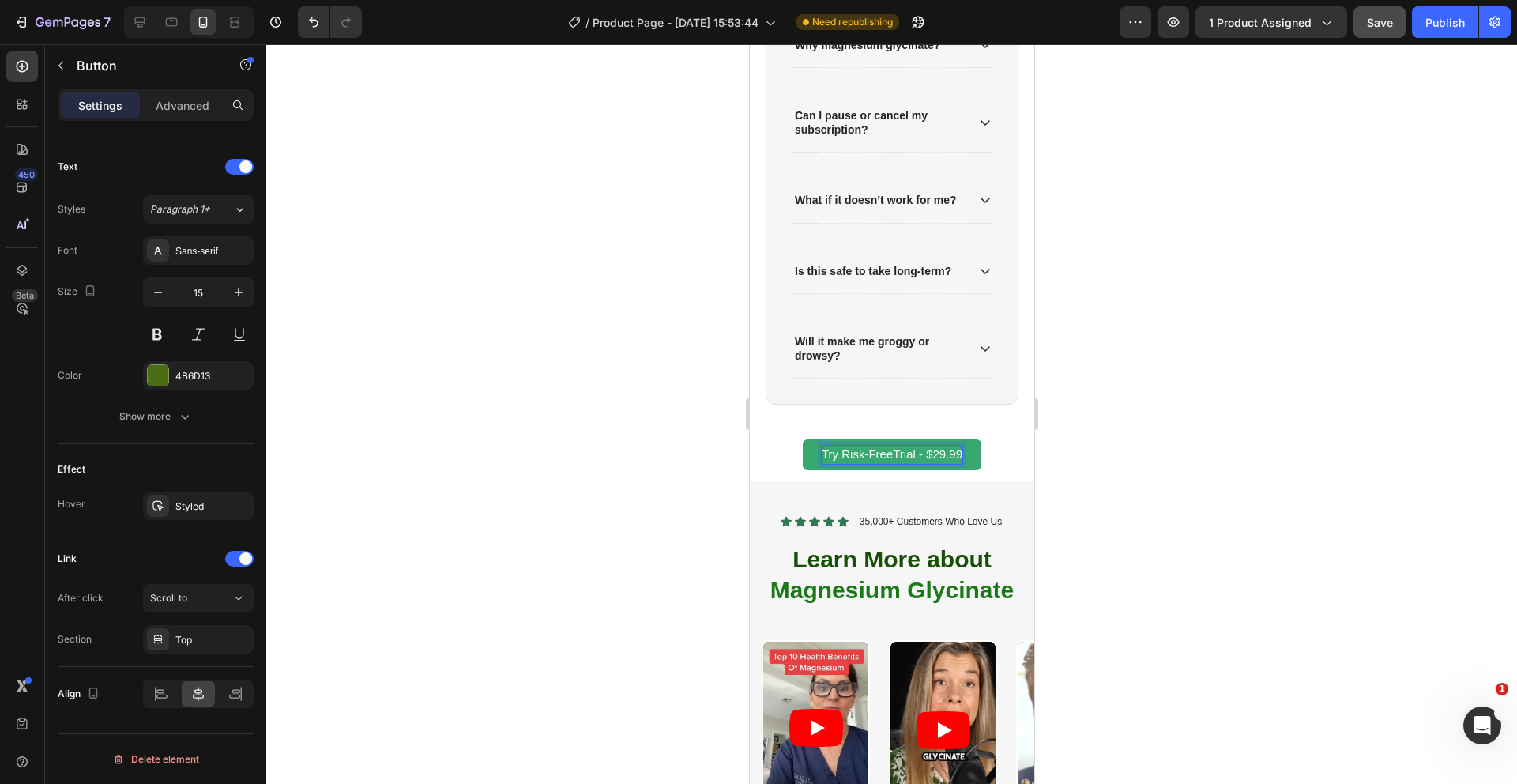
click at [802, 439] on button "Try Risk-FreeTrial - $29.99" at bounding box center [891, 454] width 179 height 30
click at [586, 429] on div at bounding box center [892, 414] width 1251 height 740
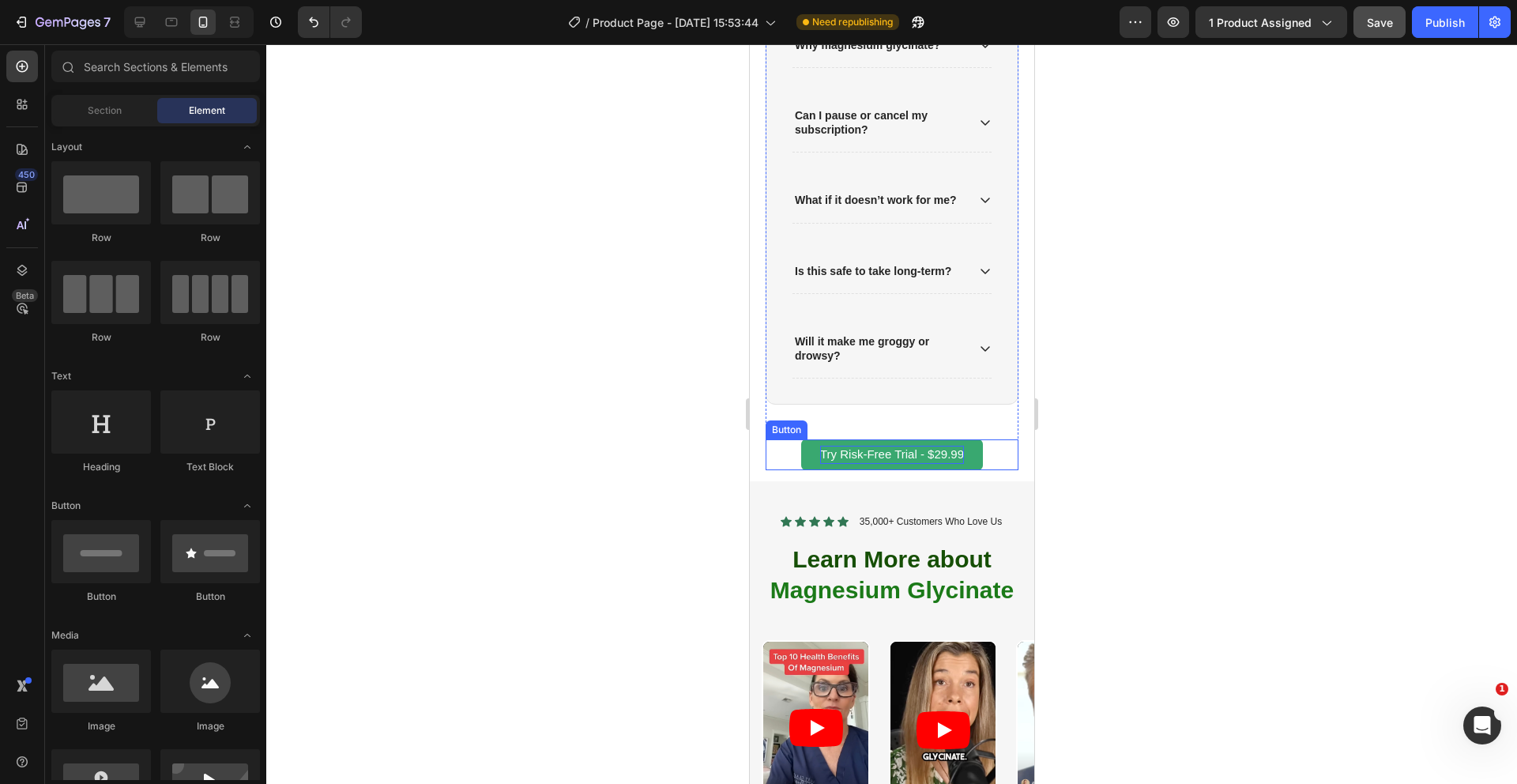
click at [807, 453] on button "Try Risk-Free Trial - $29.99" at bounding box center [891, 454] width 182 height 30
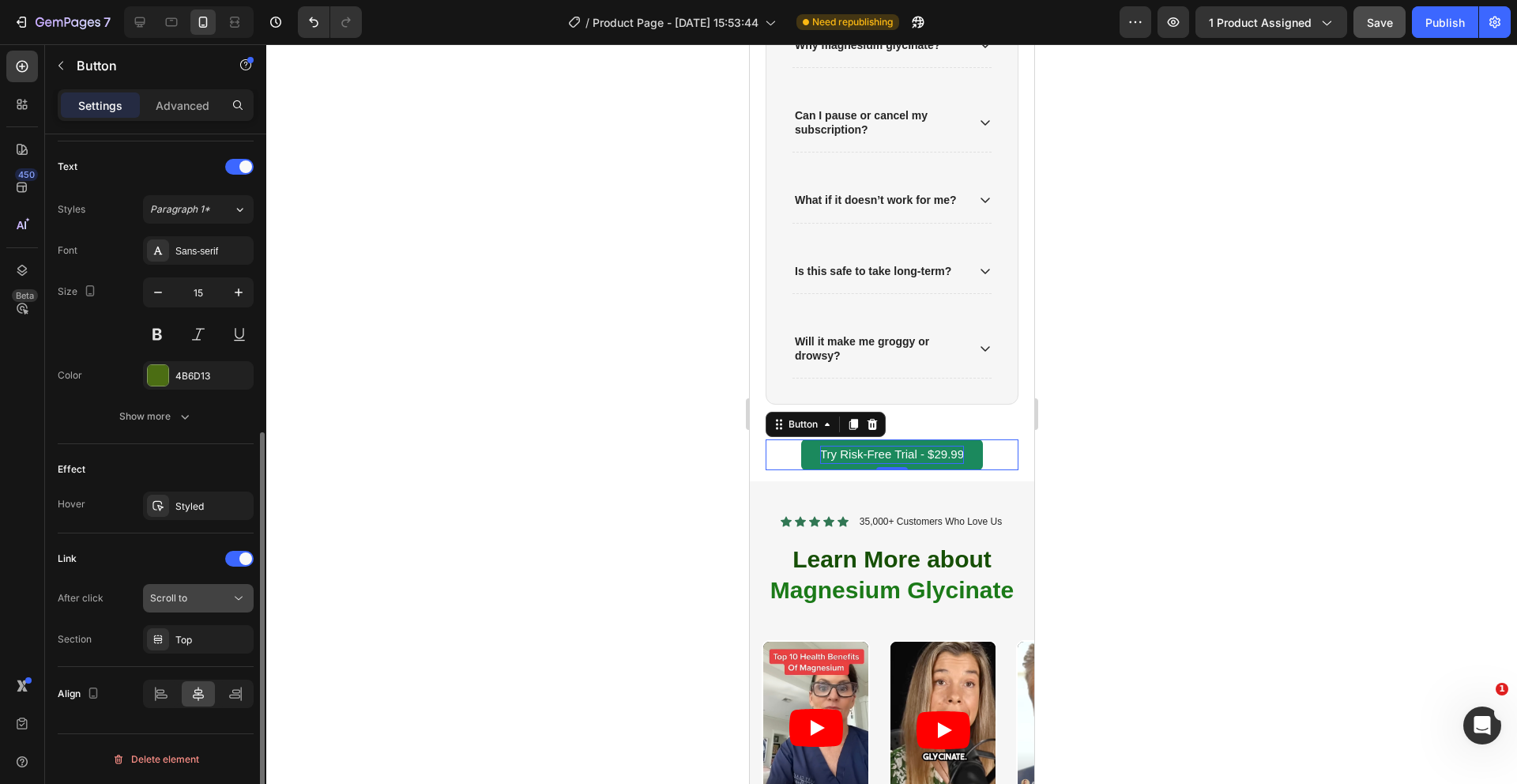
click at [209, 599] on div "Scroll to" at bounding box center [190, 598] width 81 height 14
click at [78, 621] on div "After click Scroll to Section Top" at bounding box center [155, 618] width 196 height 70
click at [565, 720] on div at bounding box center [892, 414] width 1251 height 740
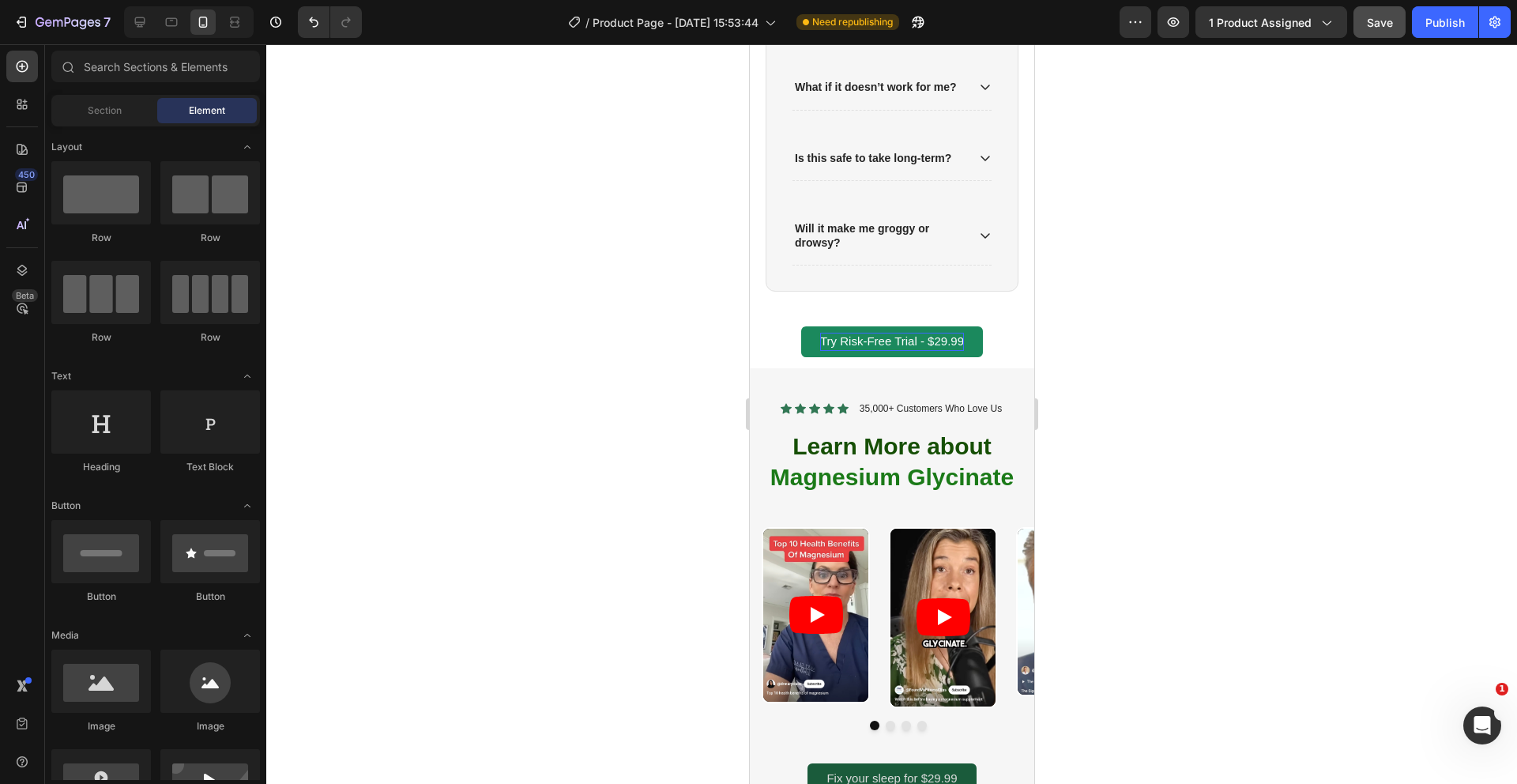
scroll to position [2081, 0]
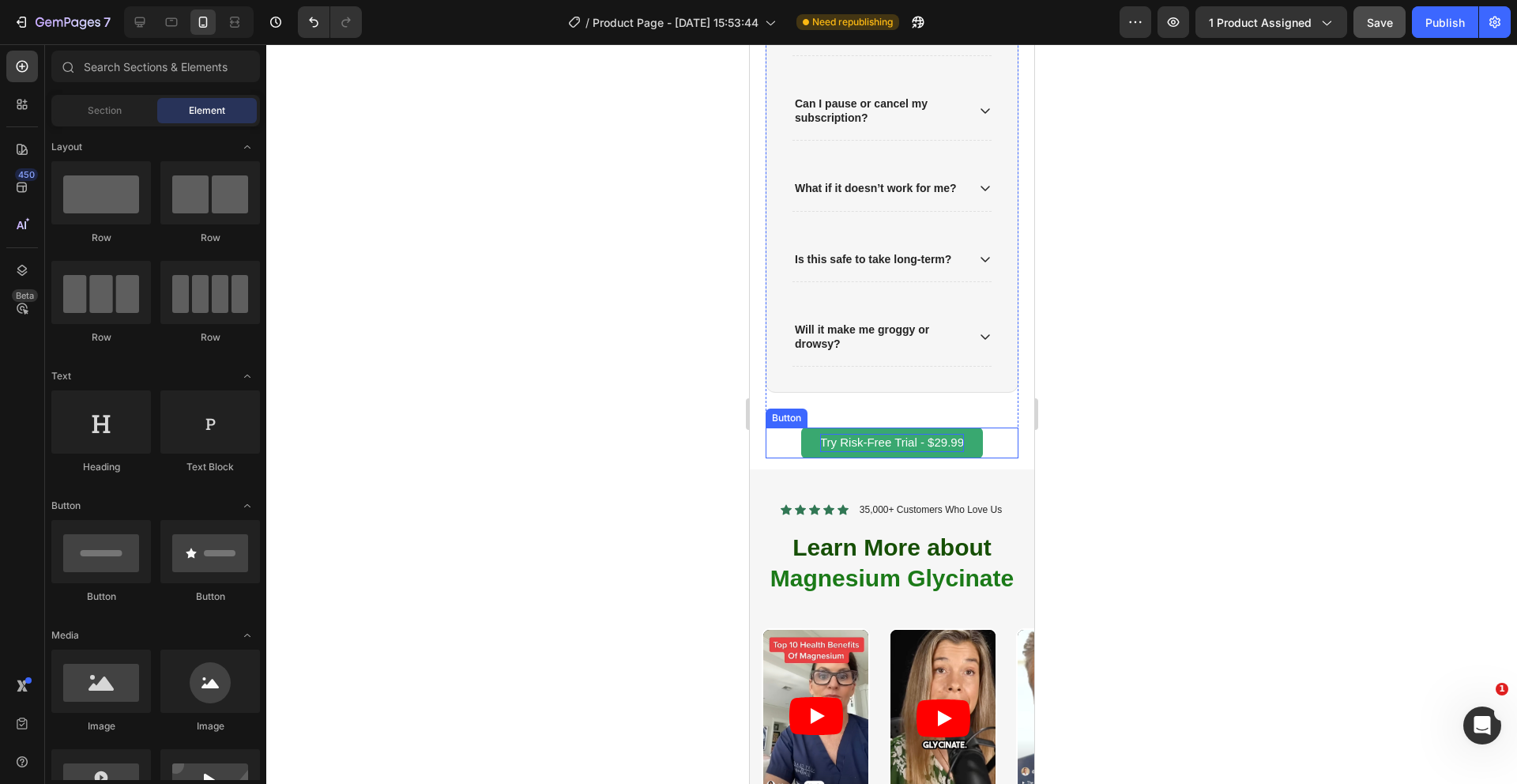
click at [955, 432] on button "Try Risk-Free Trial - $29.99" at bounding box center [891, 443] width 182 height 30
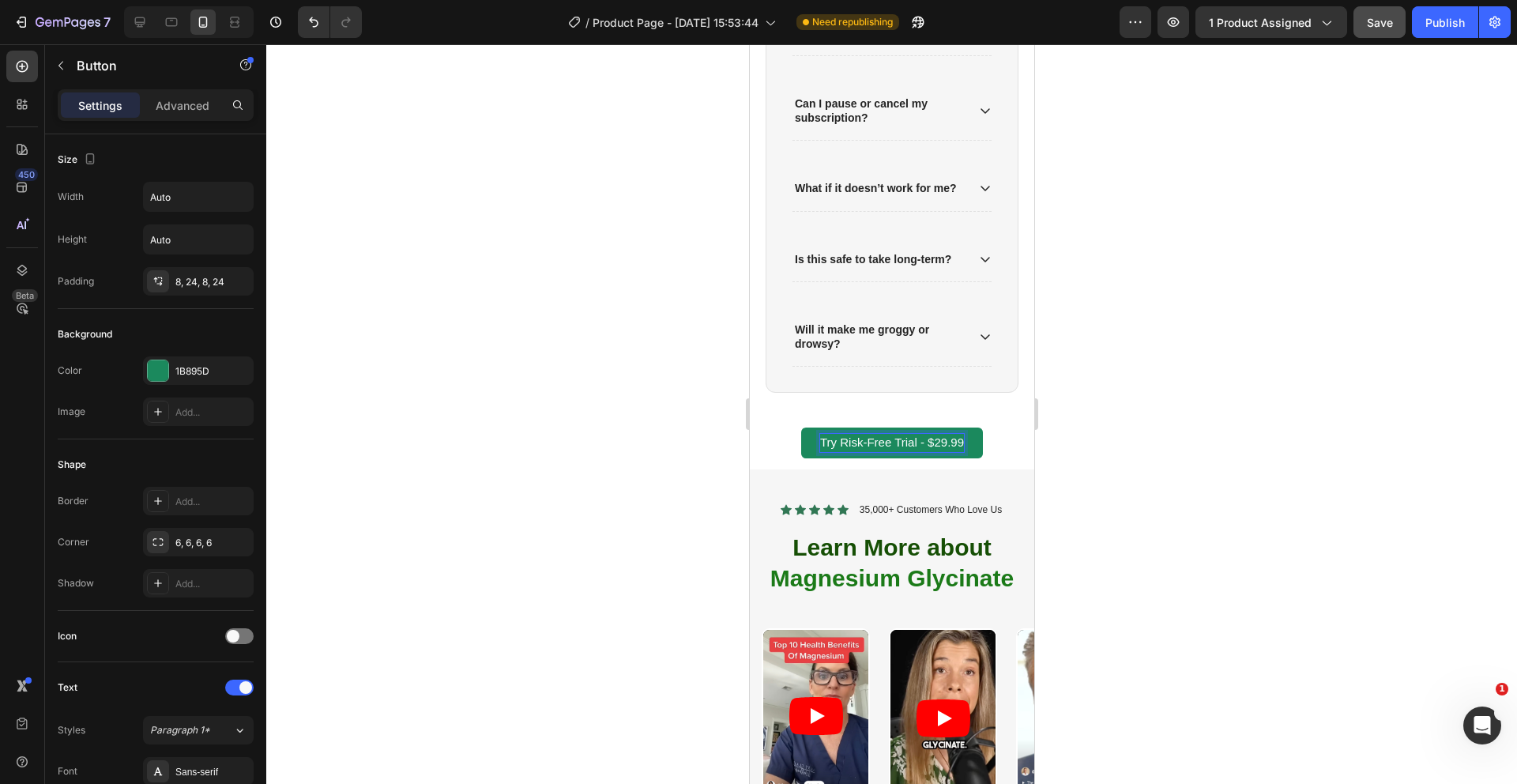
click at [961, 442] on span "Try Risk-Free Trial - $29.99" at bounding box center [891, 442] width 144 height 13
click at [670, 438] on div at bounding box center [892, 414] width 1251 height 740
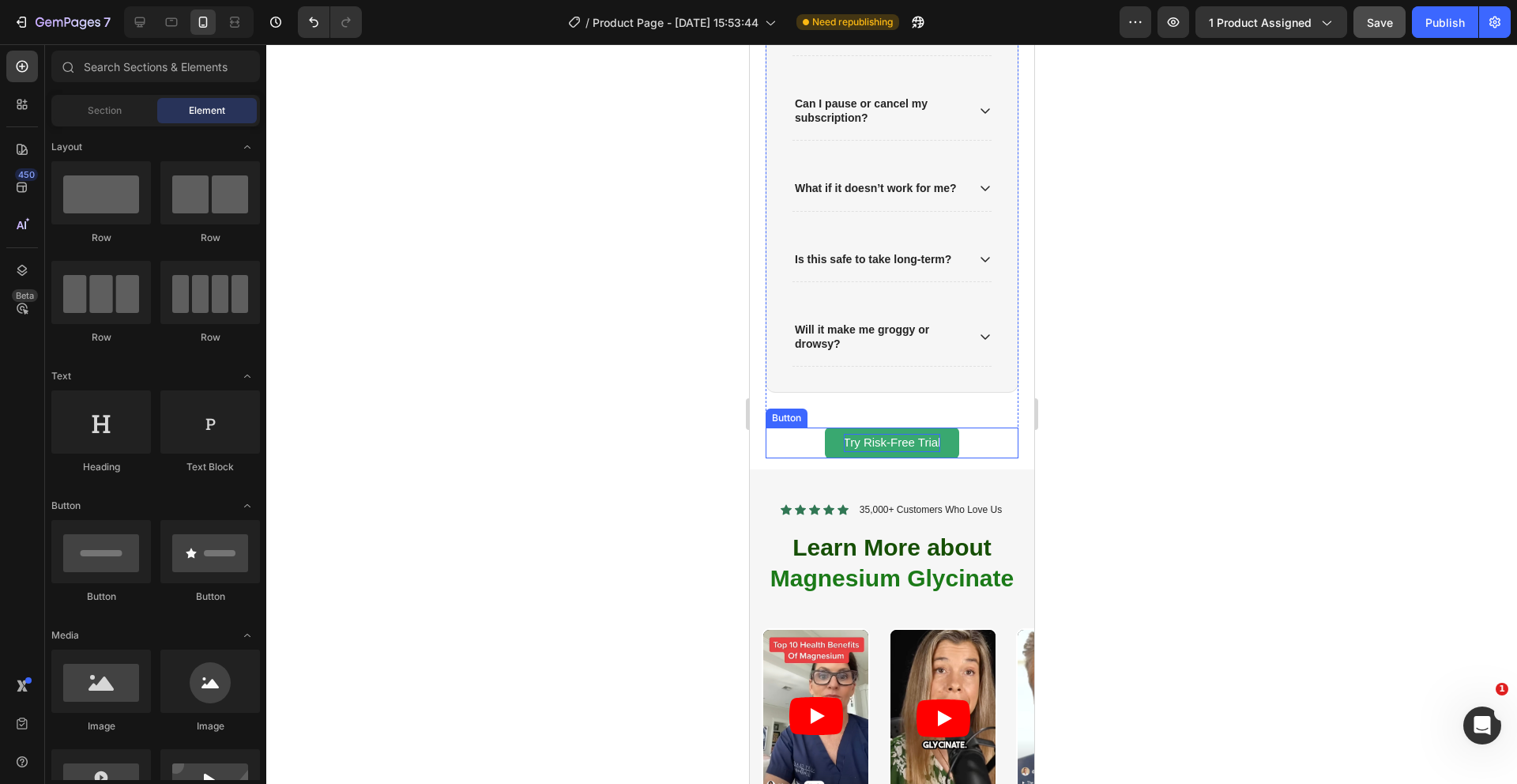
click at [833, 439] on button "Try Risk-Free Trial" at bounding box center [891, 443] width 135 height 30
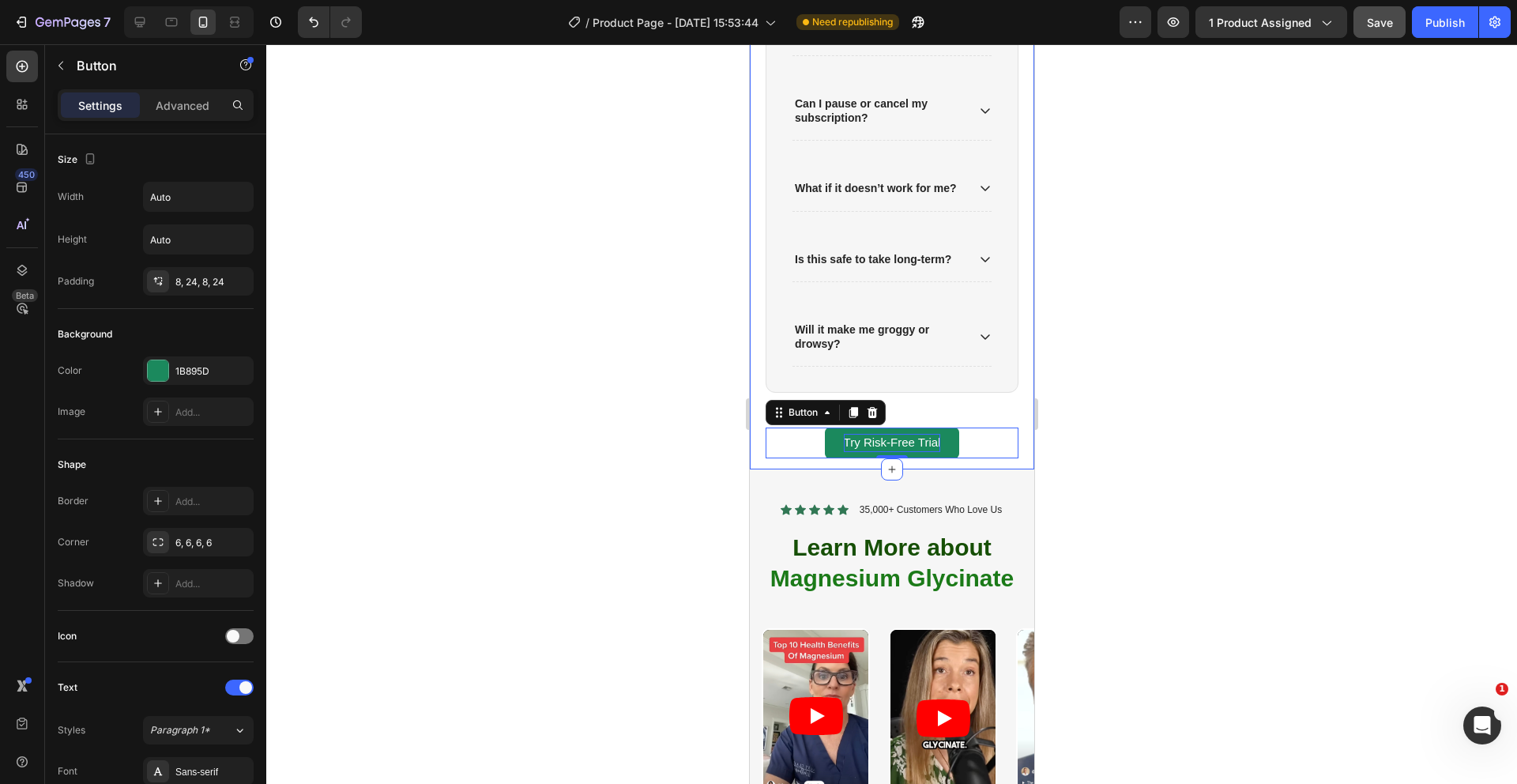
click at [783, 463] on div "Frequently Asked Questions Heading Need help finding an answer to your question…" at bounding box center [891, 73] width 284 height 790
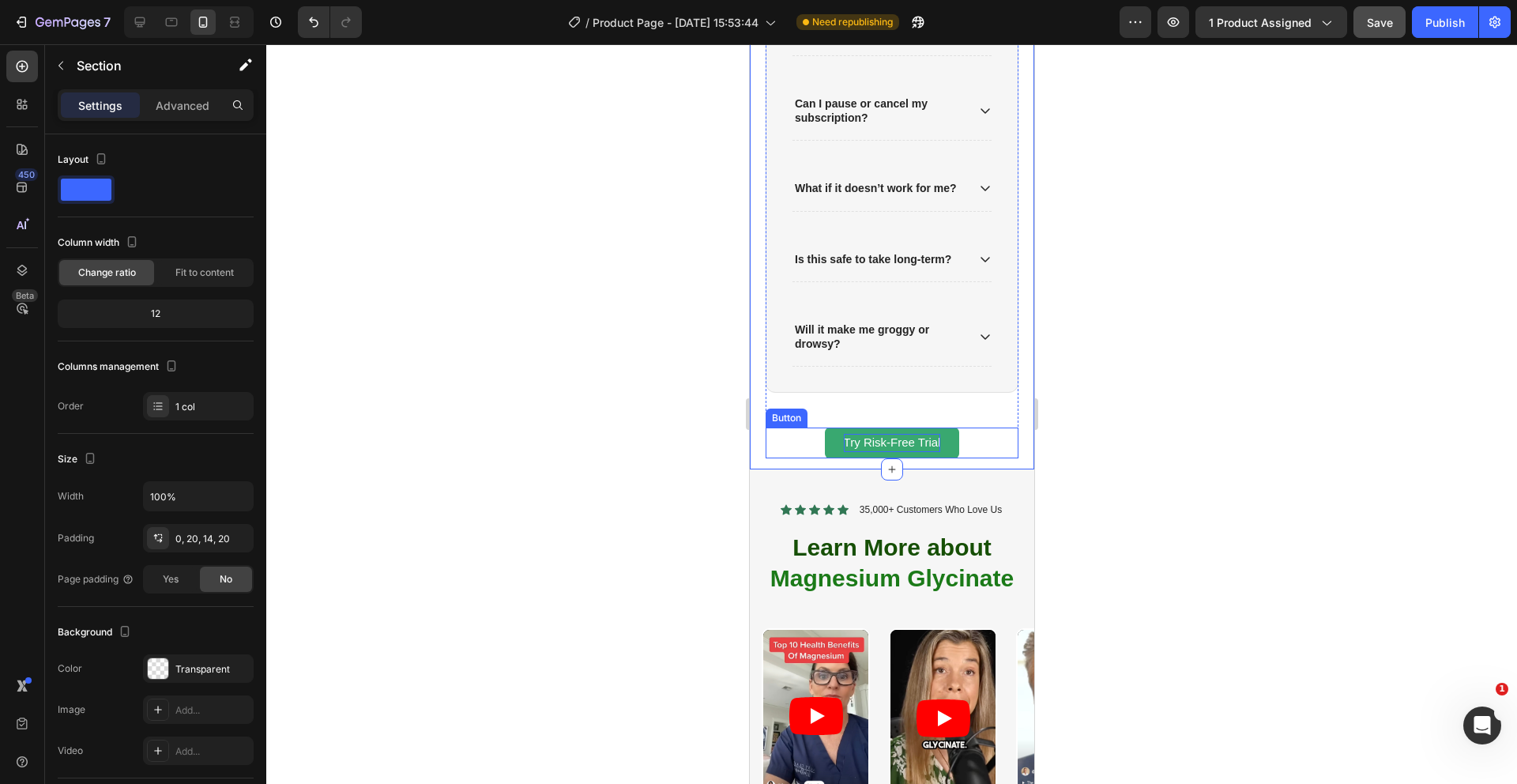
click at [830, 443] on button "Try Risk-Free Trial" at bounding box center [891, 443] width 135 height 30
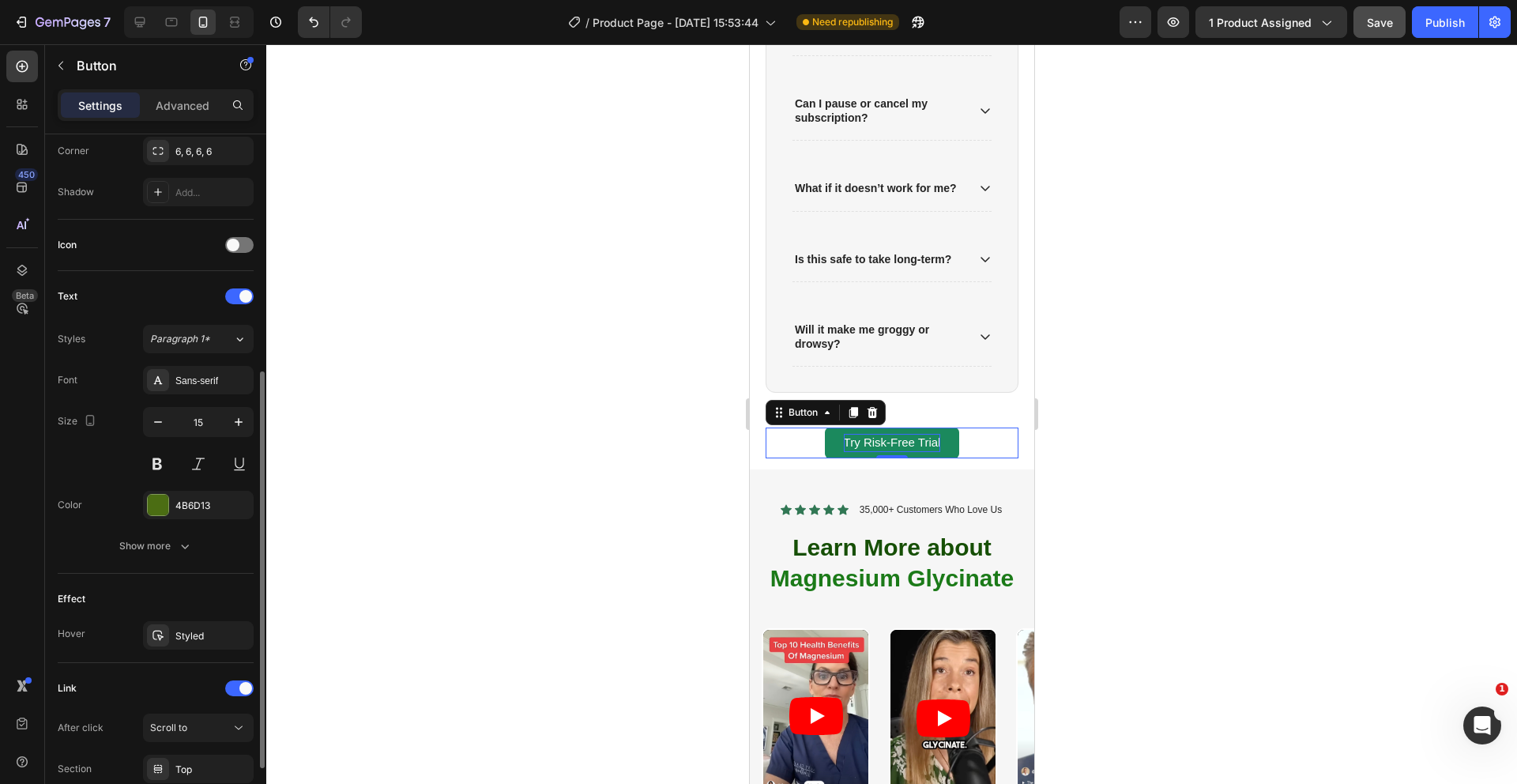
scroll to position [403, 0]
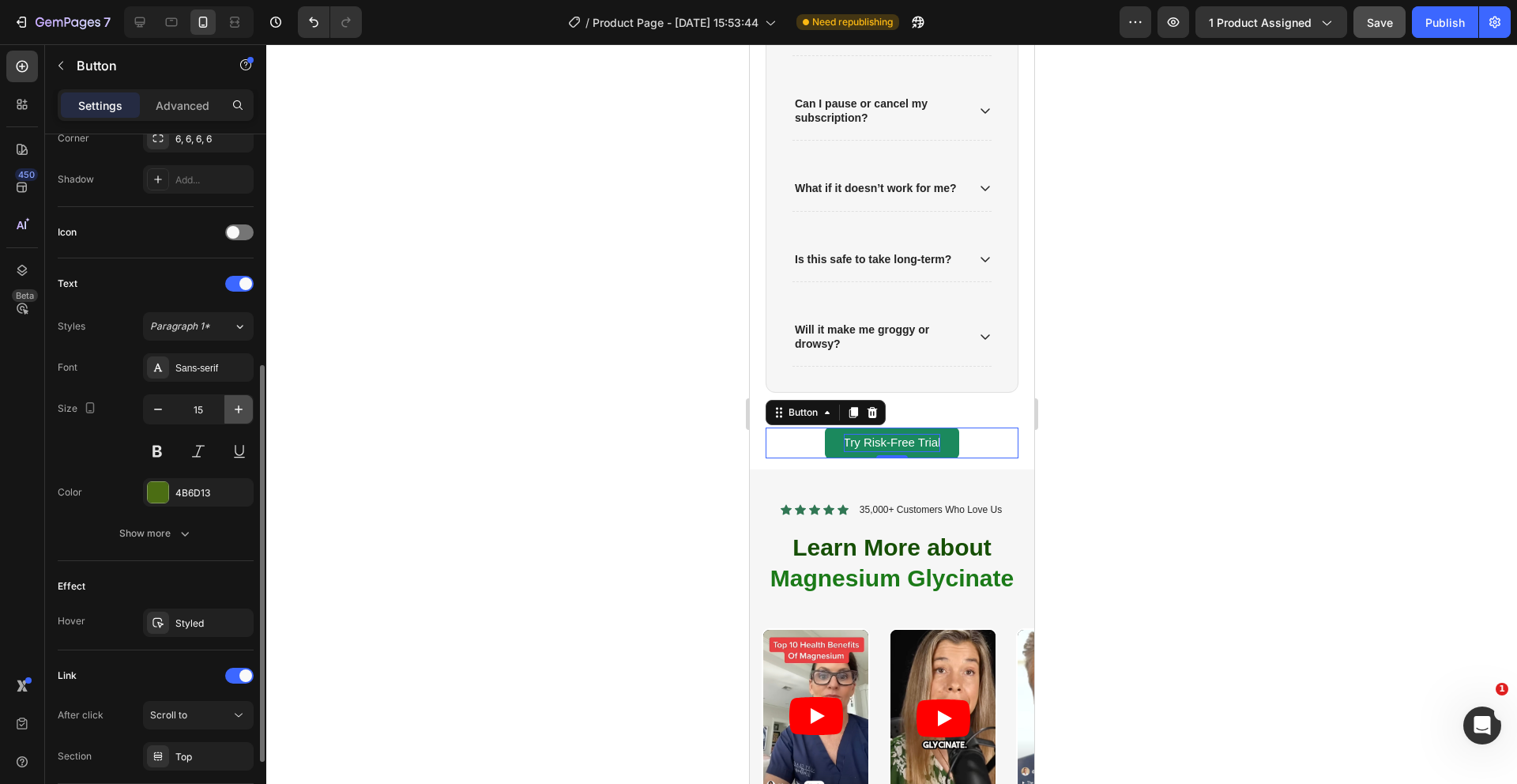
click at [238, 410] on icon "button" at bounding box center [238, 409] width 8 height 8
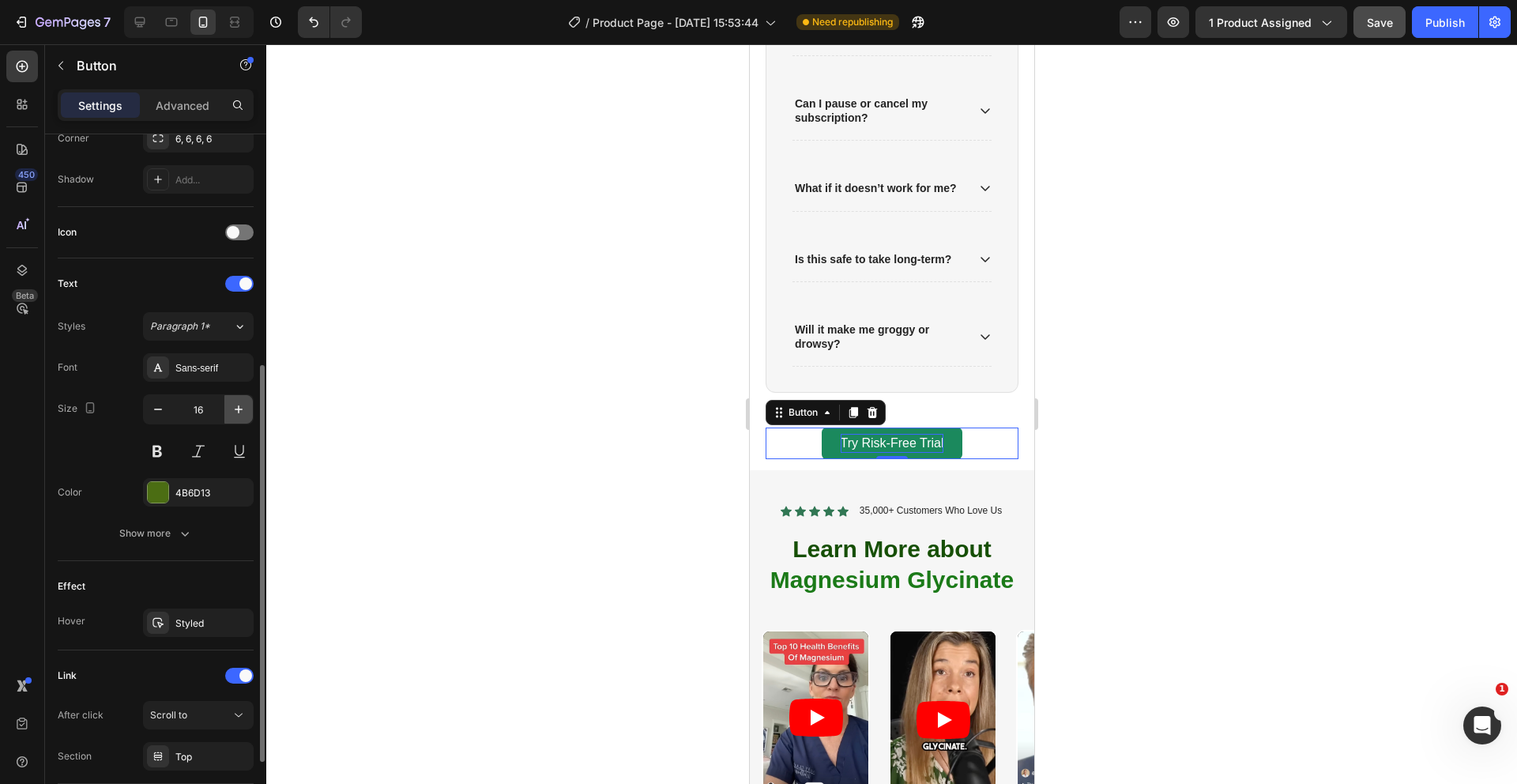
click at [238, 410] on icon "button" at bounding box center [238, 409] width 8 height 8
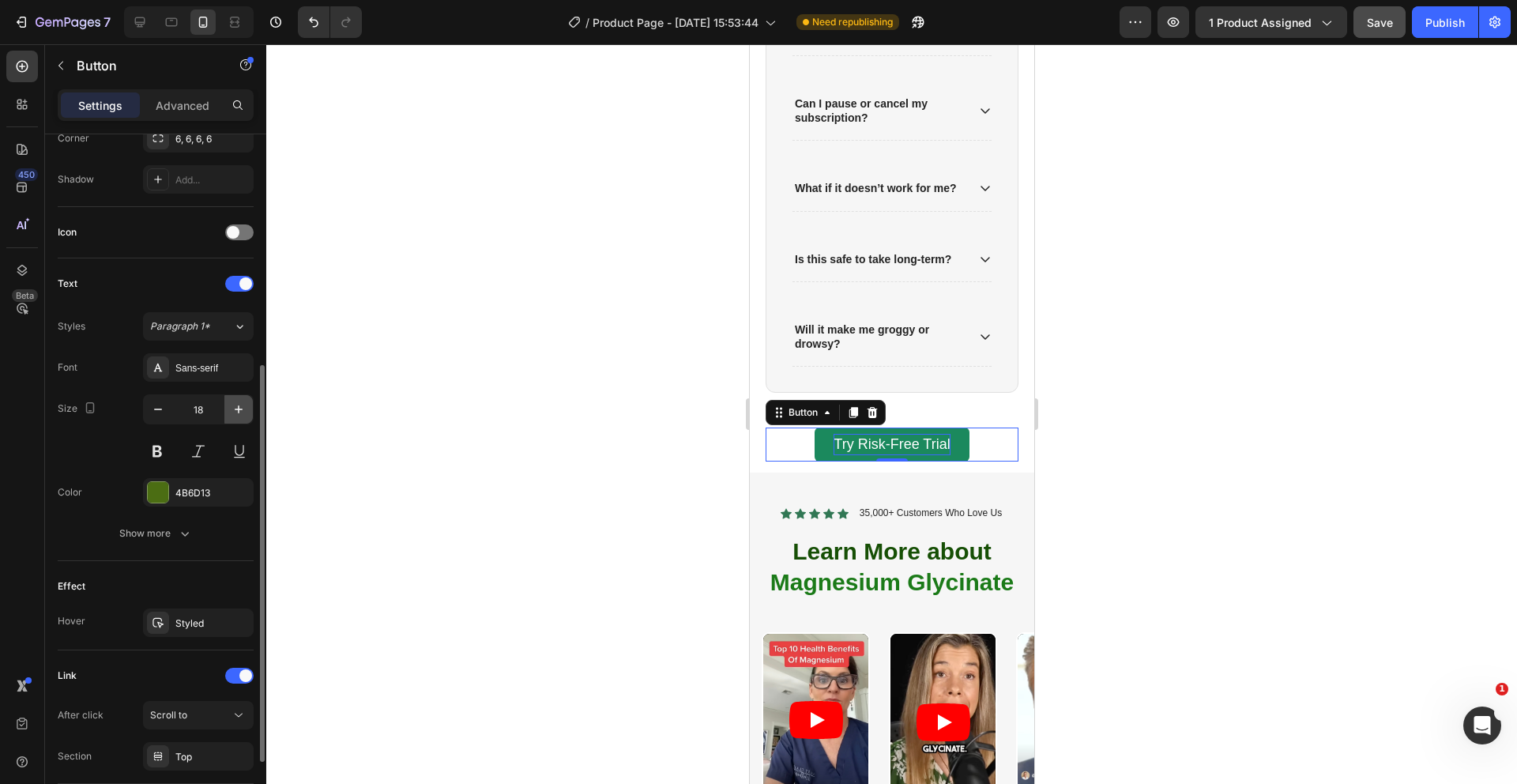
click at [238, 410] on icon "button" at bounding box center [238, 409] width 8 height 8
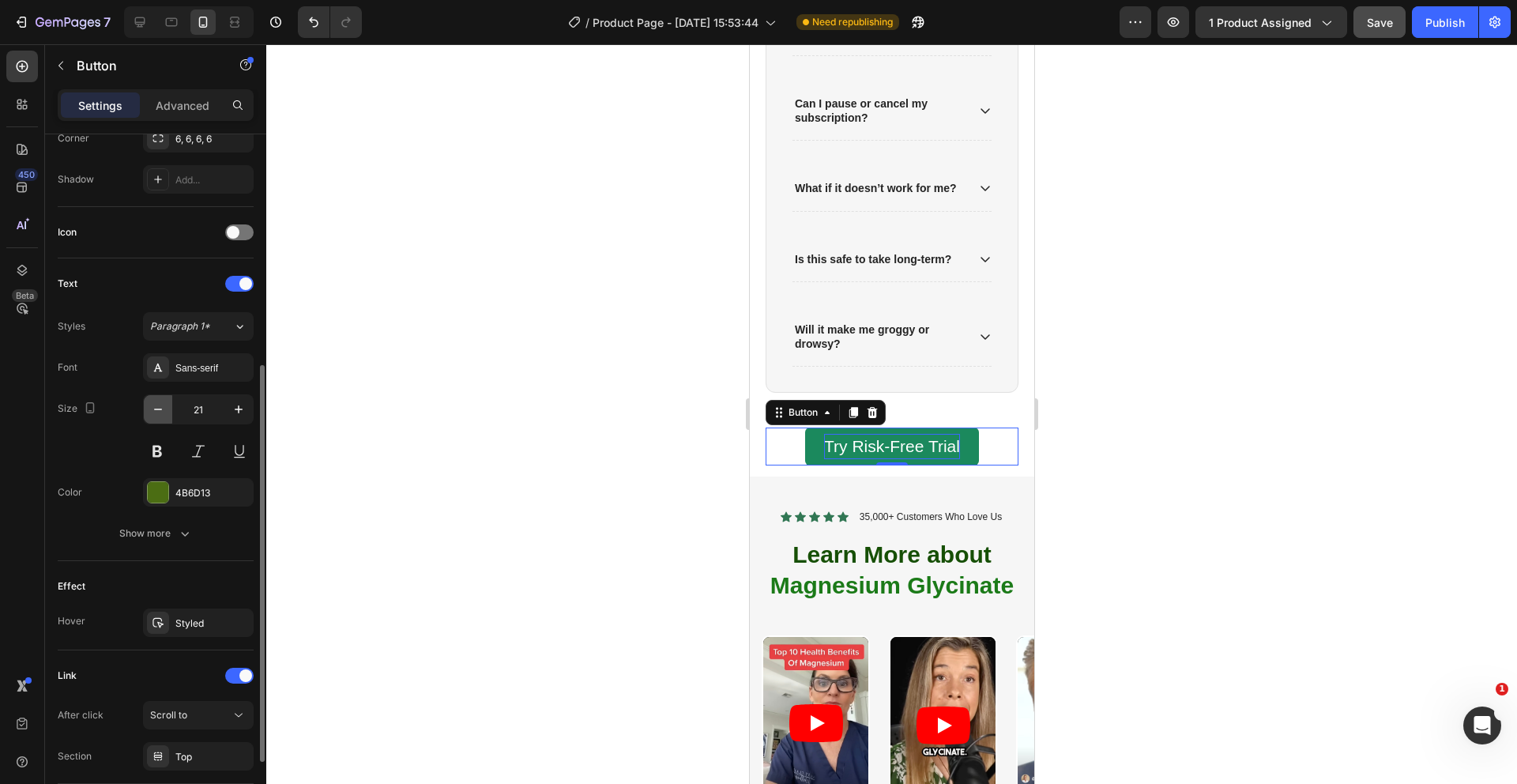
click at [159, 409] on icon "button" at bounding box center [158, 409] width 8 height 2
click at [235, 413] on icon "button" at bounding box center [239, 409] width 16 height 16
type input "21"
click at [545, 513] on div at bounding box center [892, 414] width 1251 height 740
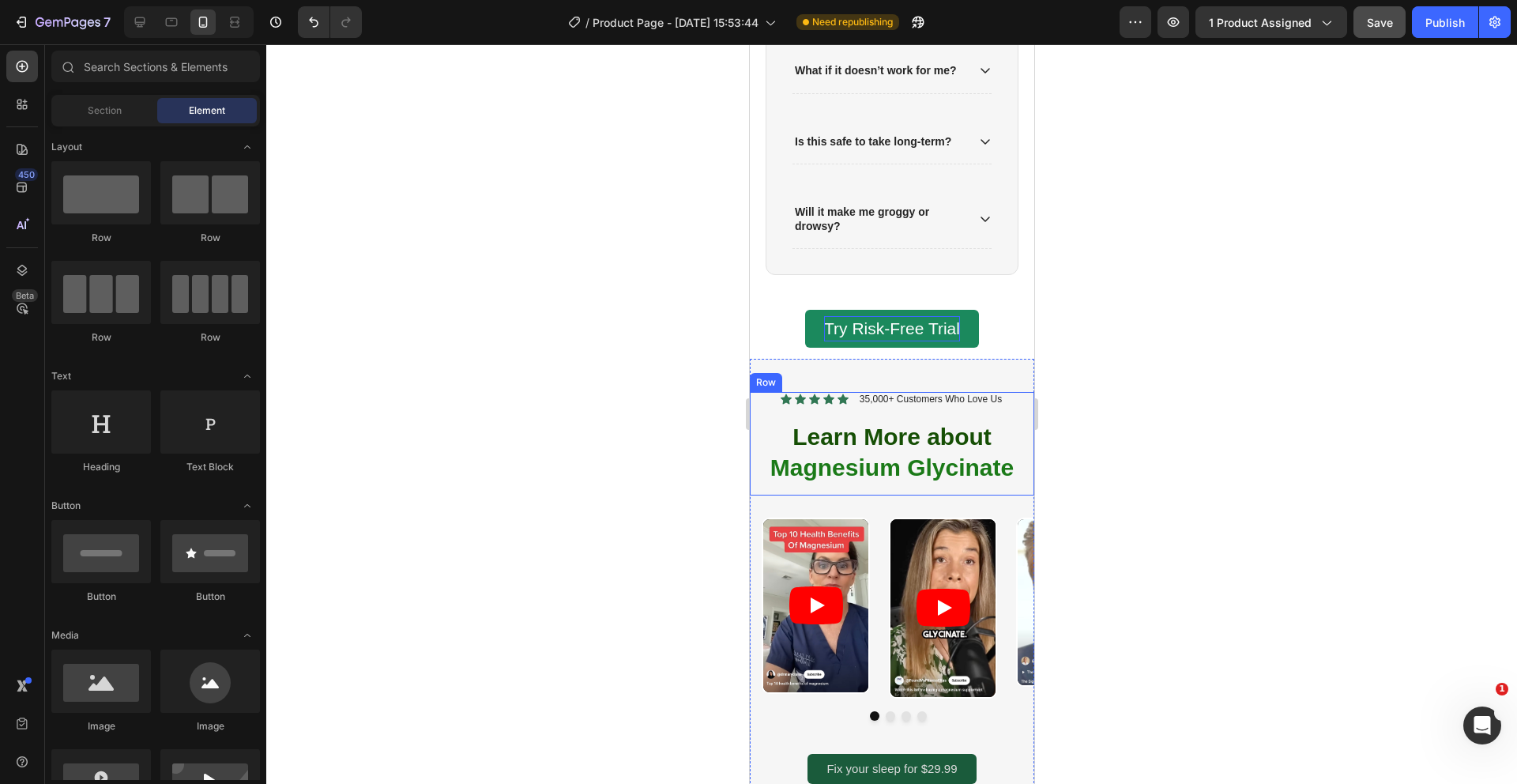
scroll to position [2186, 0]
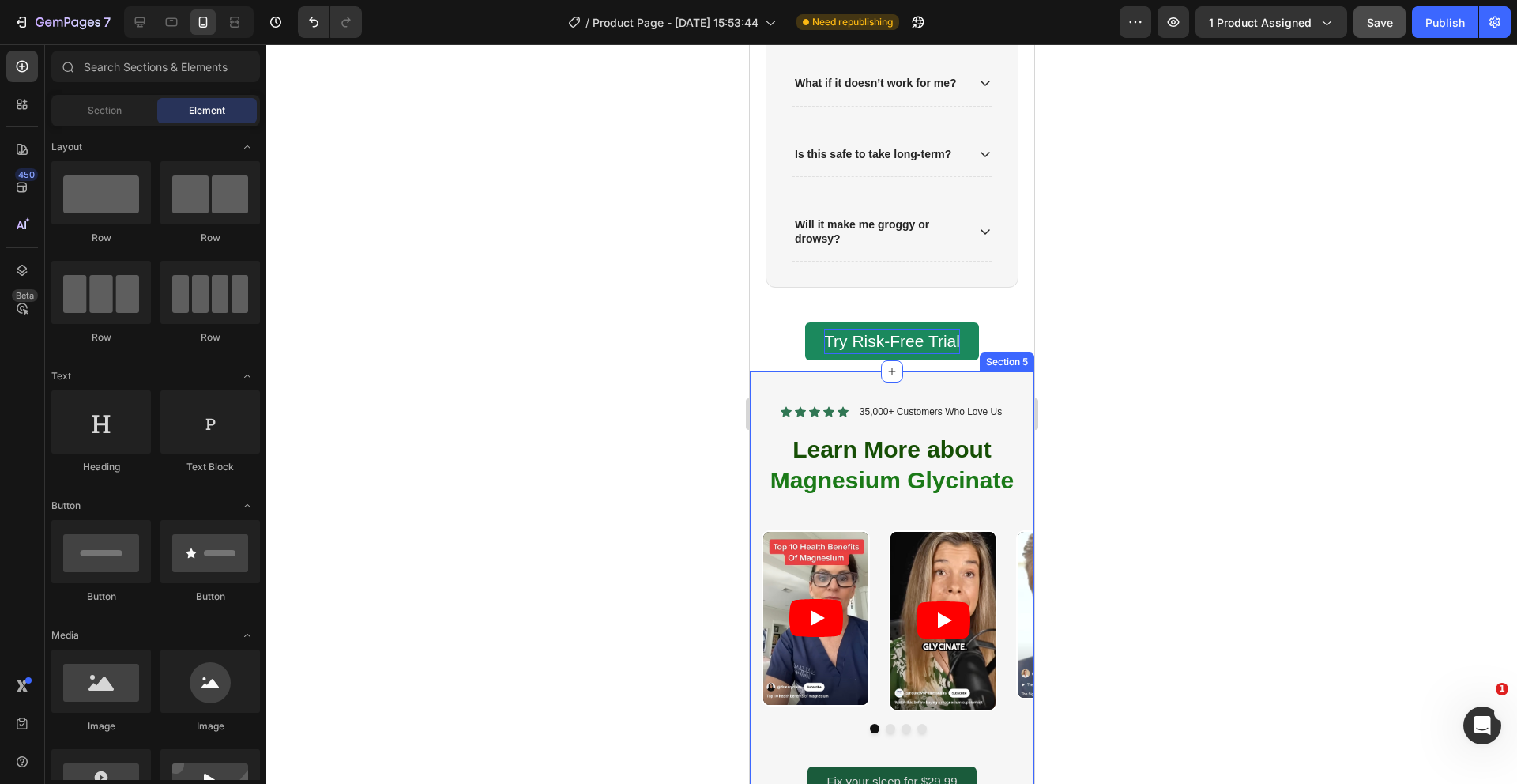
click at [778, 351] on div "Try Risk-Free Trial Button" at bounding box center [891, 341] width 253 height 38
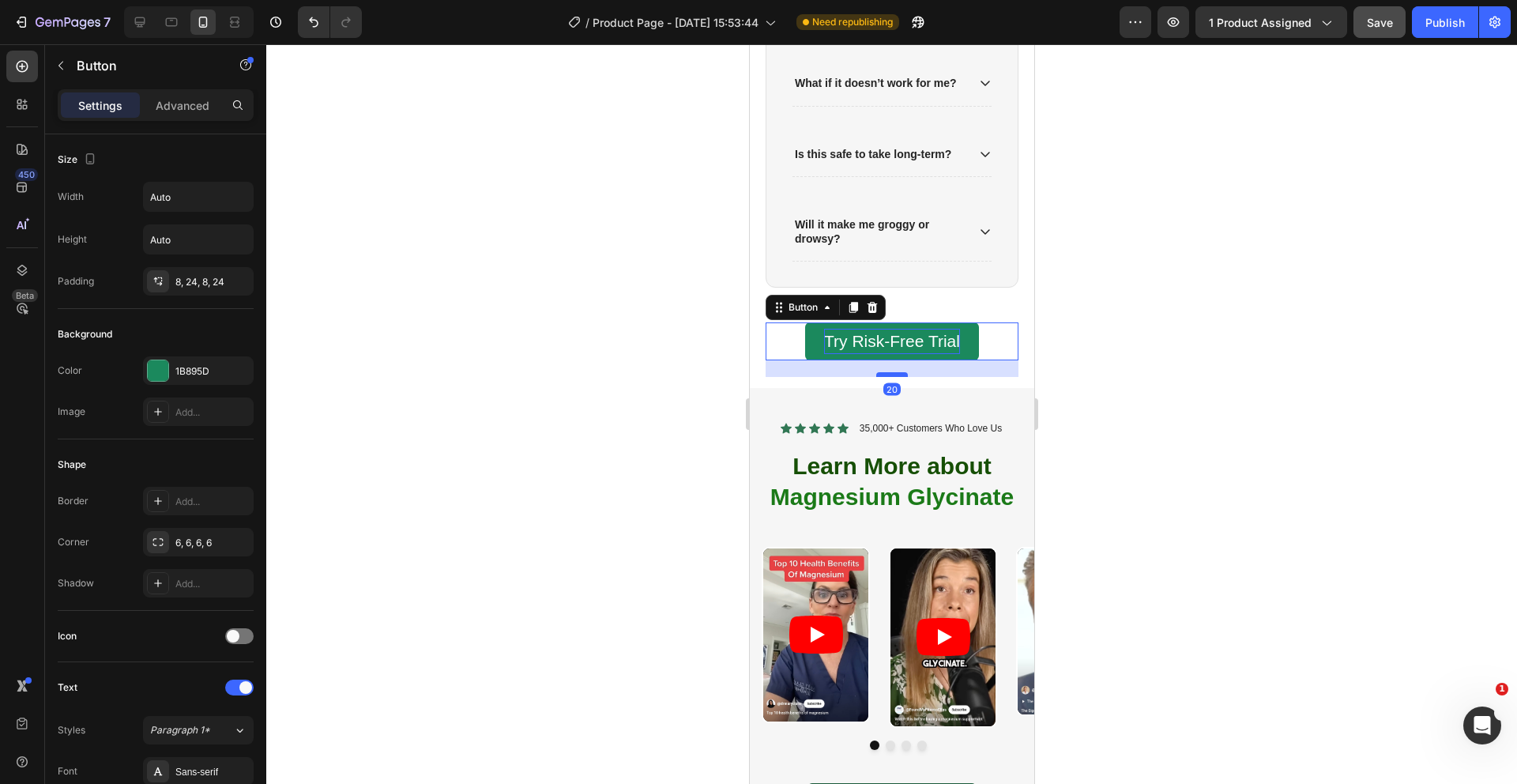
drag, startPoint x: 881, startPoint y: 357, endPoint x: 881, endPoint y: 374, distance: 17.0
click at [881, 374] on div at bounding box center [891, 374] width 31 height 4
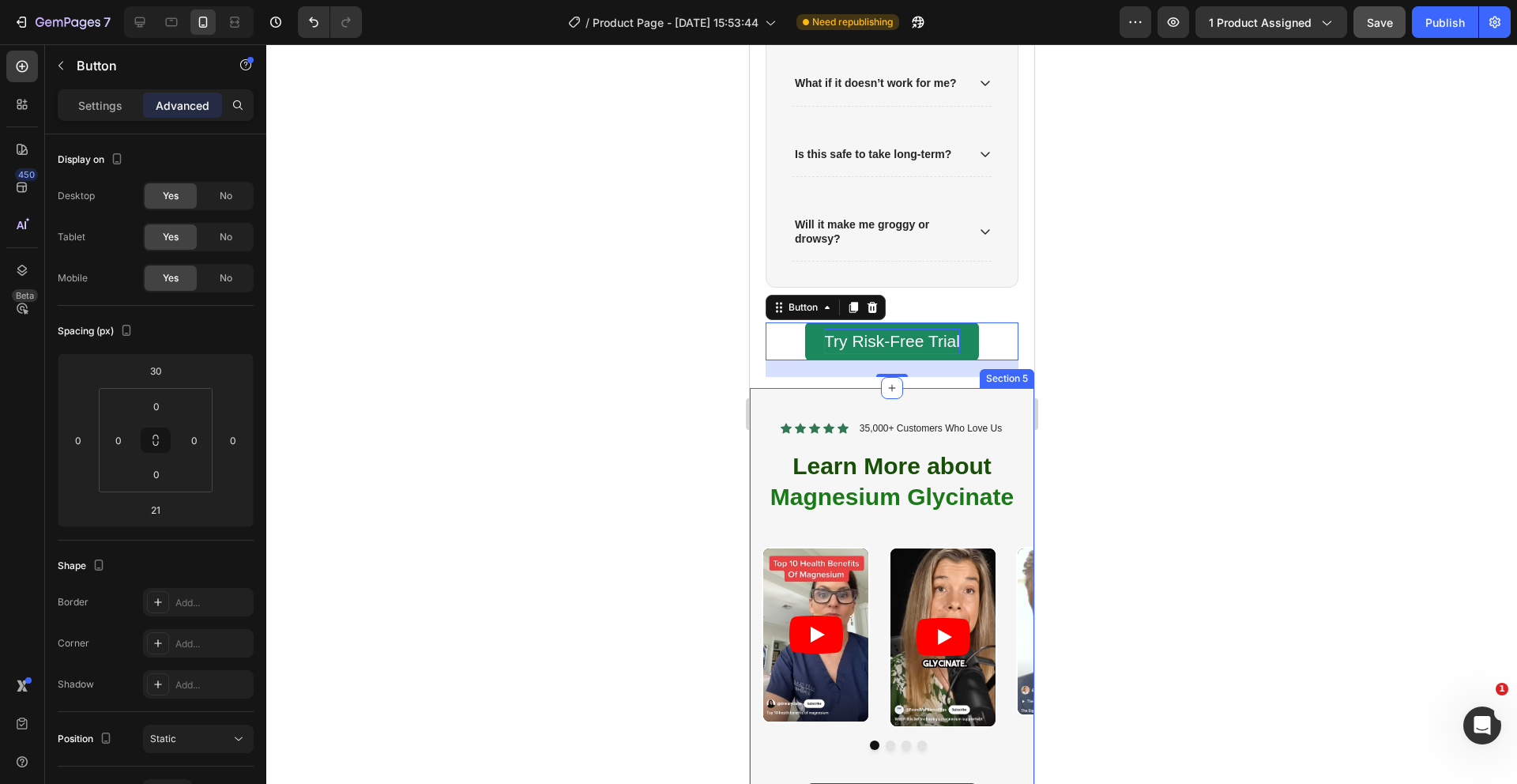
click at [692, 406] on div at bounding box center [892, 414] width 1251 height 740
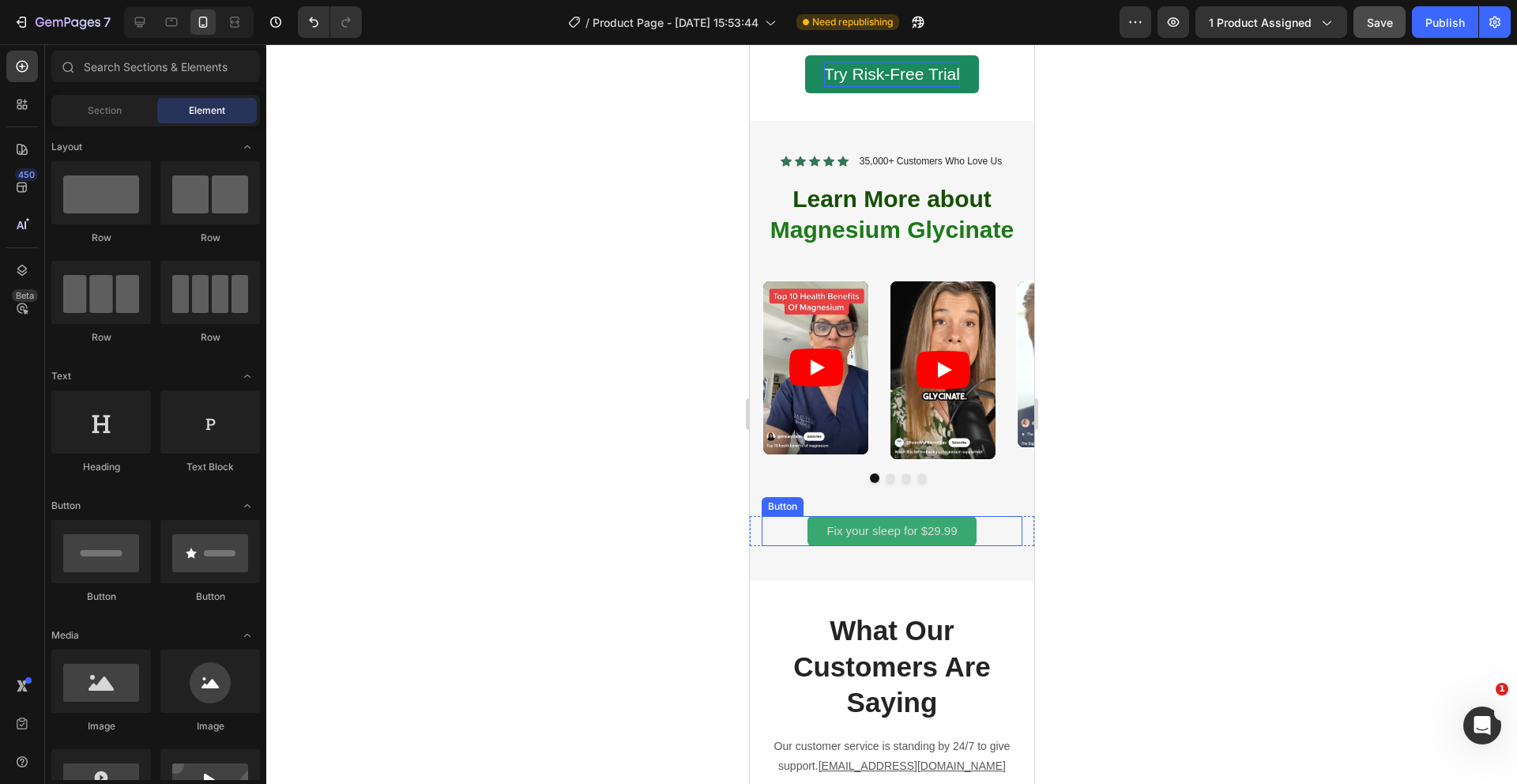
scroll to position [2523, 0]
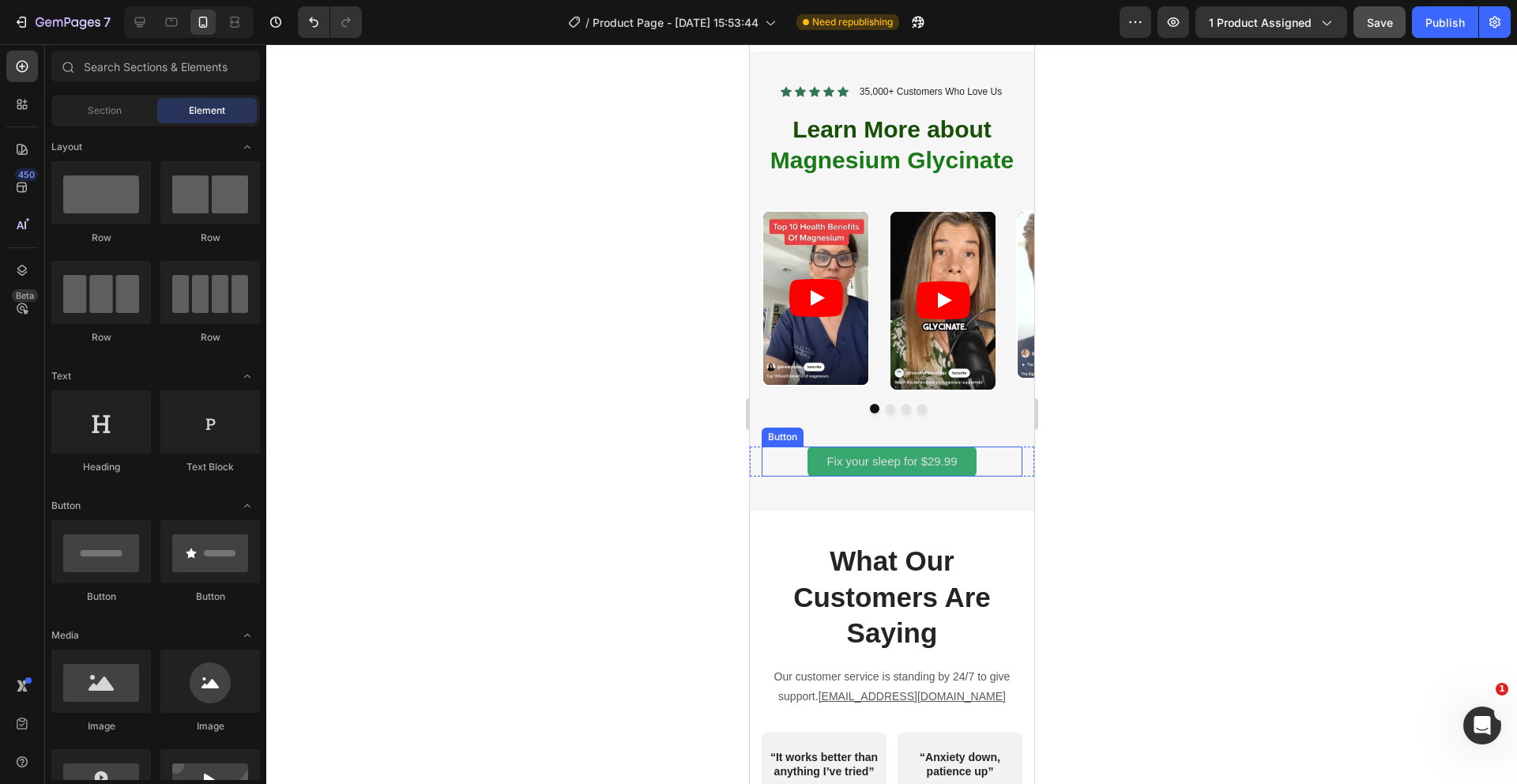
click at [819, 463] on button "Fix your sleep for $29.99" at bounding box center [891, 461] width 168 height 30
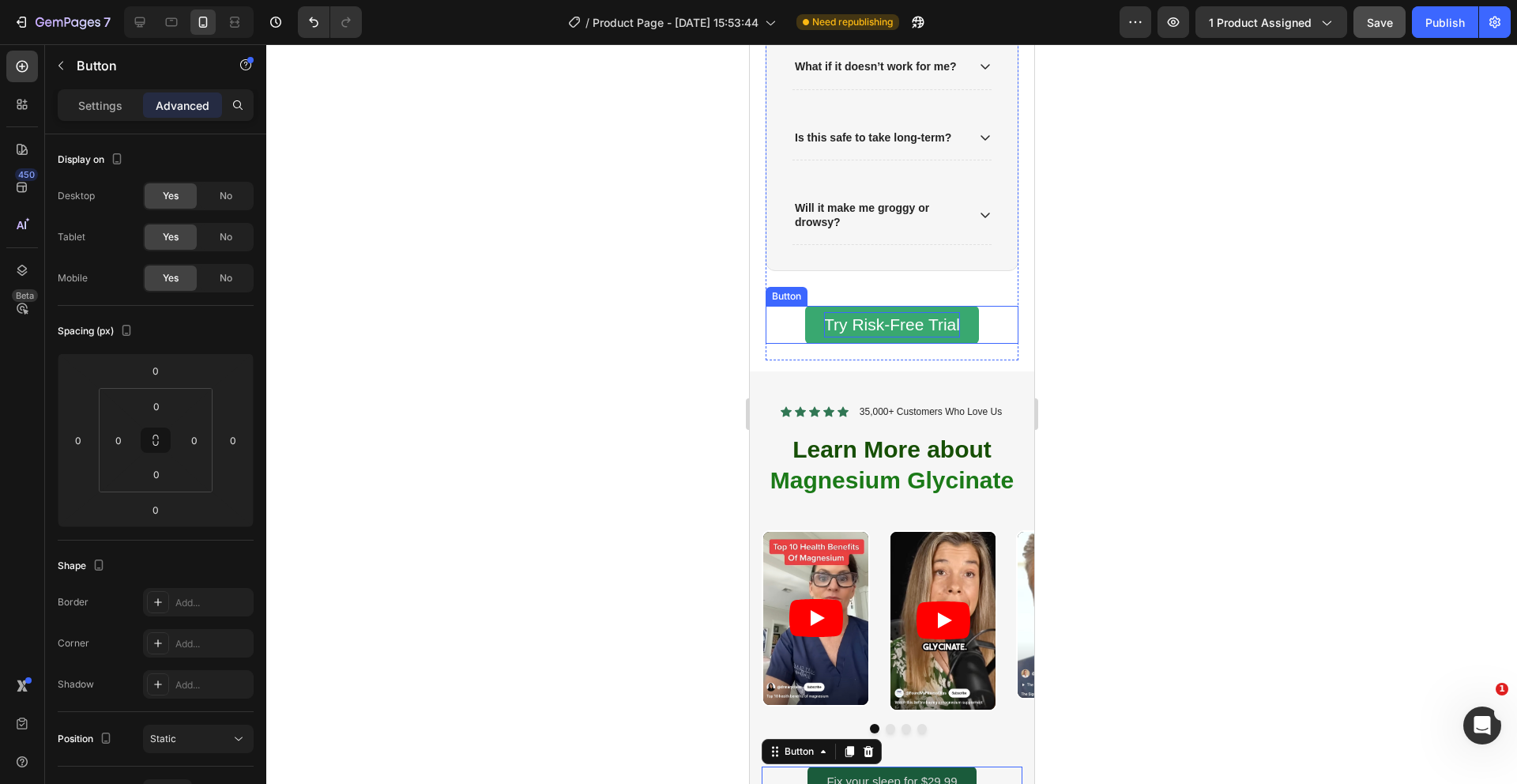
scroll to position [360, 0]
click at [808, 332] on button "Try Risk-Free Trial" at bounding box center [891, 325] width 174 height 38
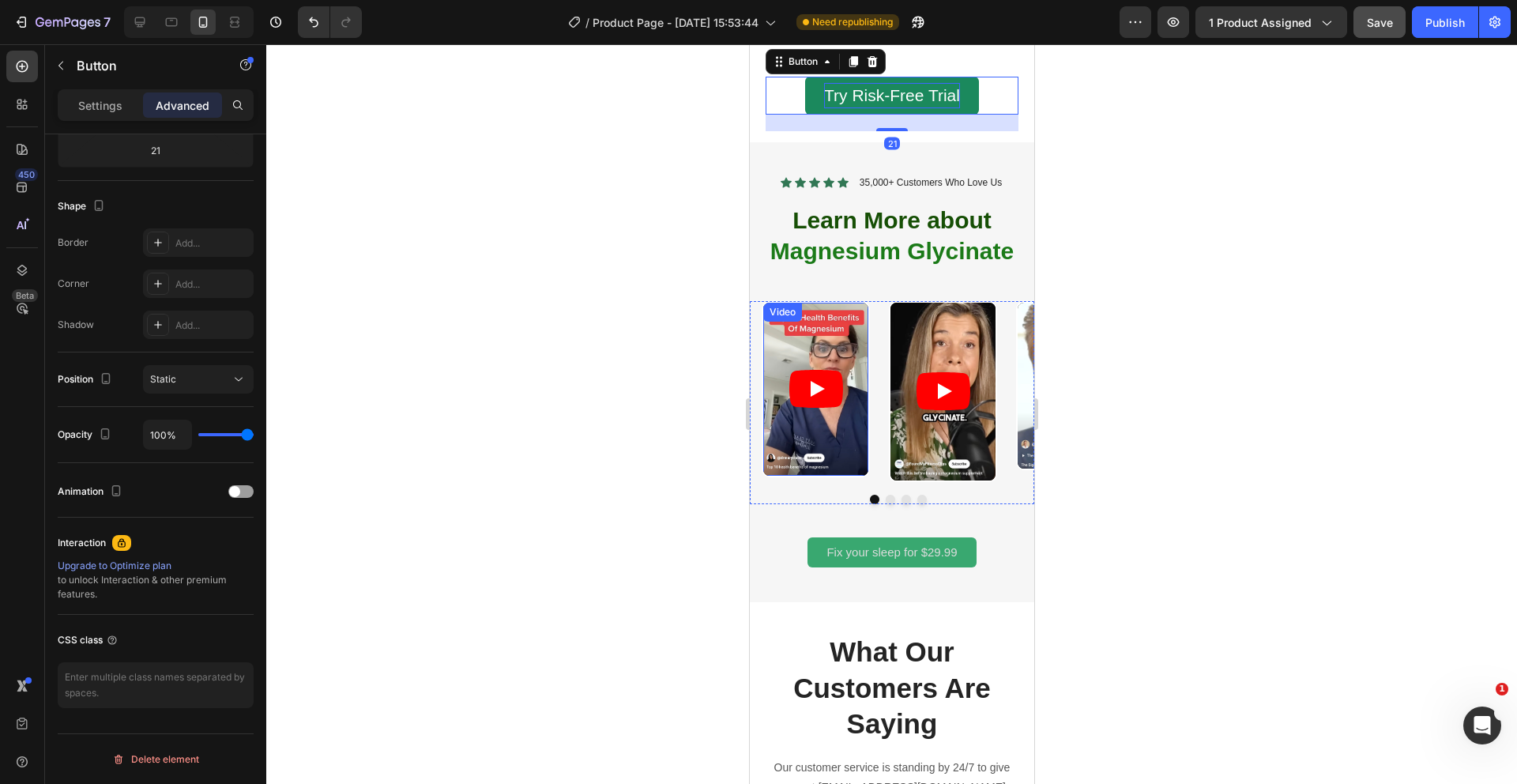
scroll to position [2556, 0]
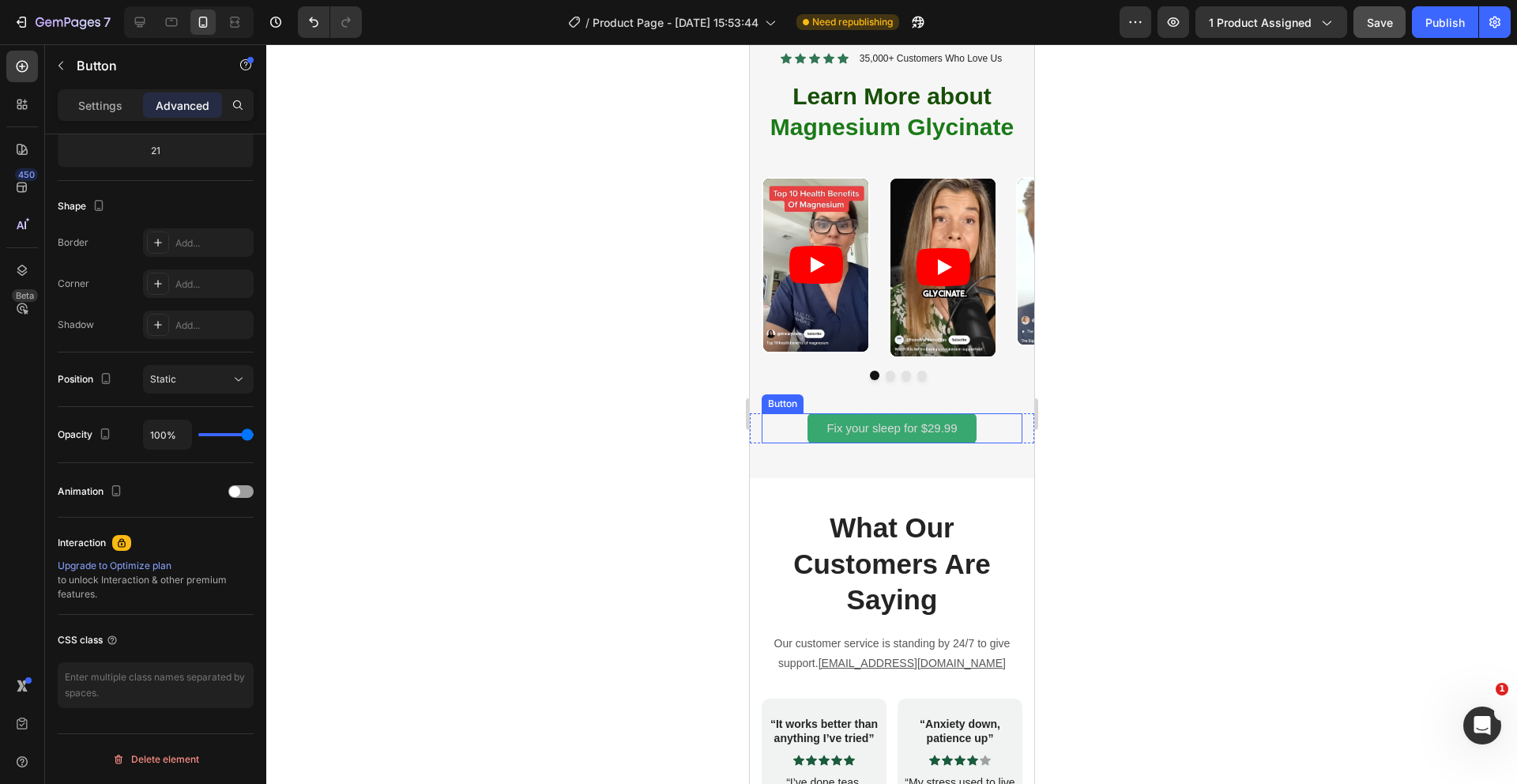
click at [817, 432] on button "Fix your sleep for $29.99" at bounding box center [891, 428] width 168 height 30
click at [660, 439] on div at bounding box center [892, 414] width 1251 height 740
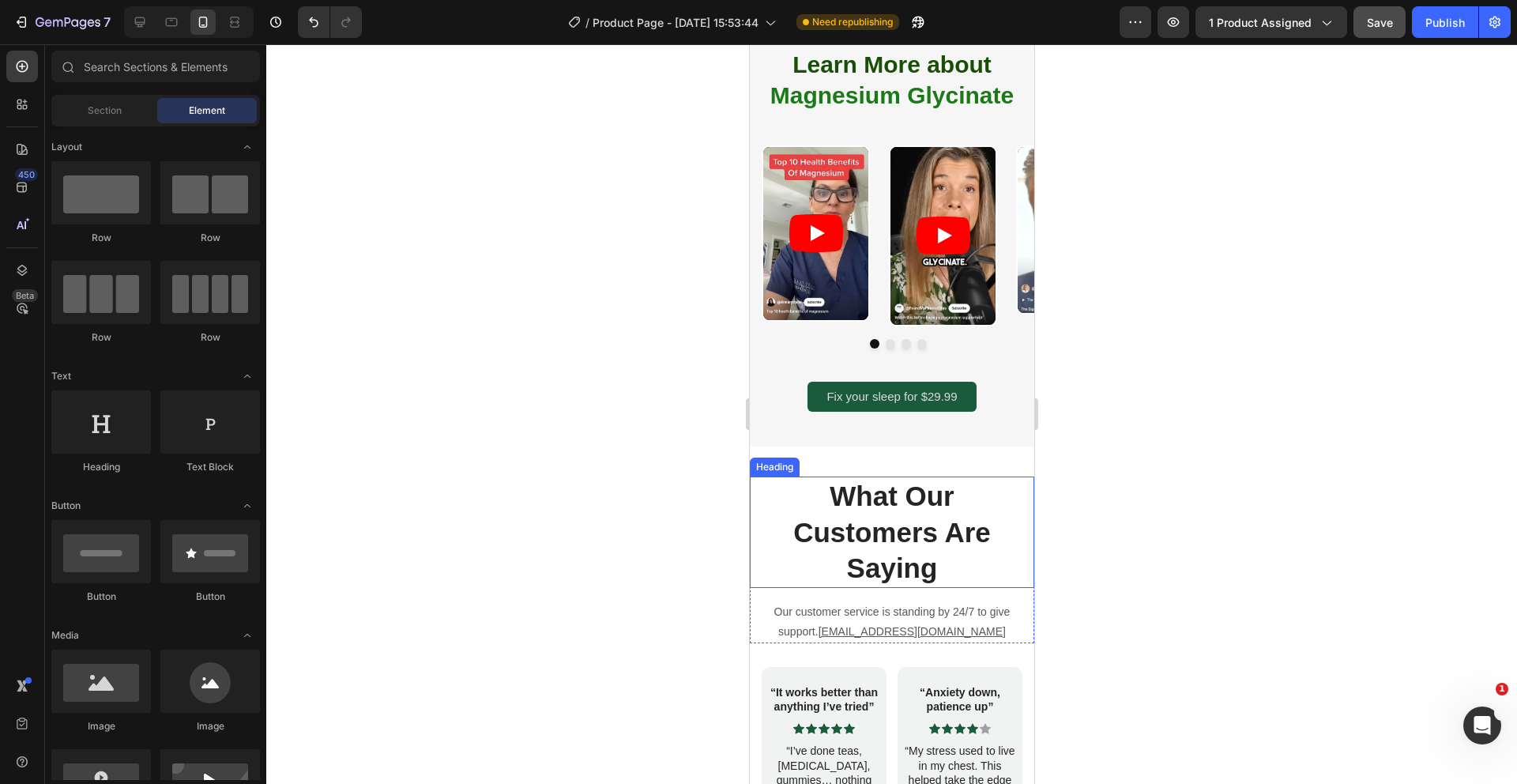
scroll to position [2608, 0]
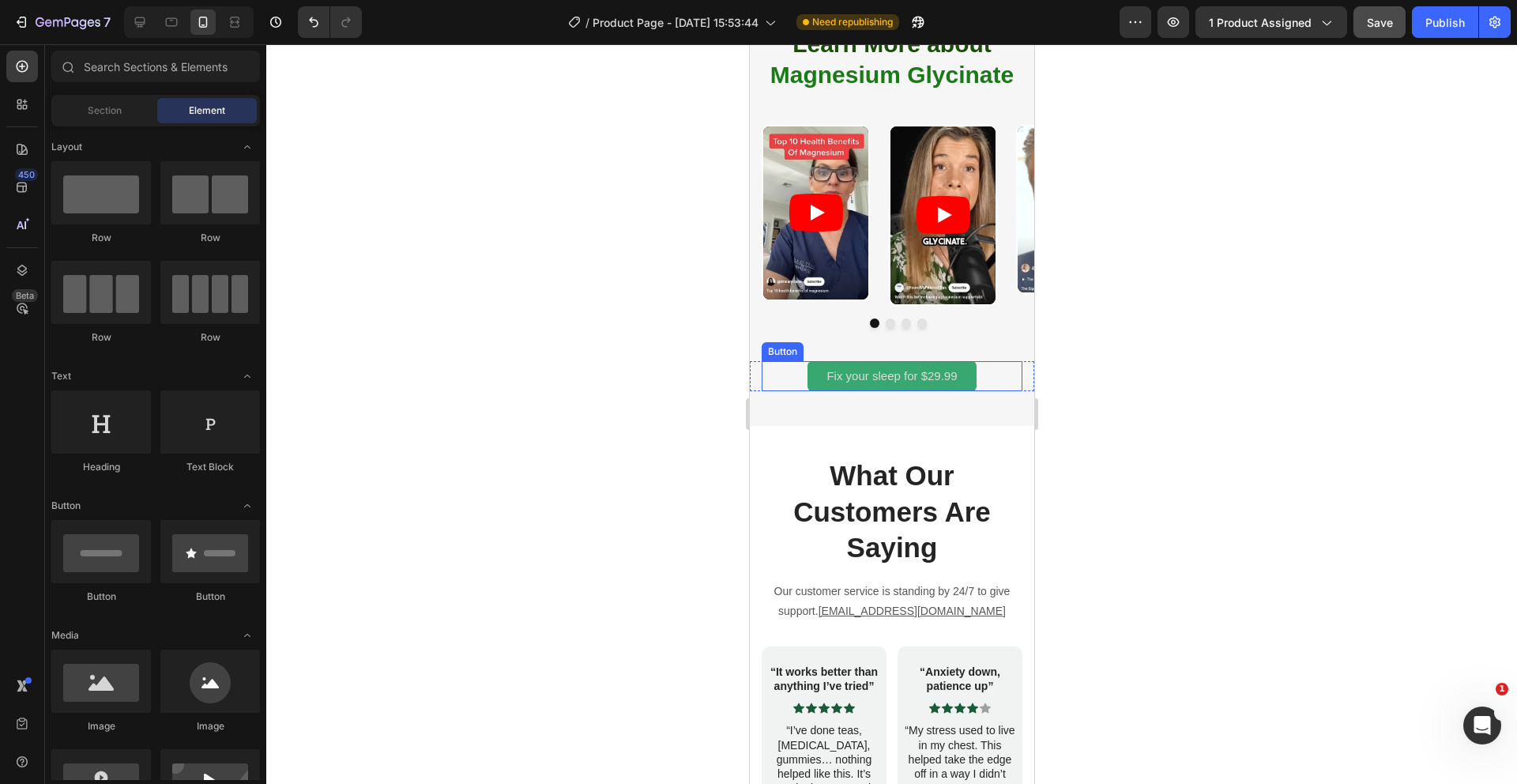
click at [958, 377] on button "Fix your sleep for $29.99" at bounding box center [891, 375] width 168 height 30
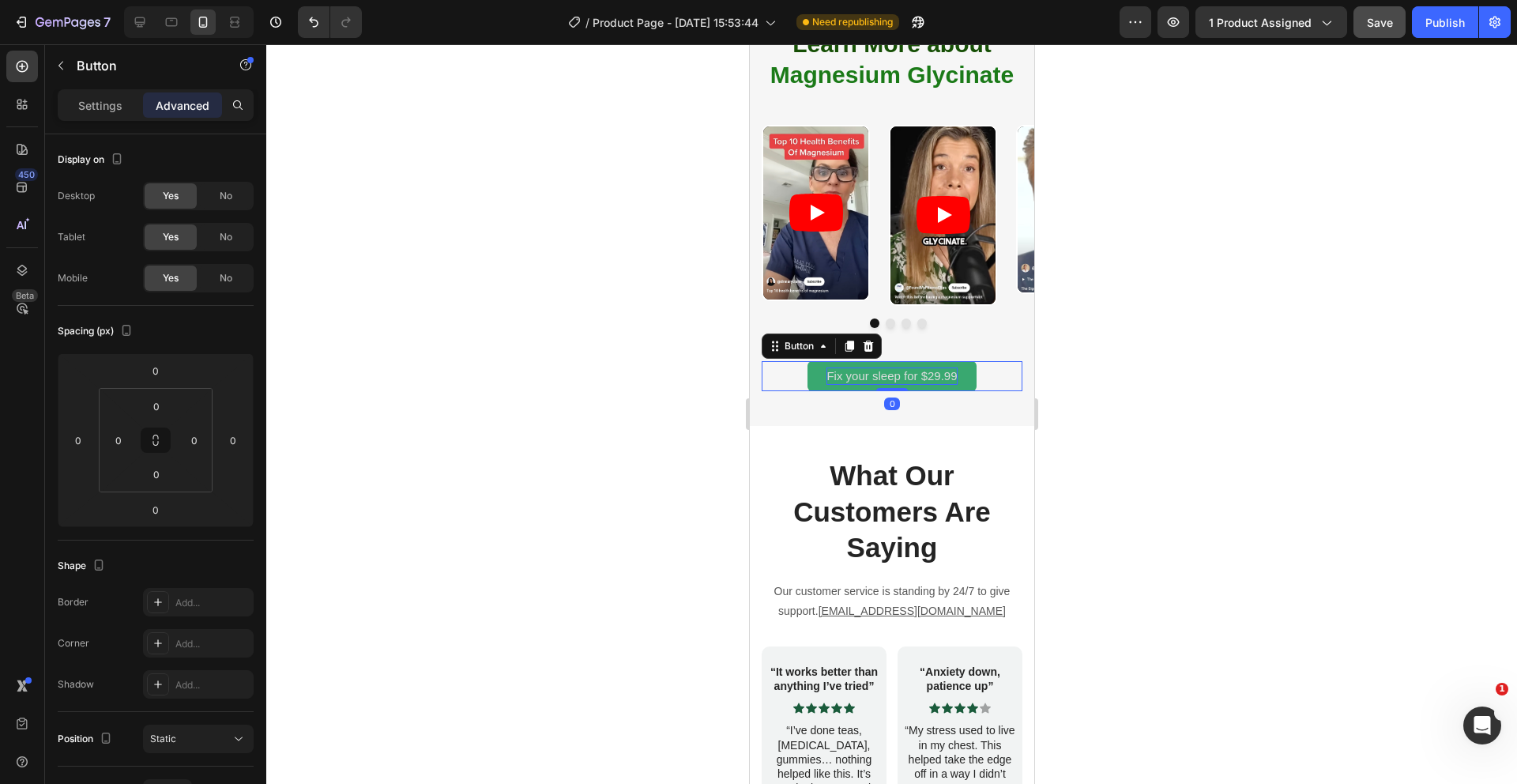
click at [956, 375] on span "Fix your sleep for $29.99" at bounding box center [891, 375] width 131 height 13
click at [829, 361] on button "Fix your sleep in" at bounding box center [891, 375] width 124 height 30
click at [821, 361] on button "Fix your sleep in 30" at bounding box center [891, 375] width 140 height 30
click at [652, 389] on div at bounding box center [892, 414] width 1251 height 740
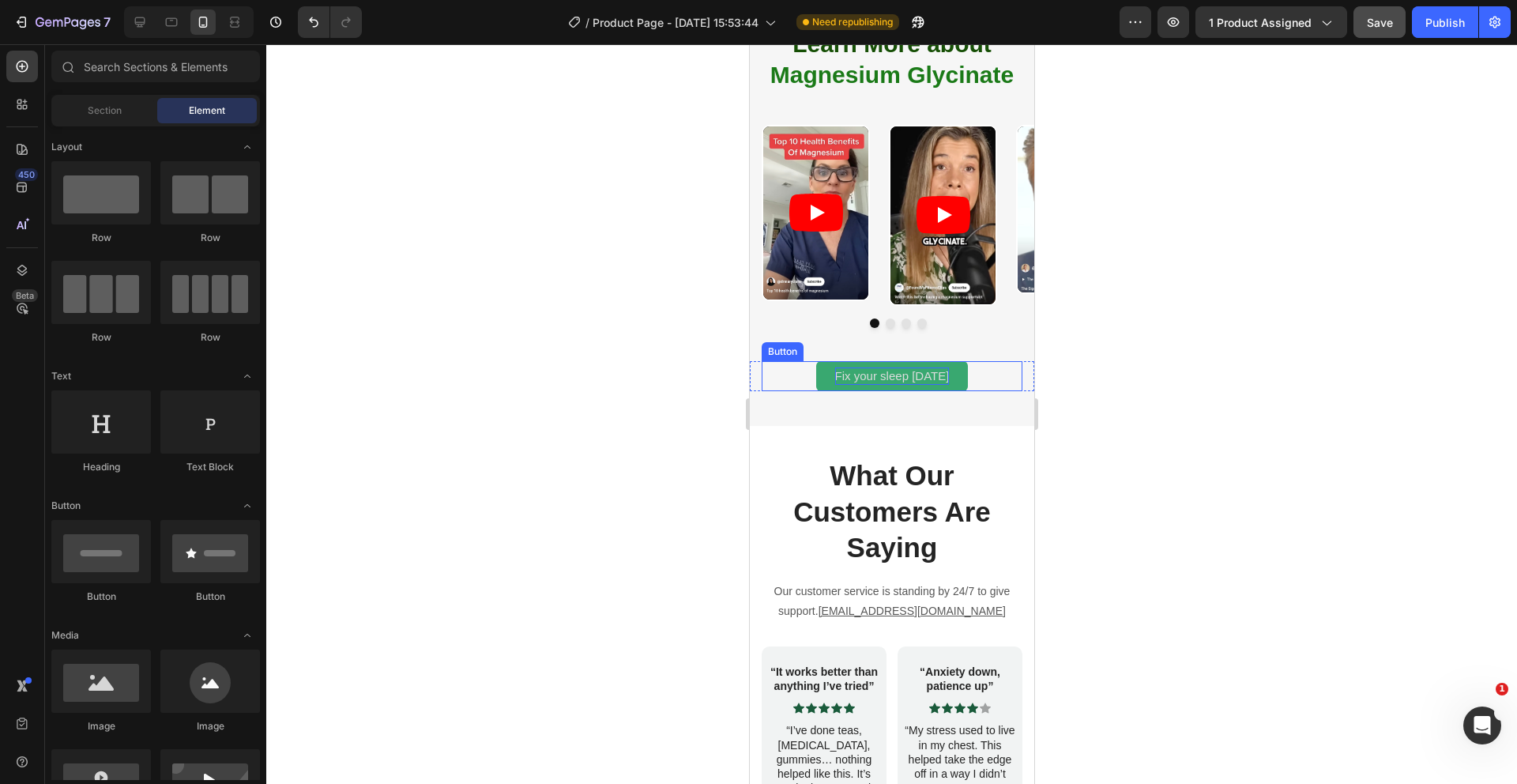
click at [816, 377] on button "Fix your sleep [DATE]" at bounding box center [891, 375] width 152 height 30
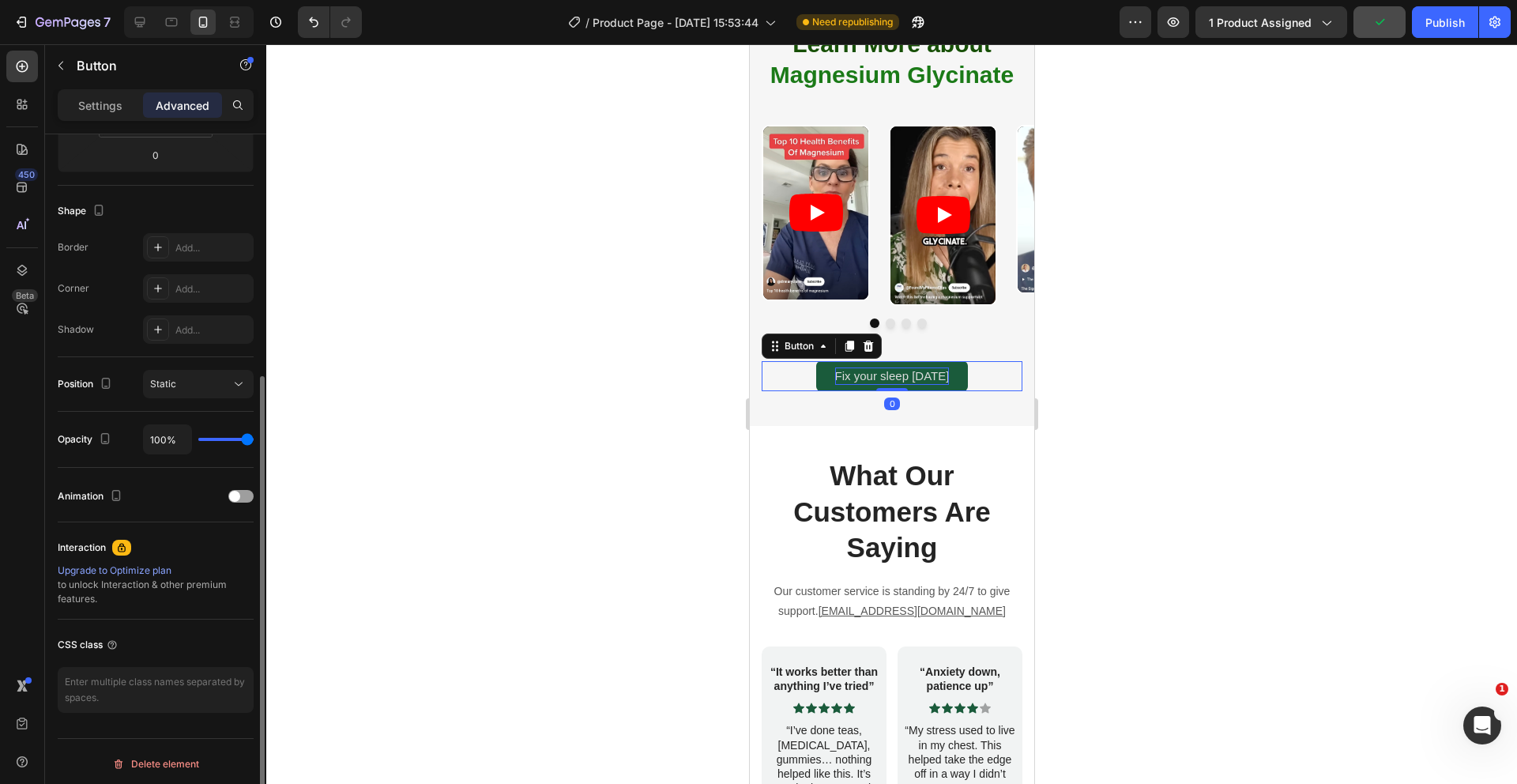
scroll to position [360, 0]
click at [84, 98] on p "Settings" at bounding box center [100, 105] width 44 height 17
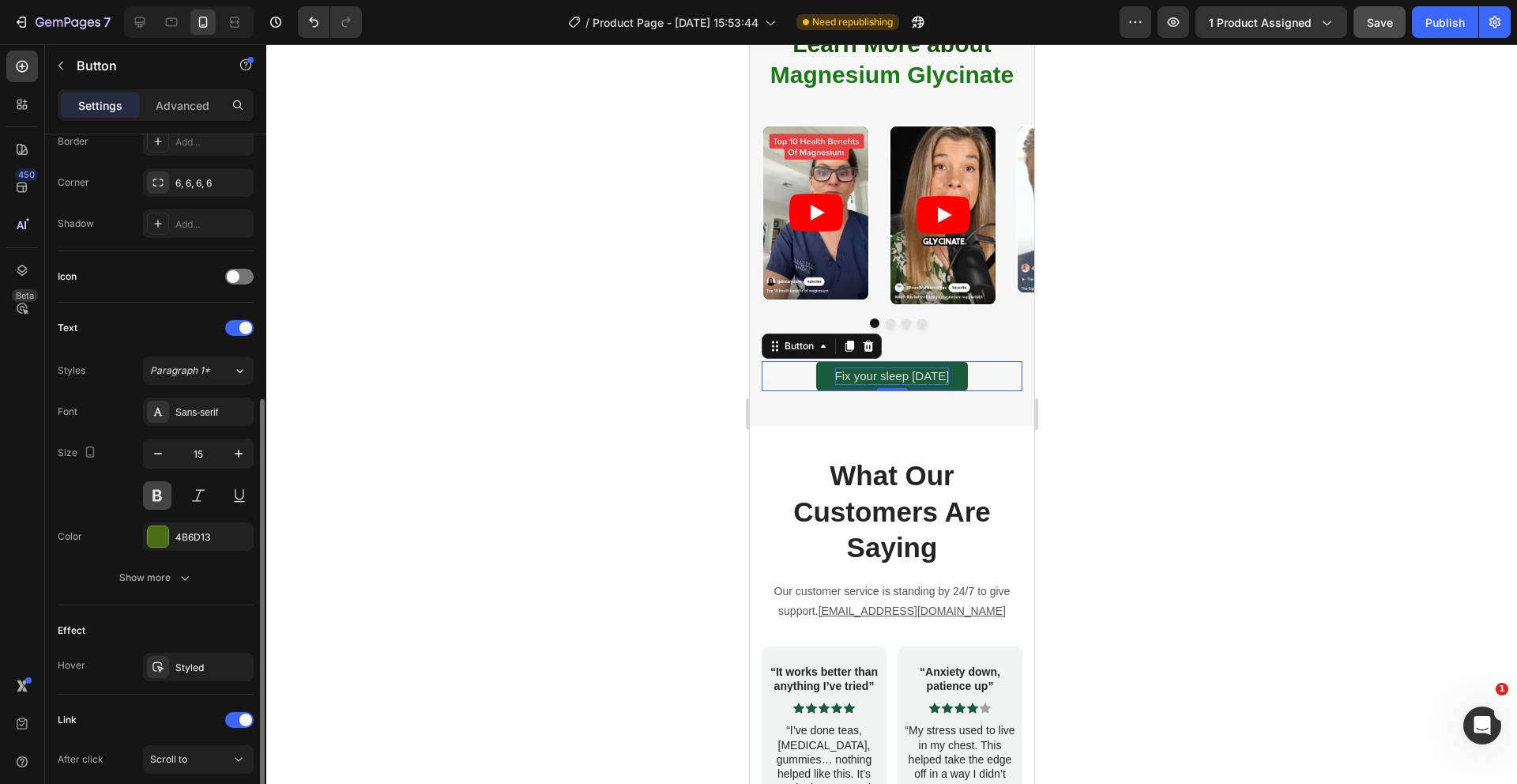
scroll to position [521, 0]
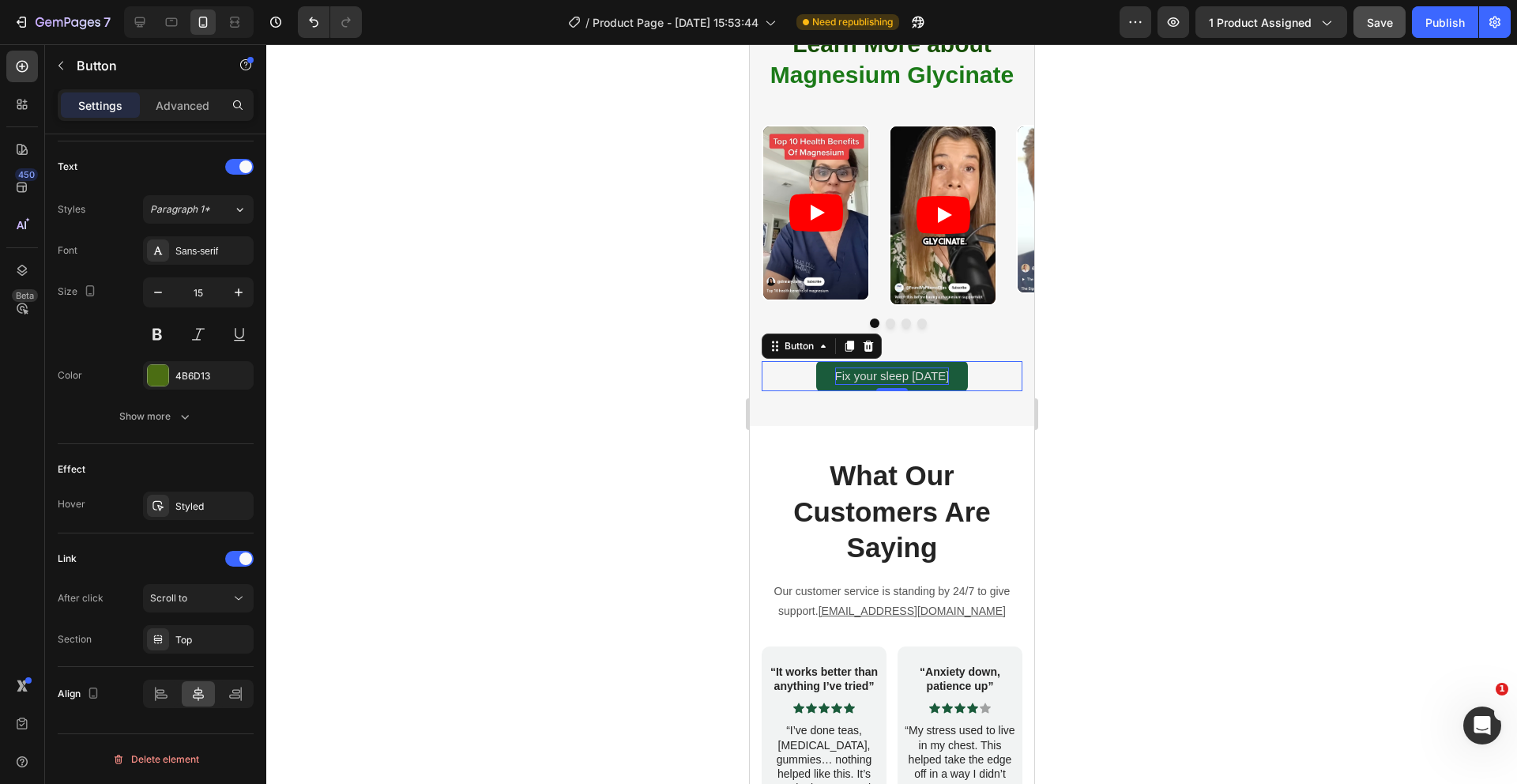
click at [609, 497] on div at bounding box center [892, 414] width 1251 height 740
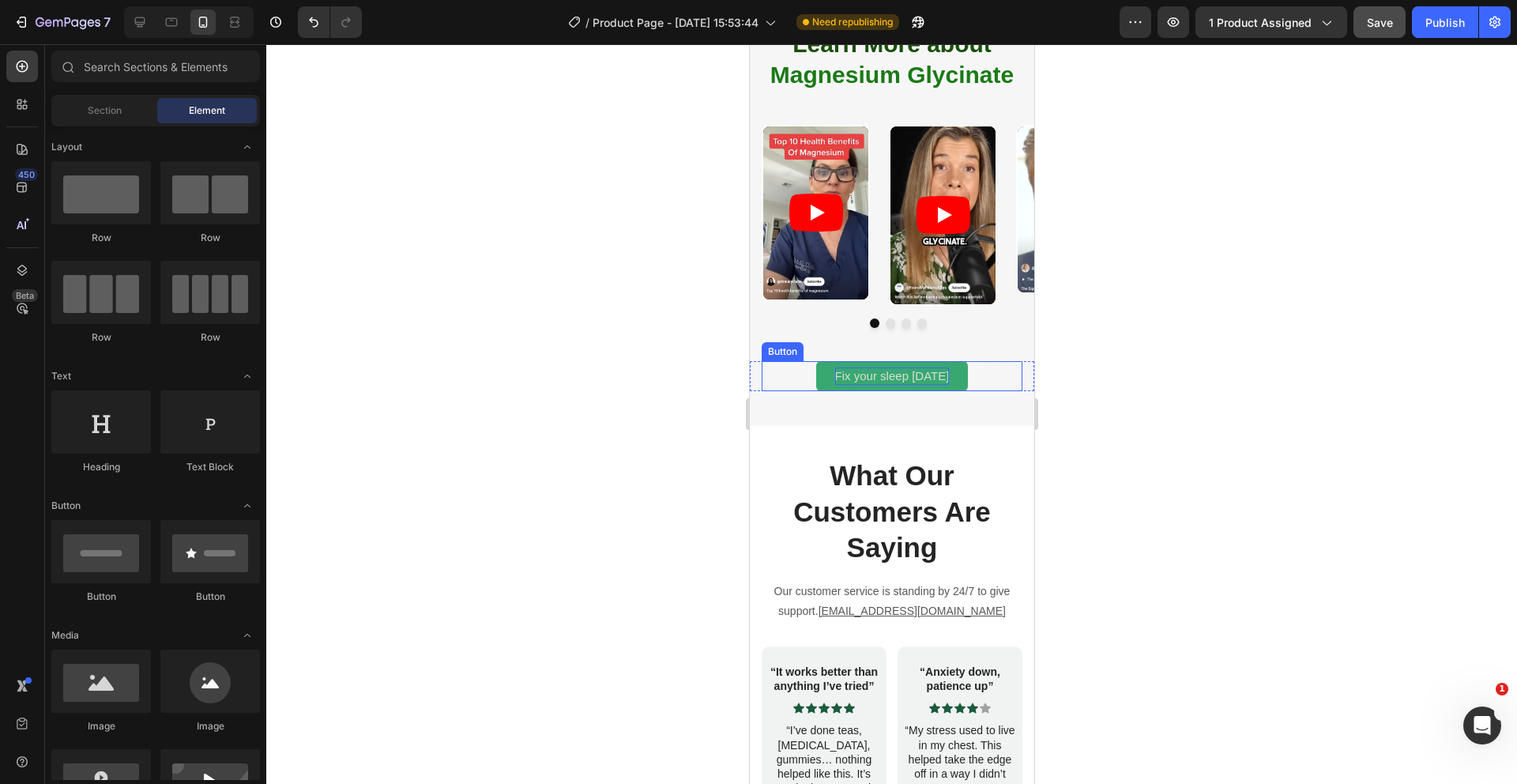
click at [816, 367] on button "Fix your sleep [DATE]" at bounding box center [891, 375] width 152 height 30
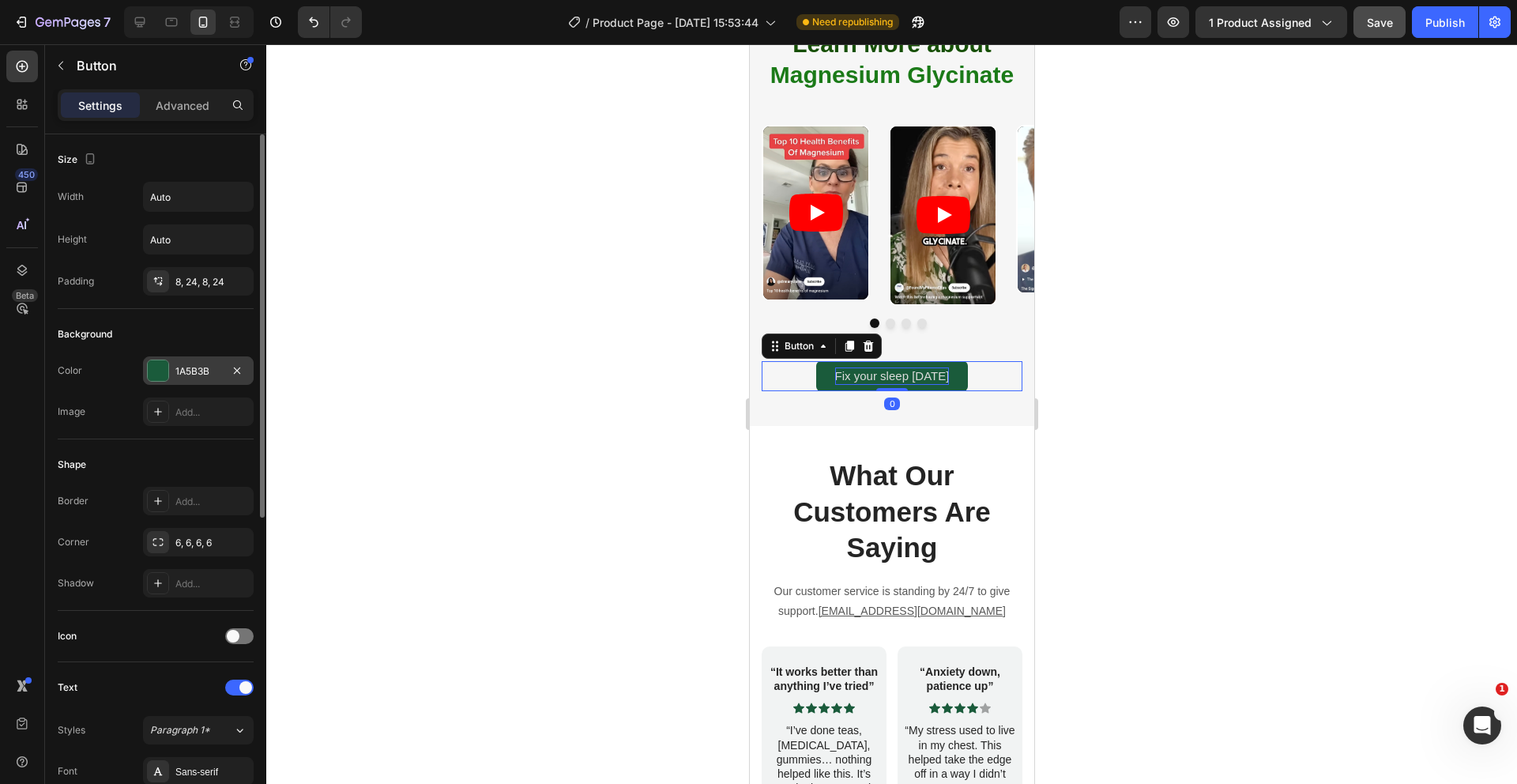
click at [165, 372] on div at bounding box center [159, 371] width 21 height 21
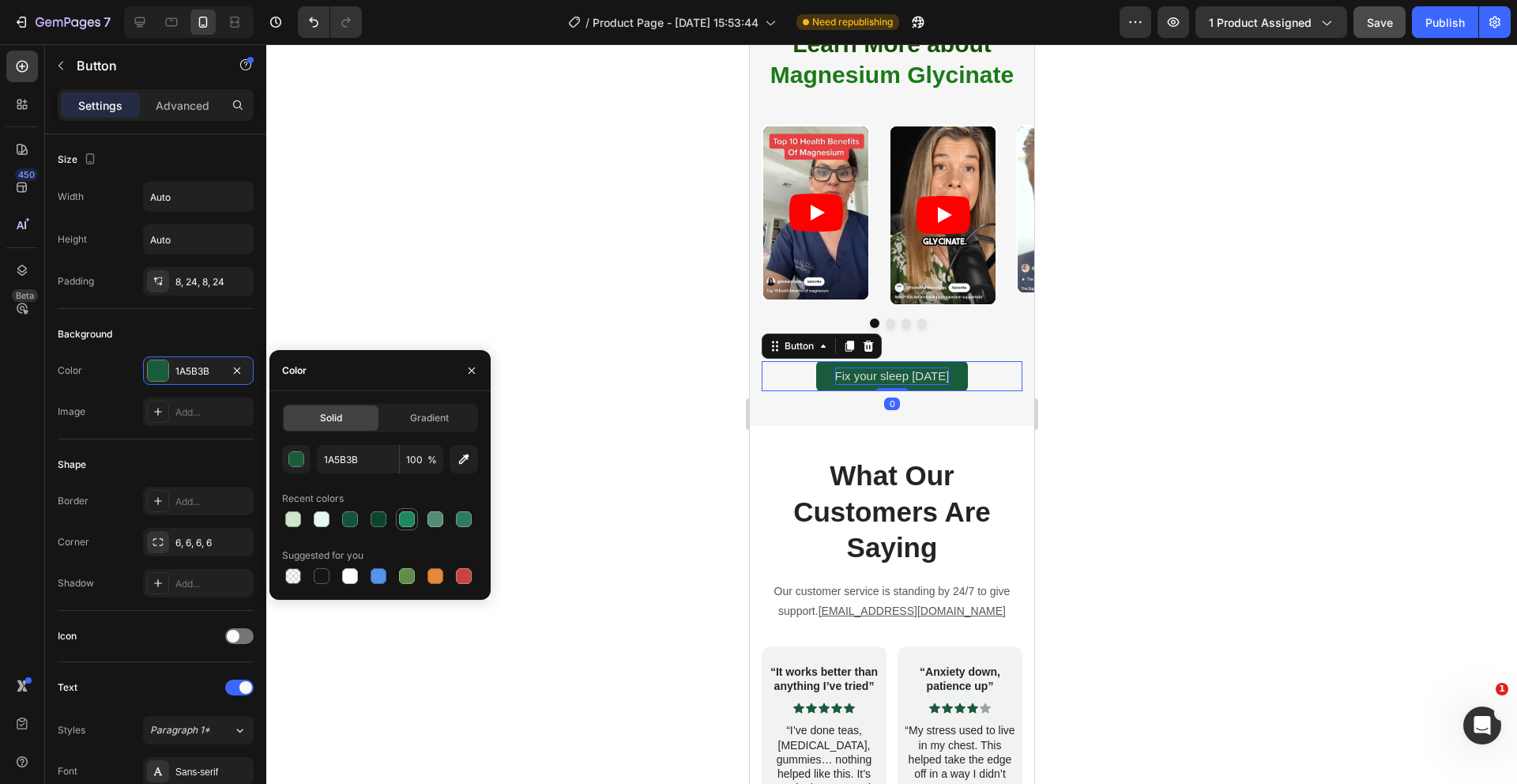
click at [405, 515] on div at bounding box center [407, 519] width 16 height 16
type input "1B895D"
click at [606, 588] on div at bounding box center [892, 414] width 1251 height 740
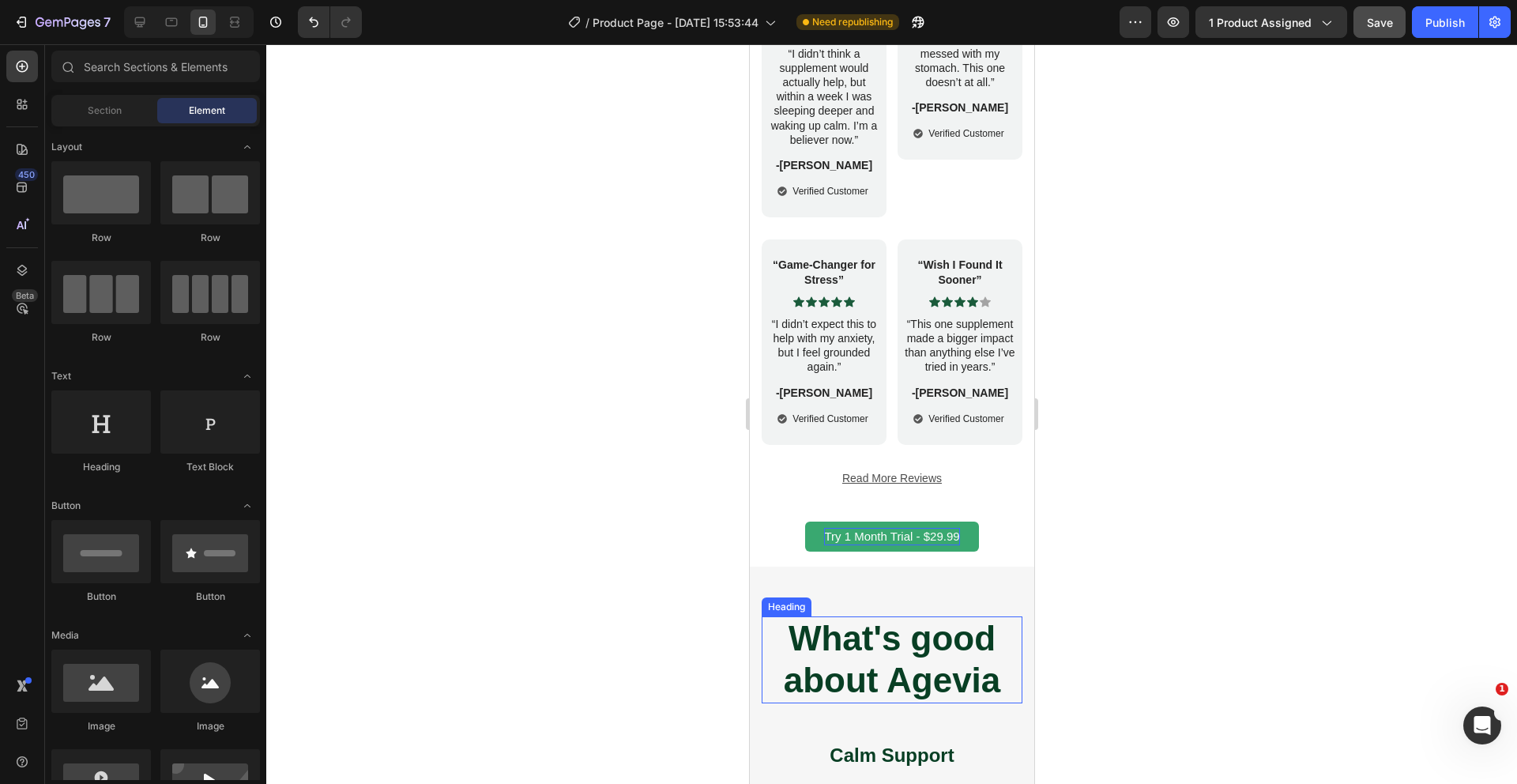
scroll to position [4301, 0]
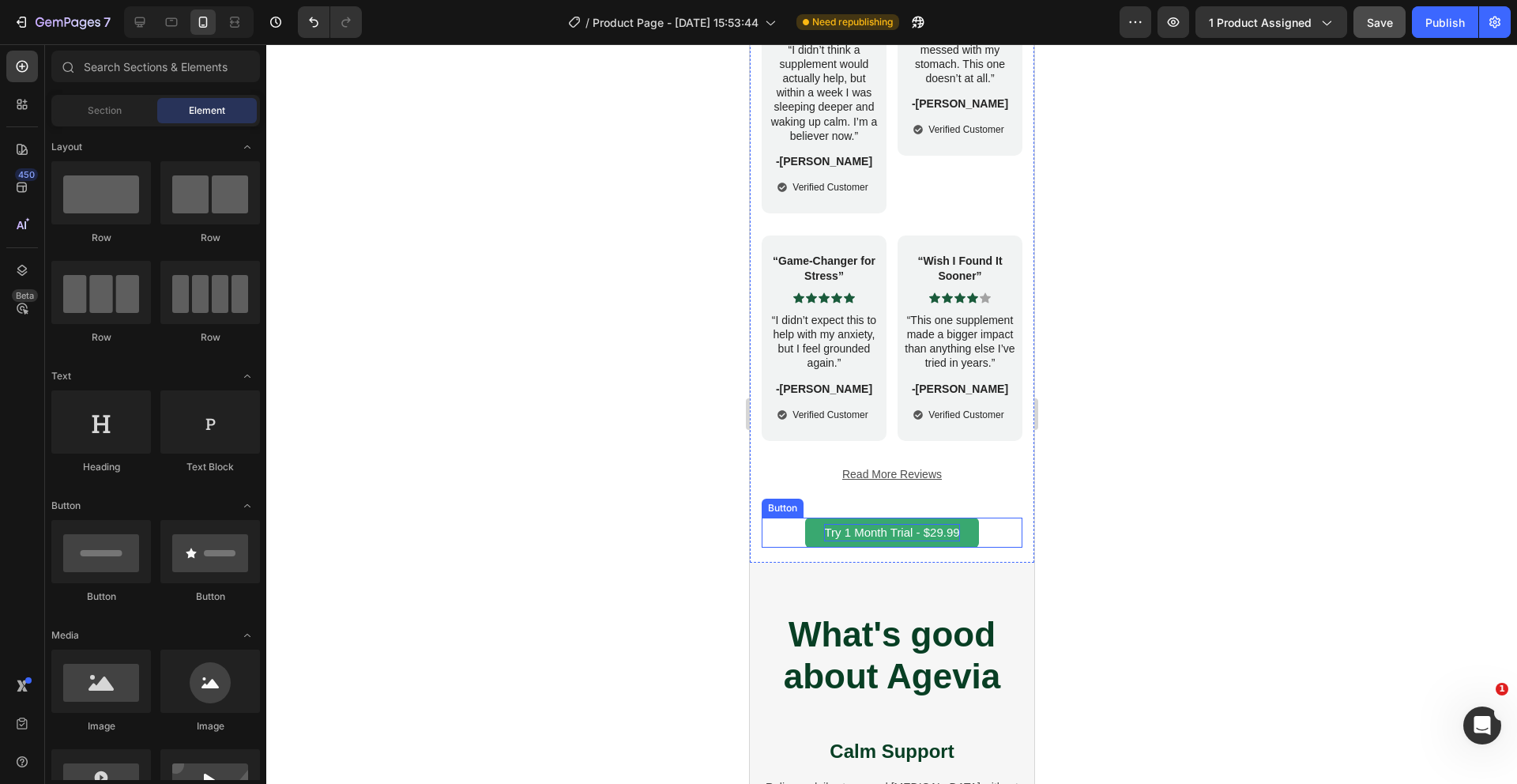
click at [833, 532] on span "Try 1 Month Trial - $29.99" at bounding box center [891, 531] width 135 height 13
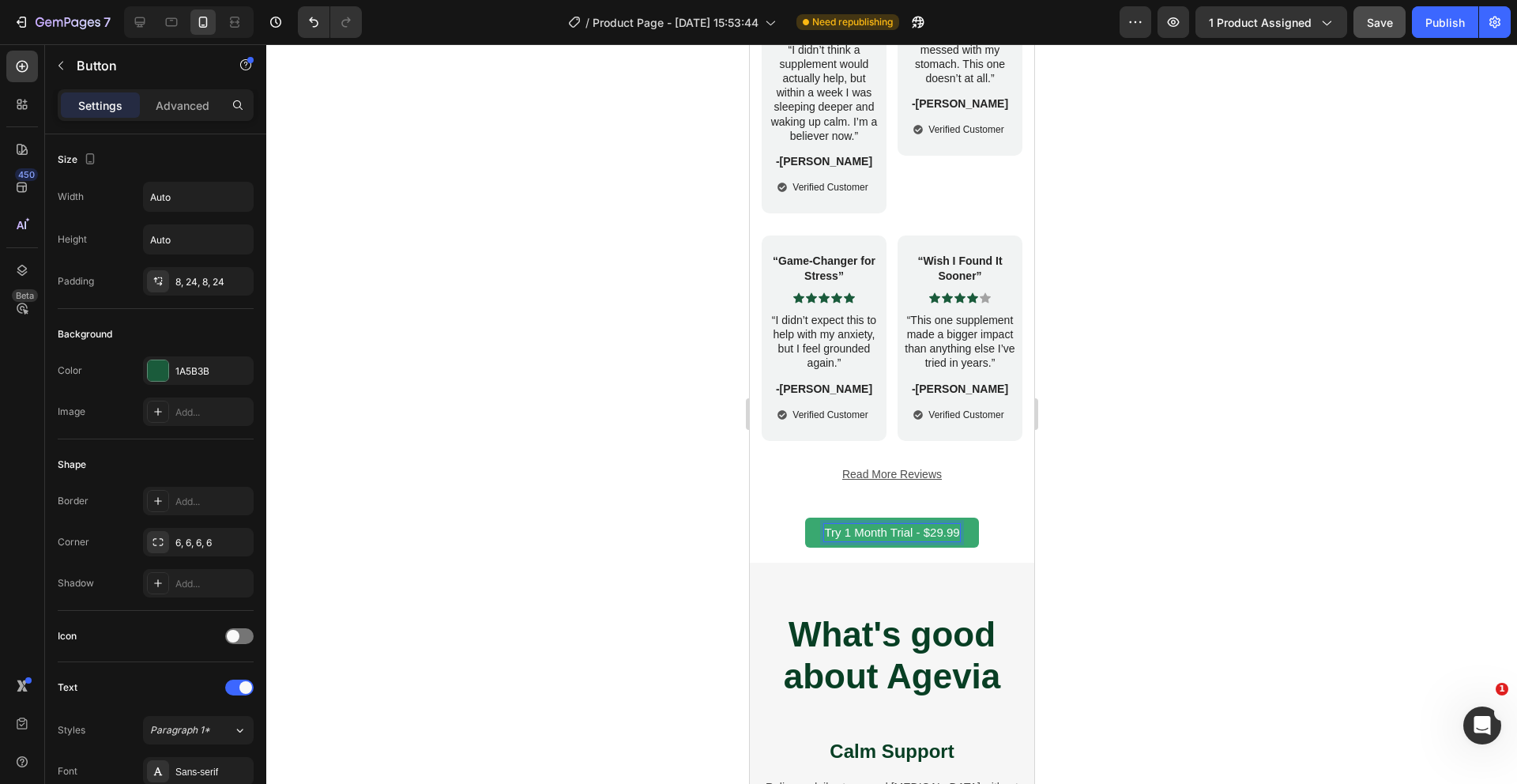
click at [955, 531] on span "Try 1 Month Trial - $29.99" at bounding box center [891, 531] width 135 height 13
click at [957, 531] on span "Try 1 Month Trial - $29.99" at bounding box center [891, 531] width 135 height 13
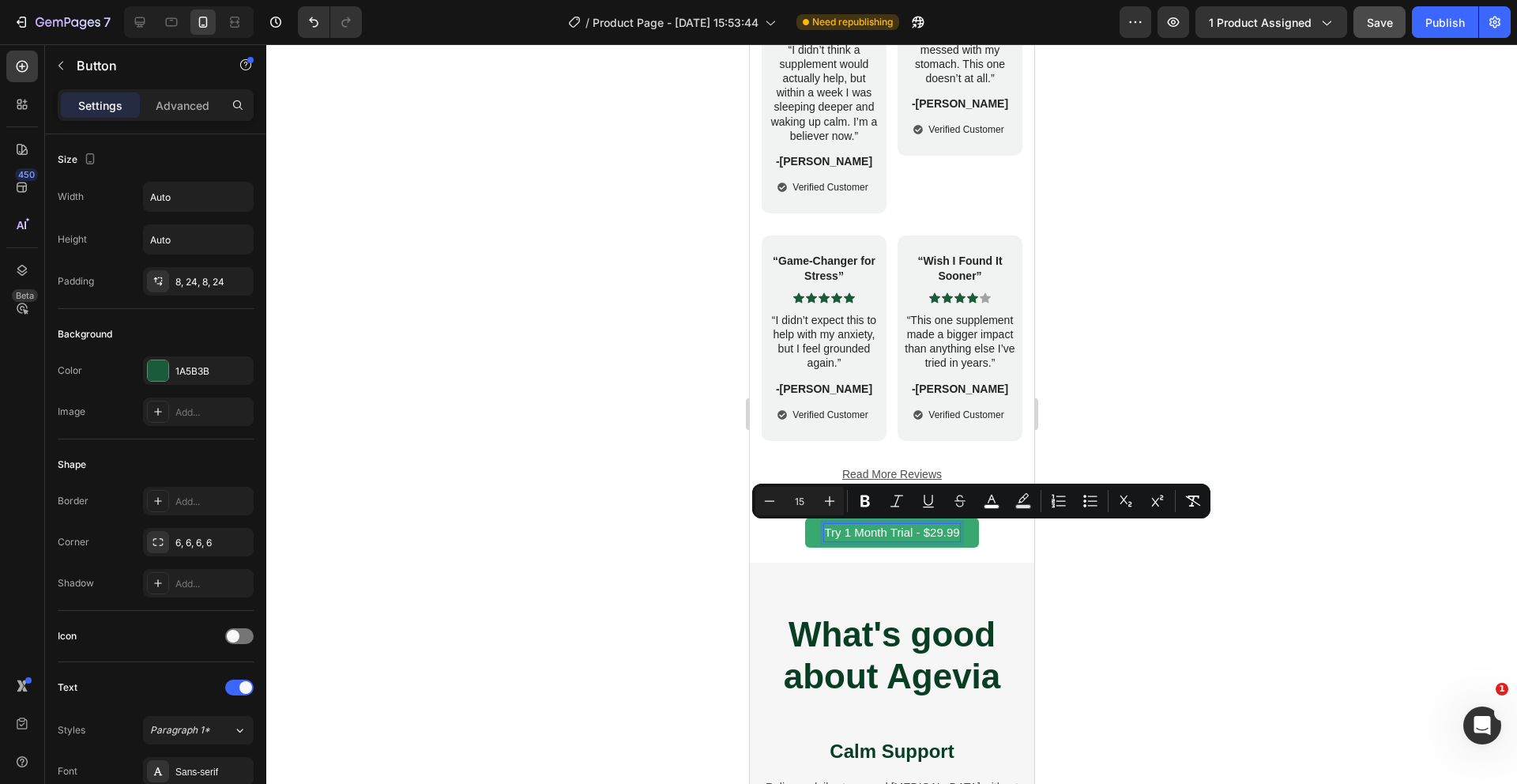
click at [945, 535] on span "Try 1 Month Trial - $29.99" at bounding box center [891, 531] width 135 height 13
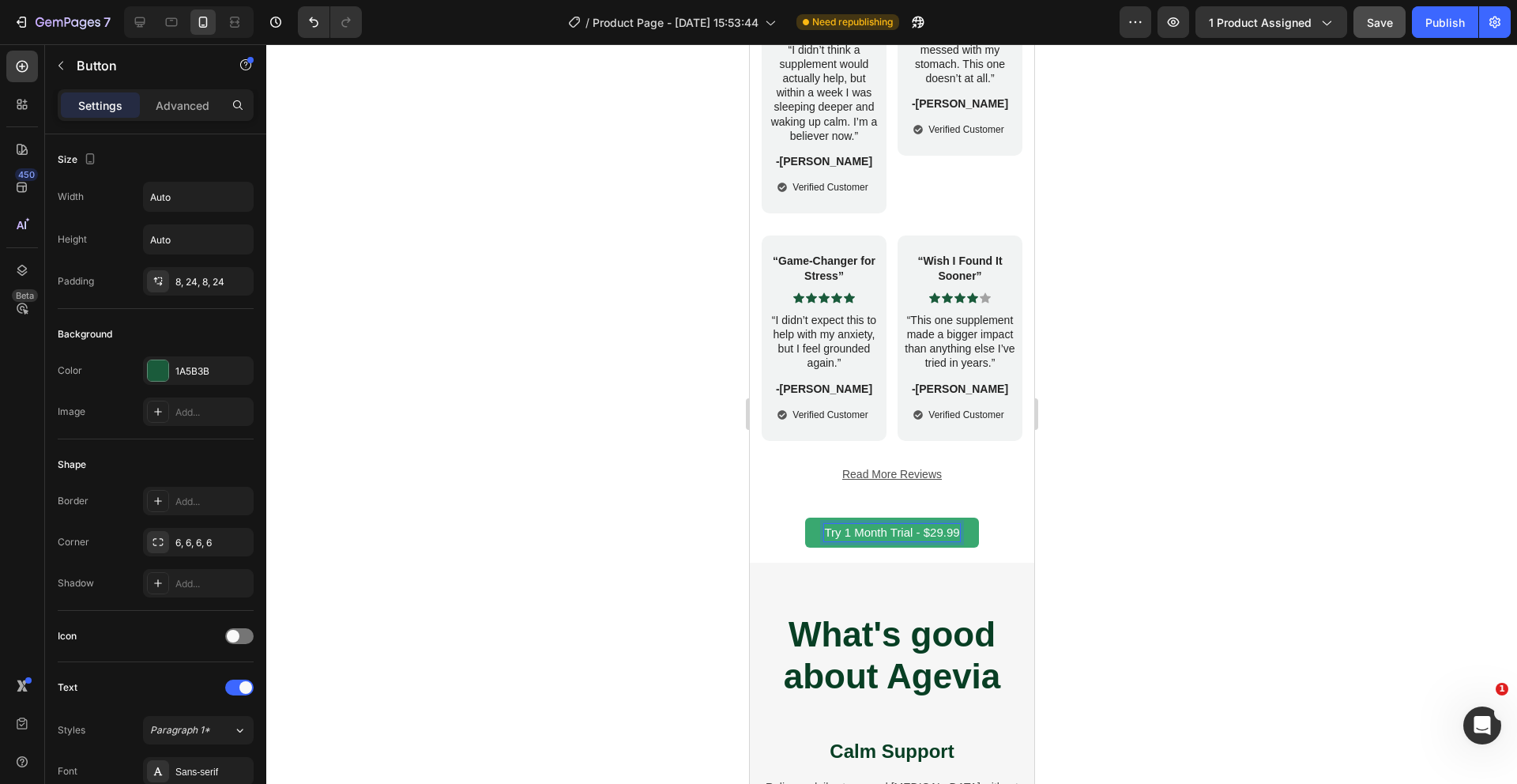
click at [957, 533] on span "Try 1 Month Trial - $29.99" at bounding box center [891, 531] width 135 height 13
click at [858, 517] on button "TJoin" at bounding box center [891, 532] width 67 height 30
click at [851, 517] on button "TJoin th" at bounding box center [891, 532] width 80 height 30
click at [848, 517] on button "TJoin the" at bounding box center [891, 532] width 87 height 30
click at [857, 517] on button "TStart" at bounding box center [891, 532] width 71 height 30
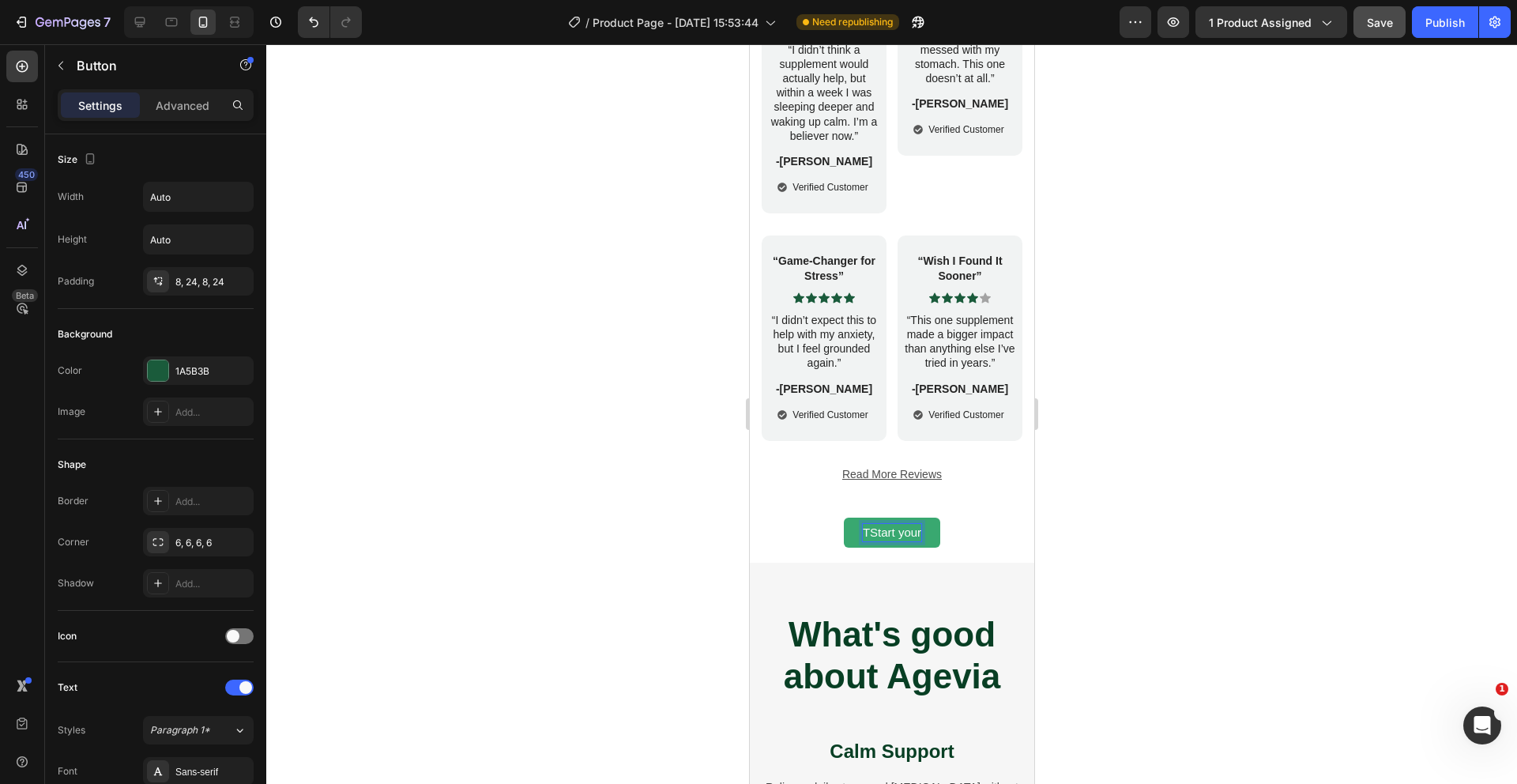
click at [843, 517] on button "TStart your" at bounding box center [891, 532] width 97 height 30
click at [828, 517] on button "TStart your sleep" at bounding box center [891, 532] width 128 height 30
click at [830, 531] on span "TStart your sleep Journey" at bounding box center [891, 531] width 136 height 13
click at [911, 535] on span "Start your sleep Journey" at bounding box center [892, 531] width 129 height 13
click at [938, 532] on span "Start your Journey" at bounding box center [892, 531] width 98 height 13
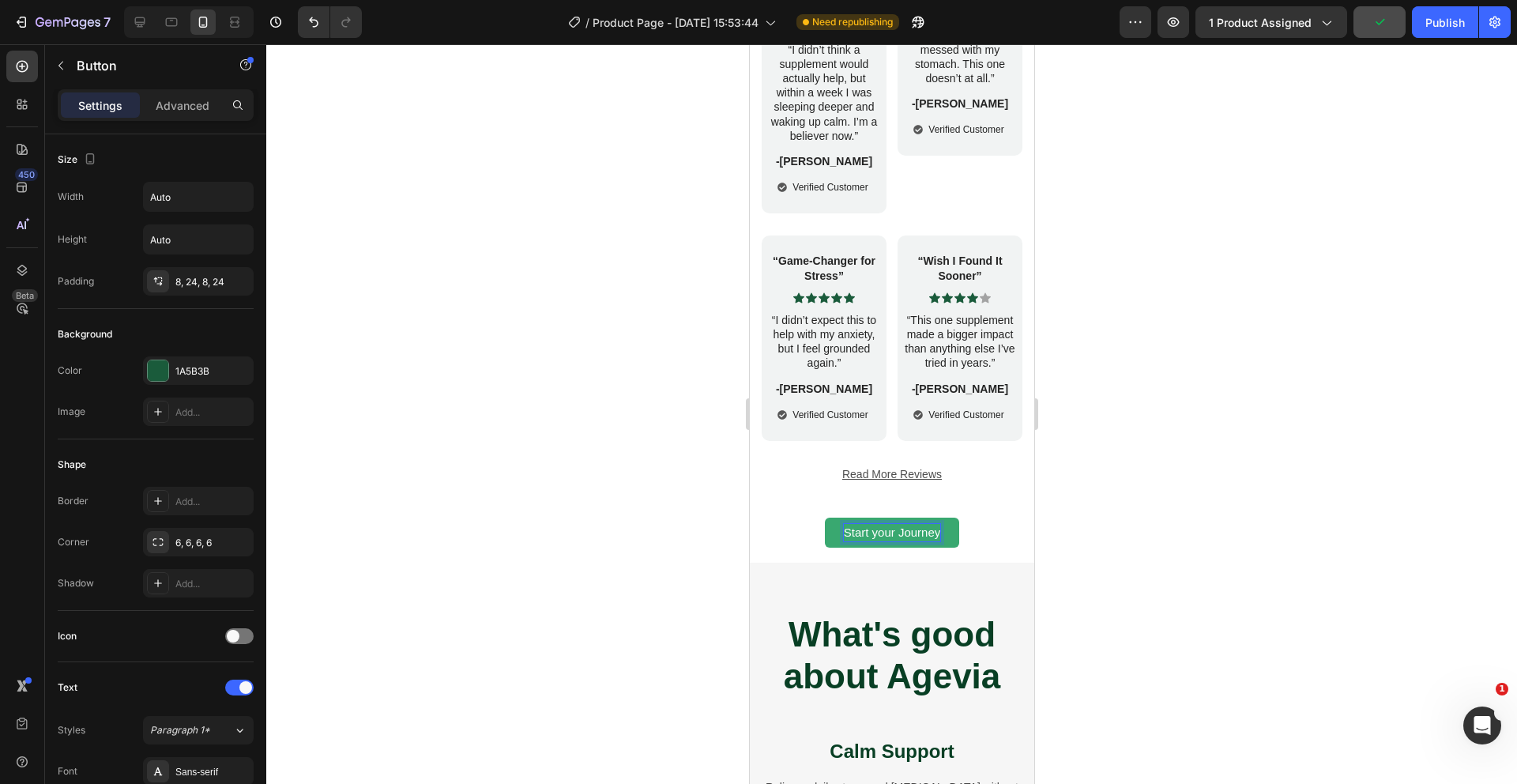
click at [824, 517] on button "Start your Journey" at bounding box center [891, 532] width 135 height 30
click at [817, 517] on button "Start your Journey to" at bounding box center [891, 532] width 148 height 30
click at [933, 532] on span "Start your Journey to Sleep" at bounding box center [891, 531] width 144 height 13
click at [788, 517] on button "Start your Journey to easySleep" at bounding box center [891, 532] width 207 height 30
click at [952, 533] on span "Start your Journey to easy Sleep" at bounding box center [891, 531] width 173 height 13
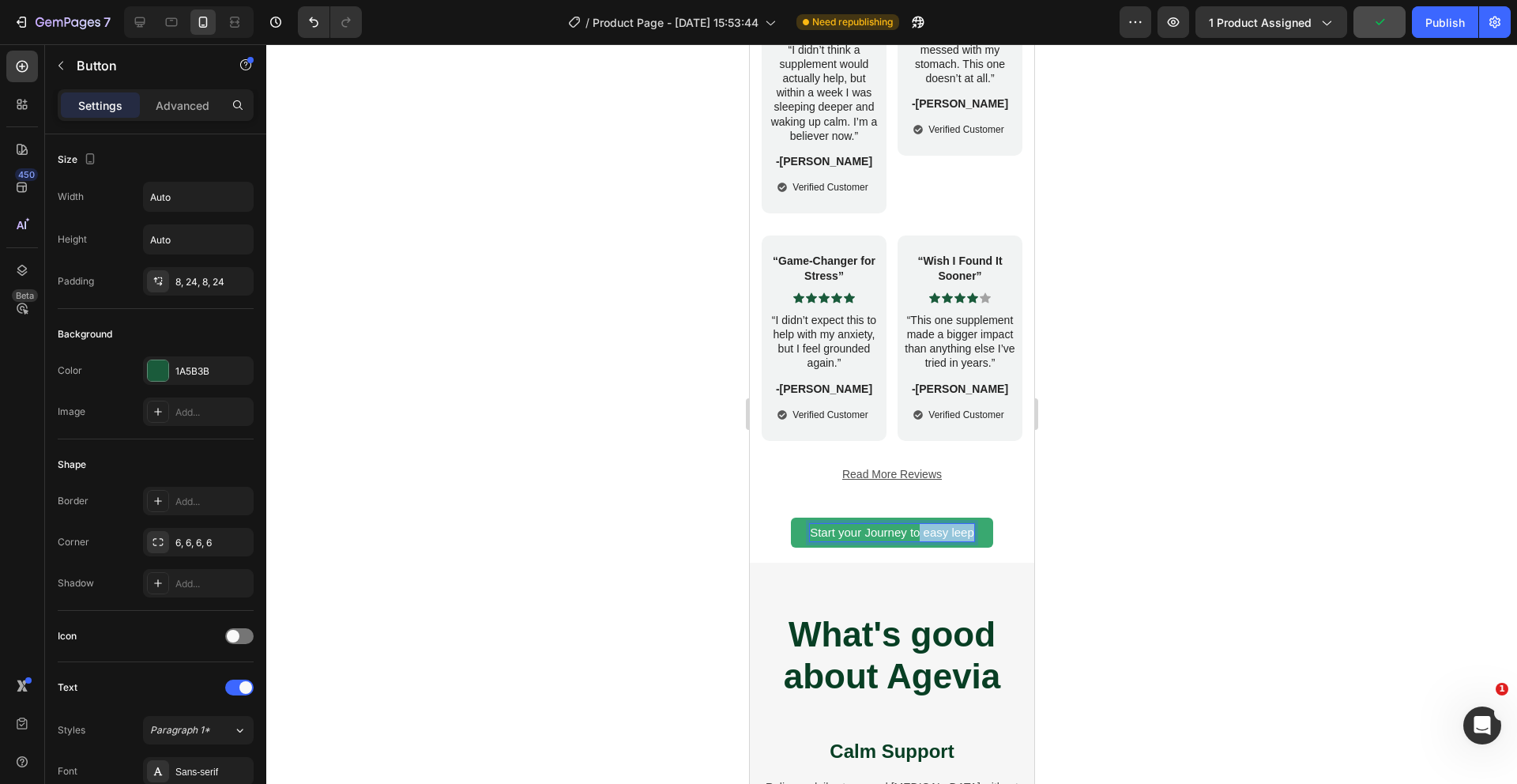
drag, startPoint x: 972, startPoint y: 534, endPoint x: 920, endPoint y: 531, distance: 52.1
click at [920, 531] on span "Start your Journey to easy leep" at bounding box center [891, 531] width 165 height 13
click at [817, 517] on button "Start your Journey to" at bounding box center [891, 532] width 148 height 30
click at [803, 517] on button "Start your Journey to calm" at bounding box center [891, 532] width 176 height 30
click at [789, 517] on button "Start your Journey to calm days" at bounding box center [891, 532] width 205 height 30
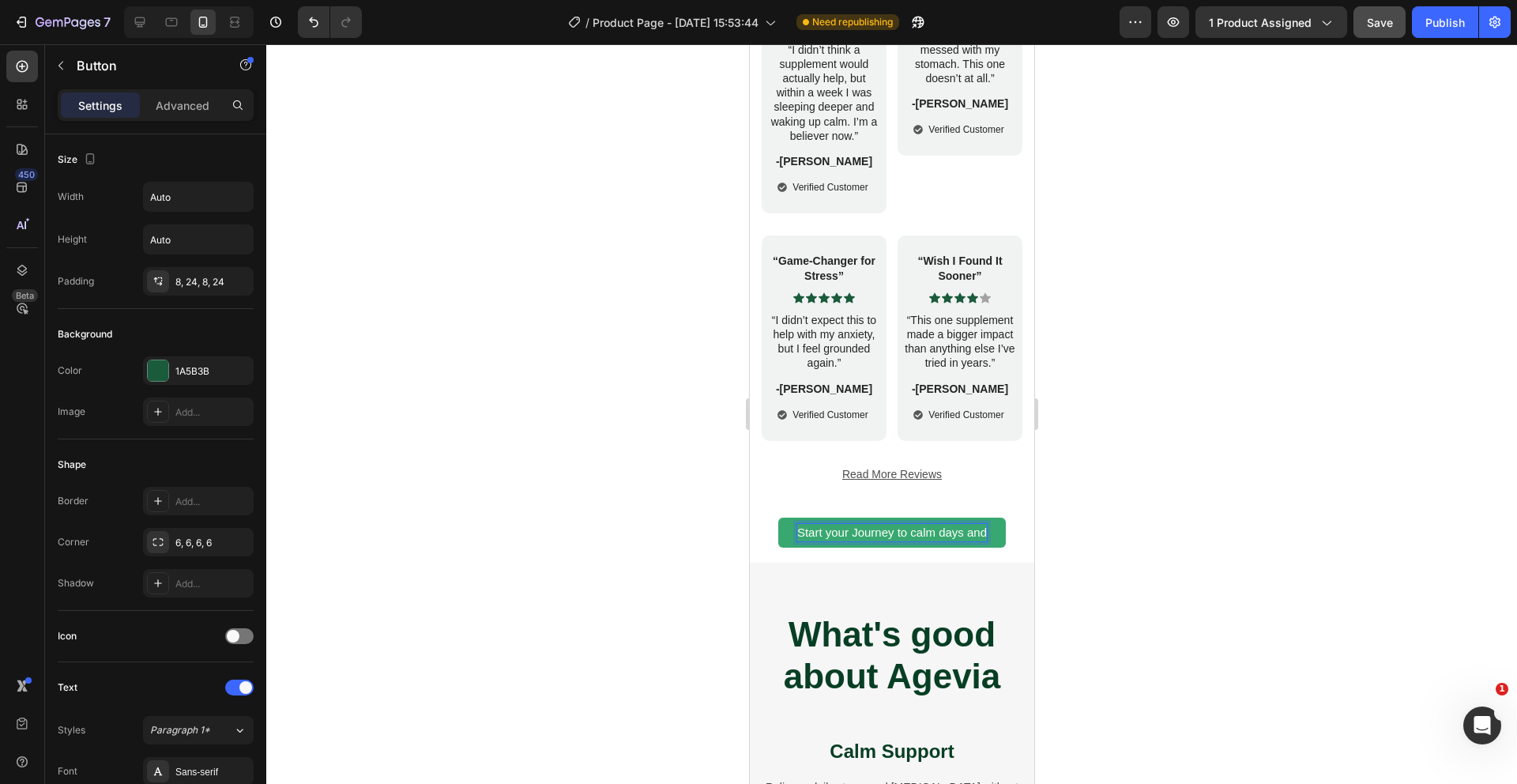
click at [777, 517] on button "Start your Journey to calm days and" at bounding box center [891, 532] width 227 height 30
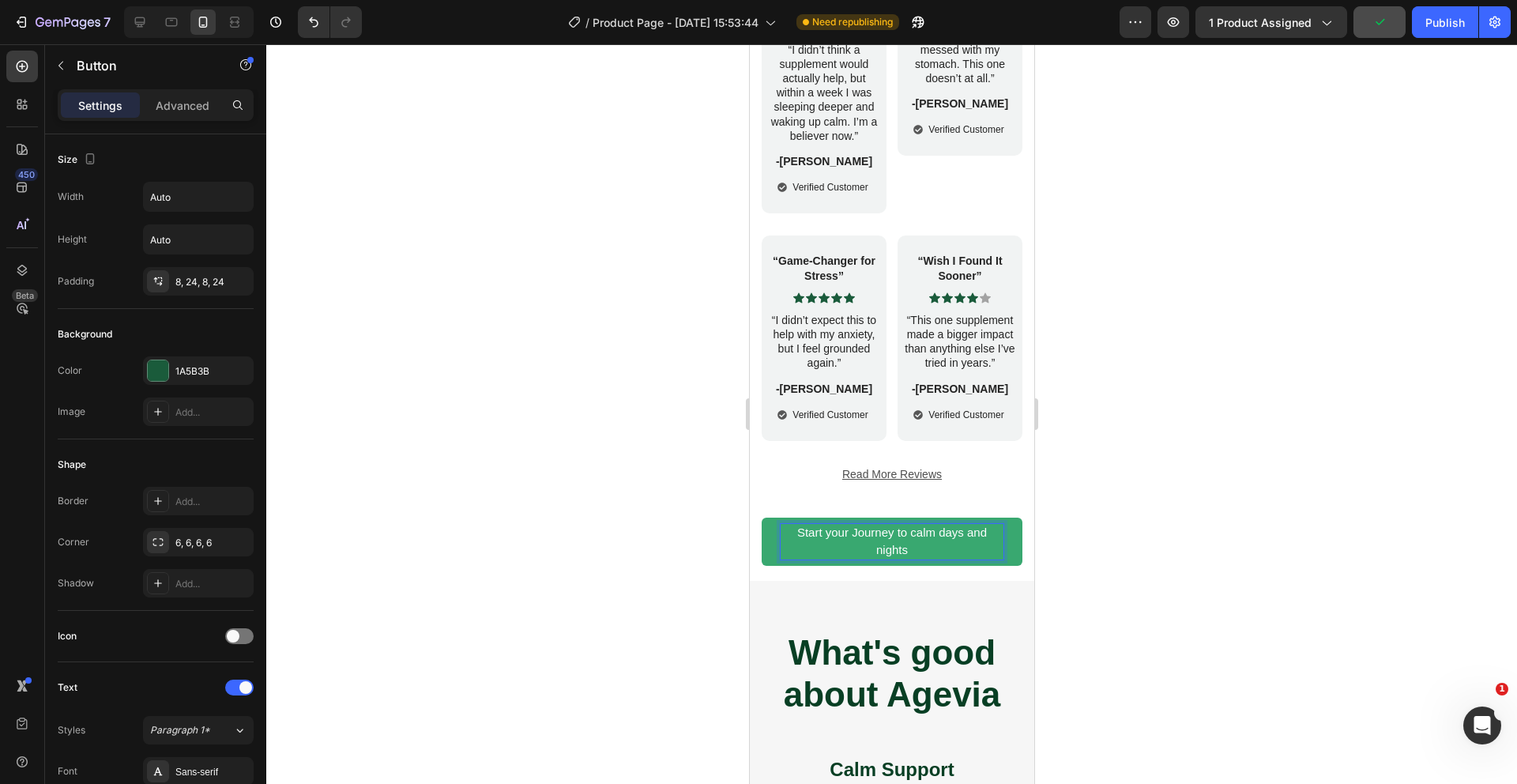
click at [910, 532] on span "Start your Journey to calm days and nights" at bounding box center [891, 541] width 190 height 31
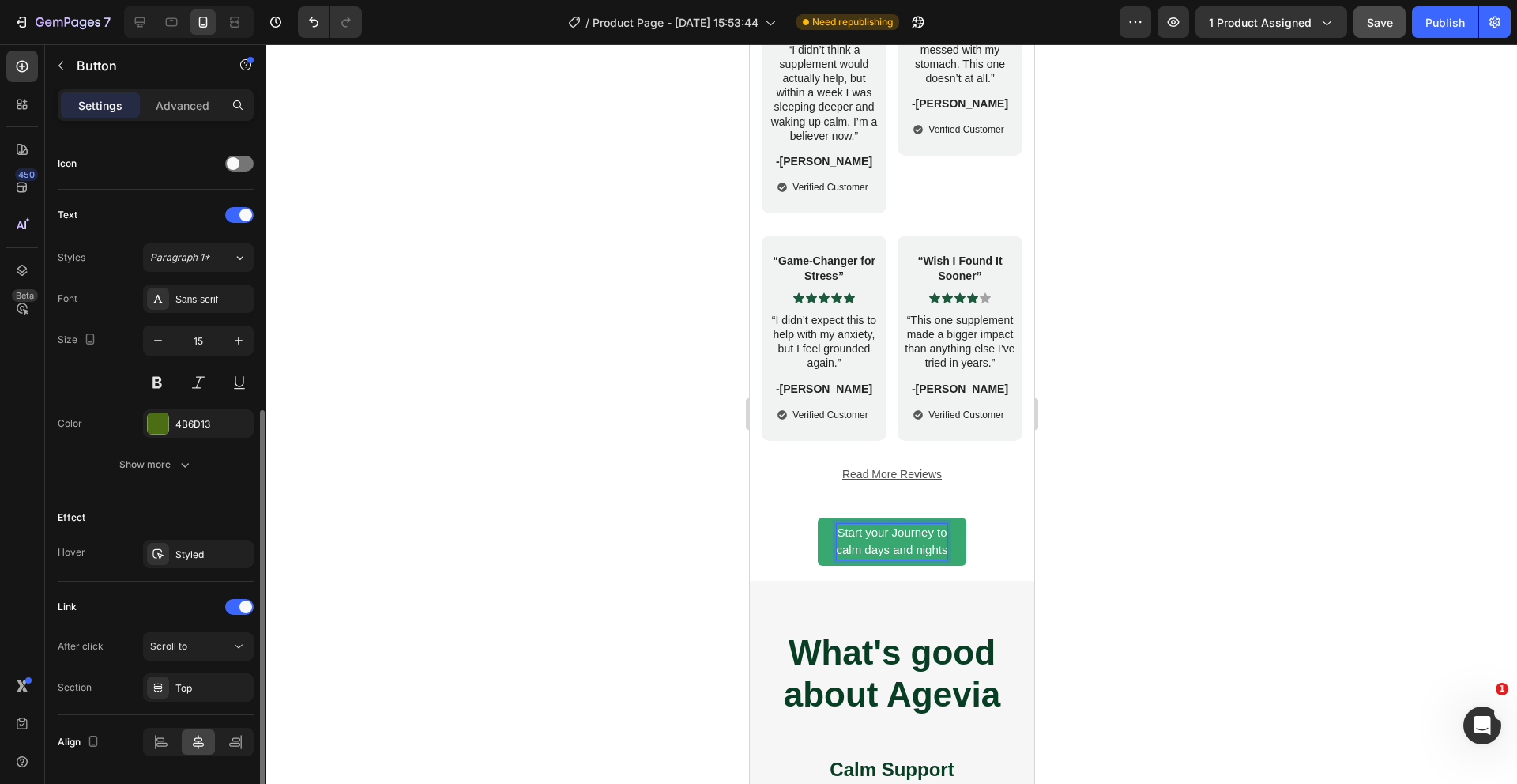
scroll to position [476, 0]
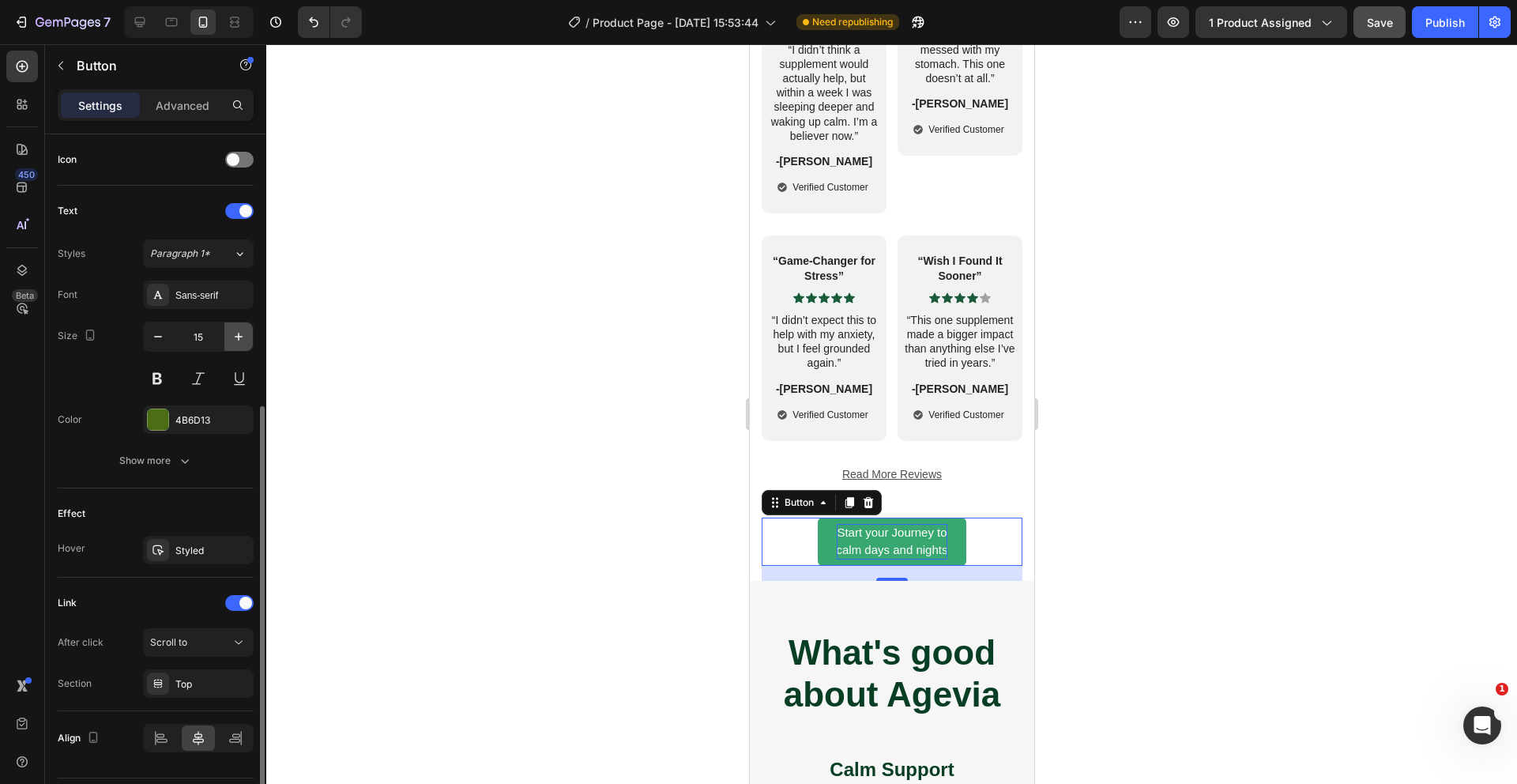
click at [239, 337] on icon "button" at bounding box center [238, 336] width 8 height 8
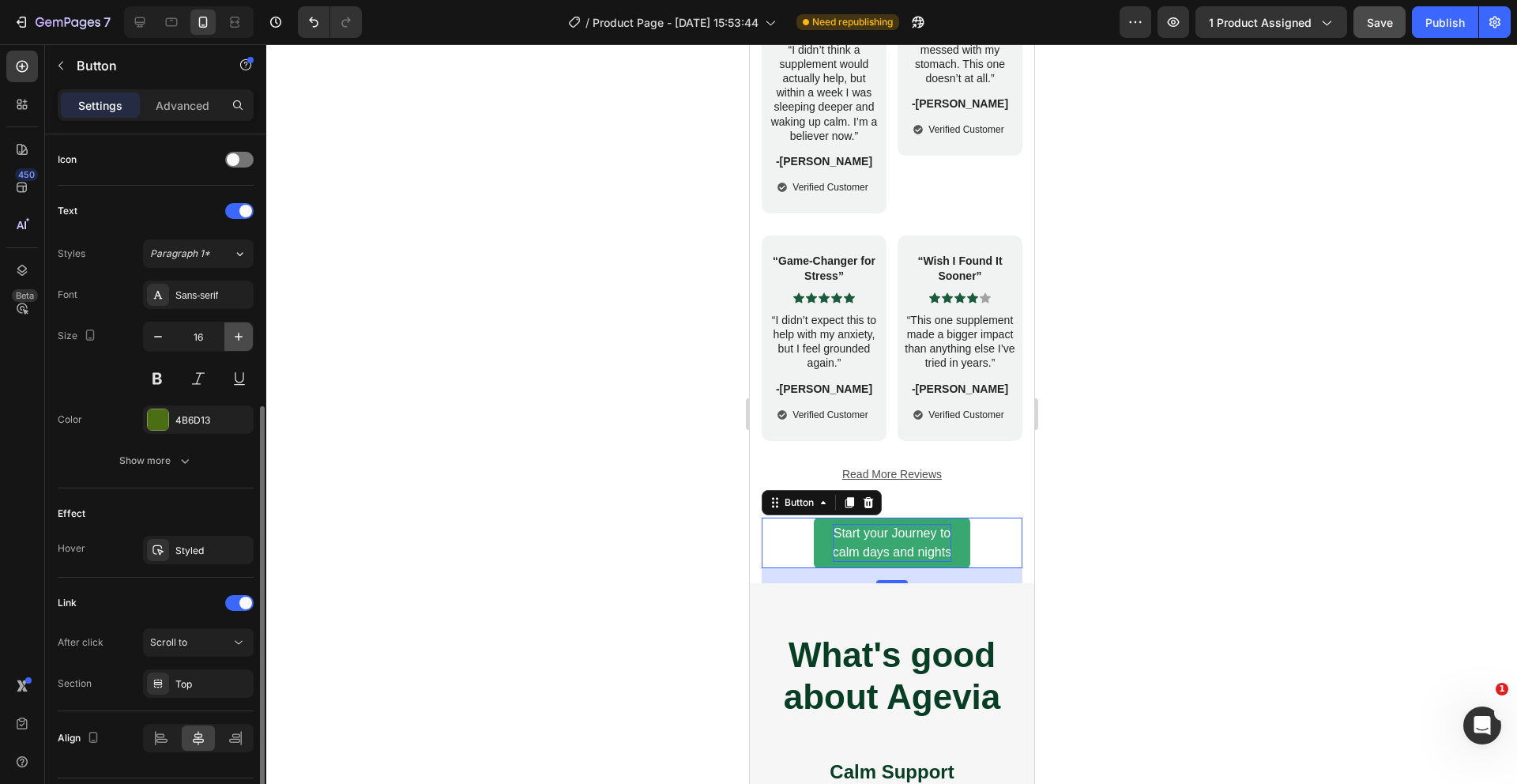
click at [239, 337] on icon "button" at bounding box center [238, 336] width 8 height 8
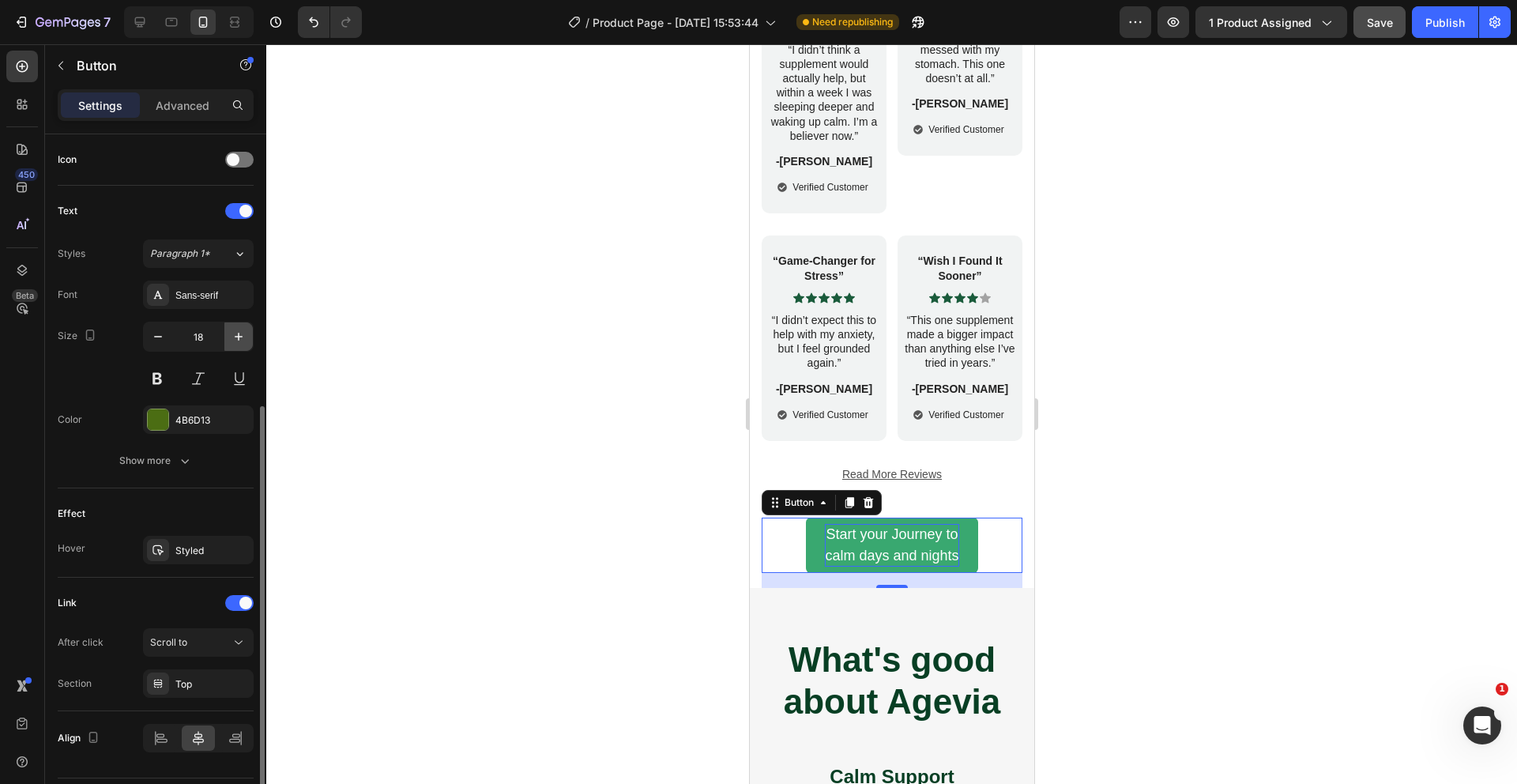
click at [239, 337] on icon "button" at bounding box center [238, 336] width 8 height 8
type input "20"
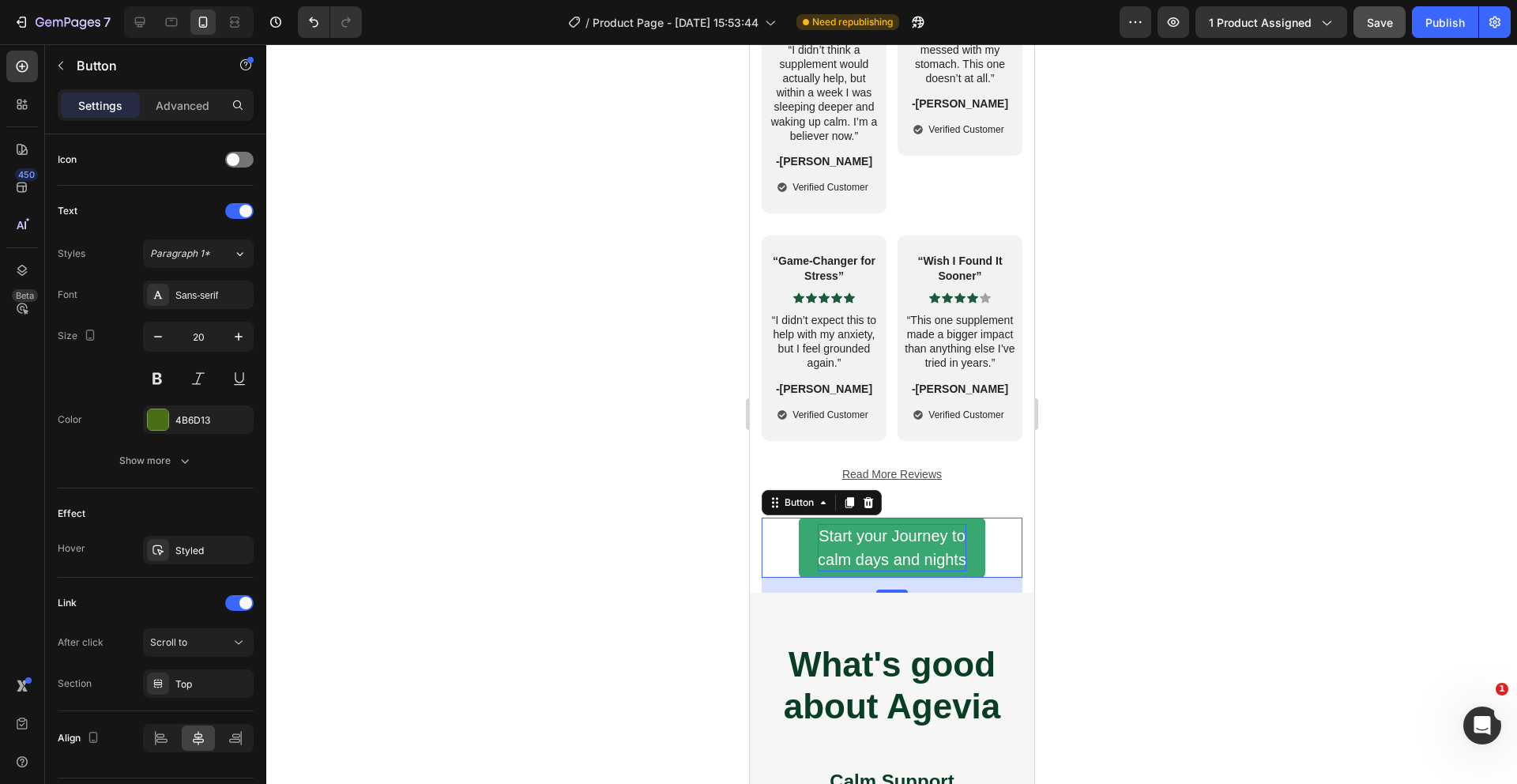
click at [813, 551] on button "Start your Journey to calm days and nights" at bounding box center [891, 547] width 186 height 60
click at [542, 531] on div at bounding box center [892, 414] width 1251 height 740
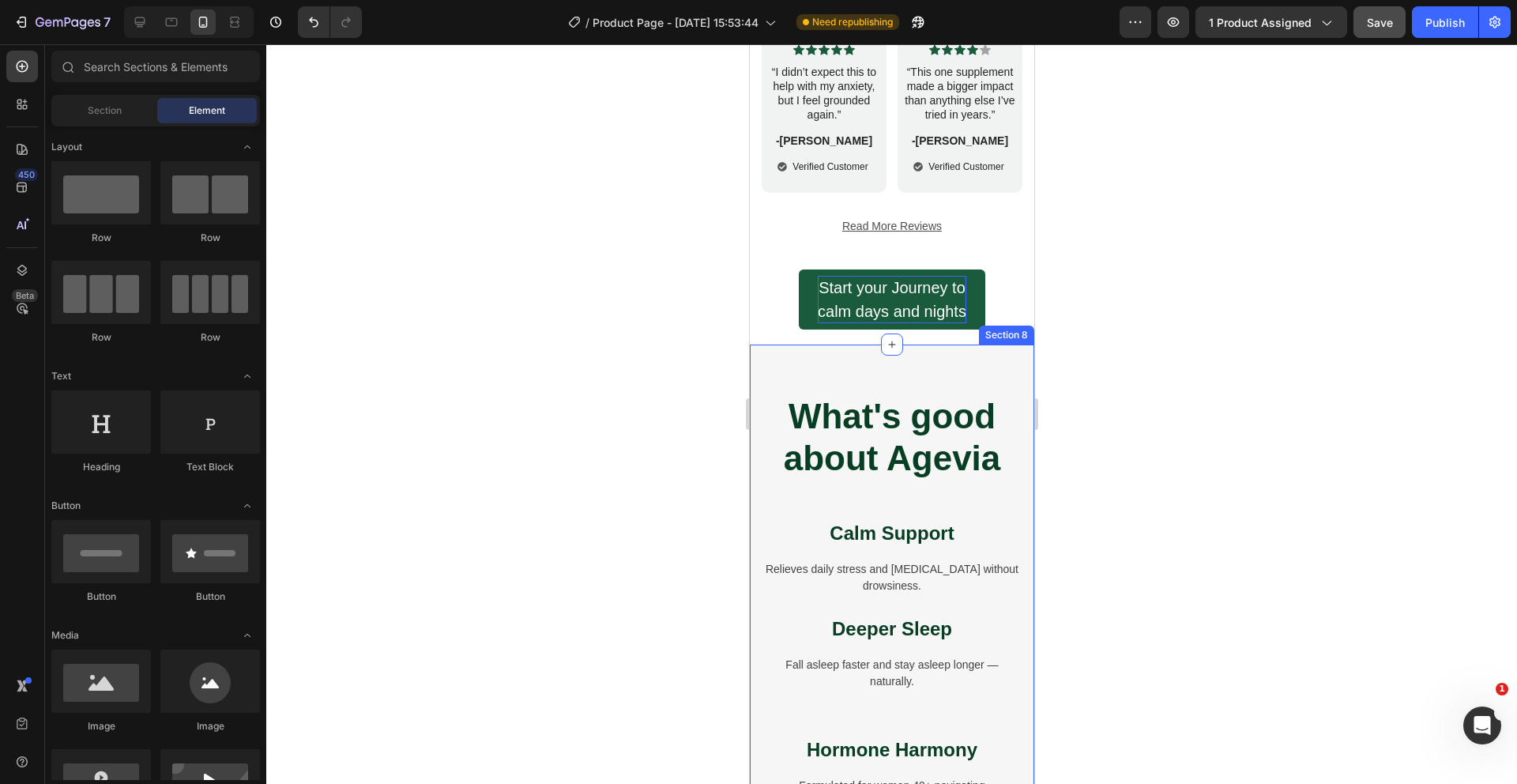
scroll to position [4550, 0]
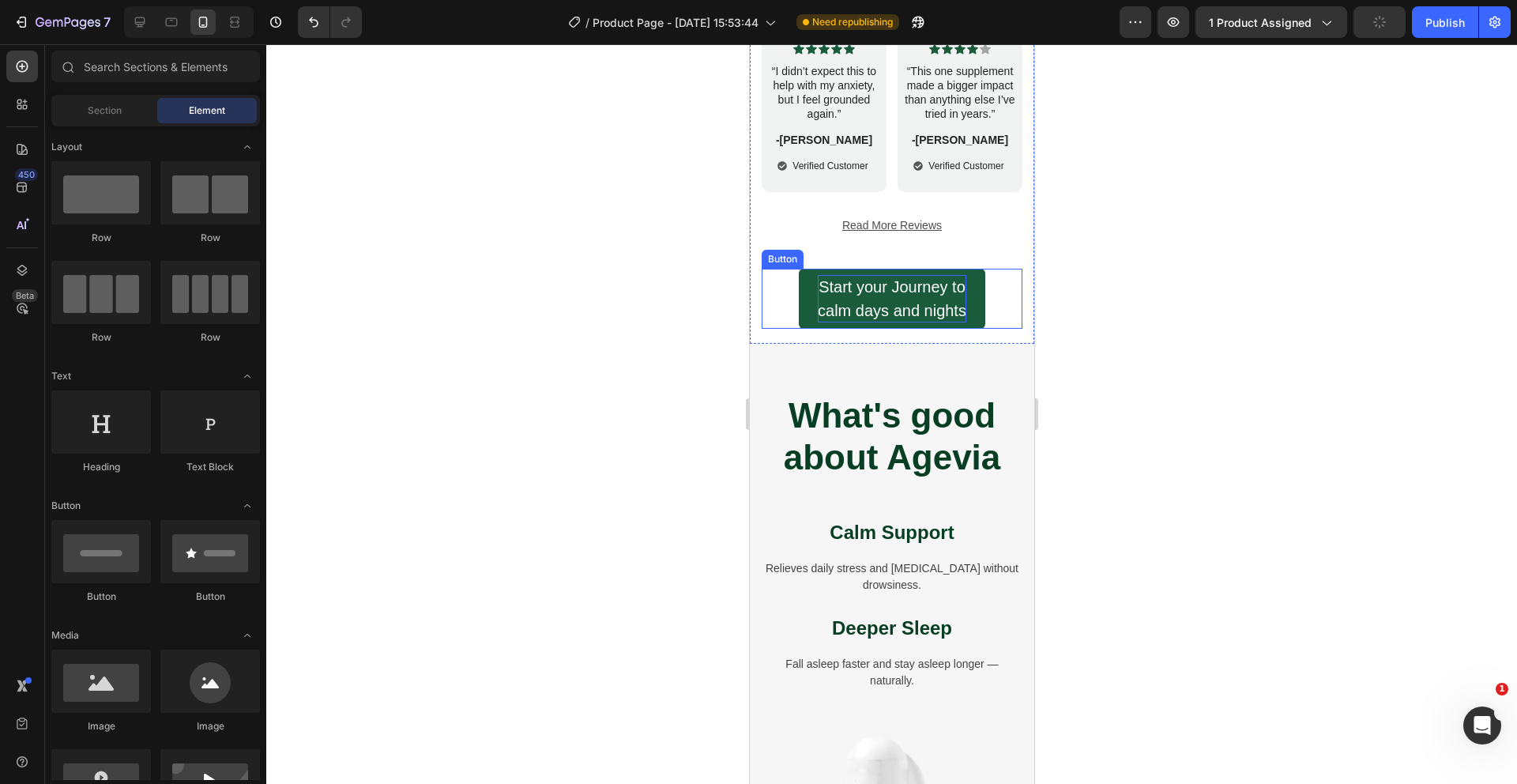
click at [963, 309] on span "calm days and nights" at bounding box center [891, 310] width 148 height 17
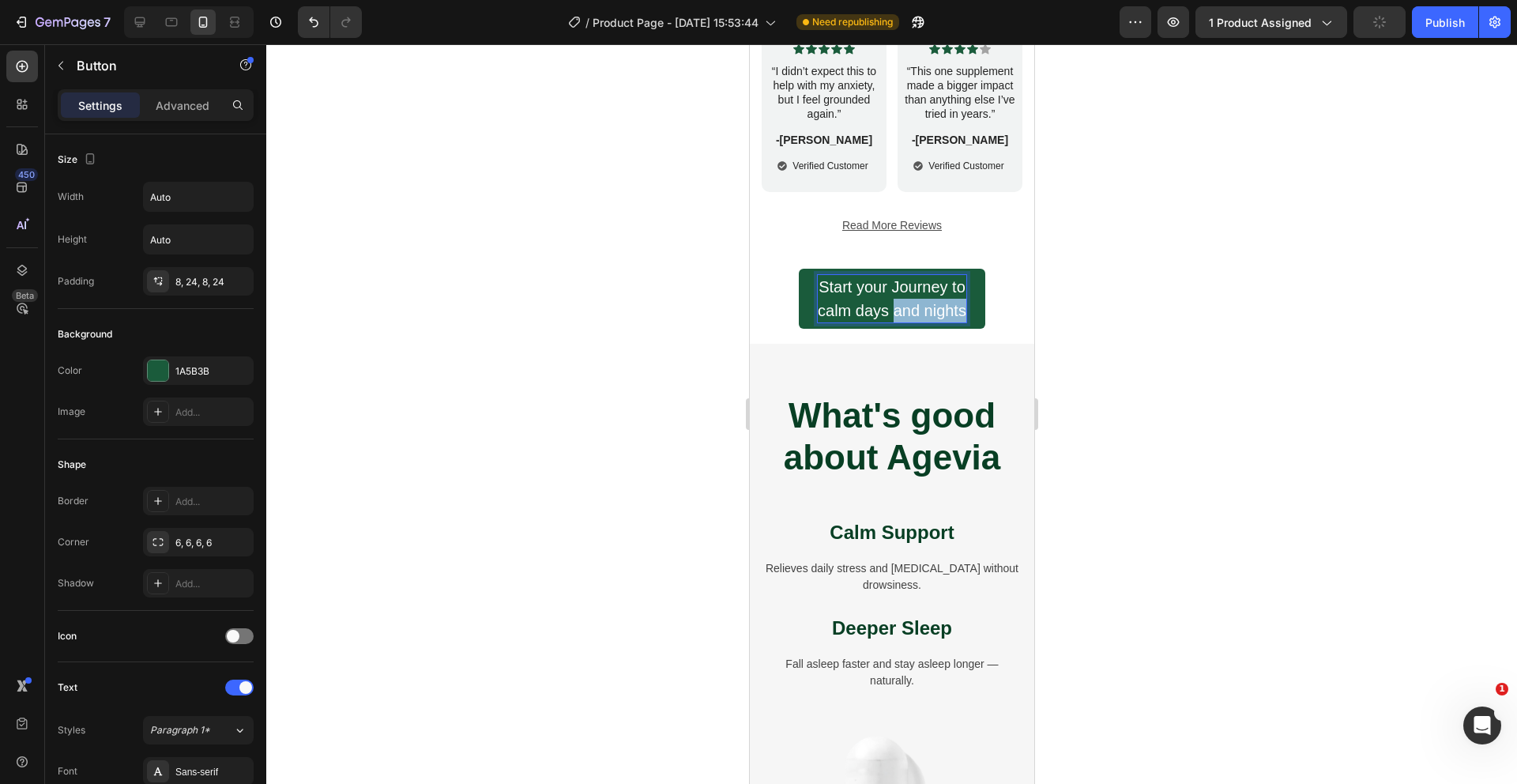
drag, startPoint x: 963, startPoint y: 309, endPoint x: 897, endPoint y: 306, distance: 66.1
click at [897, 306] on span "calm days and nights" at bounding box center [891, 310] width 148 height 17
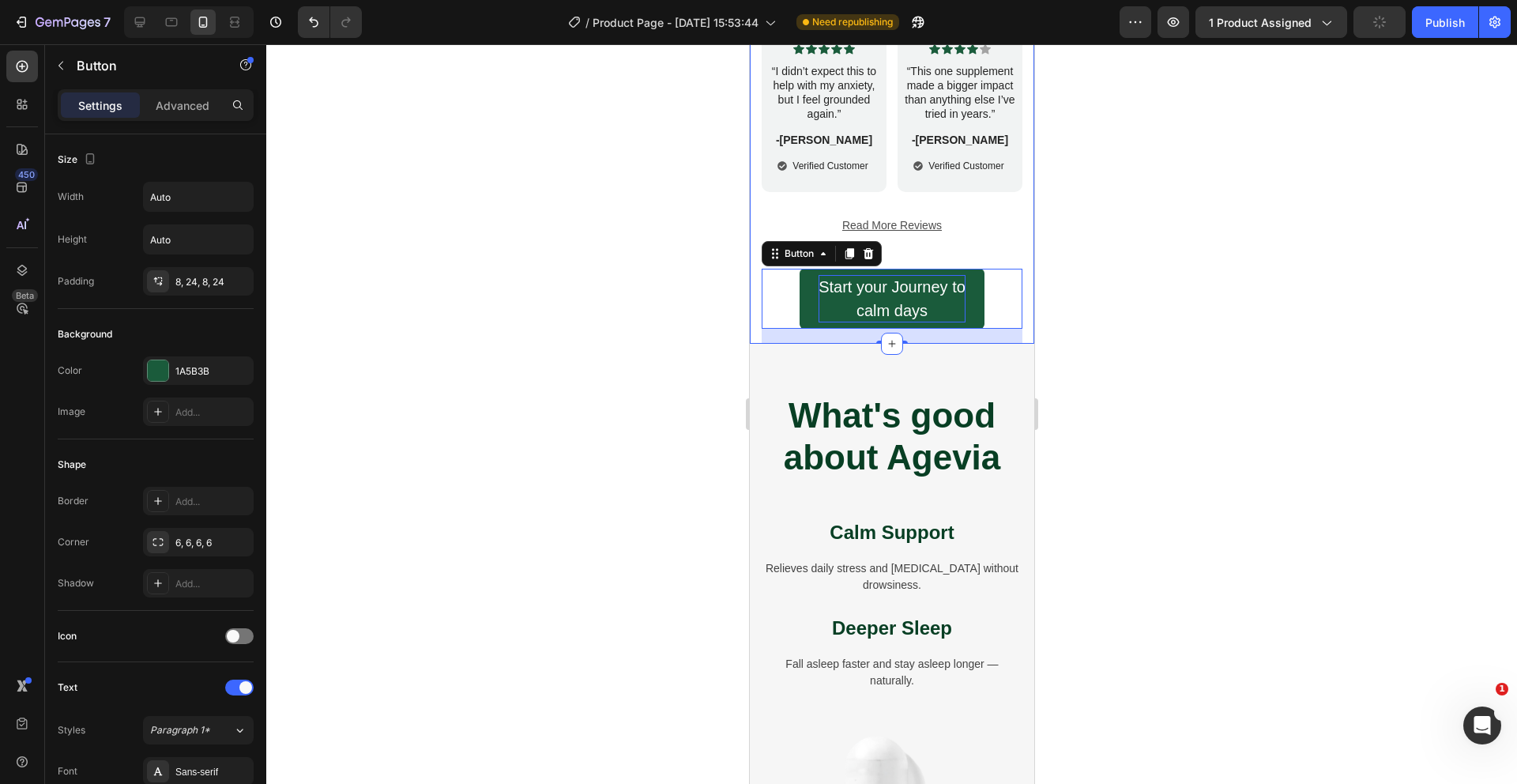
click at [629, 327] on div at bounding box center [892, 414] width 1251 height 740
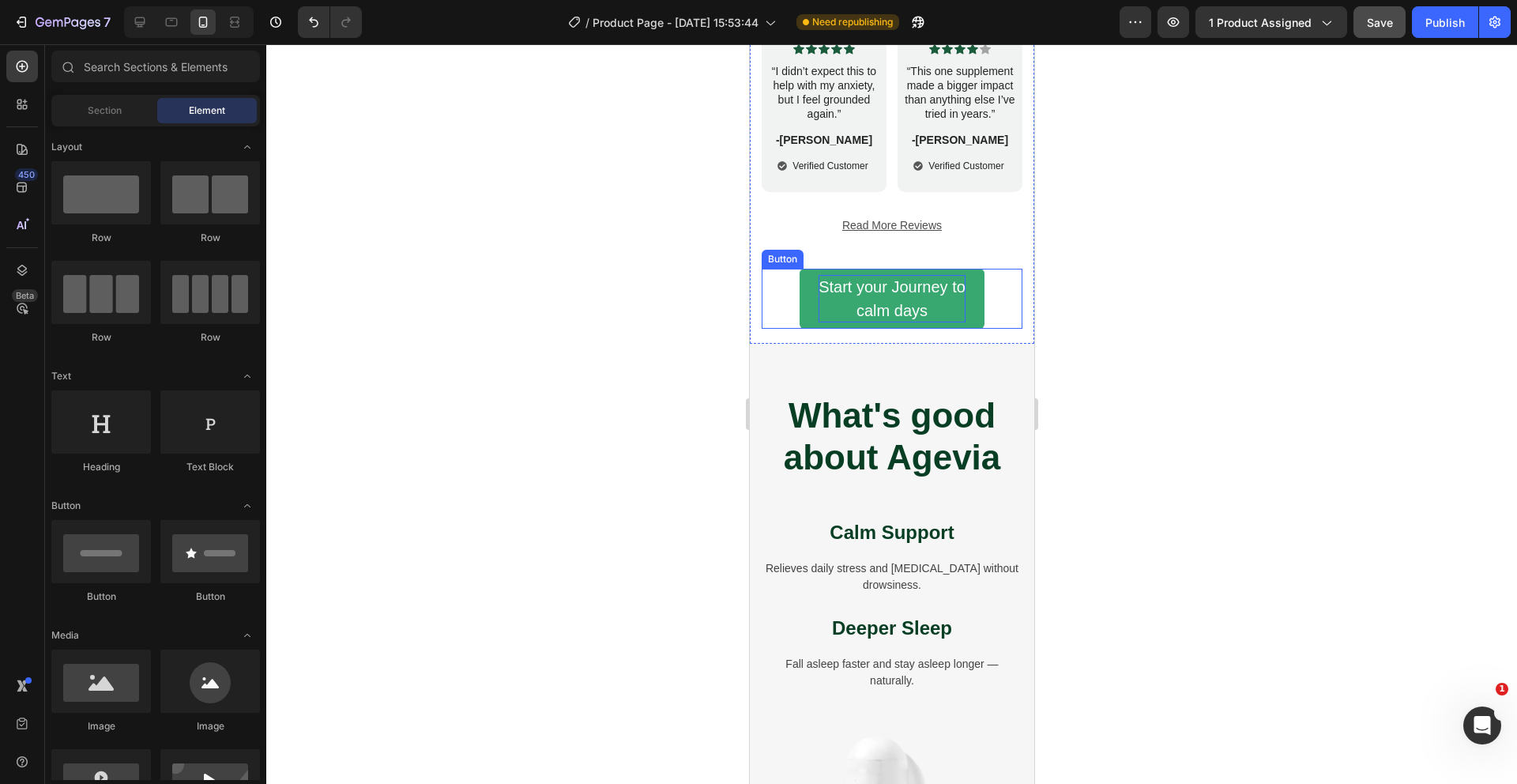
click at [805, 294] on button "Start your Journey to calm days" at bounding box center [891, 298] width 185 height 60
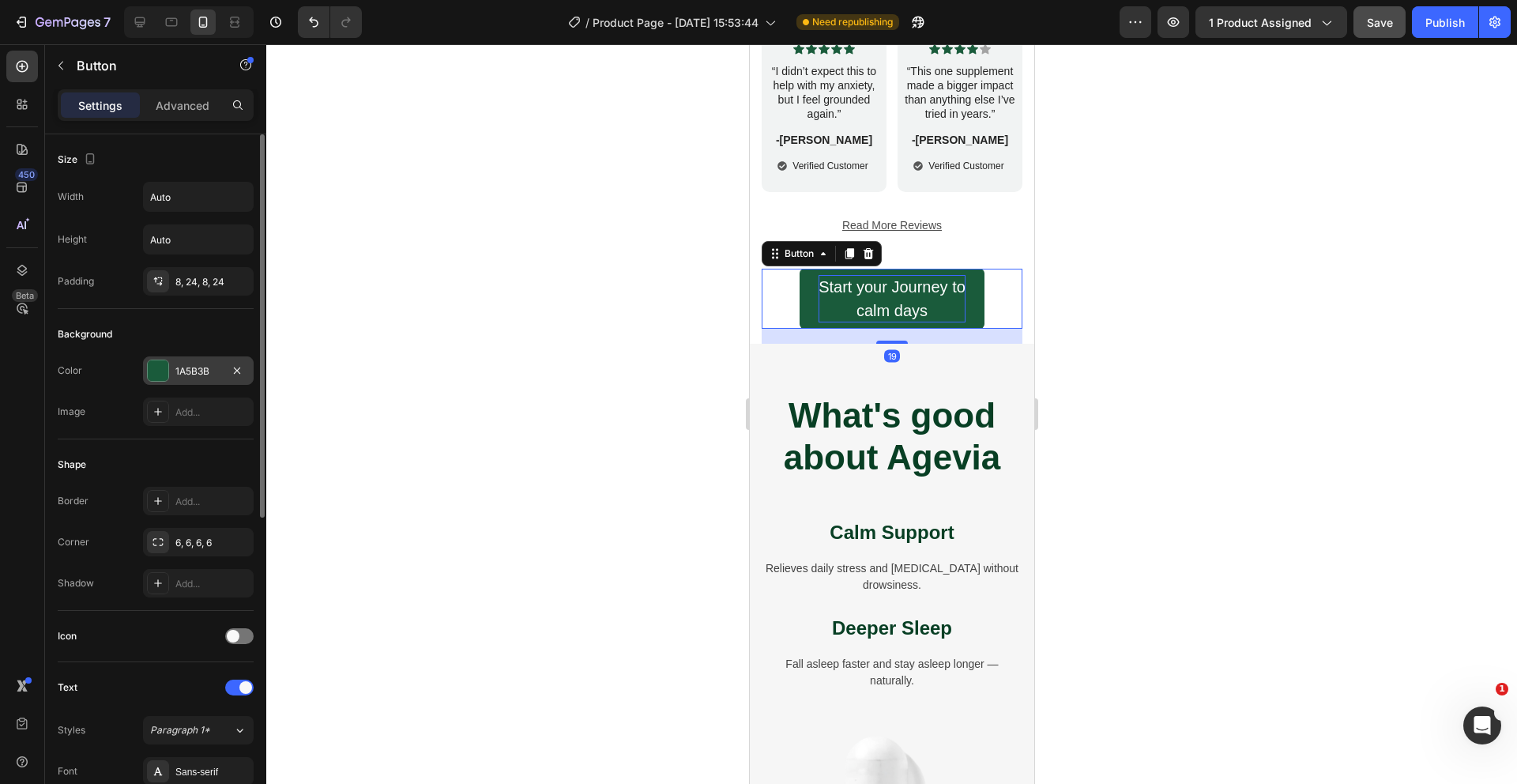
click at [168, 372] on div at bounding box center [158, 370] width 22 height 22
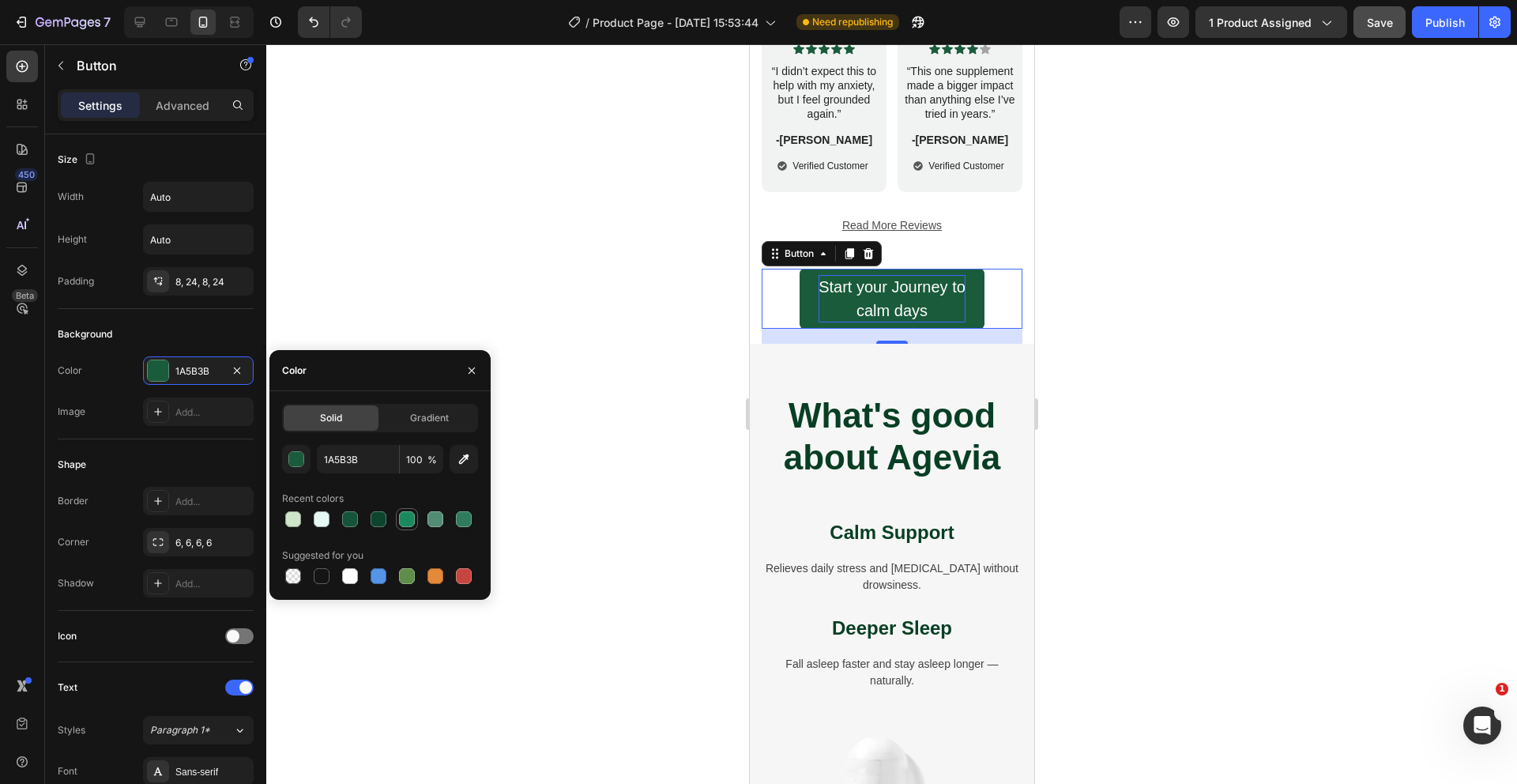
click at [405, 521] on div at bounding box center [407, 519] width 16 height 16
type input "1B895D"
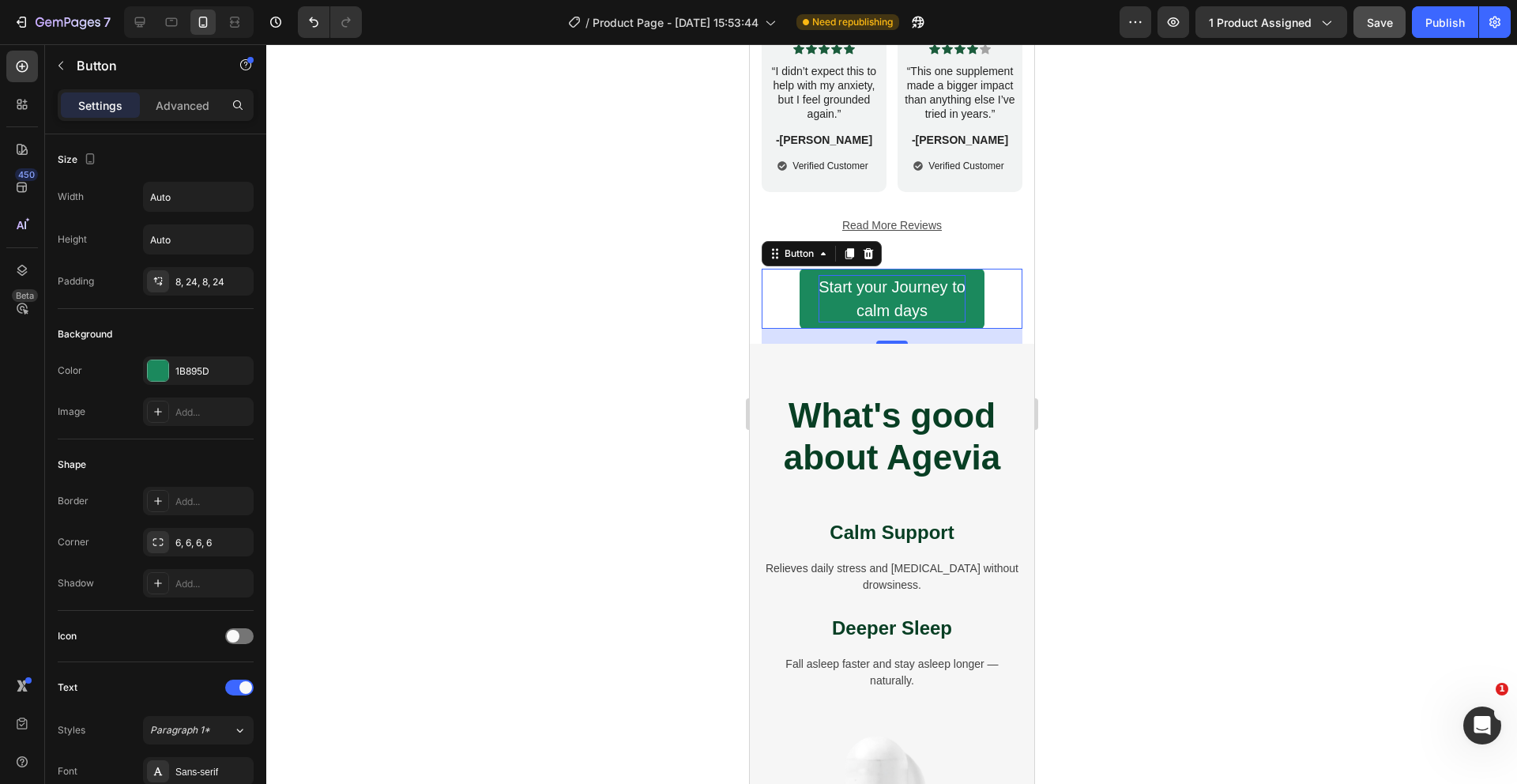
click at [665, 447] on div at bounding box center [892, 414] width 1251 height 740
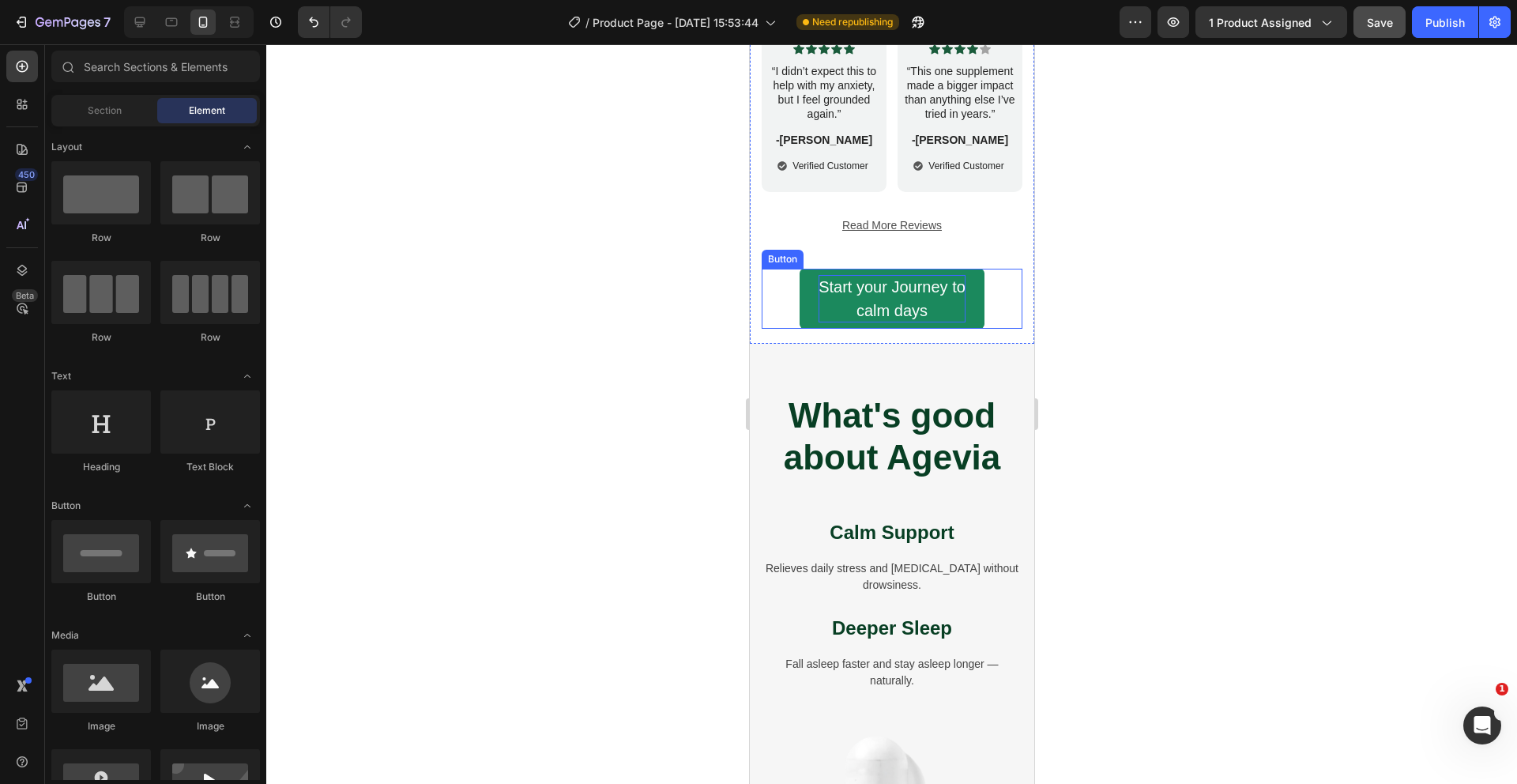
click at [870, 308] on span "calm days" at bounding box center [891, 310] width 71 height 17
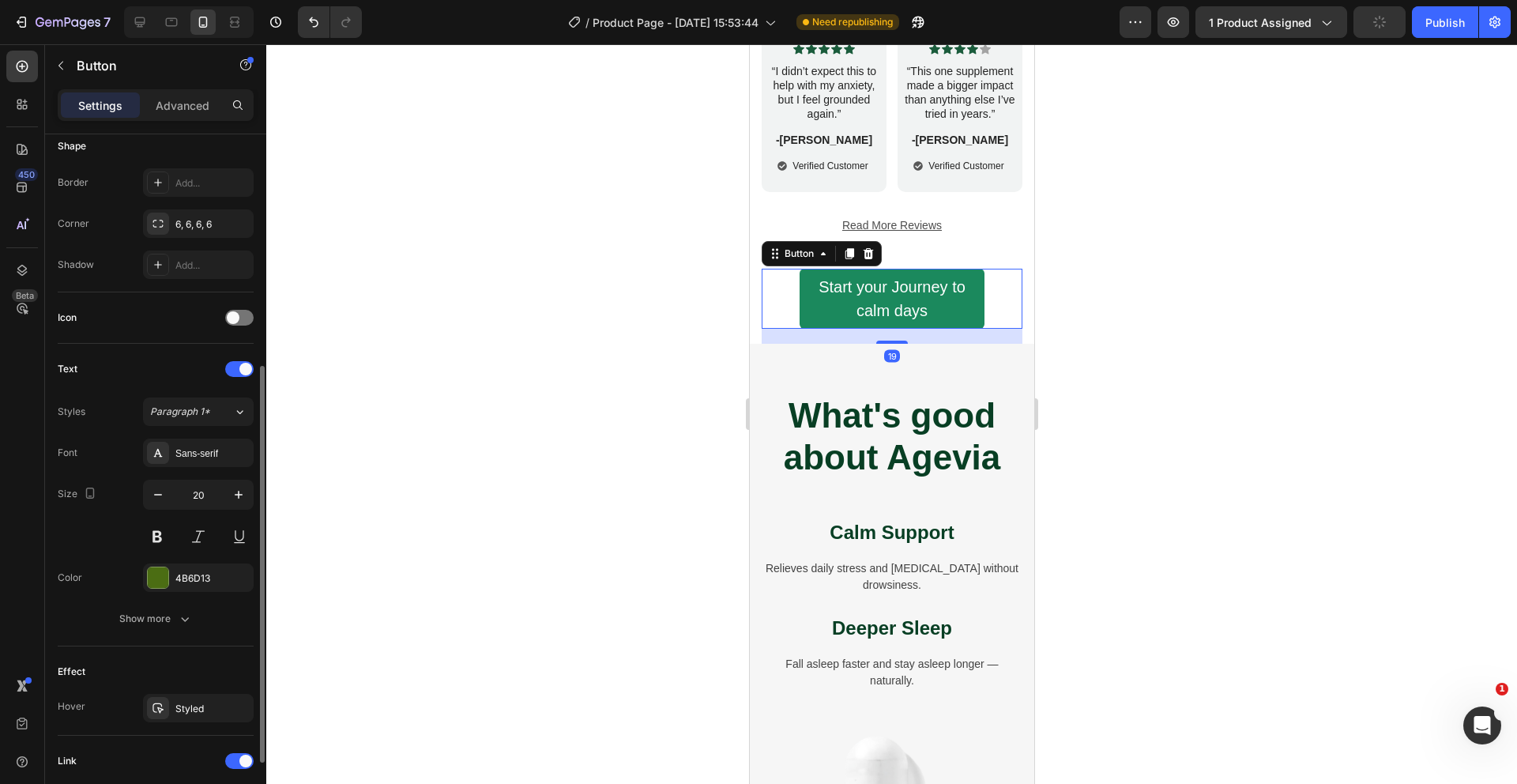
scroll to position [521, 0]
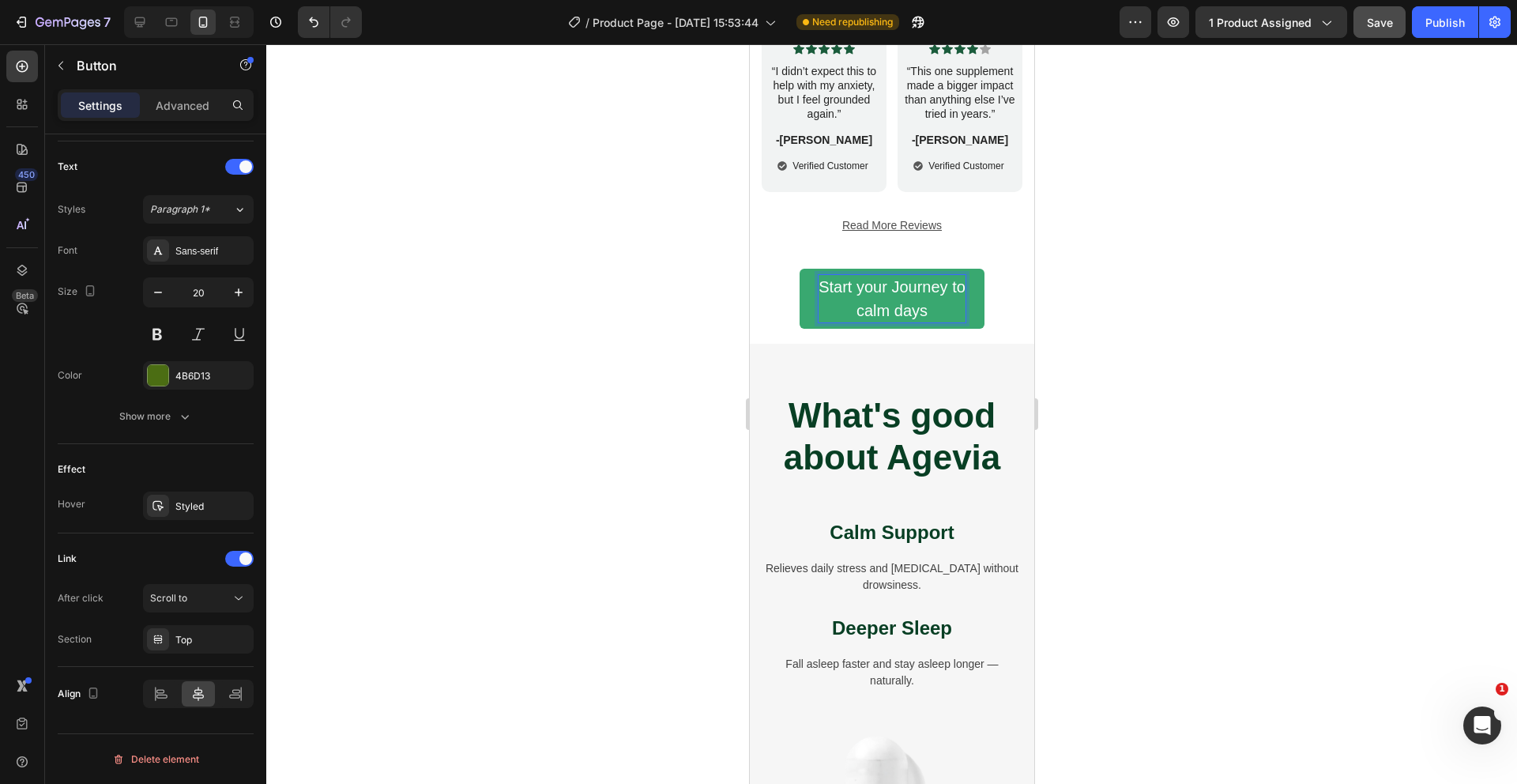
click at [925, 310] on span "calm days" at bounding box center [891, 310] width 71 height 17
click at [866, 306] on p "Start your Journey to calm" at bounding box center [891, 299] width 147 height 47
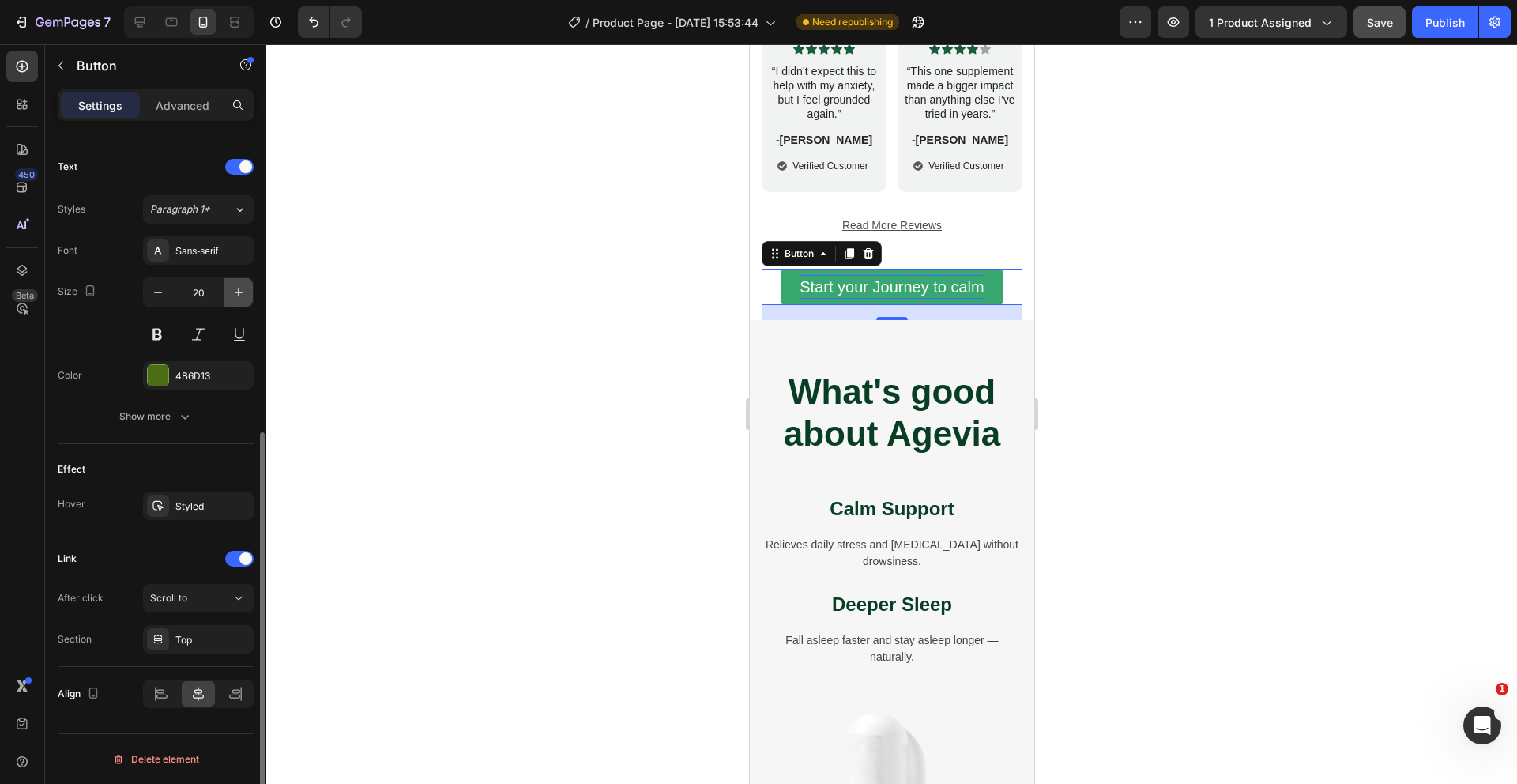
click at [233, 290] on icon "button" at bounding box center [239, 292] width 16 height 16
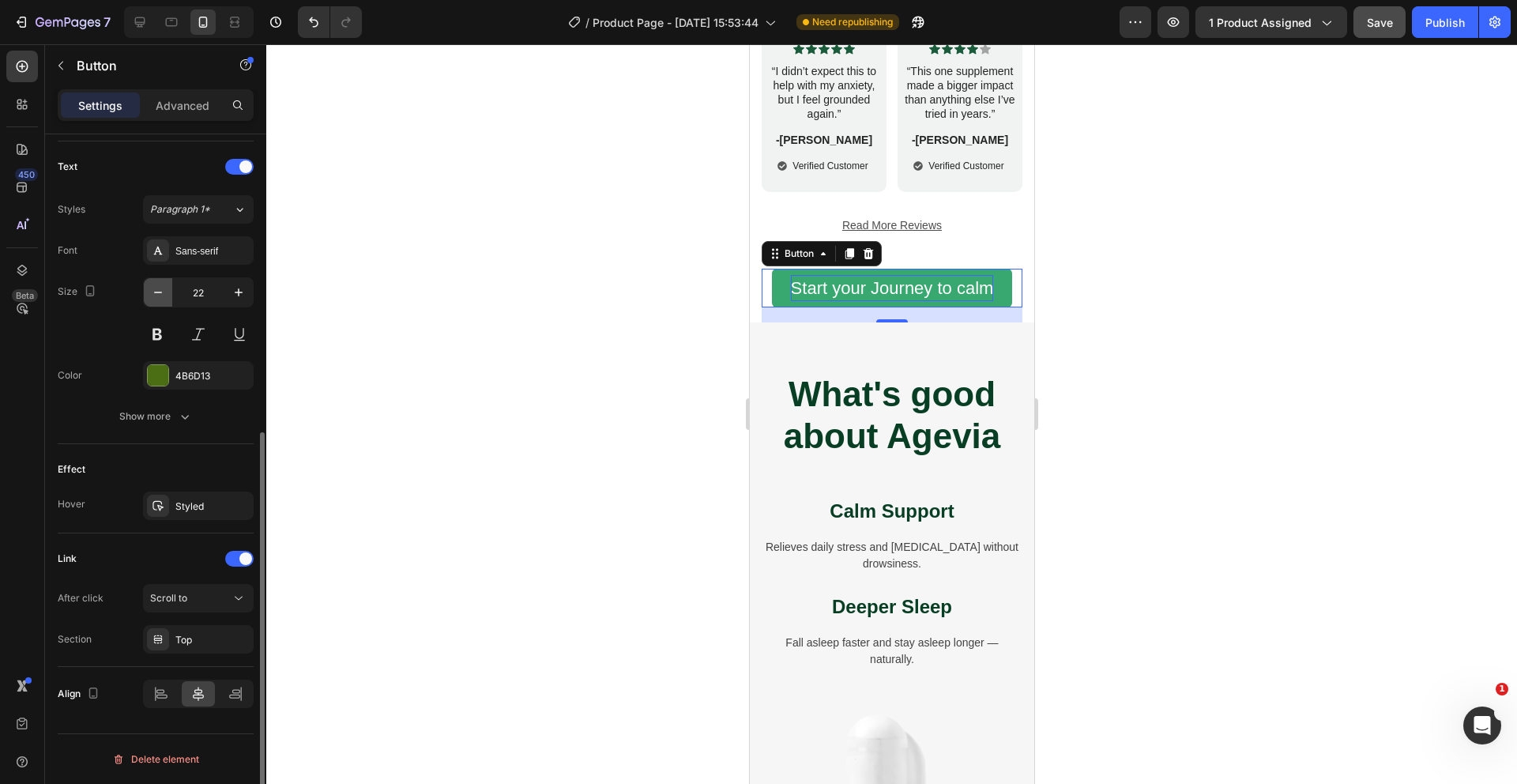
click at [159, 299] on icon "button" at bounding box center [158, 292] width 16 height 16
type input "21"
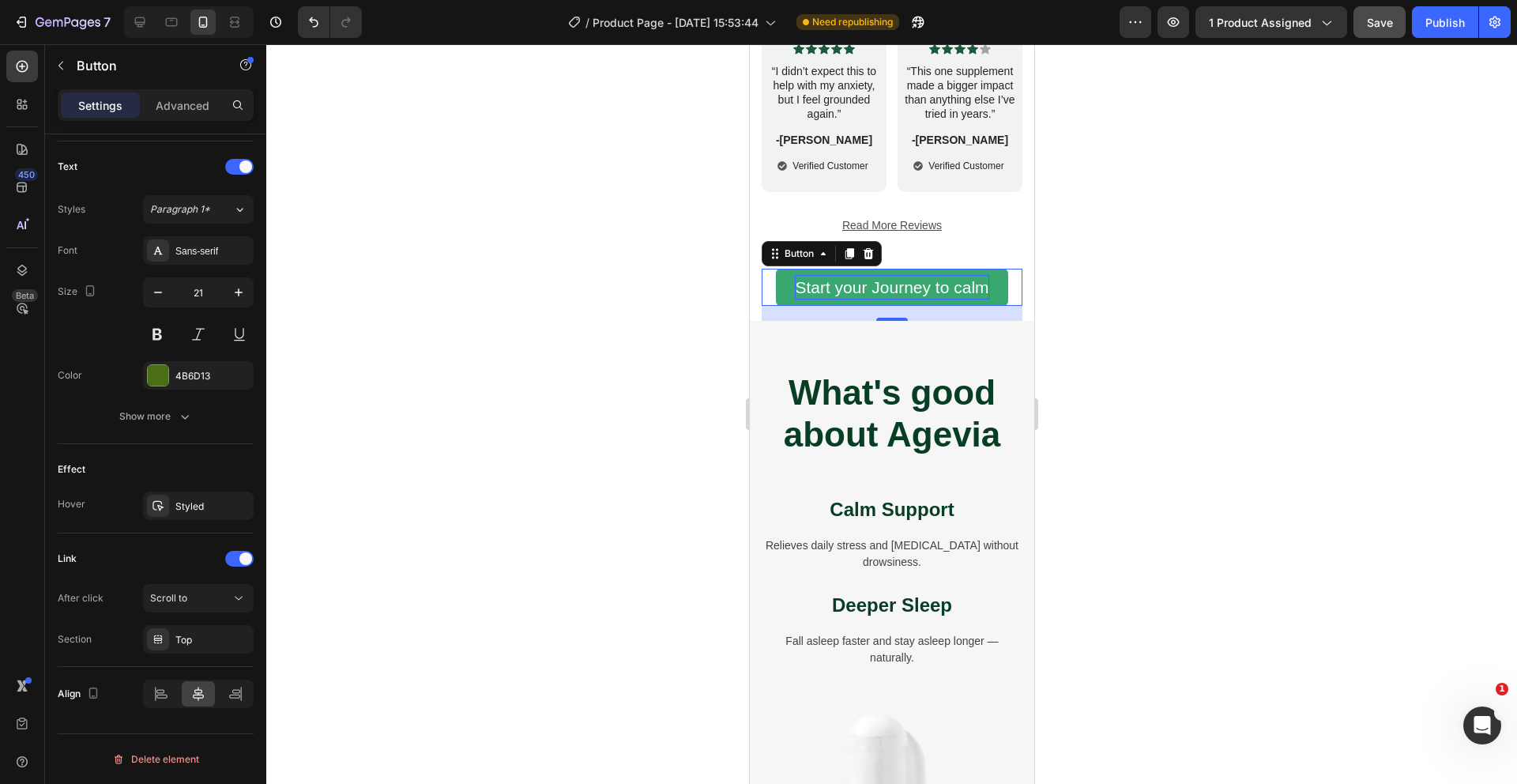
click at [431, 380] on div at bounding box center [892, 414] width 1251 height 740
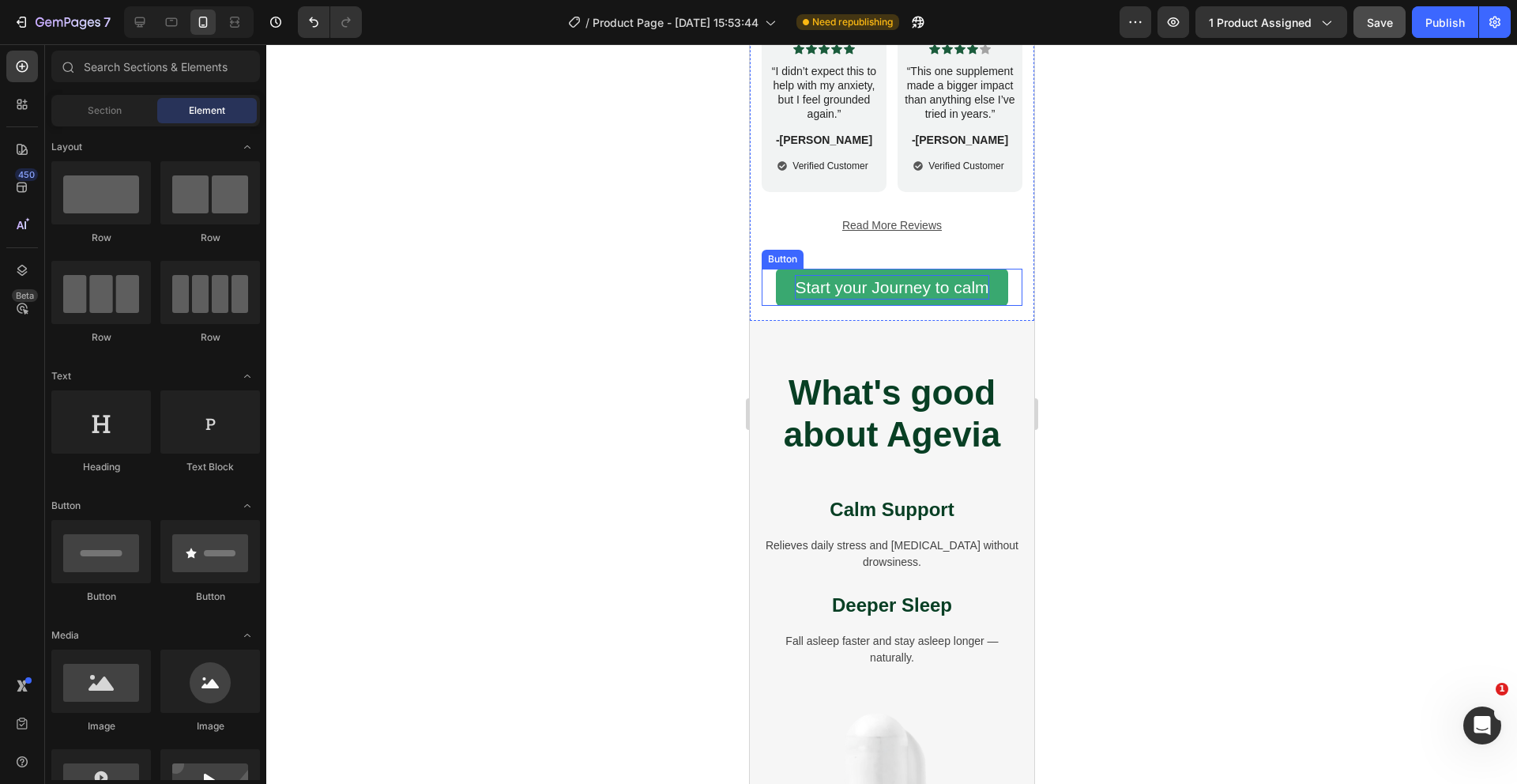
click at [957, 287] on span "Start your Journey to calm" at bounding box center [891, 287] width 193 height 18
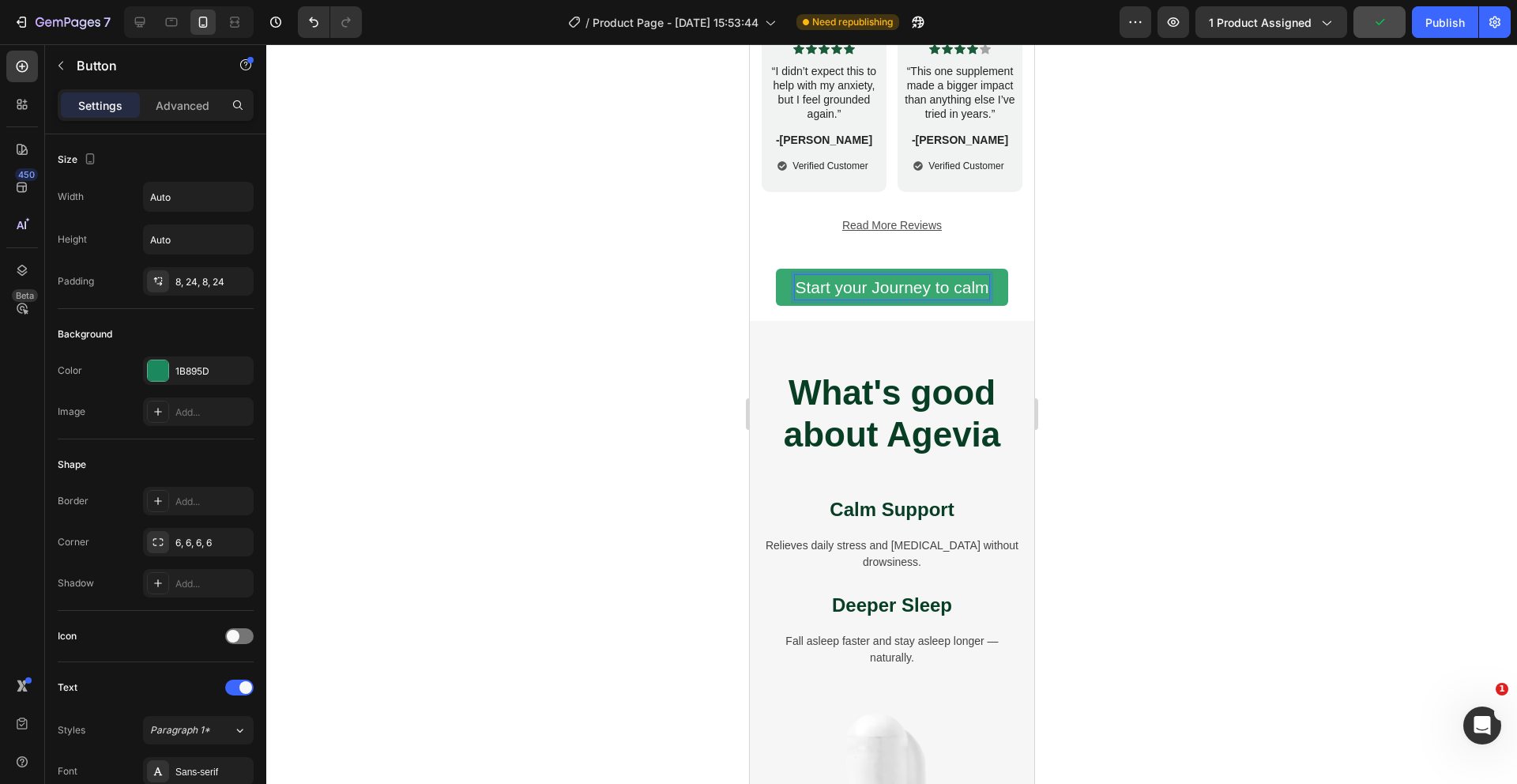
click at [958, 287] on span "Start your Journey to calm" at bounding box center [891, 287] width 193 height 18
click at [1167, 297] on div at bounding box center [892, 414] width 1251 height 740
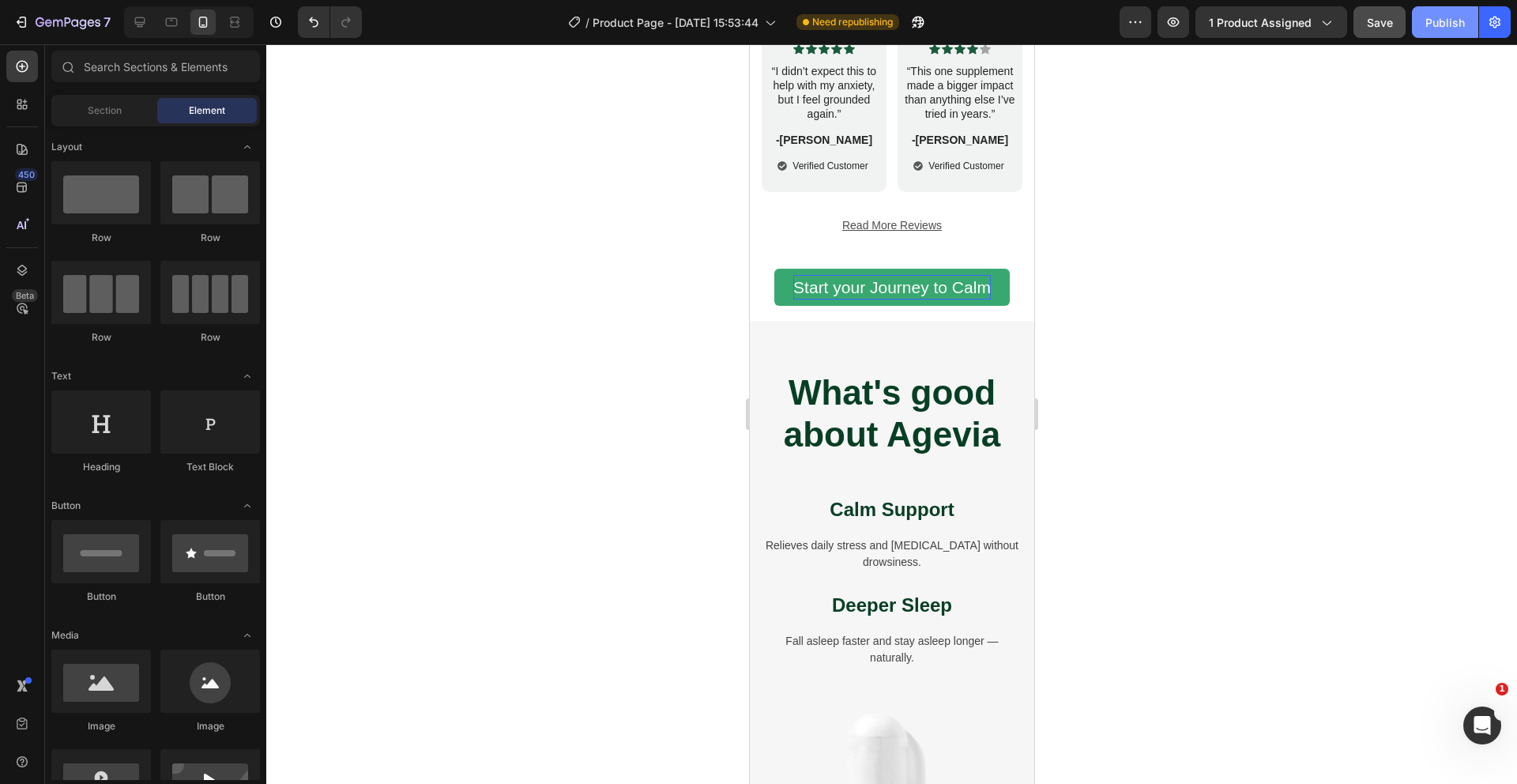
click at [1435, 18] on div "Publish" at bounding box center [1445, 22] width 39 height 17
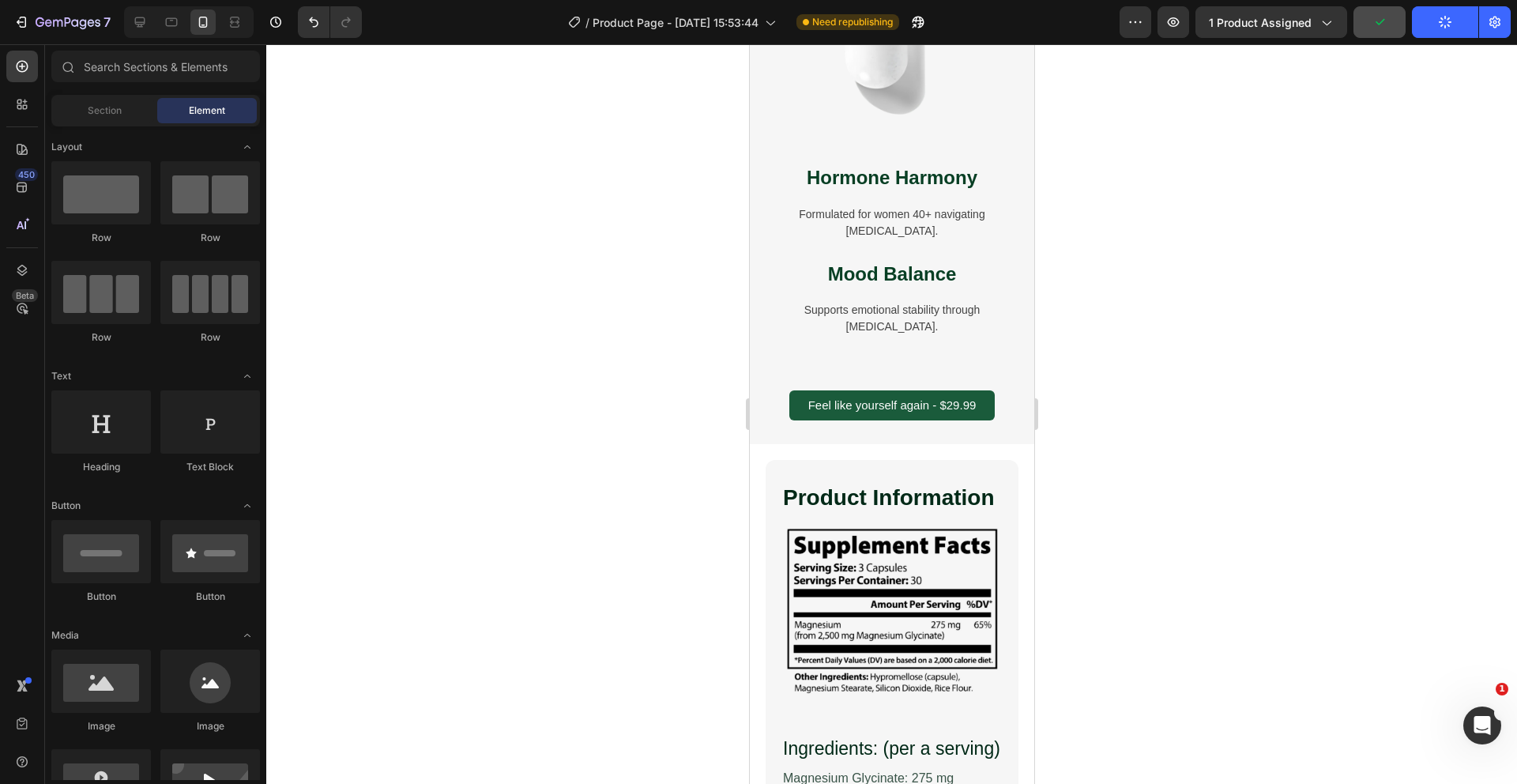
scroll to position [5341, 0]
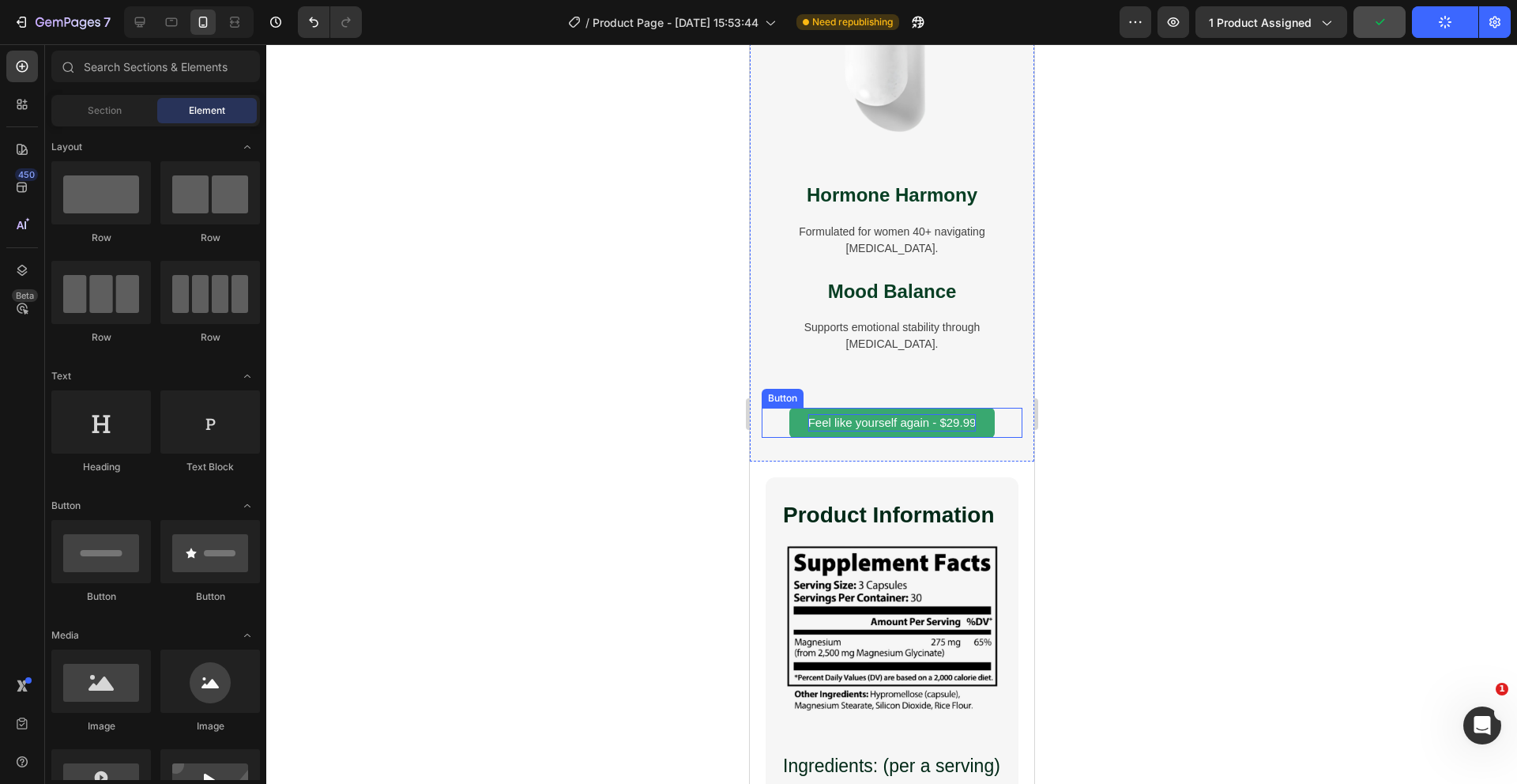
click at [863, 420] on span "Feel like yourself again - $29.99" at bounding box center [891, 422] width 168 height 13
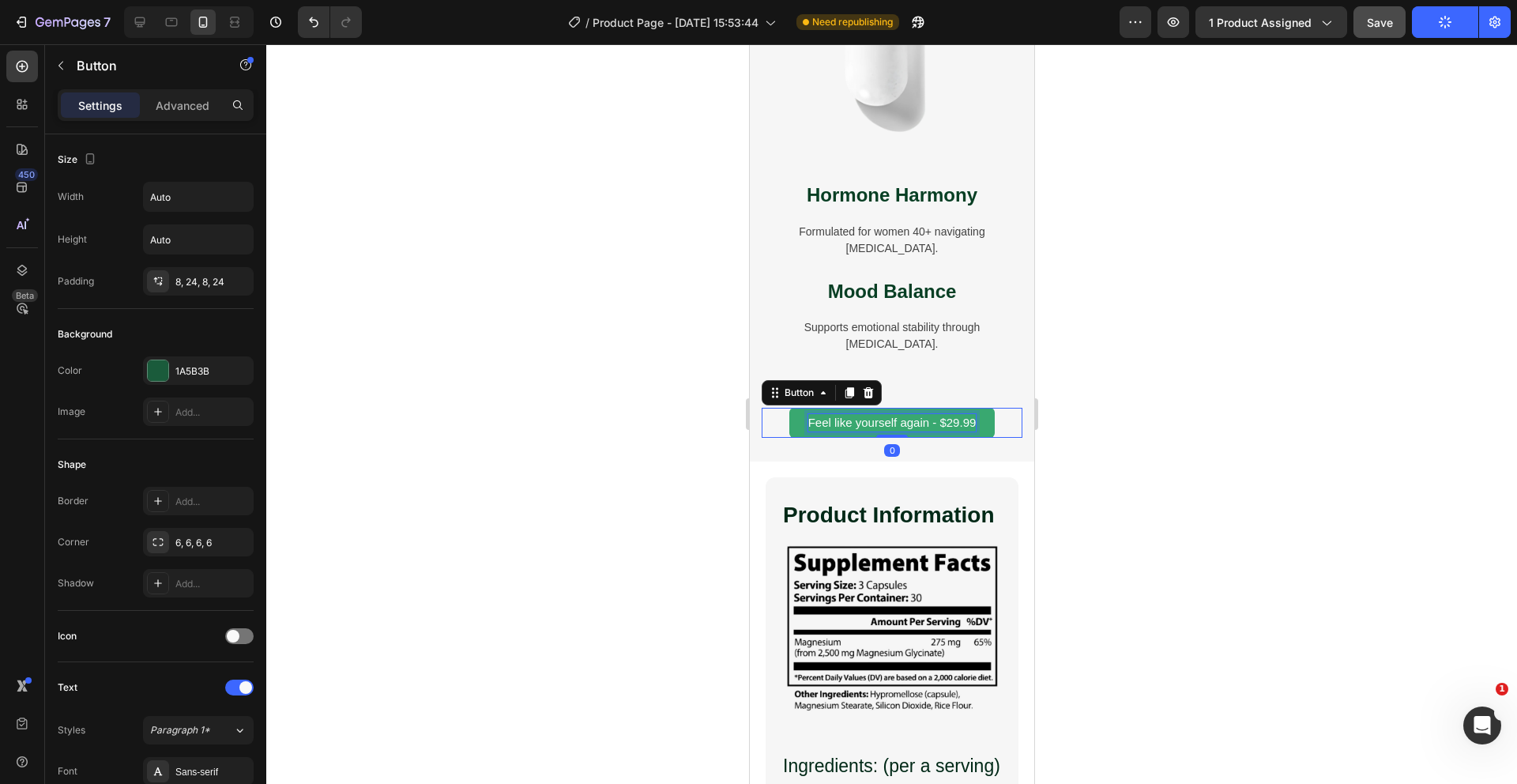
click at [973, 422] on span "Feel like yourself again - $29.99" at bounding box center [891, 422] width 168 height 13
click at [1140, 455] on div at bounding box center [892, 414] width 1251 height 740
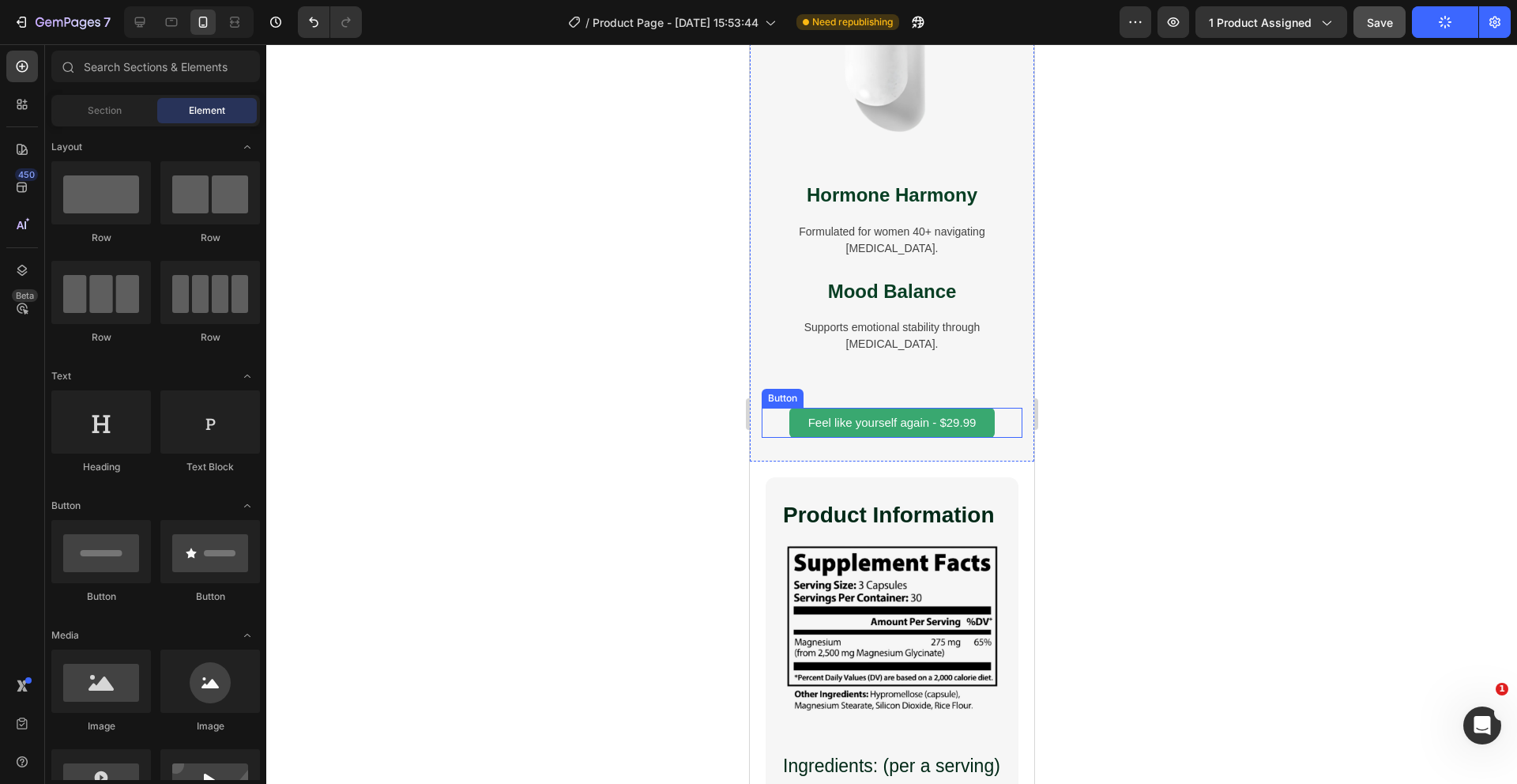
click at [790, 423] on button "Feel like yourself again - $29.99" at bounding box center [891, 422] width 207 height 30
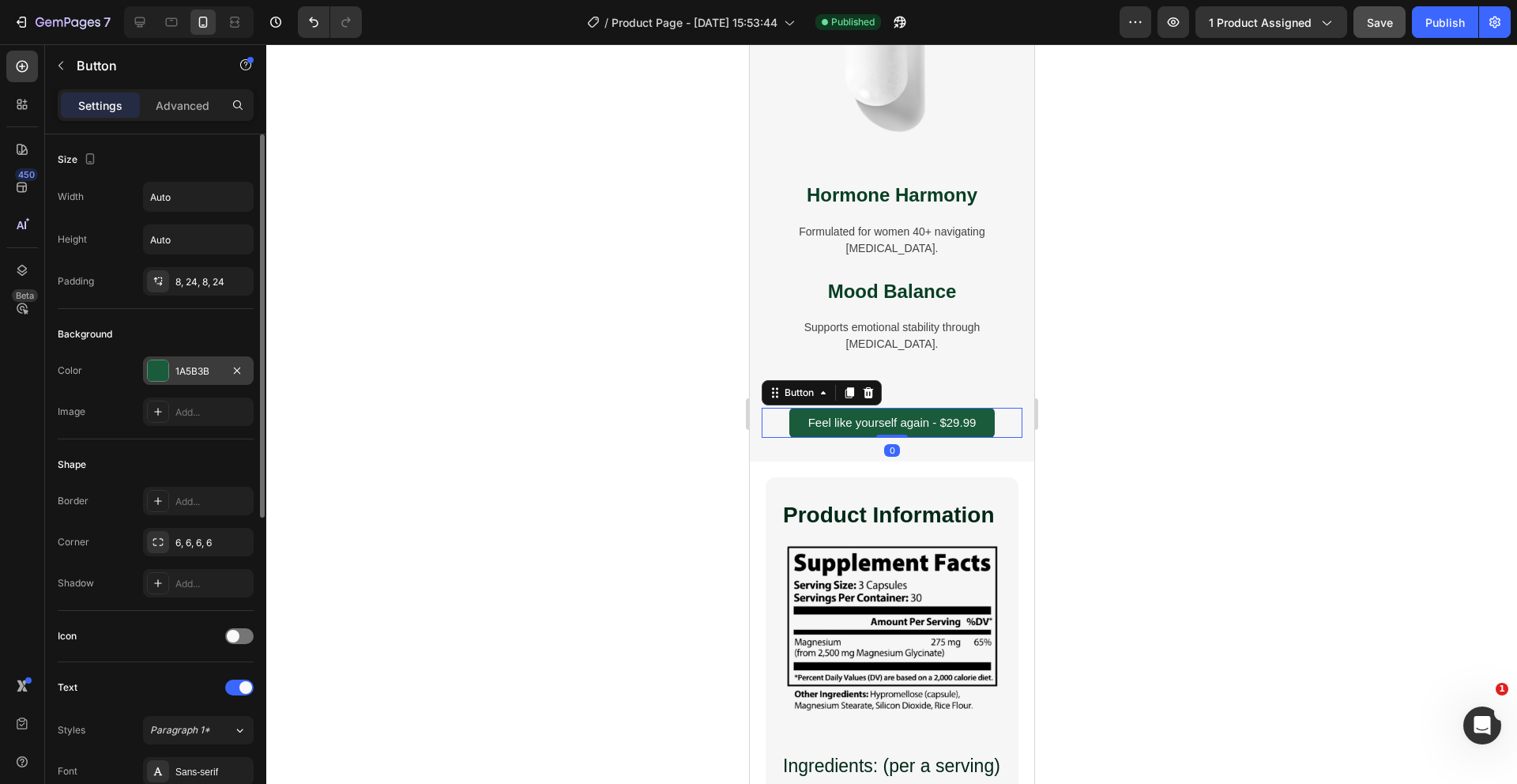
click at [151, 366] on div at bounding box center [159, 371] width 21 height 21
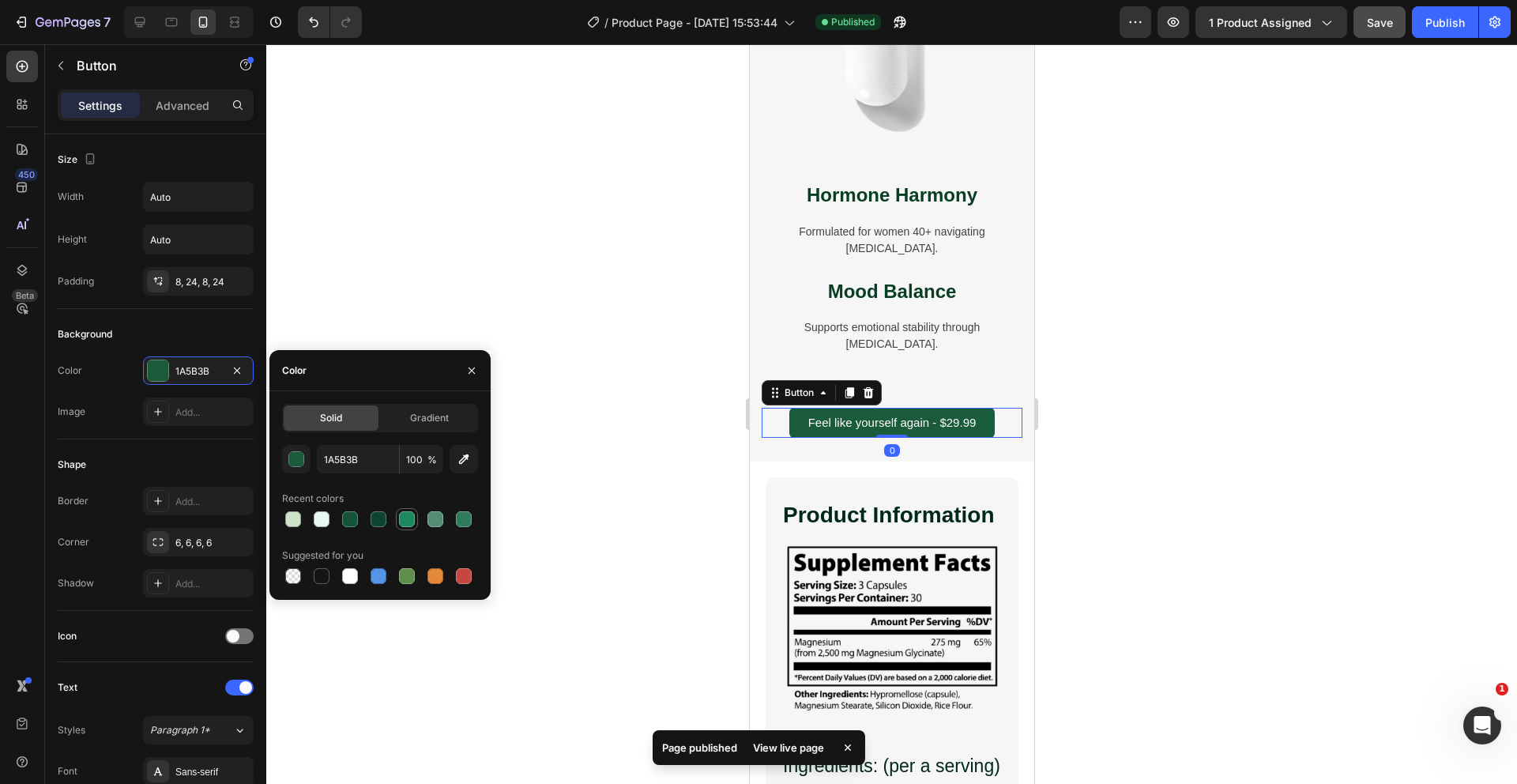
click at [410, 527] on div at bounding box center [407, 519] width 19 height 19
type input "1B895D"
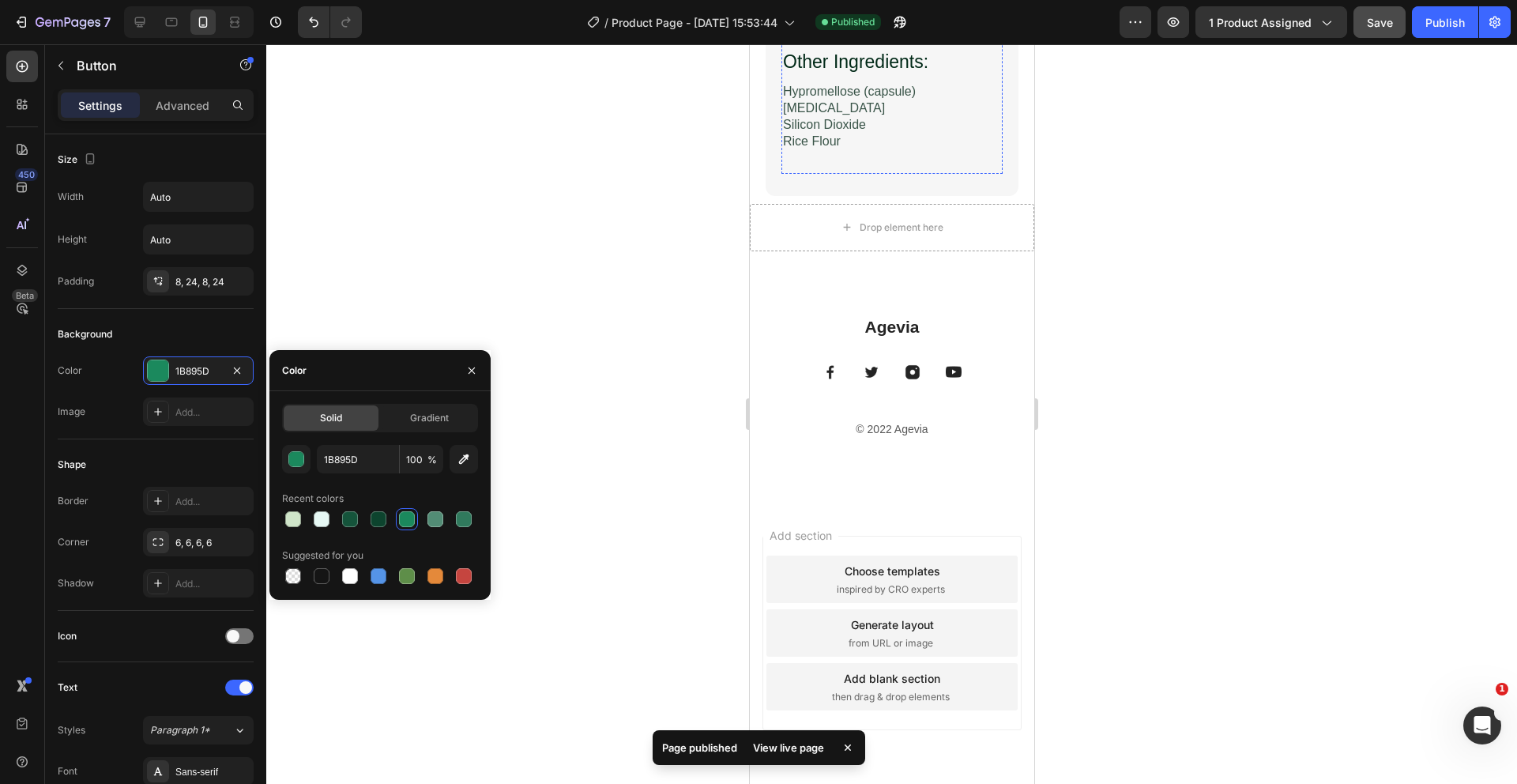
scroll to position [6113, 0]
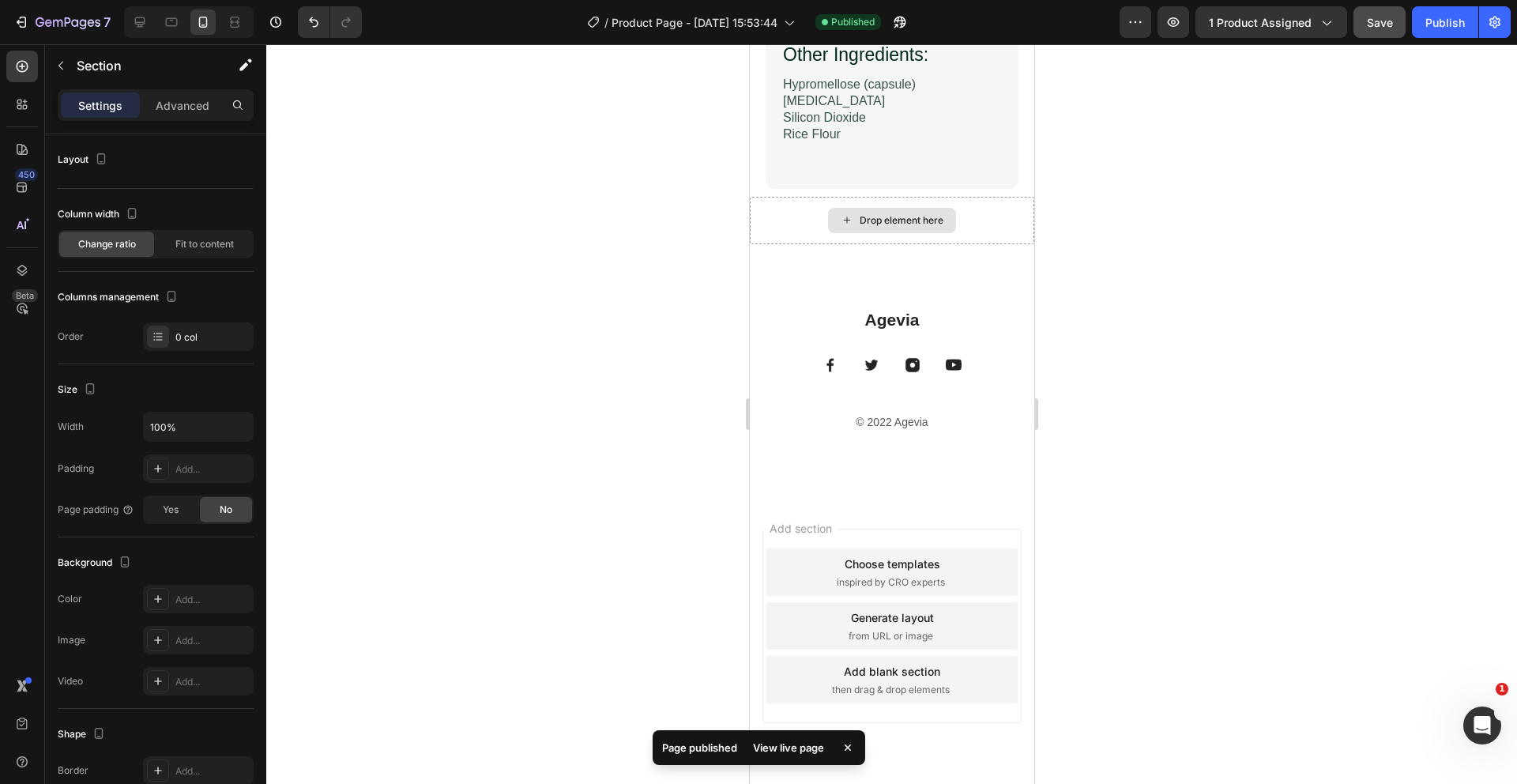
click at [991, 244] on div "Drop element here" at bounding box center [891, 220] width 284 height 47
click at [970, 244] on div "Drop element here" at bounding box center [891, 220] width 284 height 47
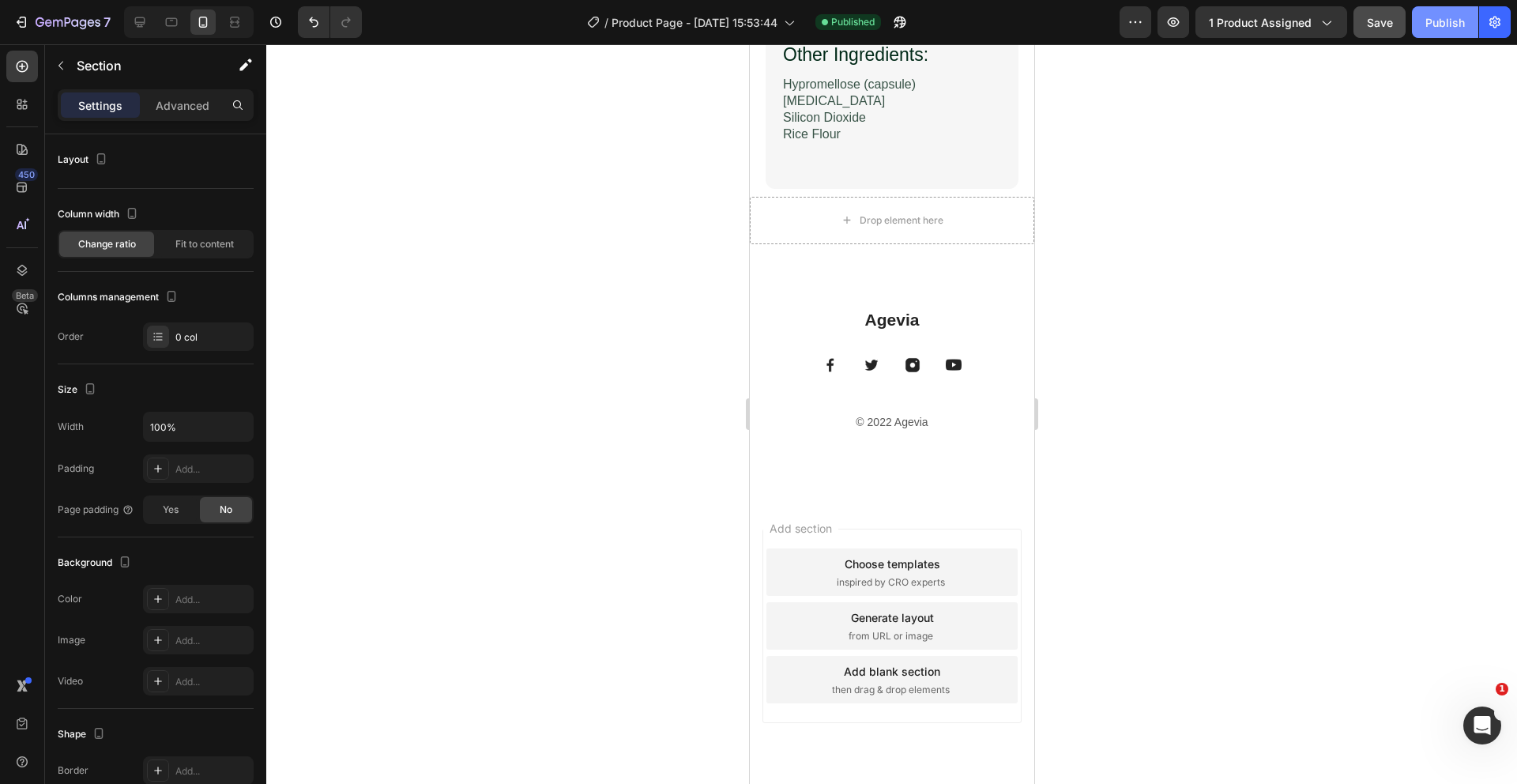
click at [1445, 30] on div "Publish" at bounding box center [1445, 22] width 39 height 17
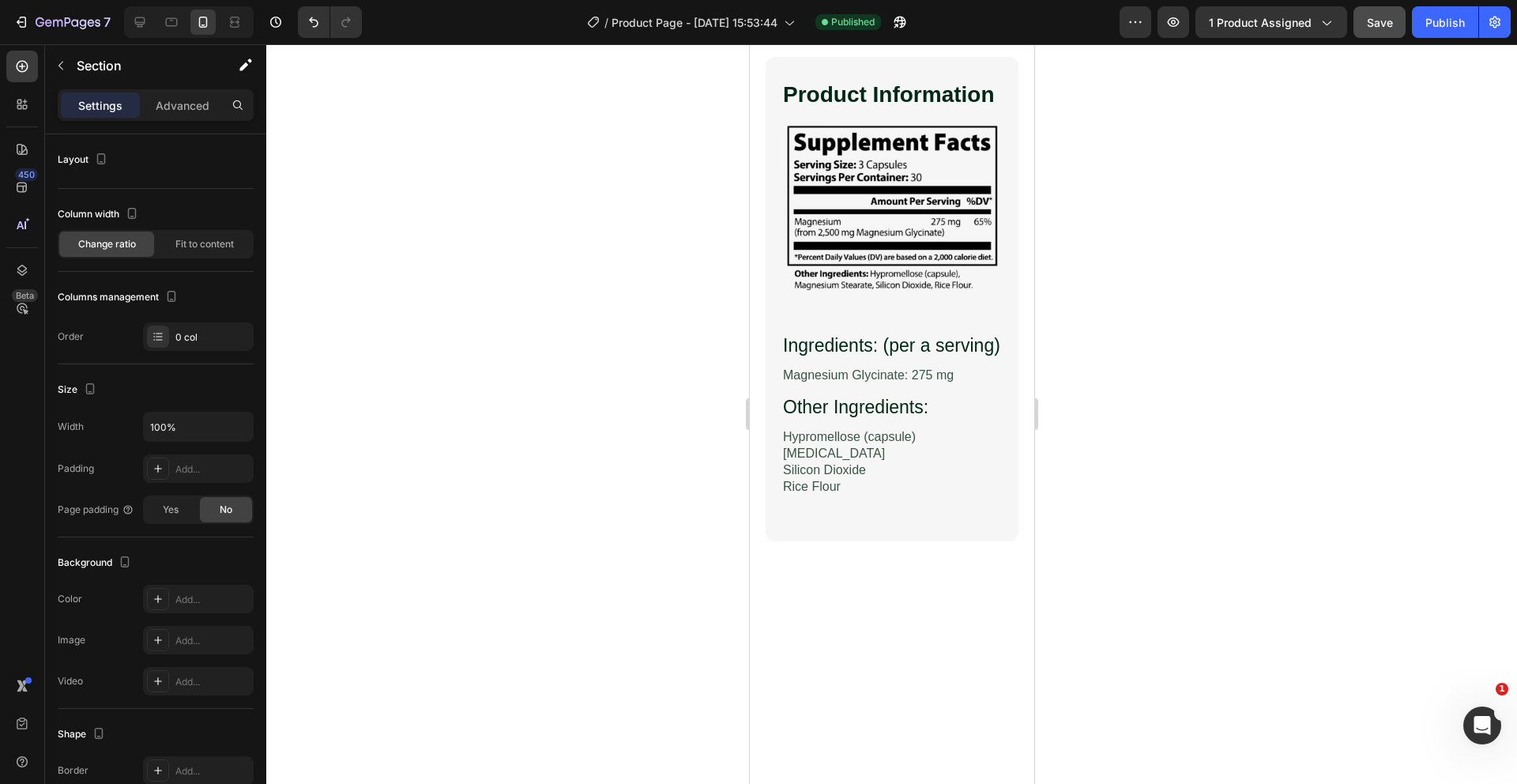
scroll to position [5343, 0]
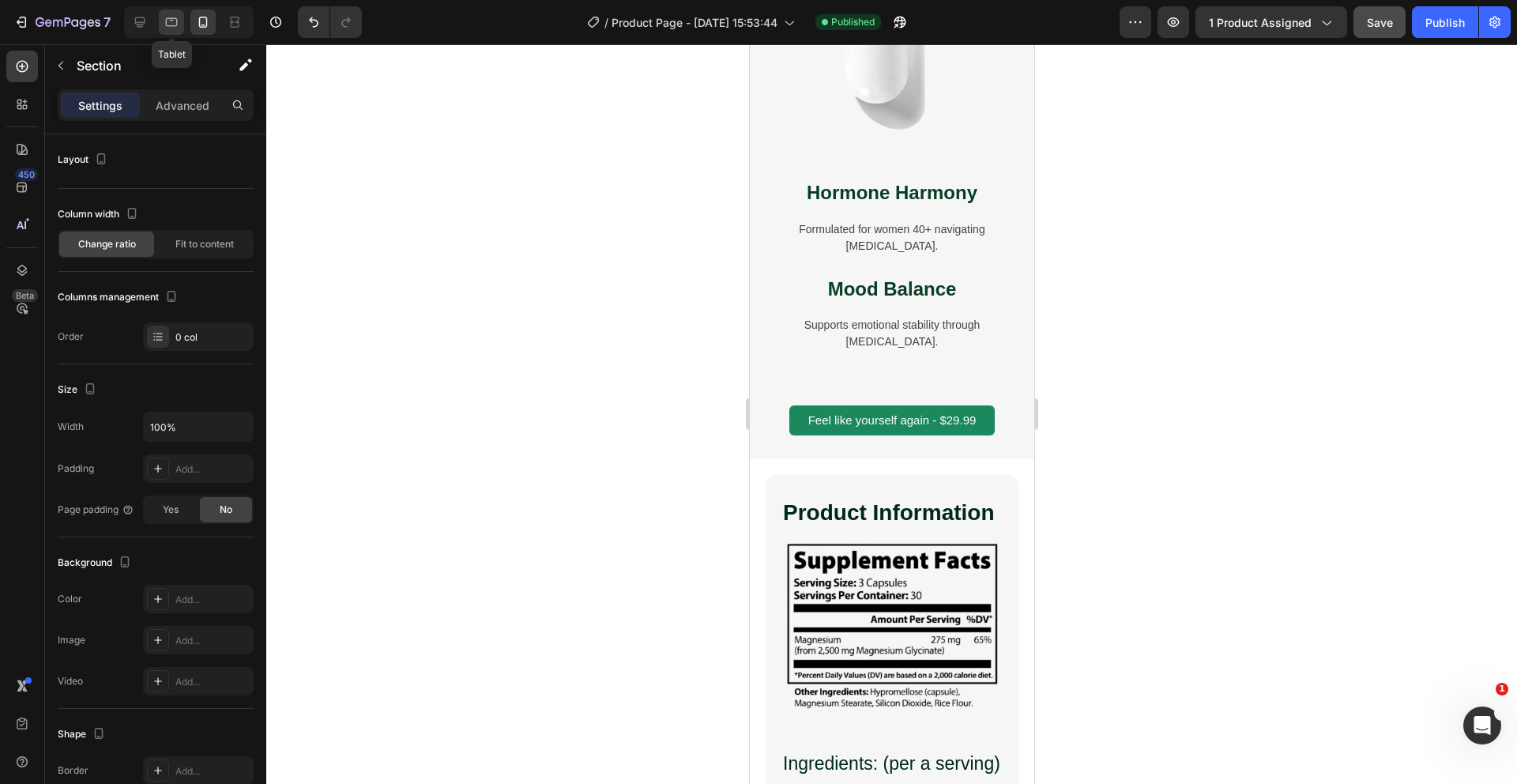
click at [171, 27] on icon at bounding box center [172, 22] width 16 height 16
